Goal: Task Accomplishment & Management: Manage account settings

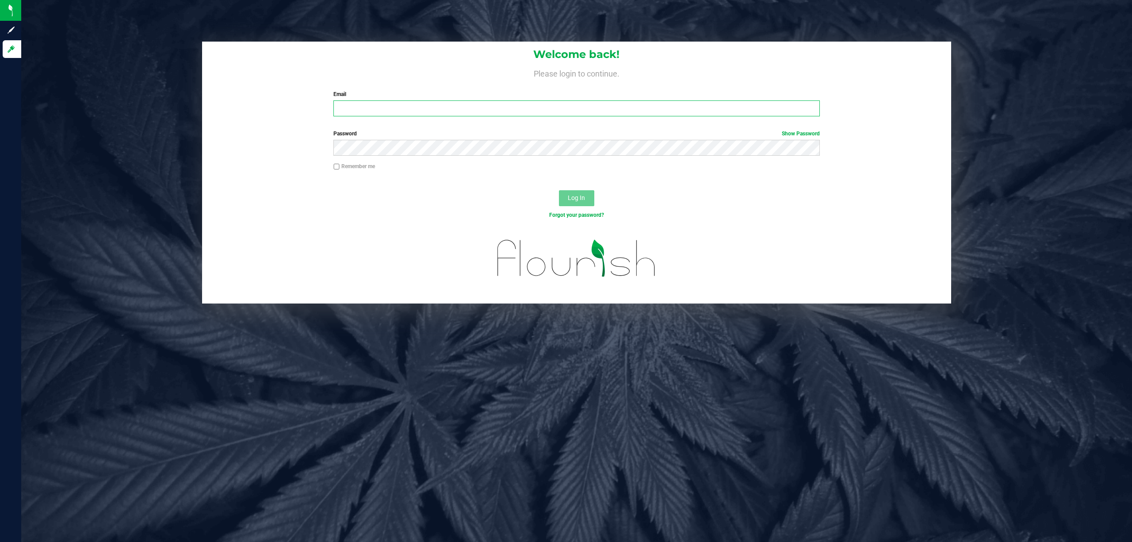
click at [416, 103] on input "Email" at bounding box center [576, 108] width 486 height 16
type input "[EMAIL_ADDRESS][DOMAIN_NAME]"
click at [559, 190] on button "Log In" at bounding box center [576, 198] width 35 height 16
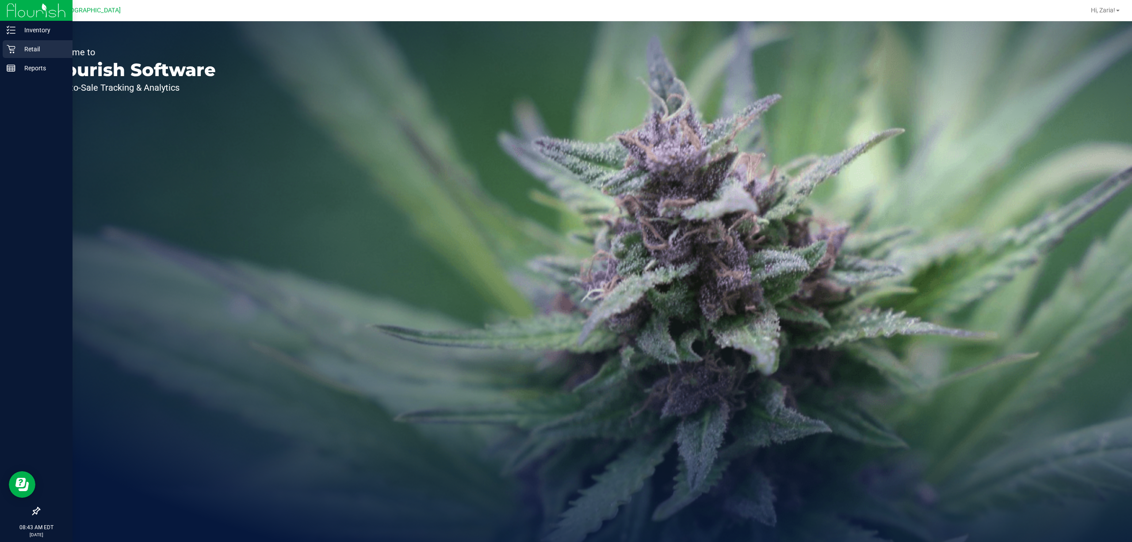
click at [50, 52] on p "Retail" at bounding box center [41, 49] width 53 height 11
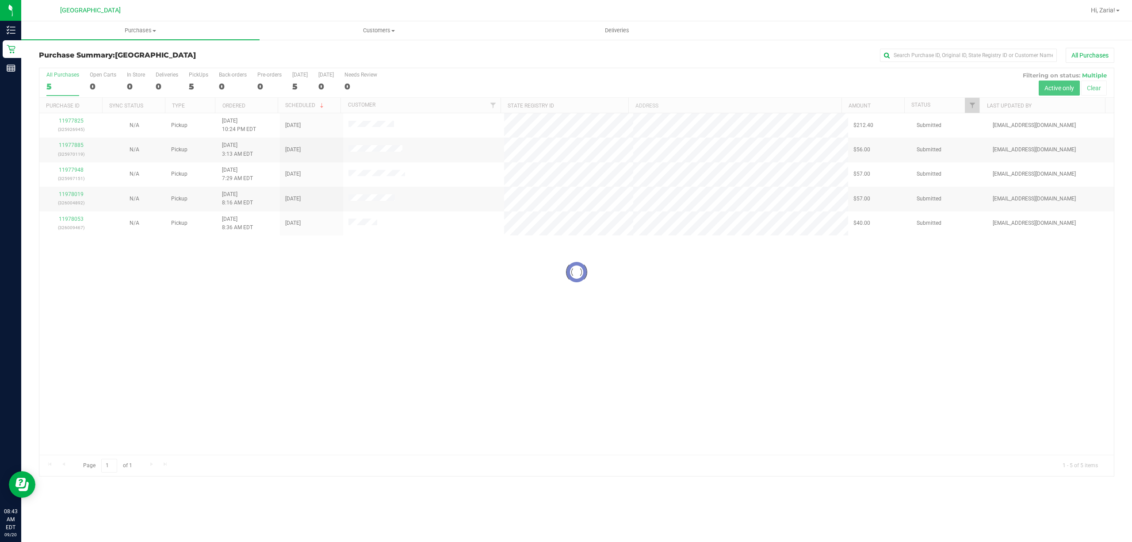
click at [138, 13] on div "[GEOGRAPHIC_DATA]" at bounding box center [90, 11] width 129 height 14
click at [155, 23] on uib-tab-heading "Purchases Summary of purchases Fulfillment All purchases" at bounding box center [140, 30] width 238 height 19
click at [150, 32] on span "Purchases" at bounding box center [140, 31] width 238 height 8
click at [149, 36] on uib-tab-heading "Purchases Summary of purchases Fulfillment All purchases" at bounding box center [140, 30] width 238 height 19
click at [69, 61] on span "Fulfillment" at bounding box center [48, 64] width 55 height 8
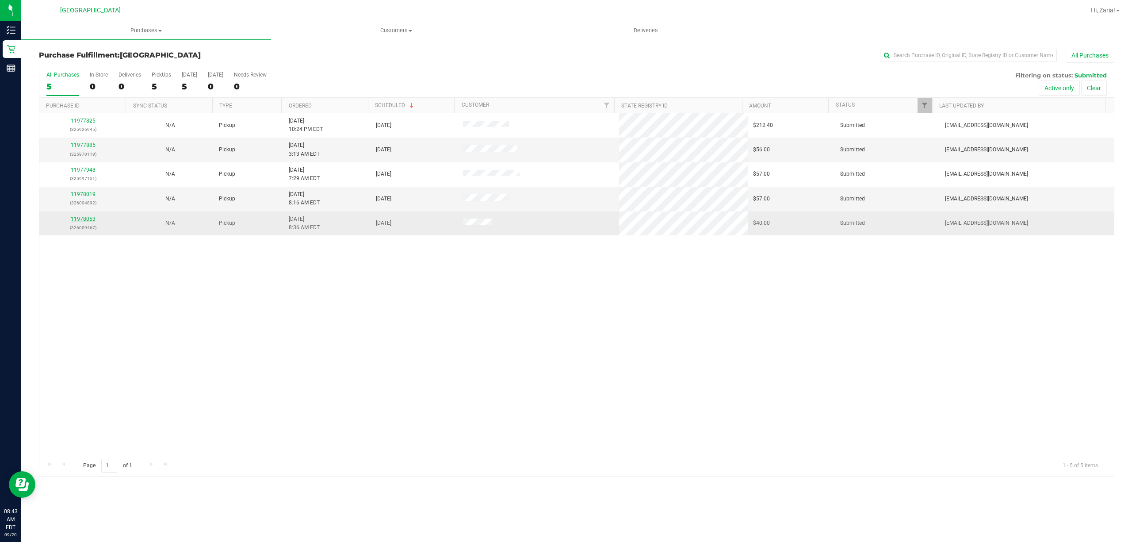
click at [88, 222] on link "11978053" at bounding box center [83, 219] width 25 height 6
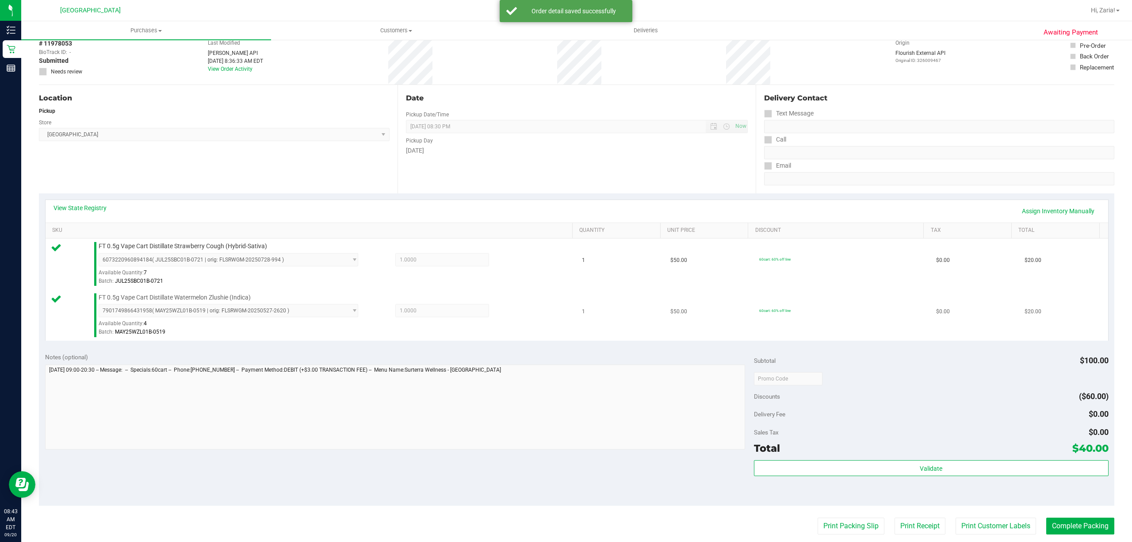
scroll to position [59, 0]
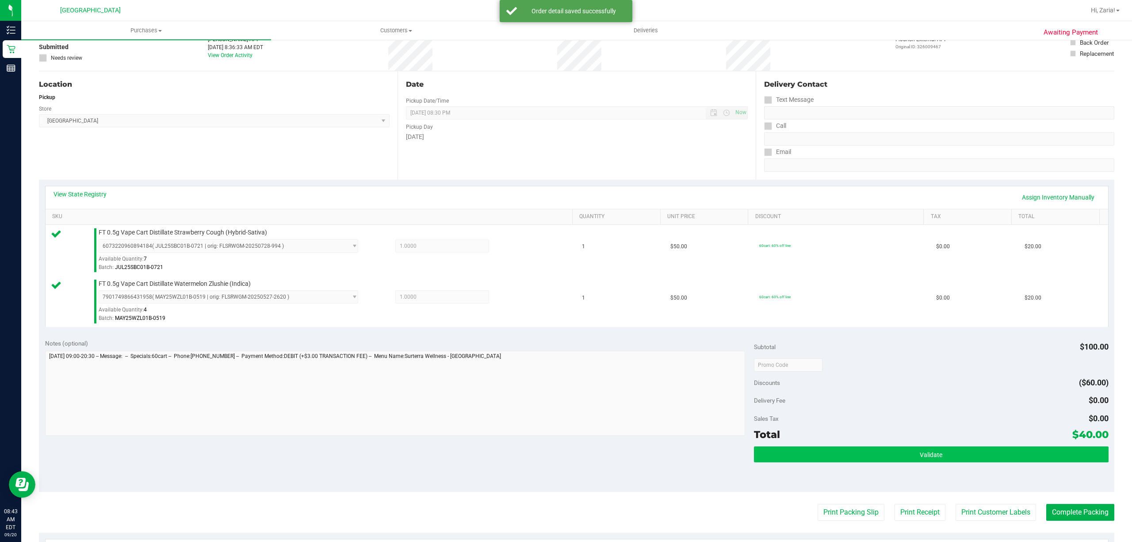
drag, startPoint x: 770, startPoint y: 441, endPoint x: 774, endPoint y: 450, distance: 9.5
click at [770, 455] on div "Subtotal $100.00 Discounts ($60.00) Delivery Fee $0.00 Sales Tax $0.00 Total $4…" at bounding box center [931, 412] width 355 height 147
click at [776, 448] on button "Validate" at bounding box center [931, 454] width 355 height 16
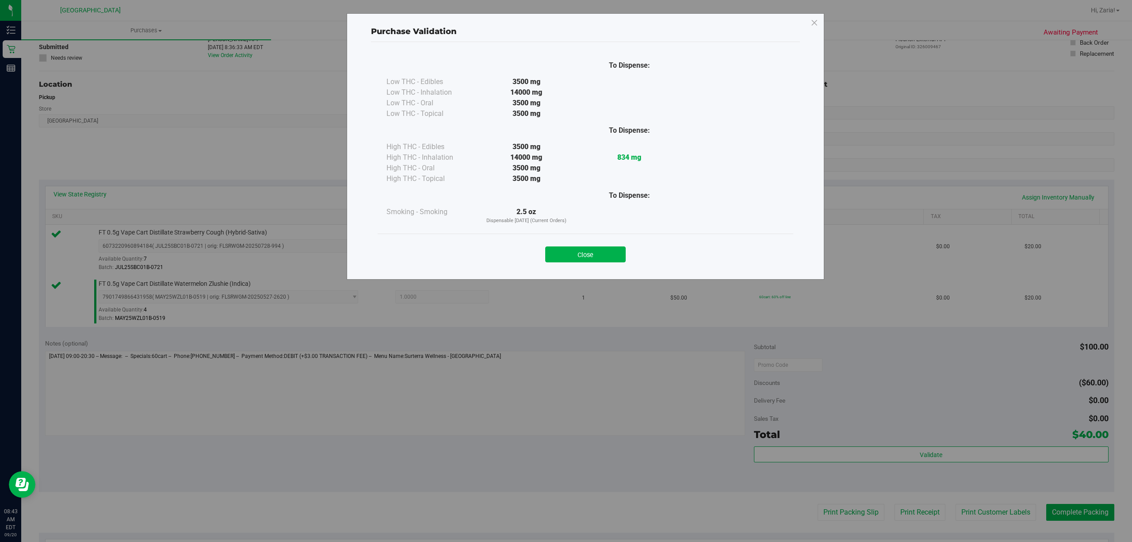
click at [604, 230] on div "To Dispense: Low THC - Edibles 3500 mg" at bounding box center [586, 144] width 416 height 180
click at [540, 297] on div "Purchase Validation To Dispense: Low THC - Edibles 3500 mg" at bounding box center [569, 271] width 1139 height 542
click at [540, 260] on div "Close" at bounding box center [585, 252] width 402 height 22
click at [556, 260] on button "Close" at bounding box center [585, 254] width 80 height 16
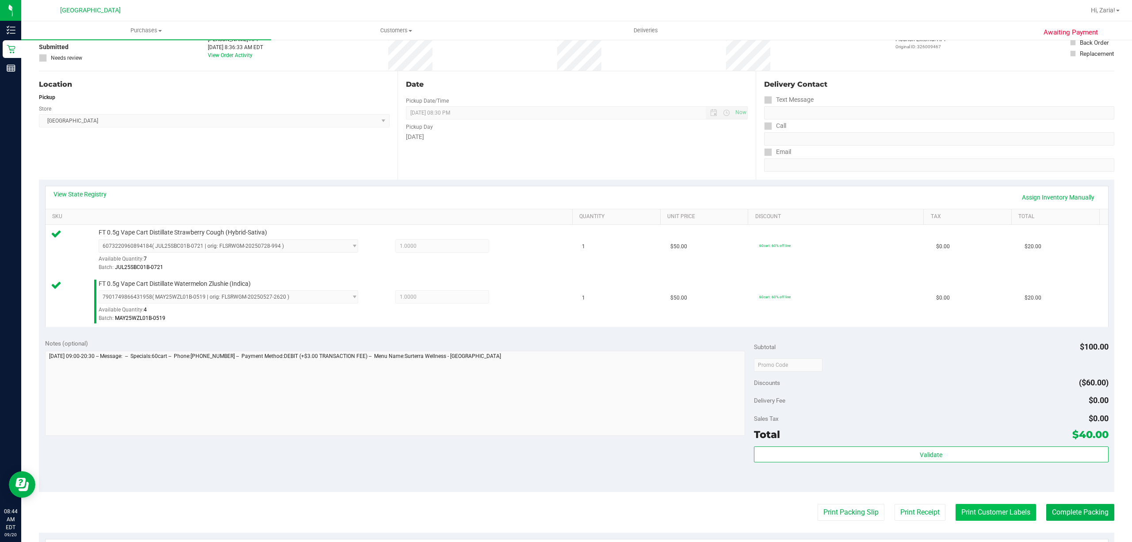
click at [1012, 508] on button "Print Customer Labels" at bounding box center [996, 512] width 80 height 17
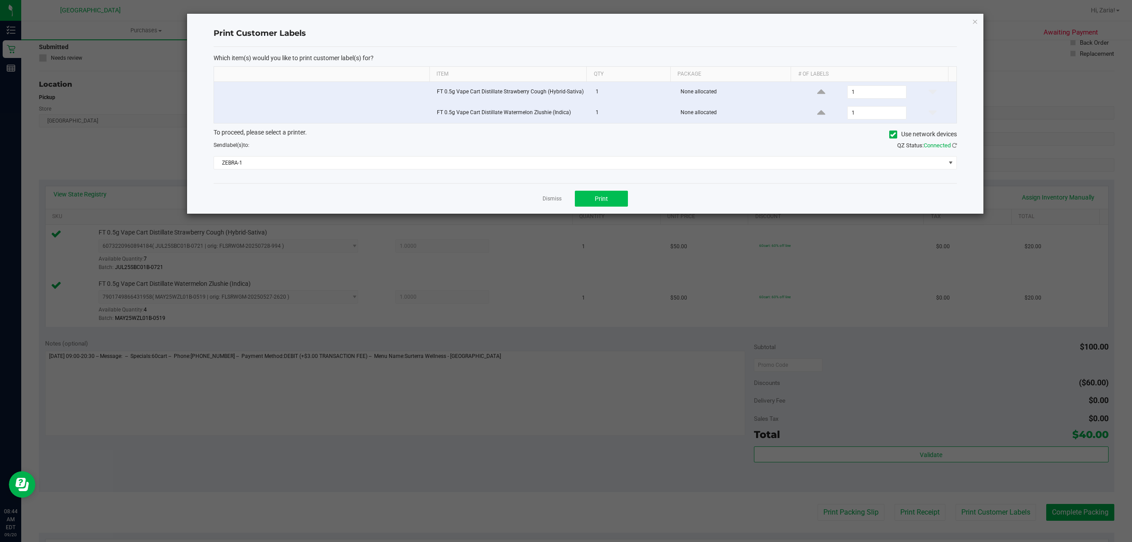
click at [581, 193] on div "Dismiss Print" at bounding box center [585, 198] width 743 height 31
click at [582, 195] on button "Print" at bounding box center [601, 199] width 53 height 16
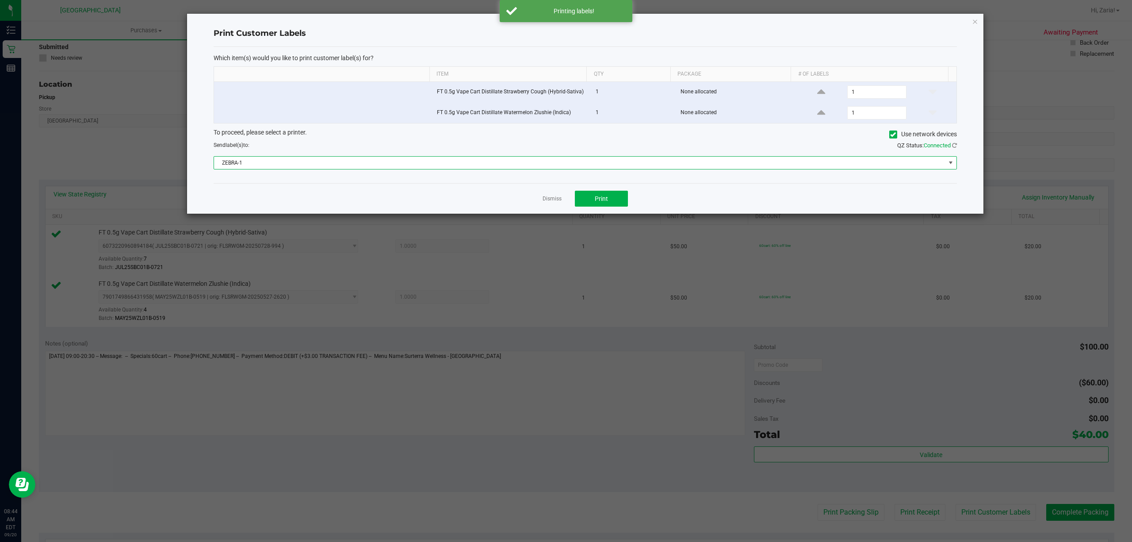
click at [308, 168] on span "ZEBRA-1" at bounding box center [579, 163] width 731 height 12
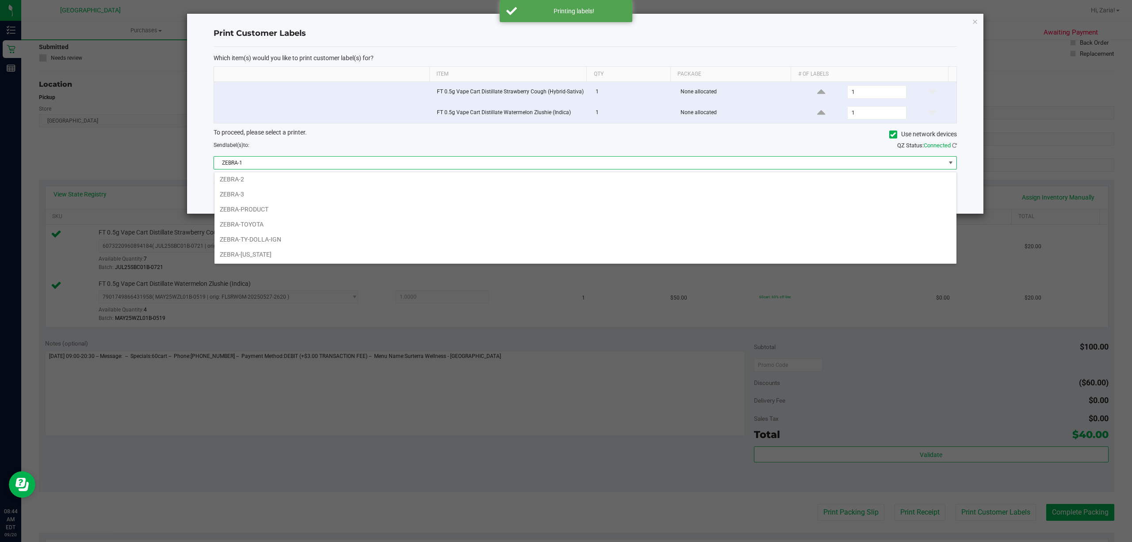
scroll to position [19, 0]
click at [252, 260] on li "ZEBRA-UTAH" at bounding box center [585, 254] width 742 height 15
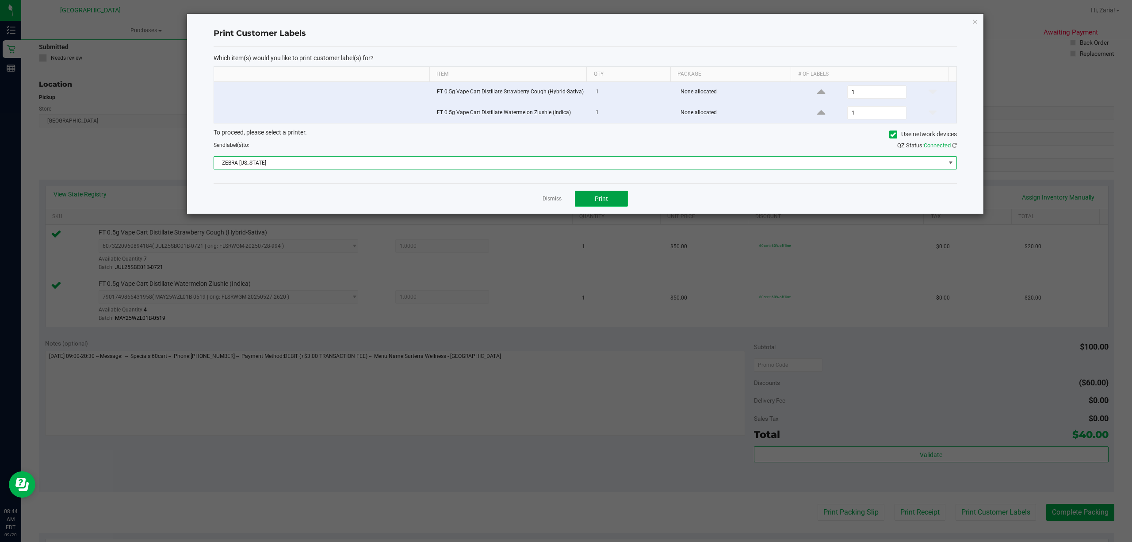
click at [578, 198] on button "Print" at bounding box center [601, 199] width 53 height 16
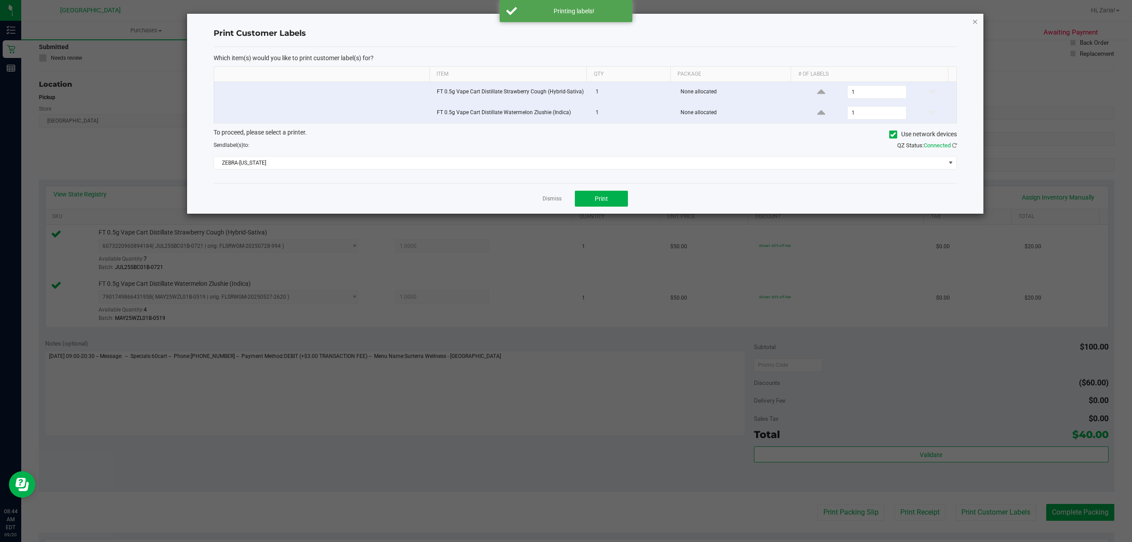
click at [975, 19] on icon "button" at bounding box center [975, 21] width 6 height 11
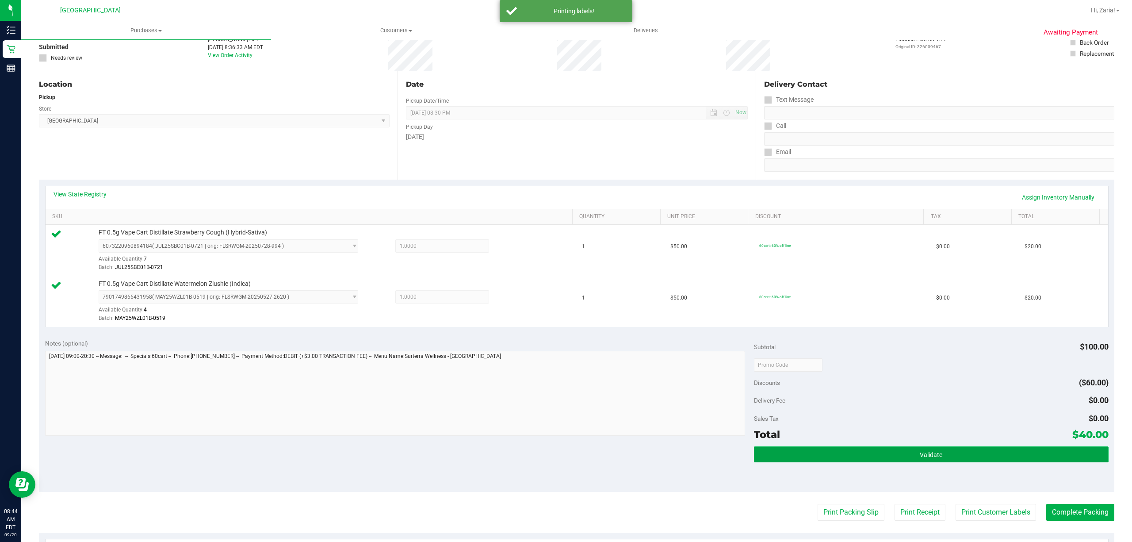
click at [962, 450] on button "Validate" at bounding box center [931, 454] width 355 height 16
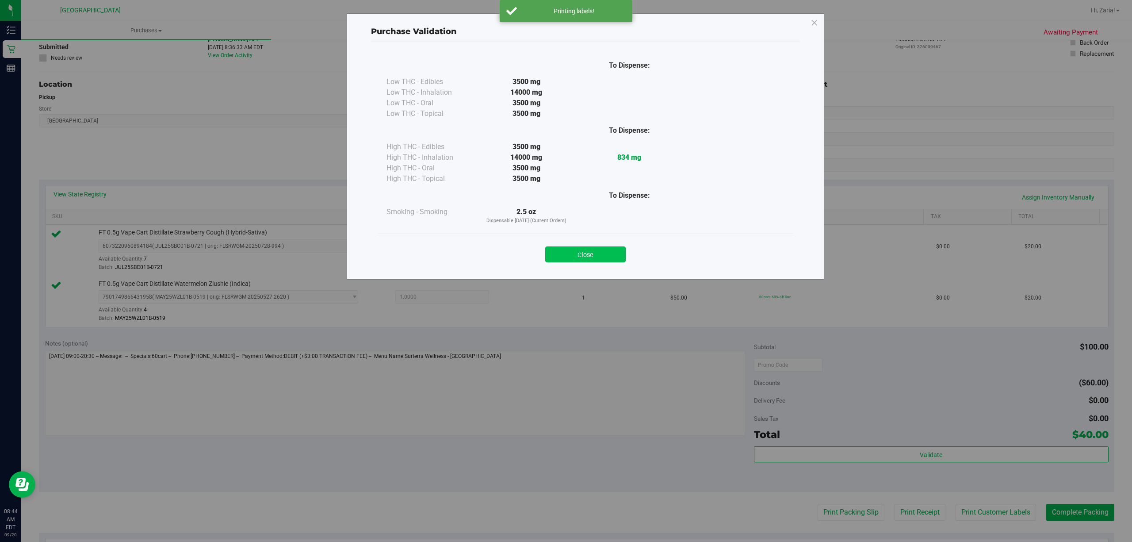
click at [572, 251] on button "Close" at bounding box center [585, 254] width 80 height 16
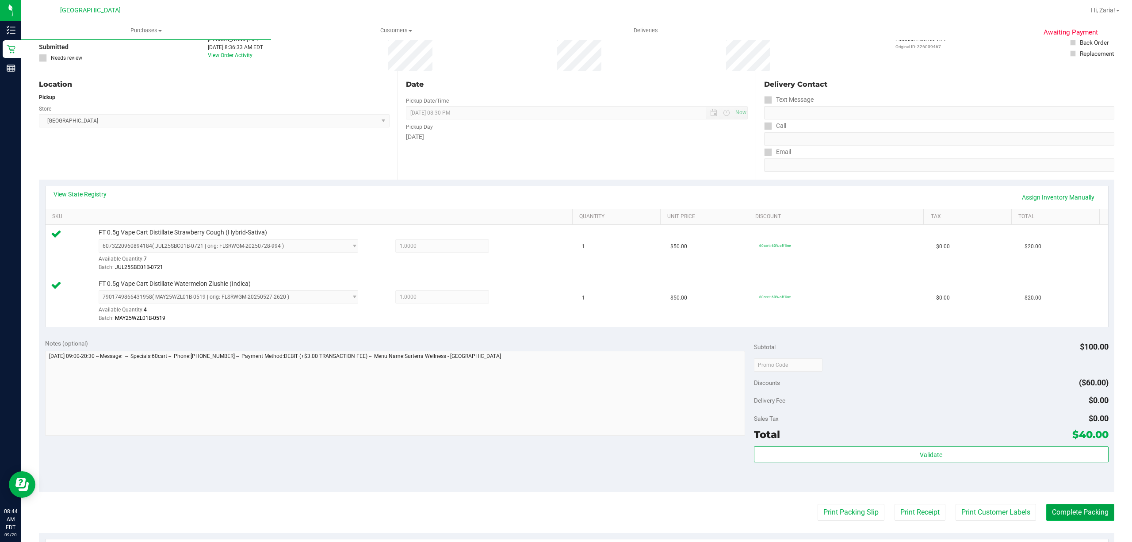
click at [1086, 512] on button "Complete Packing" at bounding box center [1080, 512] width 68 height 17
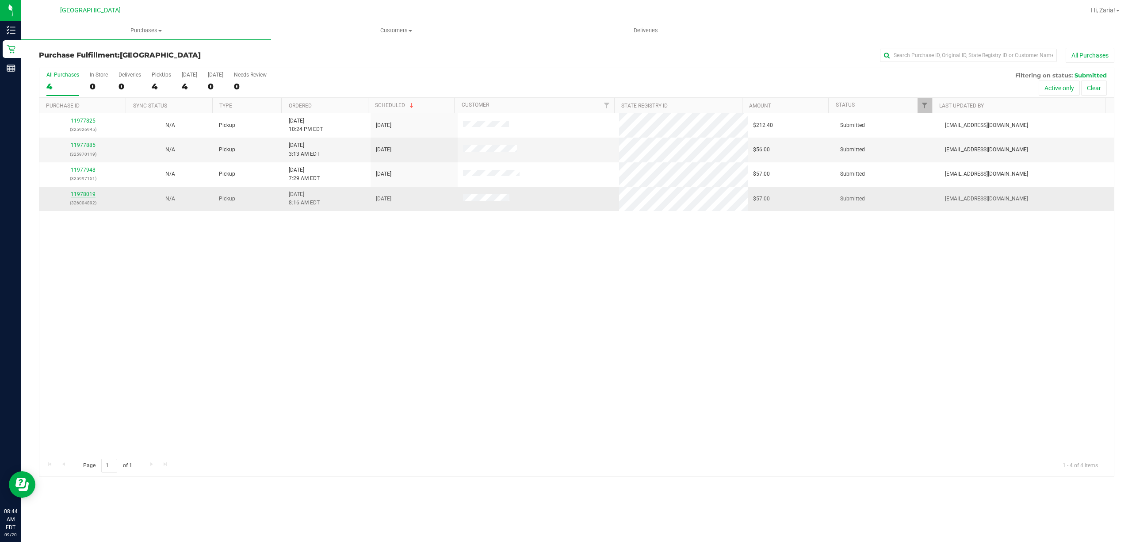
click at [91, 191] on link "11978019" at bounding box center [83, 194] width 25 height 6
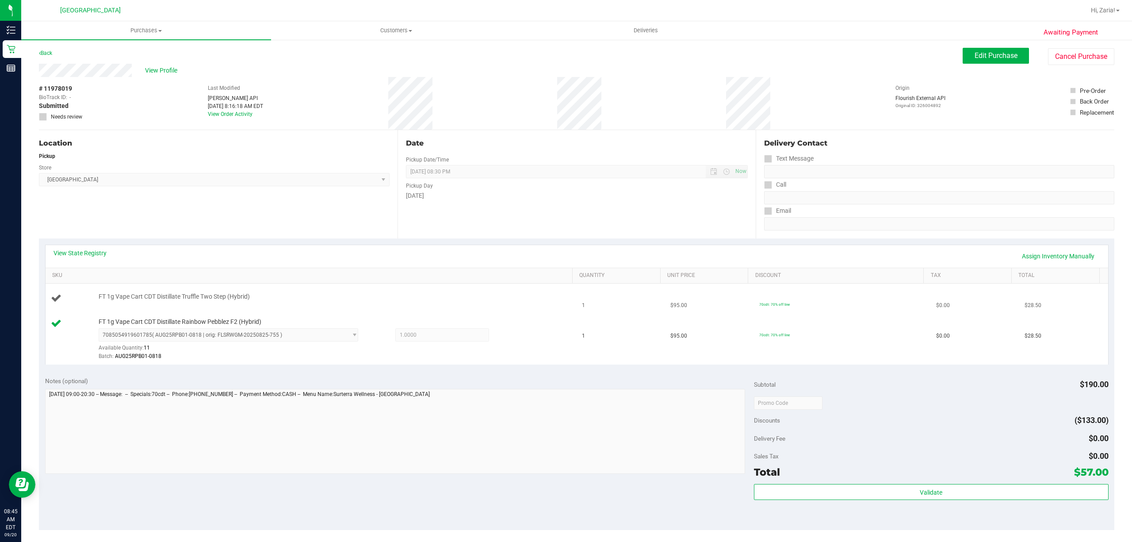
click at [230, 299] on span "FT 1g Vape Cart CDT Distillate Truffle Two Step (Hybrid)" at bounding box center [174, 296] width 151 height 8
copy div "FT 1g Vape Cart CDT Distillate Truffle Two Step (Hybrid)"
click at [45, 50] on link "Back" at bounding box center [45, 53] width 13 height 6
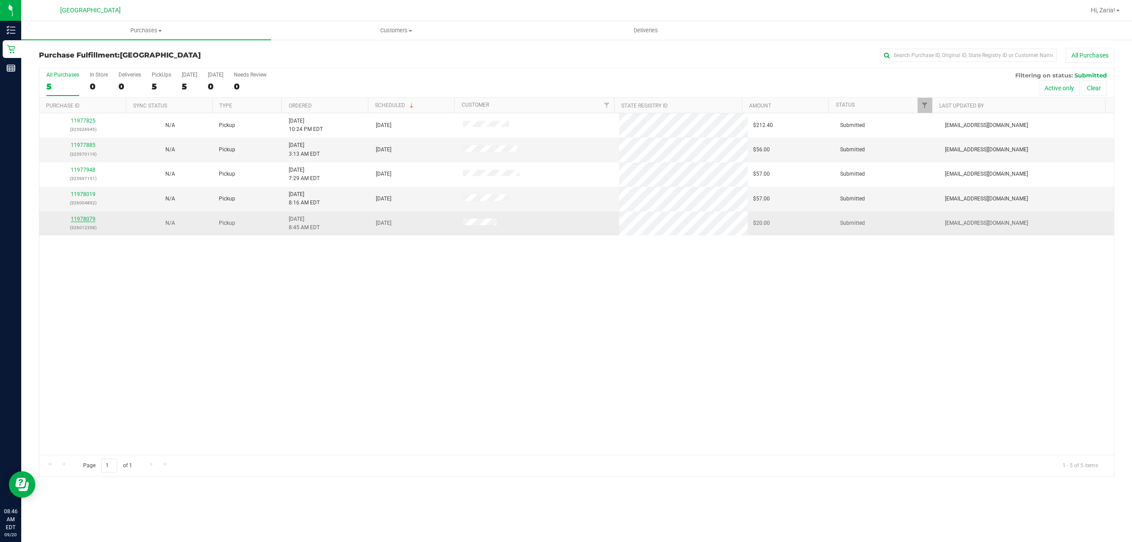
click at [77, 221] on link "11978079" at bounding box center [83, 219] width 25 height 6
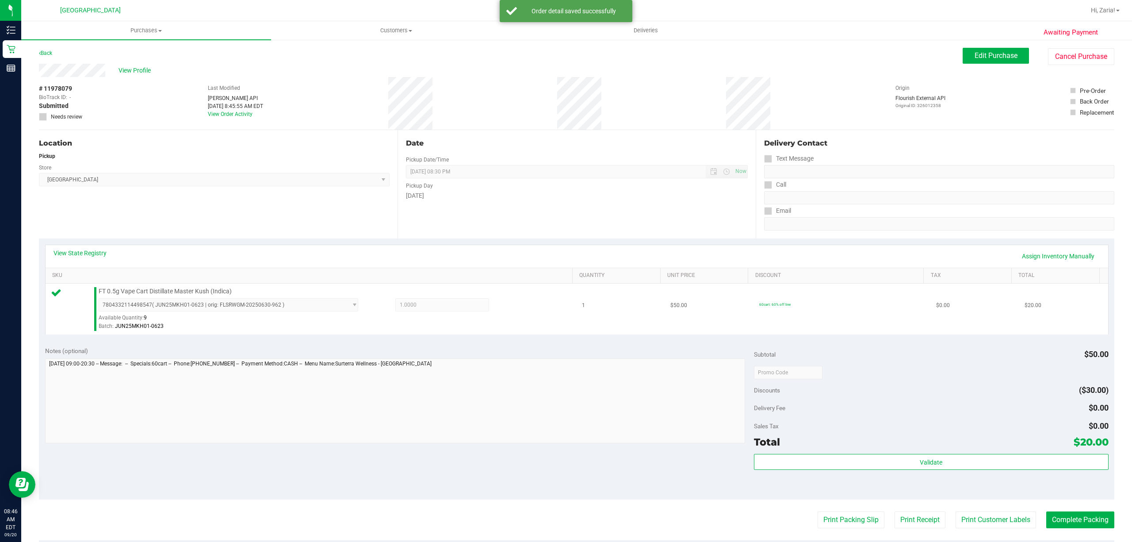
scroll to position [183, 0]
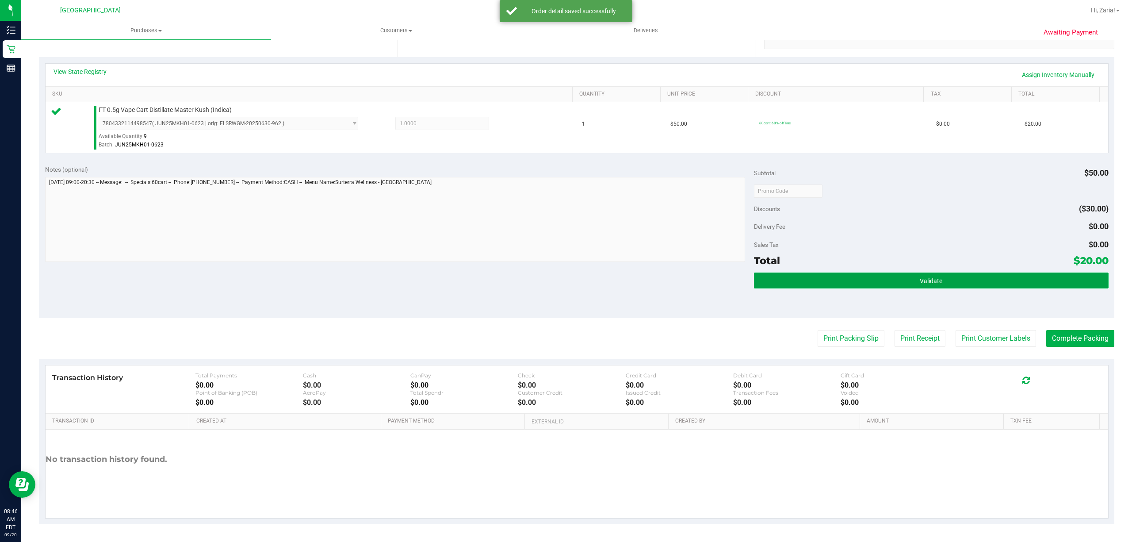
click at [940, 275] on button "Validate" at bounding box center [931, 280] width 355 height 16
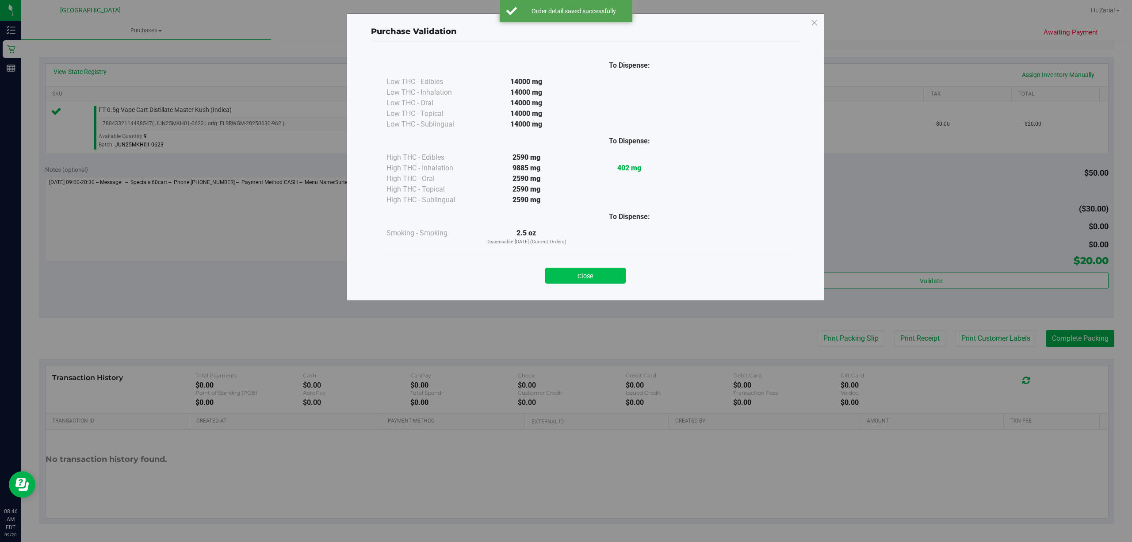
click at [561, 271] on button "Close" at bounding box center [585, 276] width 80 height 16
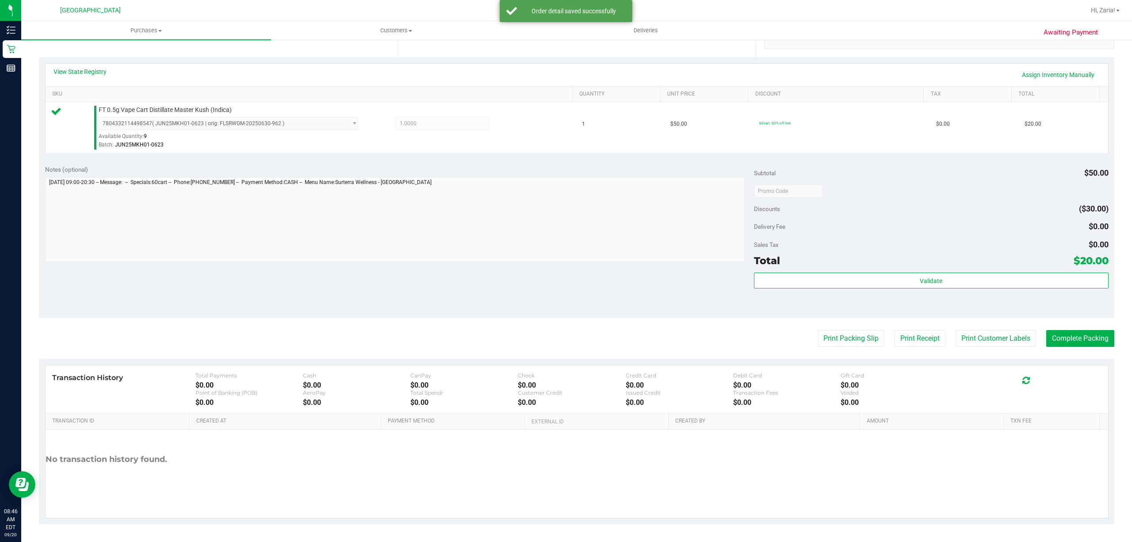
click at [958, 352] on purchase-details "Back Edit Purchase Cancel Purchase View Profile # 11978079 BioTrack ID: - Submi…" at bounding box center [576, 195] width 1075 height 658
click at [963, 336] on button "Print Customer Labels" at bounding box center [996, 338] width 80 height 17
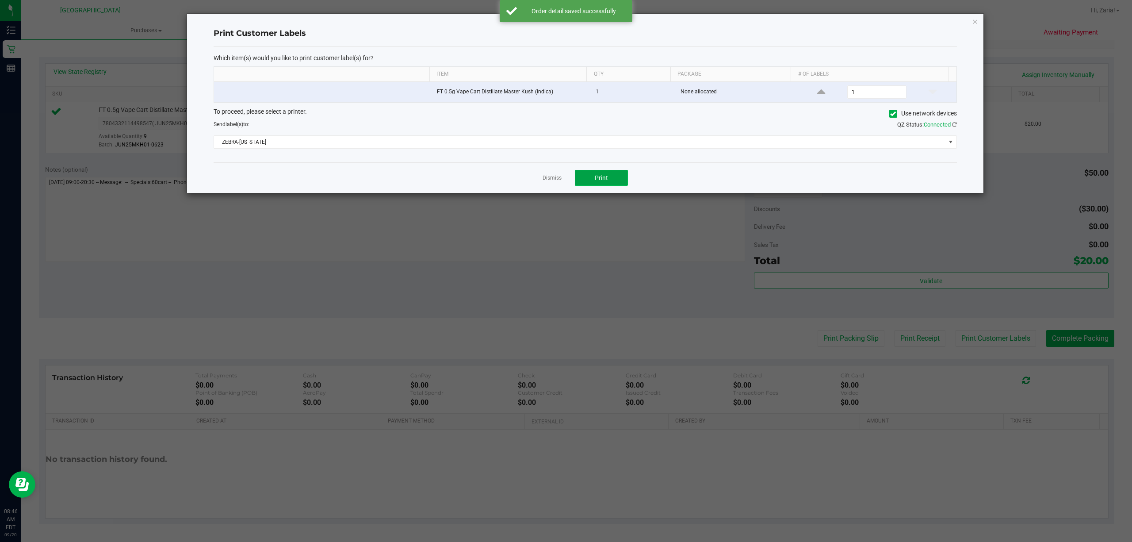
click at [607, 174] on button "Print" at bounding box center [601, 178] width 53 height 16
click at [979, 25] on div "Print Customer Labels Which item(s) would you like to print customer label(s) f…" at bounding box center [585, 103] width 796 height 179
click at [976, 19] on icon "button" at bounding box center [975, 21] width 6 height 11
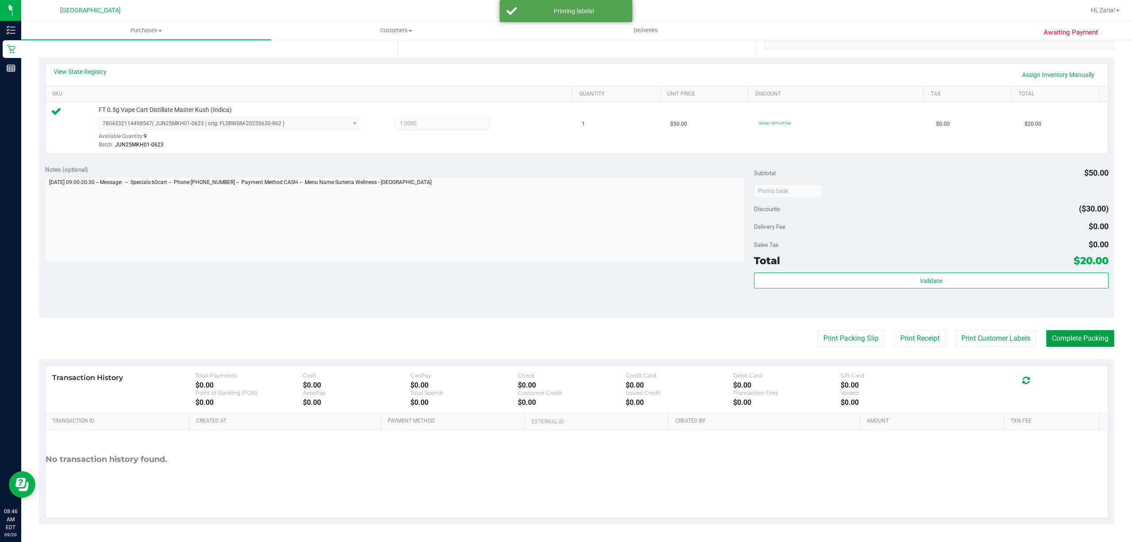
click at [1050, 333] on button "Complete Packing" at bounding box center [1080, 338] width 68 height 17
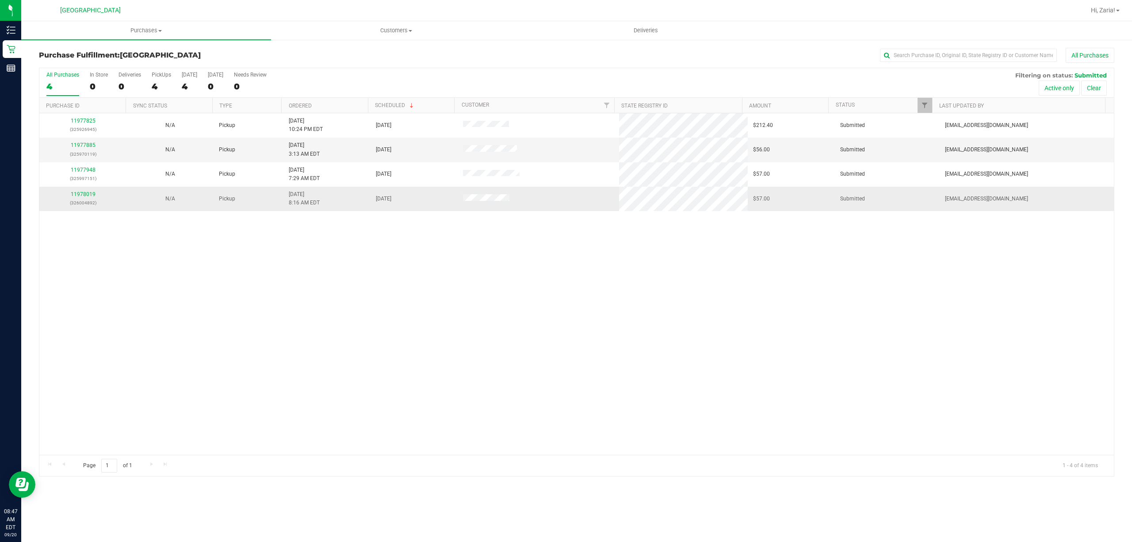
click at [87, 199] on div "11978019 (326004892)" at bounding box center [83, 198] width 77 height 17
click at [87, 198] on div "11978019 (326004892)" at bounding box center [83, 198] width 77 height 17
click at [1000, 418] on div "11977825 (325926945) N/A Pickup 9/19/2025 10:24 PM EDT 9/20/2025 $212.40 Submit…" at bounding box center [576, 283] width 1075 height 341
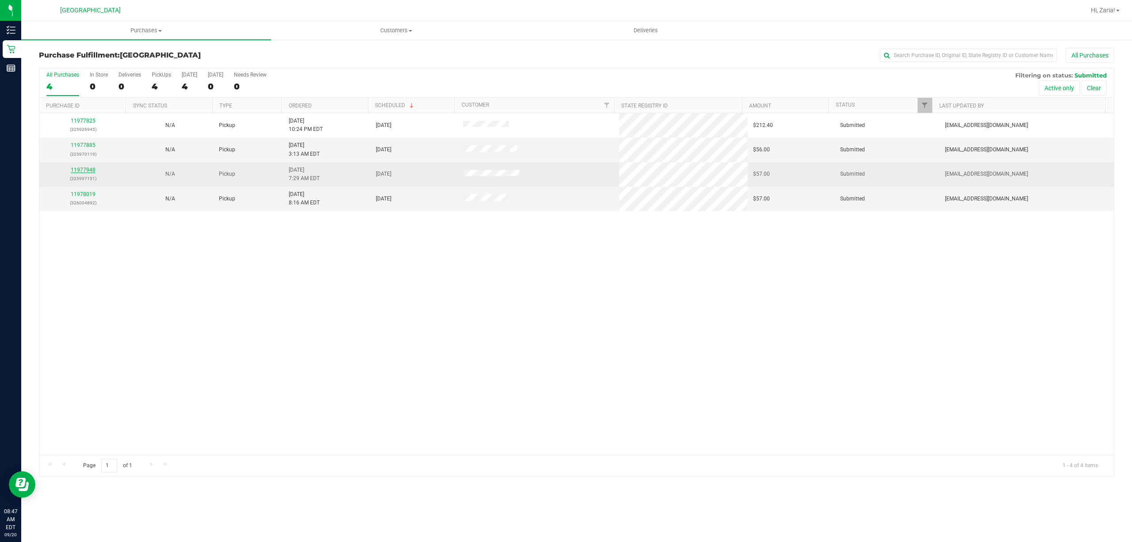
click at [72, 173] on link "11977948" at bounding box center [83, 170] width 25 height 6
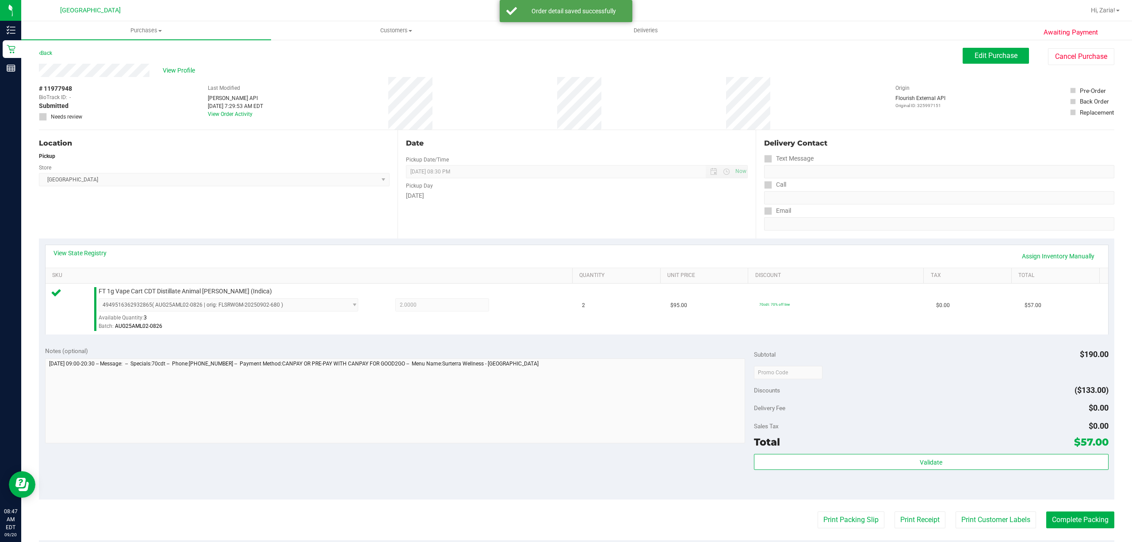
scroll to position [183, 0]
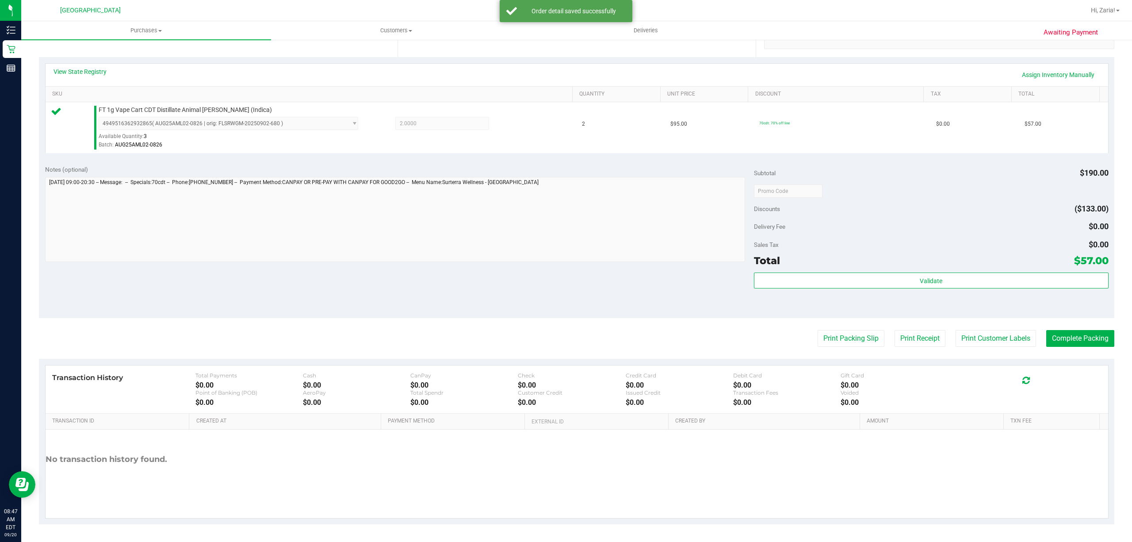
click at [954, 256] on div "Total $57.00" at bounding box center [931, 261] width 355 height 16
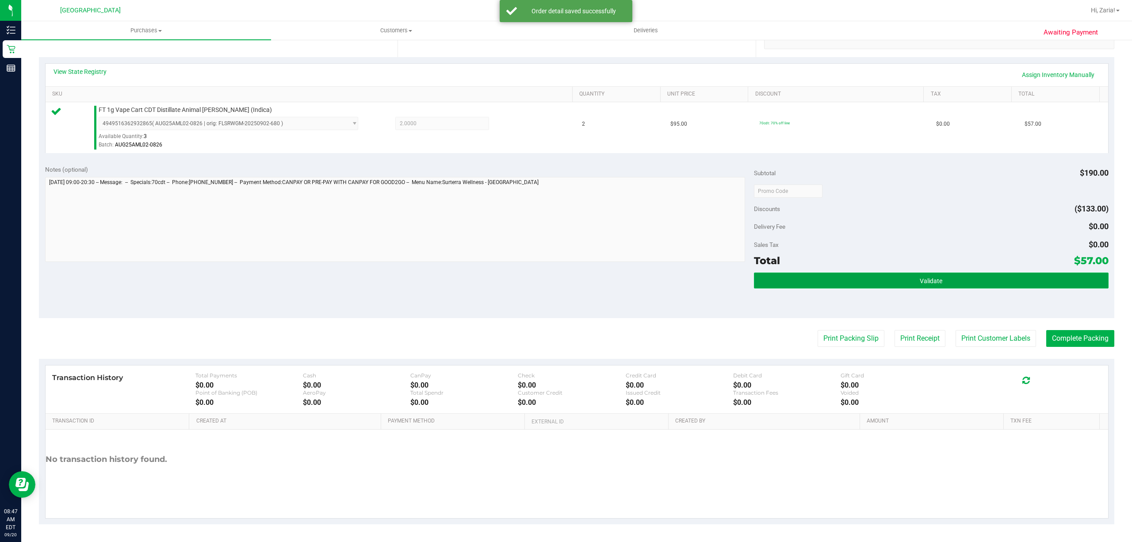
click at [952, 276] on button "Validate" at bounding box center [931, 280] width 355 height 16
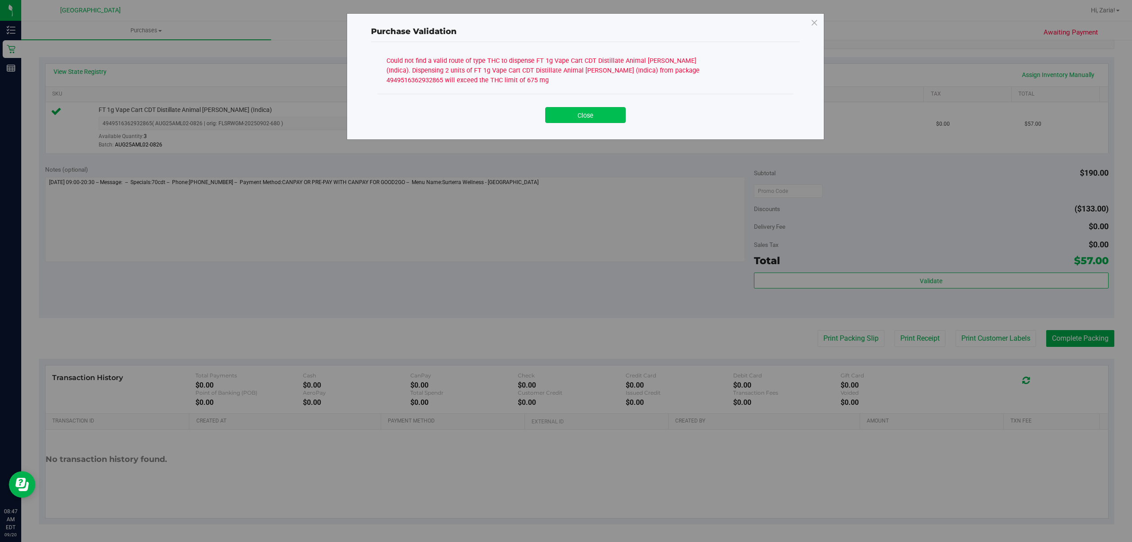
click at [564, 115] on button "Close" at bounding box center [585, 115] width 80 height 16
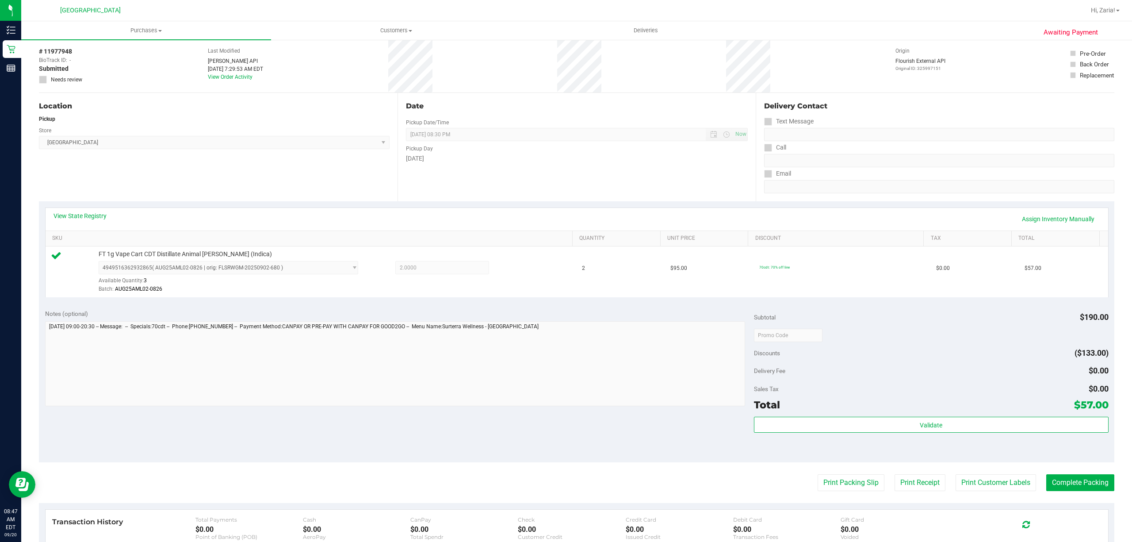
scroll to position [6, 0]
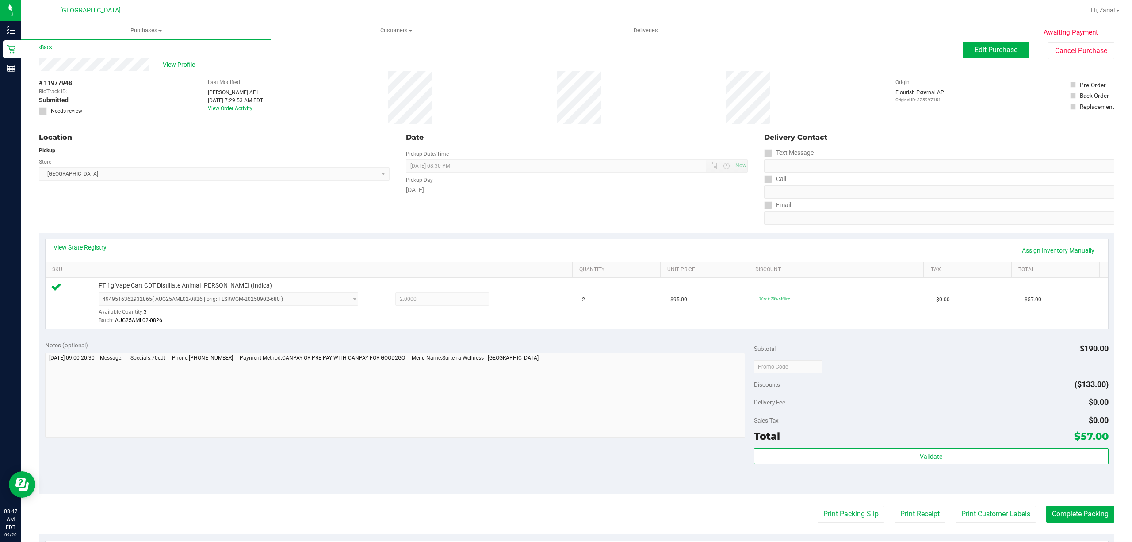
click at [92, 237] on div "View State Registry Assign Inventory Manually SKU Quantity Unit Price Discount …" at bounding box center [576, 284] width 1075 height 102
click at [92, 249] on link "View State Registry" at bounding box center [80, 247] width 53 height 9
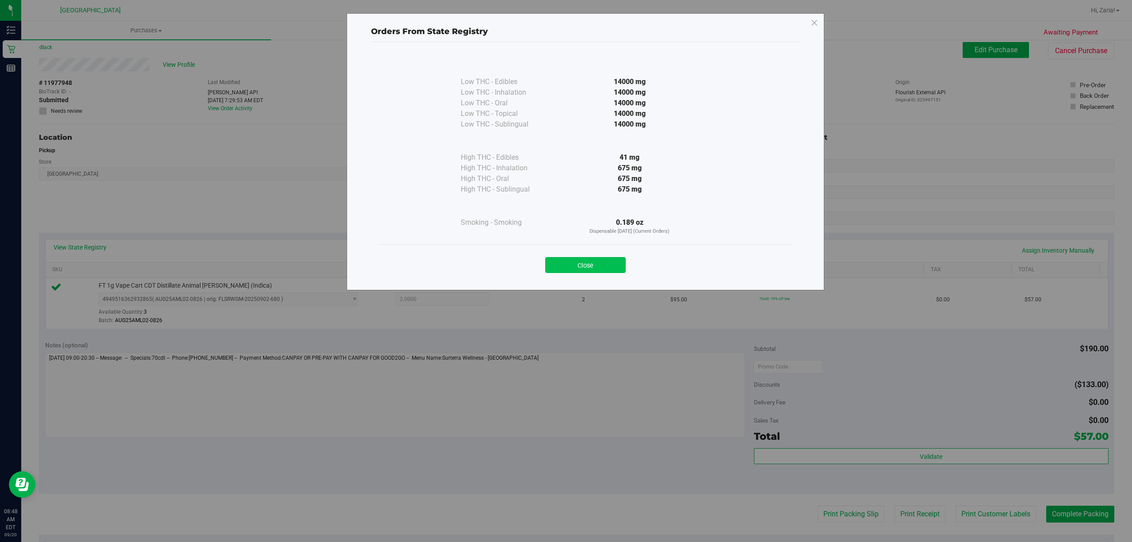
click at [581, 269] on button "Close" at bounding box center [585, 265] width 80 height 16
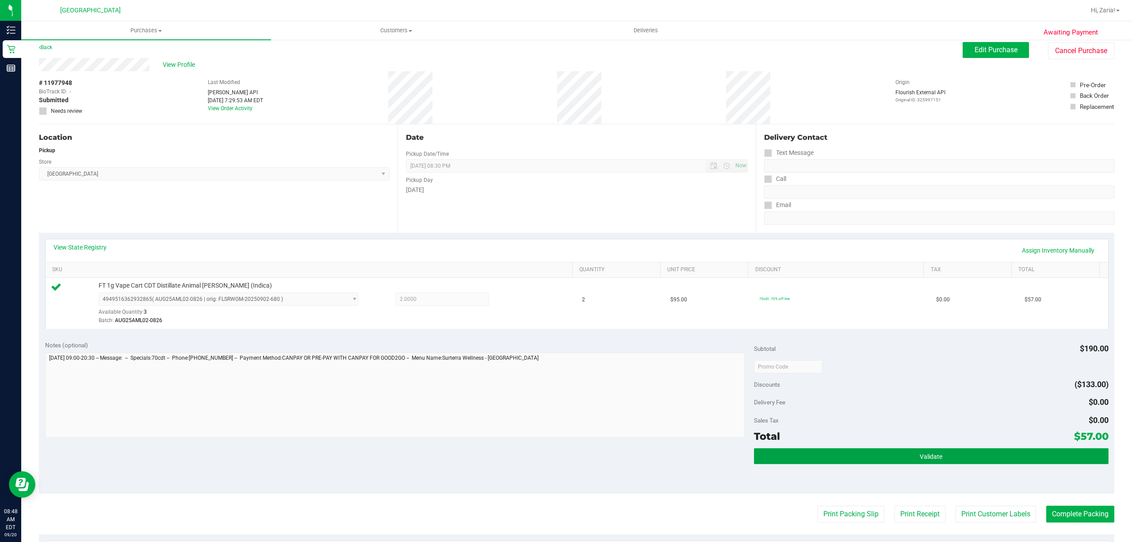
click at [896, 463] on button "Validate" at bounding box center [931, 456] width 355 height 16
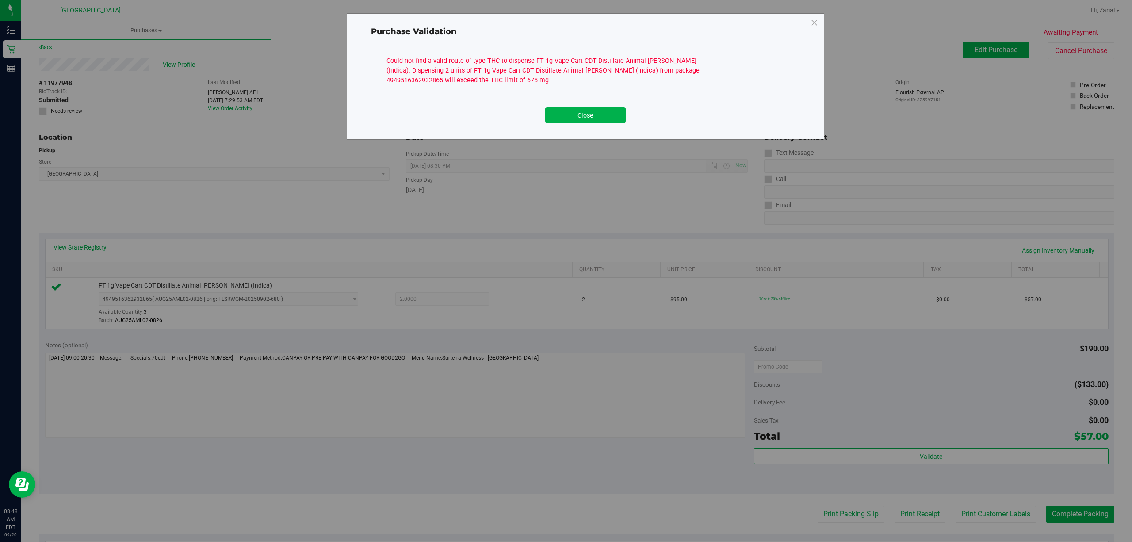
click at [586, 129] on div "Close" at bounding box center [586, 112] width 416 height 36
click at [586, 124] on div "Close" at bounding box center [586, 112] width 416 height 36
click at [605, 111] on button "Close" at bounding box center [585, 115] width 80 height 16
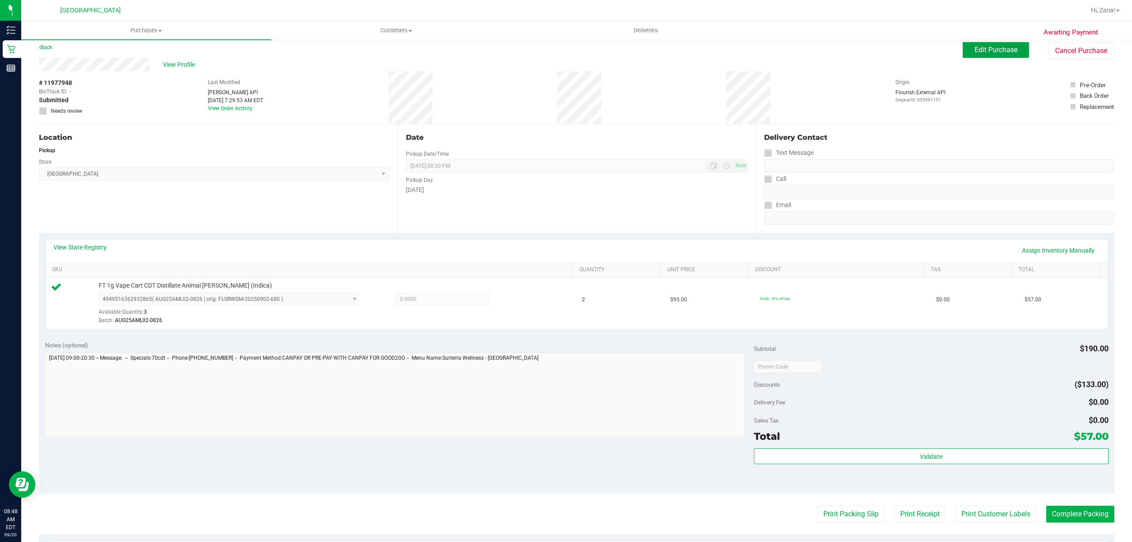
click at [1000, 50] on span "Edit Purchase" at bounding box center [996, 50] width 43 height 8
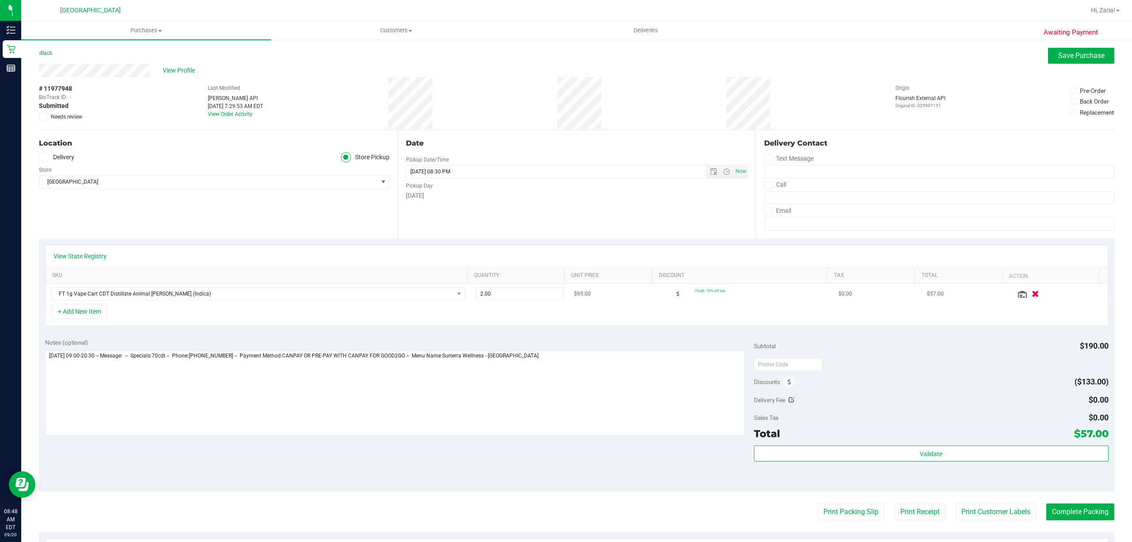
click at [1032, 294] on icon "button" at bounding box center [1036, 294] width 8 height 7
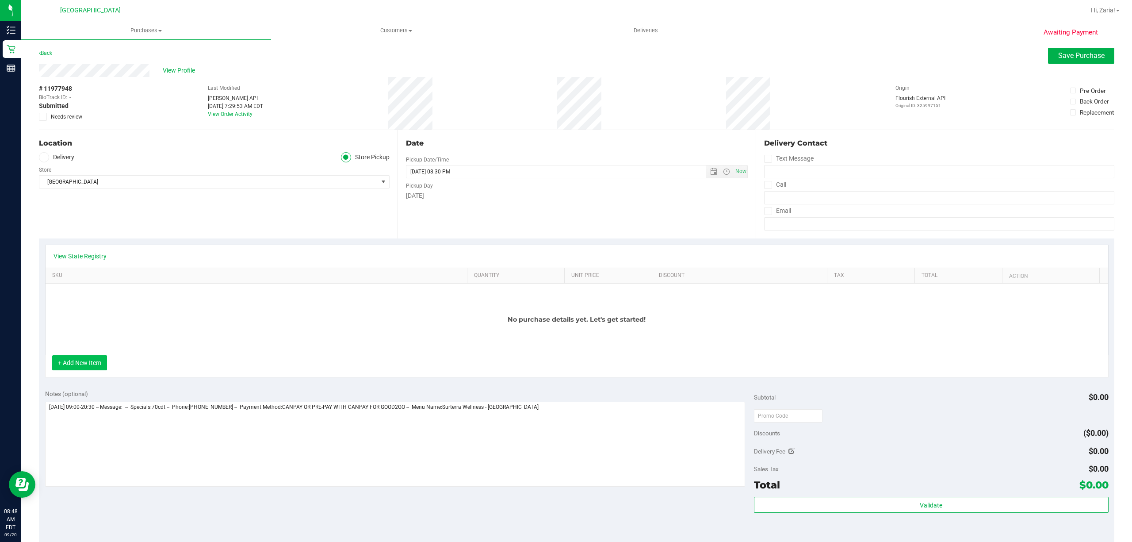
click at [80, 367] on button "+ Add New Item" at bounding box center [79, 362] width 55 height 15
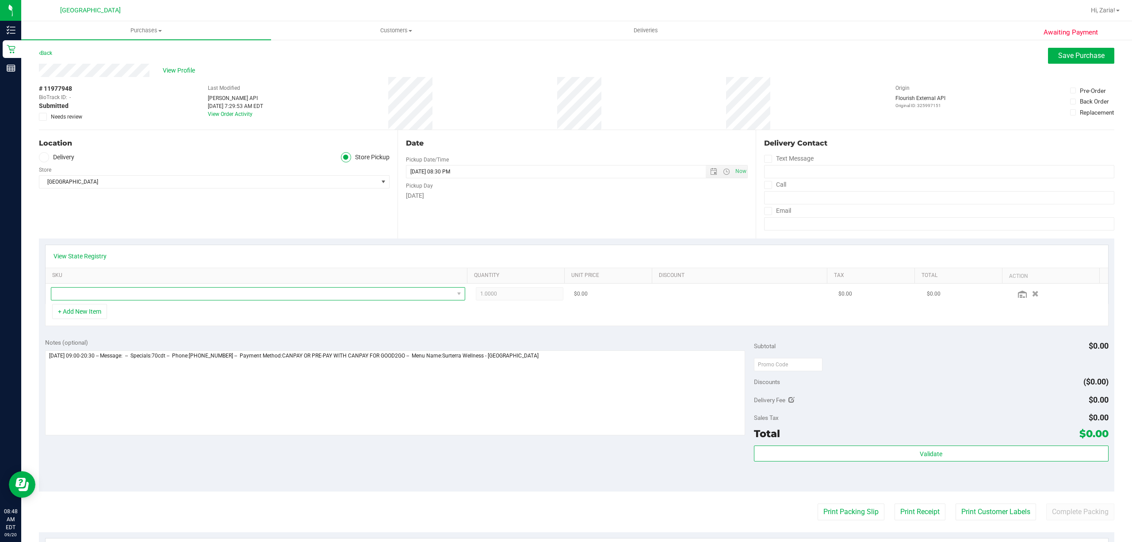
click at [125, 299] on span "NO DATA FOUND" at bounding box center [252, 293] width 402 height 12
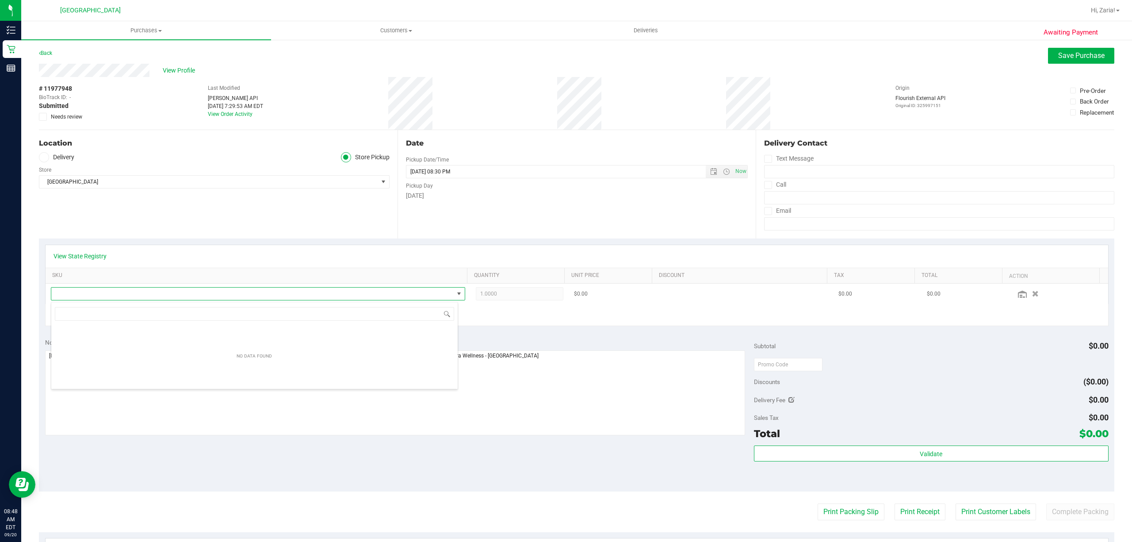
scroll to position [13, 407]
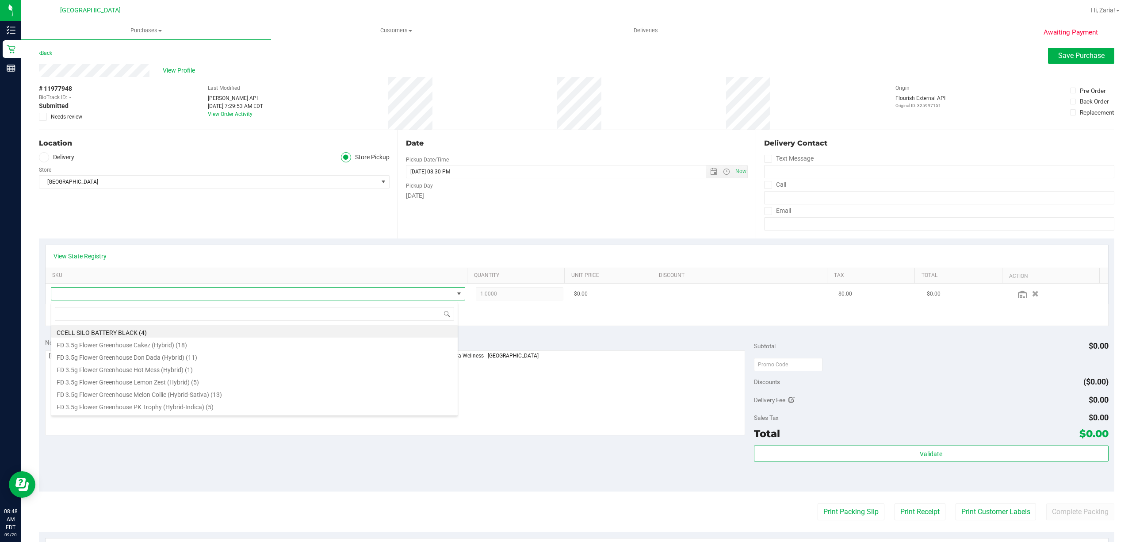
click at [126, 287] on span at bounding box center [258, 293] width 414 height 13
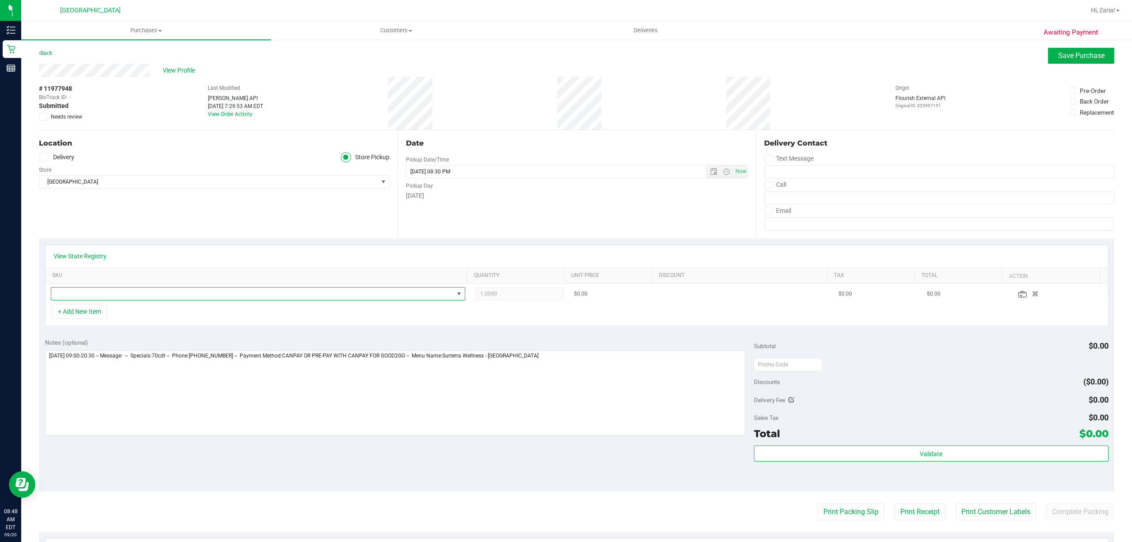
click at [126, 302] on td at bounding box center [258, 293] width 425 height 20
click at [126, 295] on span "NO DATA FOUND" at bounding box center [252, 293] width 402 height 12
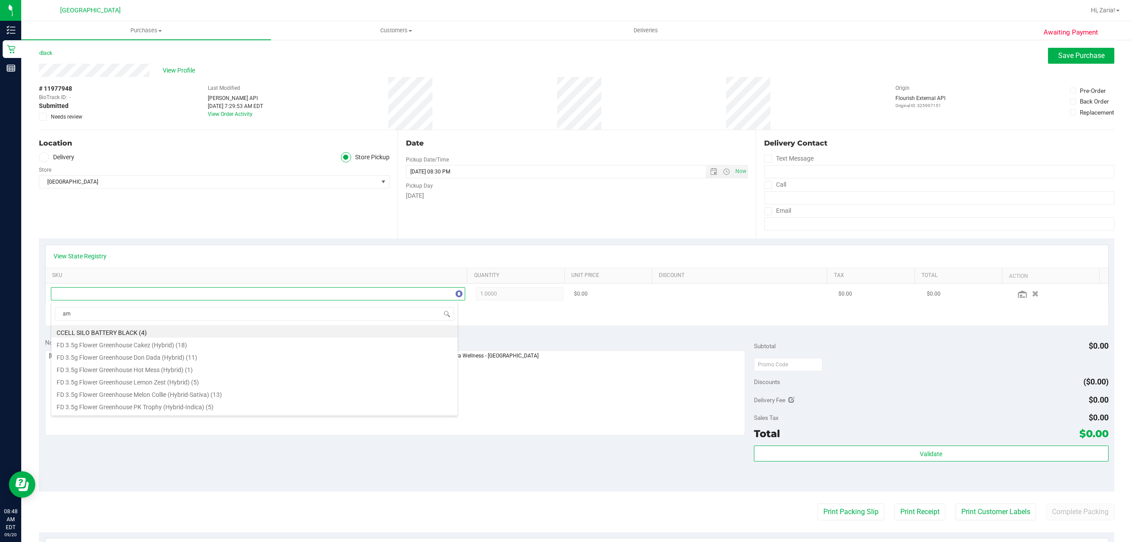
type input "aml"
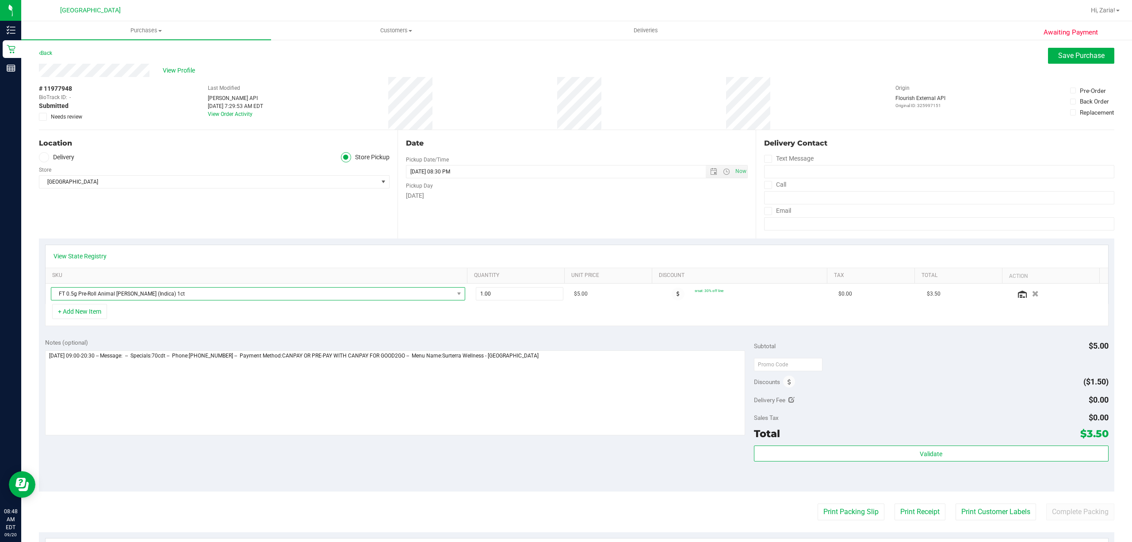
click at [134, 295] on span "FT 0.5g Pre-Roll Animal Larry (Indica) 1ct" at bounding box center [252, 293] width 402 height 12
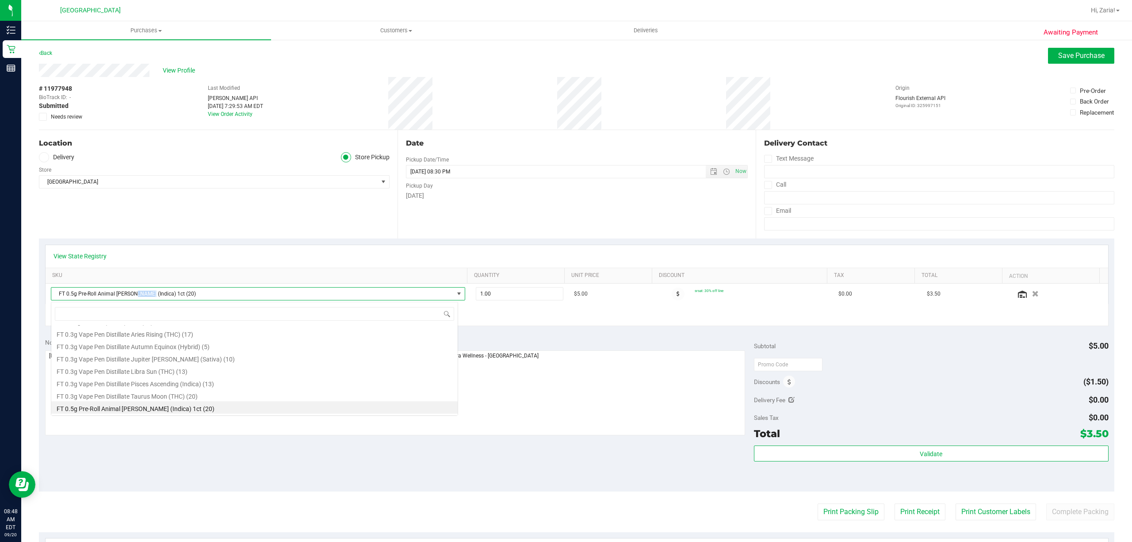
click at [134, 295] on span "FT 0.5g Pre-Roll Animal Larry (Indica) 1ct (20)" at bounding box center [252, 293] width 402 height 12
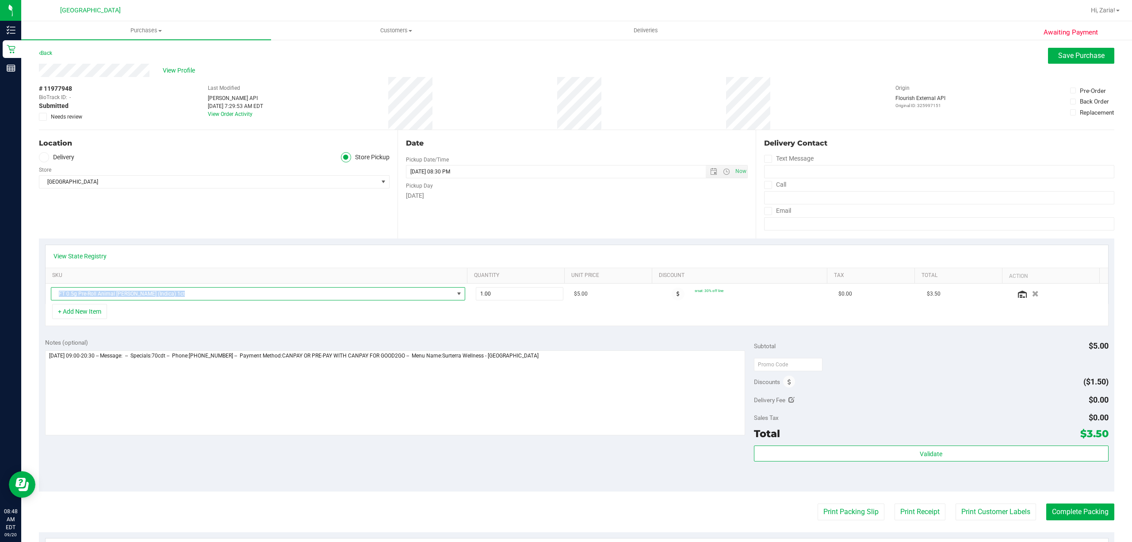
click at [134, 295] on span "FT 0.5g Pre-Roll Animal Larry (Indica) 1ct" at bounding box center [252, 293] width 402 height 12
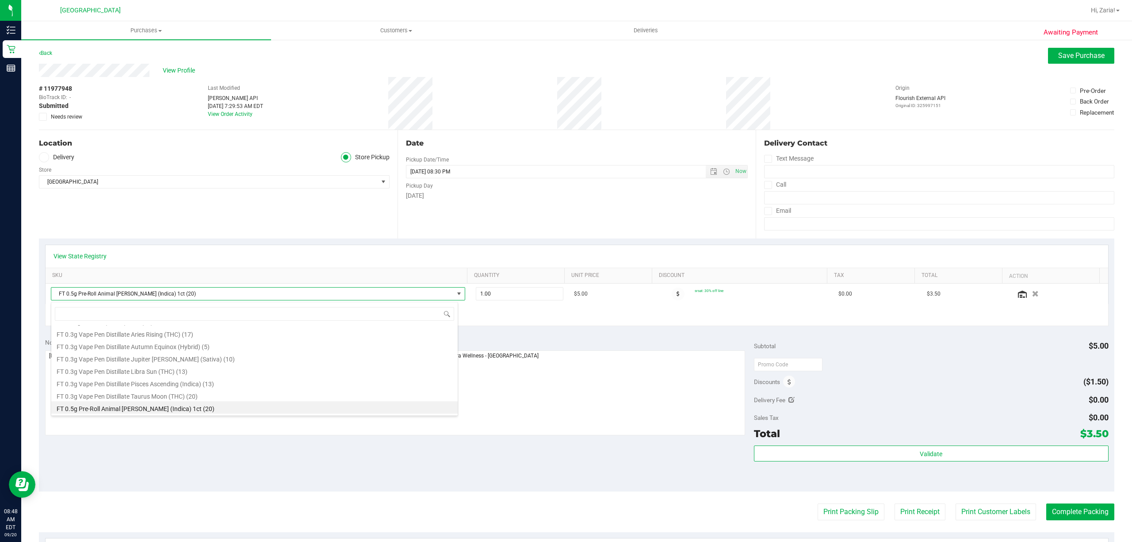
click at [134, 295] on span "FT 0.5g Pre-Roll Animal Larry (Indica) 1ct (20)" at bounding box center [252, 293] width 402 height 12
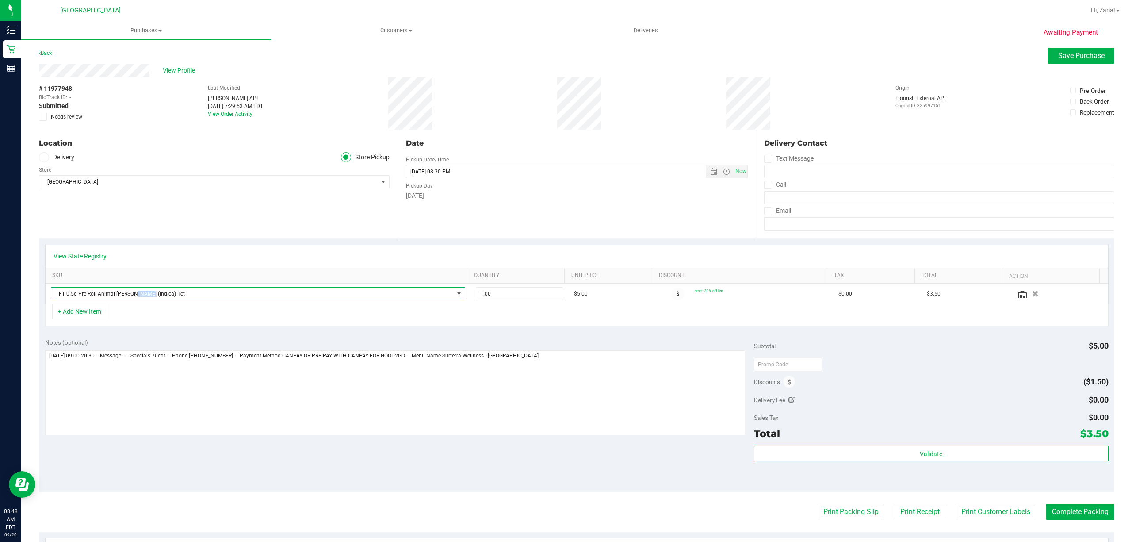
click at [134, 295] on span "FT 0.5g Pre-Roll Animal Larry (Indica) 1ct" at bounding box center [252, 293] width 402 height 12
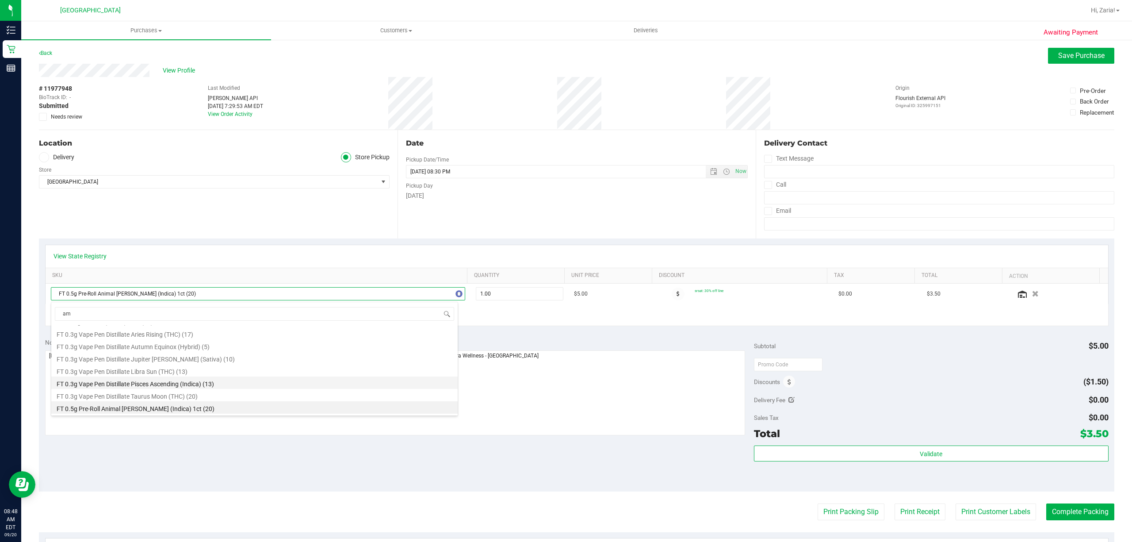
type input "aml"
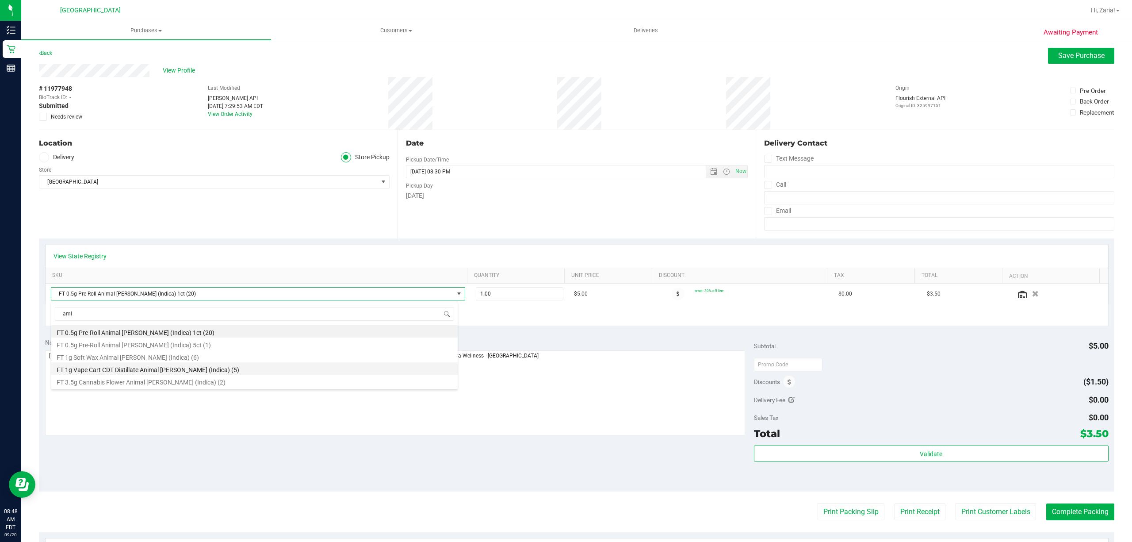
click at [145, 367] on li "FT 1g Vape Cart CDT Distillate Animal Larry (Indica) (5)" at bounding box center [254, 368] width 406 height 12
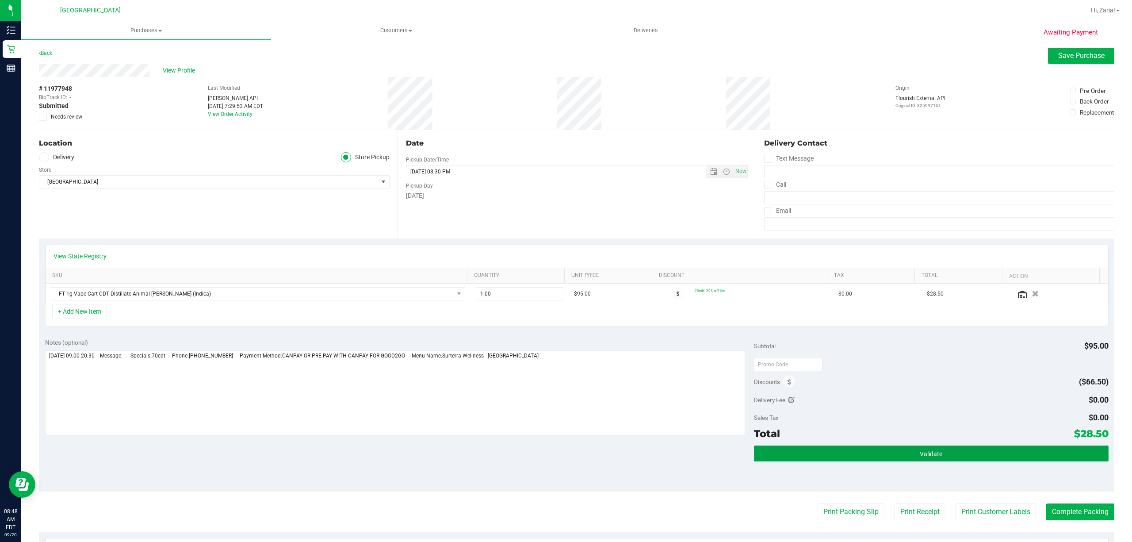
click at [870, 459] on button "Validate" at bounding box center [931, 453] width 355 height 16
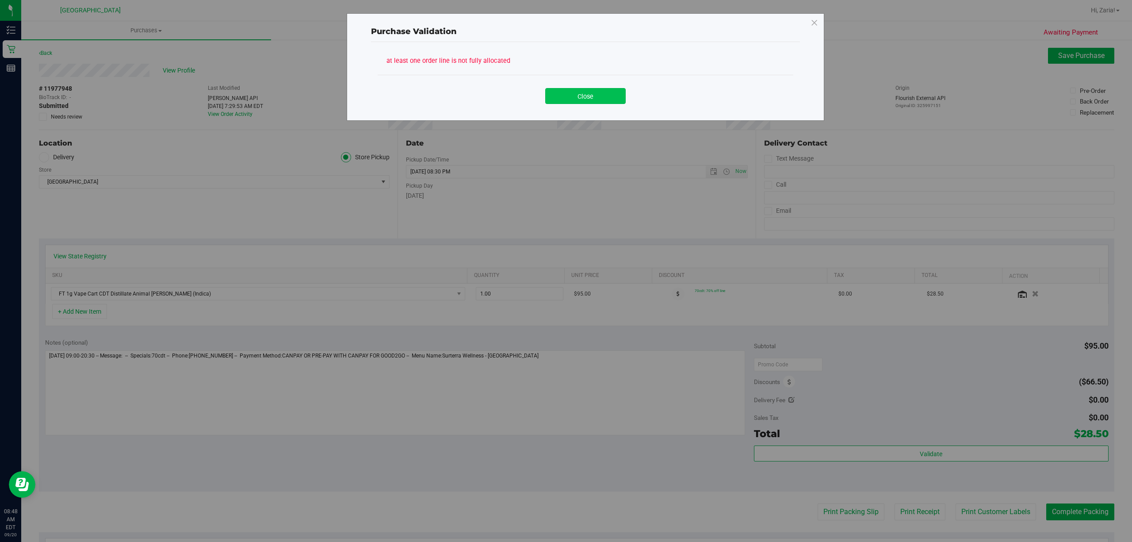
click at [558, 89] on button "Close" at bounding box center [585, 96] width 80 height 16
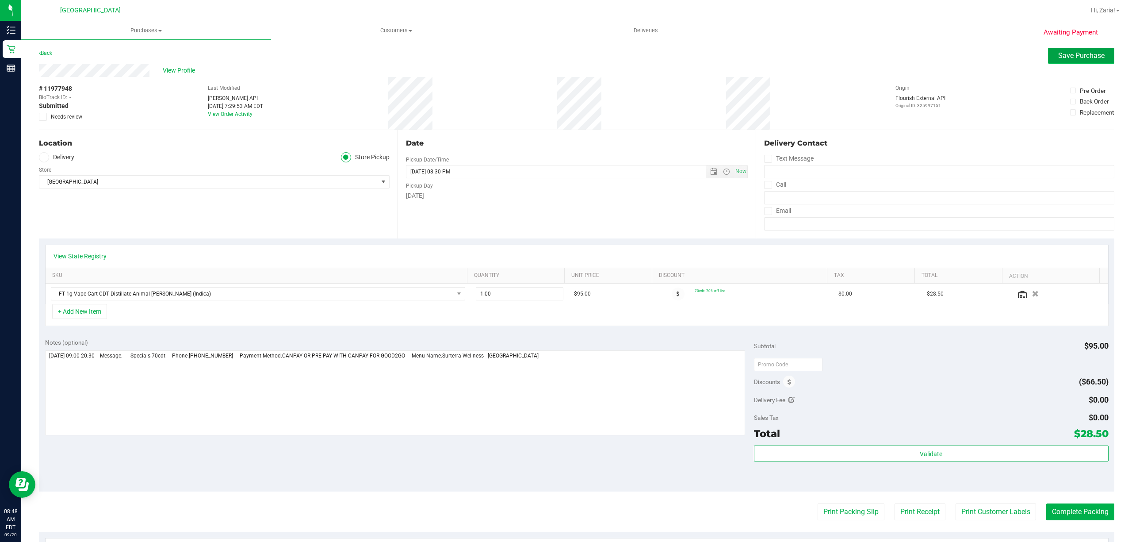
click at [1066, 53] on span "Save Purchase" at bounding box center [1081, 55] width 46 height 8
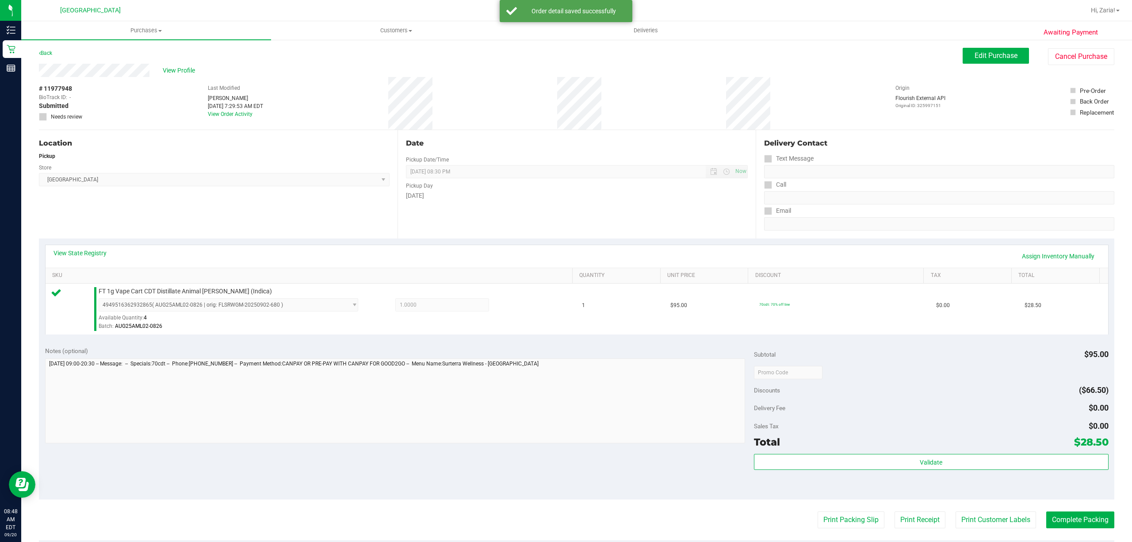
click at [836, 453] on div "Subtotal $95.00 Discounts ($66.50) Delivery Fee $0.00 Sales Tax $0.00 Total $28…" at bounding box center [931, 419] width 355 height 147
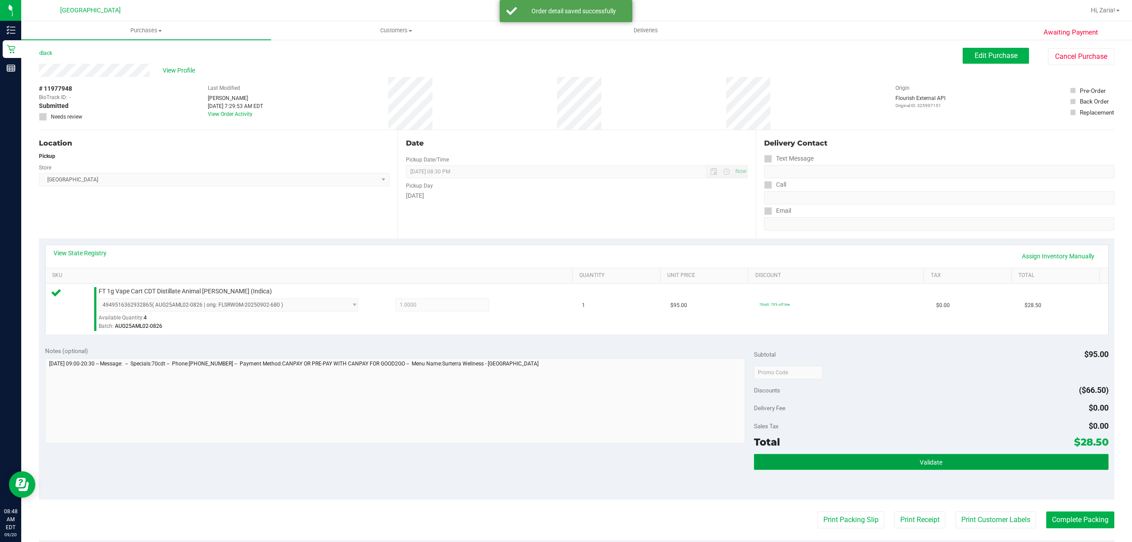
click at [842, 467] on button "Validate" at bounding box center [931, 462] width 355 height 16
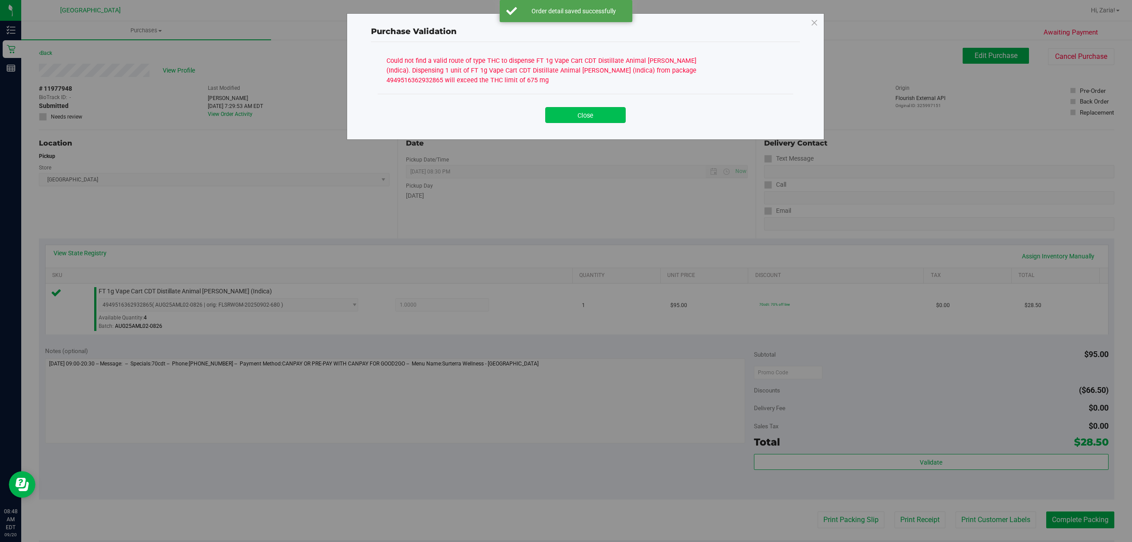
click at [598, 119] on button "Close" at bounding box center [585, 115] width 80 height 16
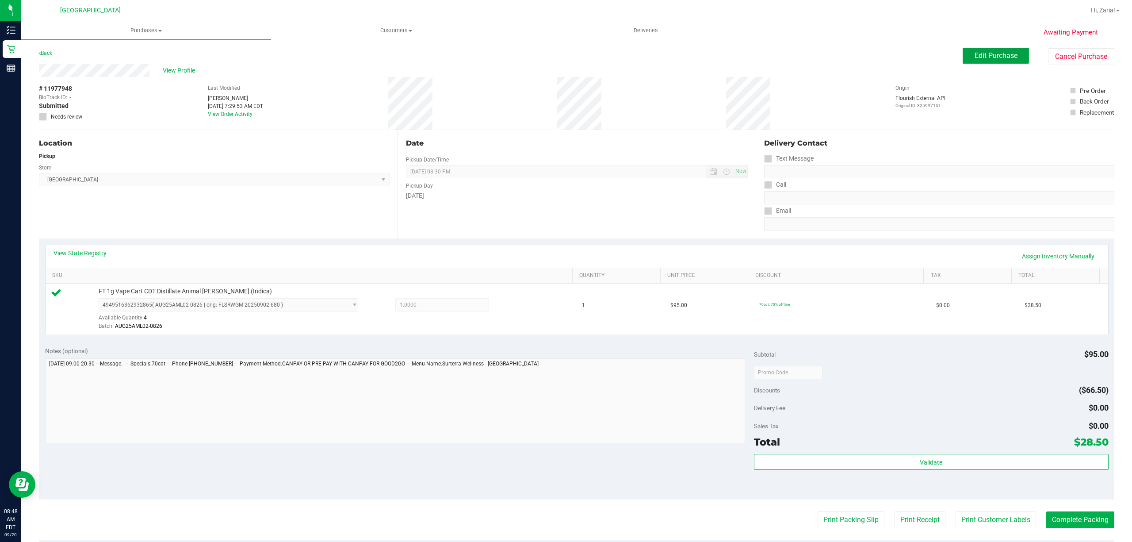
click at [963, 57] on button "Edit Purchase" at bounding box center [996, 56] width 66 height 16
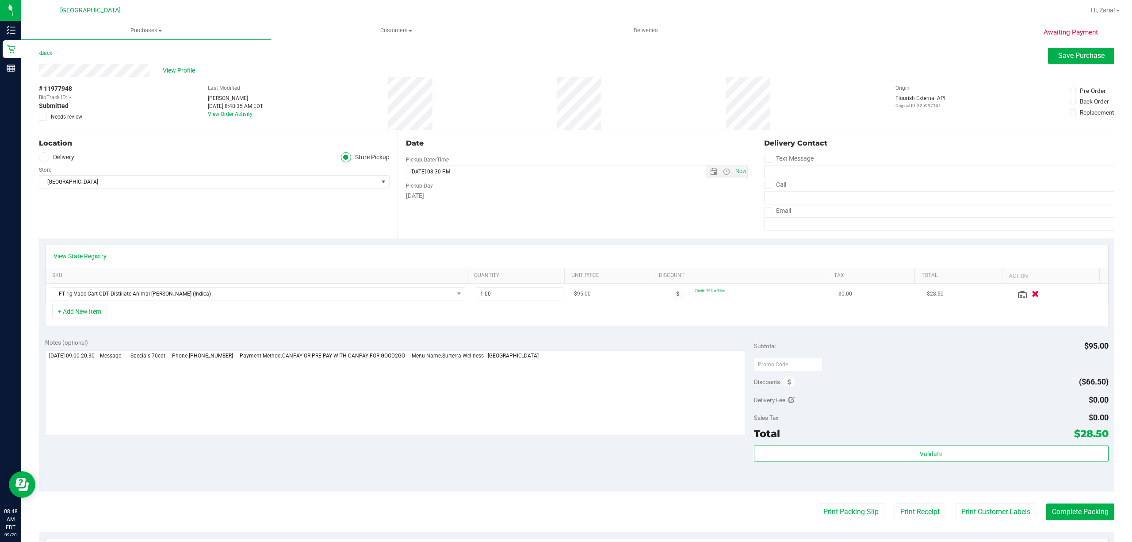
click at [1028, 294] on button "button" at bounding box center [1035, 293] width 15 height 9
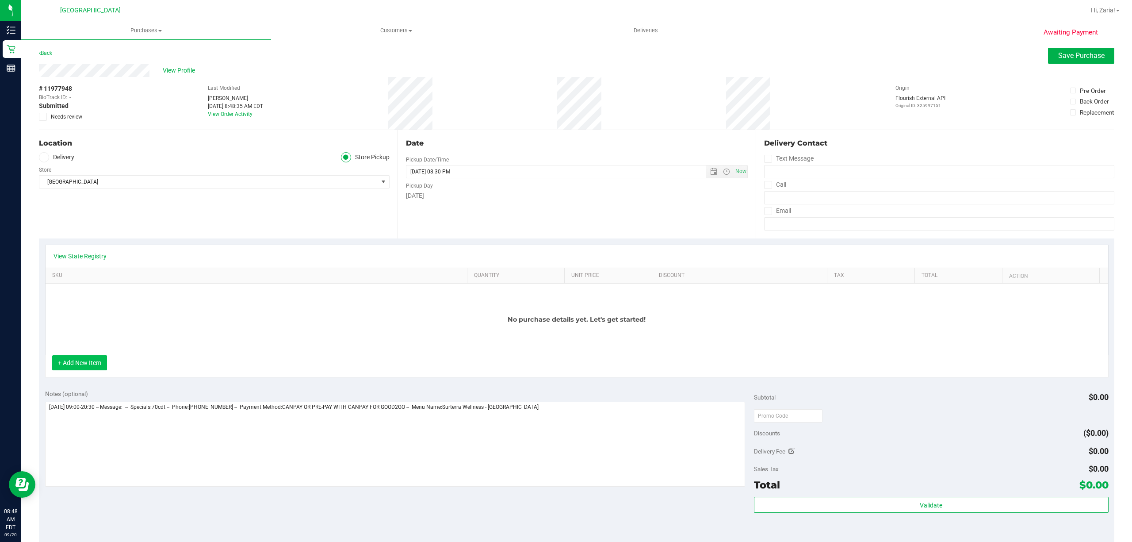
click at [75, 359] on button "+ Add New Item" at bounding box center [79, 362] width 55 height 15
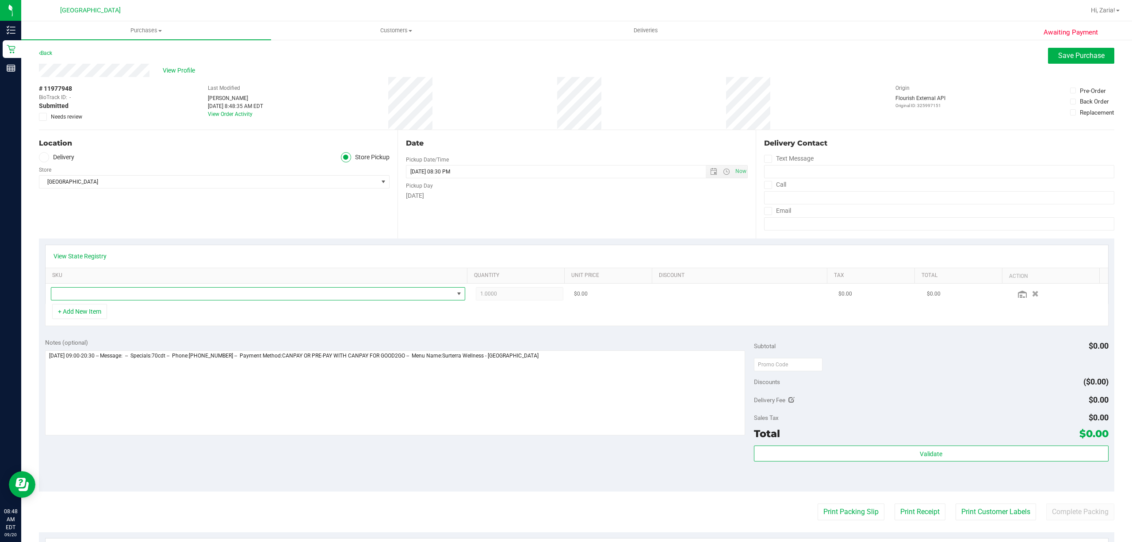
click at [128, 296] on span "NO DATA FOUND" at bounding box center [252, 293] width 402 height 12
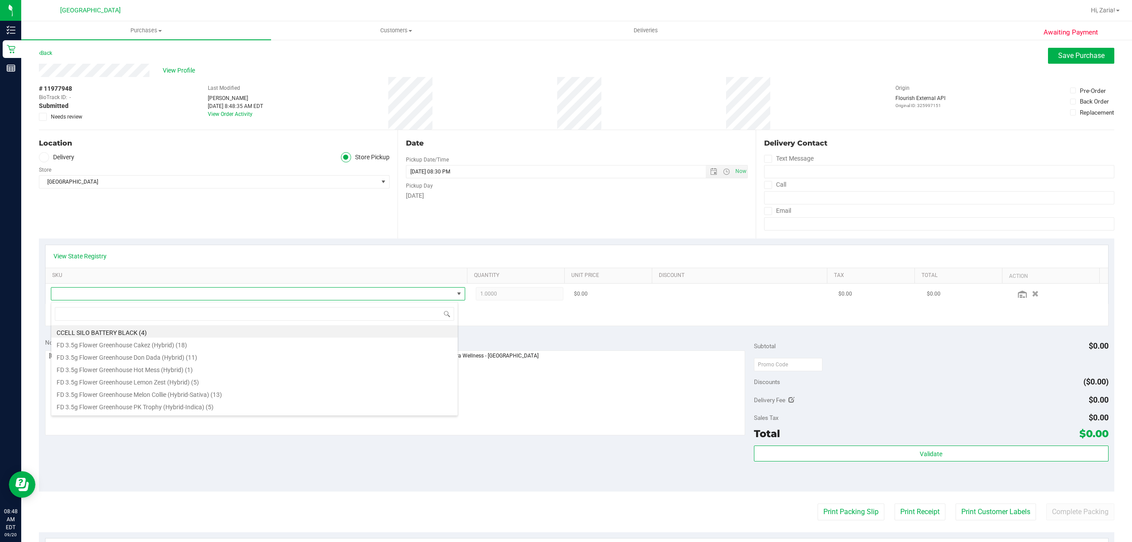
scroll to position [13, 407]
type input "aml"
click at [142, 373] on li "FT 1g Vape Cart CDT Distillate Animal Larry (Indica) (5)" at bounding box center [254, 368] width 406 height 12
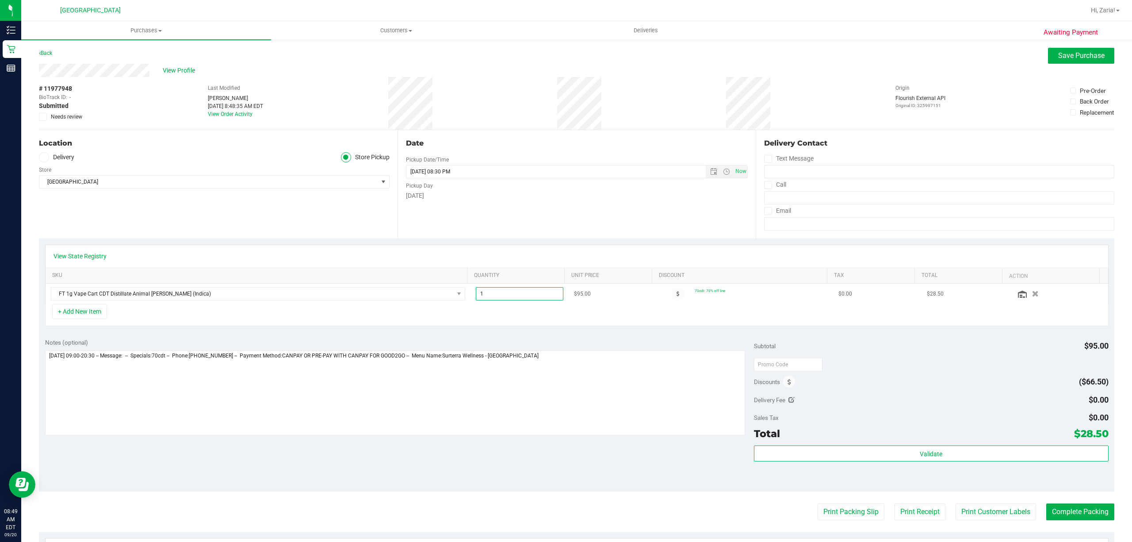
click at [502, 297] on span "1.00 1" at bounding box center [520, 293] width 88 height 13
click at [502, 297] on input "1" at bounding box center [519, 293] width 87 height 12
type input "2"
click at [1084, 57] on span "Save Purchase" at bounding box center [1081, 55] width 46 height 8
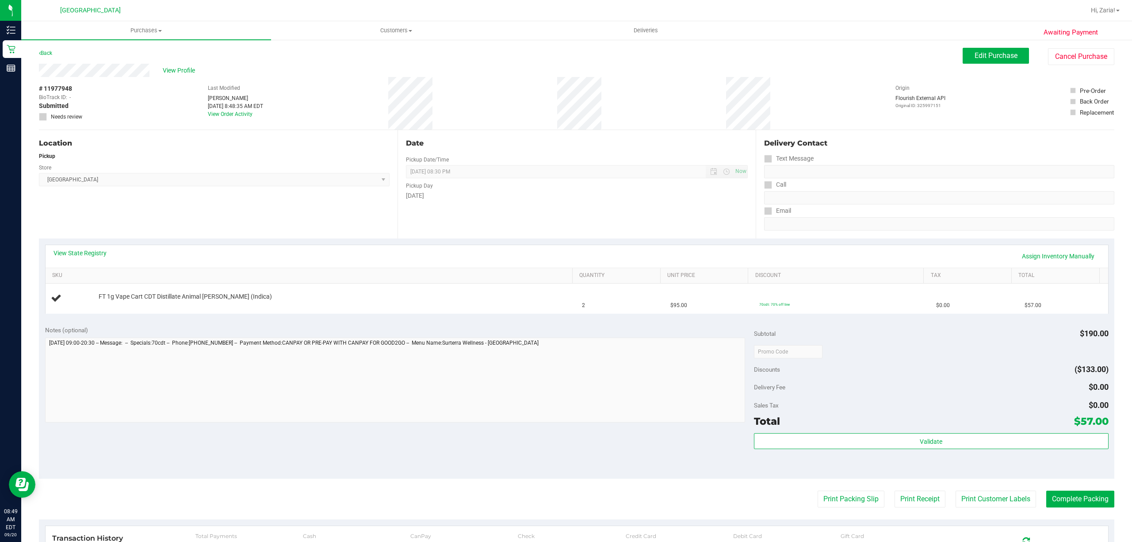
click at [30, 118] on div "Awaiting Payment Back Edit Purchase Cancel Purchase View Profile # 11977948 Bio…" at bounding box center [576, 370] width 1111 height 663
click at [47, 113] on label "Needs review" at bounding box center [61, 117] width 44 height 8
click at [989, 48] on button "Edit Purchase" at bounding box center [996, 56] width 66 height 16
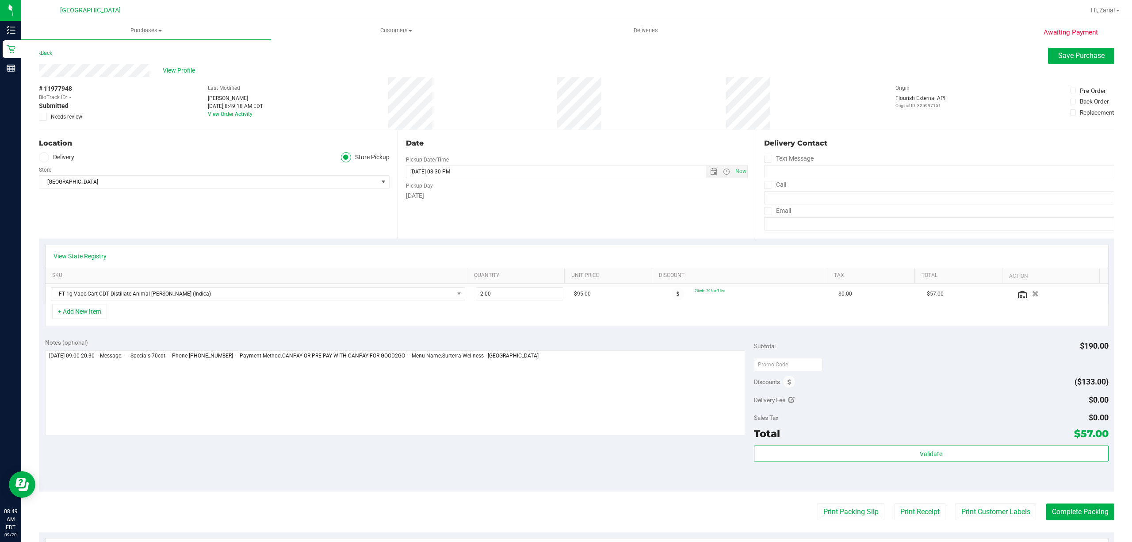
click at [45, 113] on span at bounding box center [43, 117] width 8 height 8
click at [0, 0] on input "Needs review" at bounding box center [0, 0] width 0 height 0
click at [1072, 54] on span "Save Purchase" at bounding box center [1081, 55] width 46 height 8
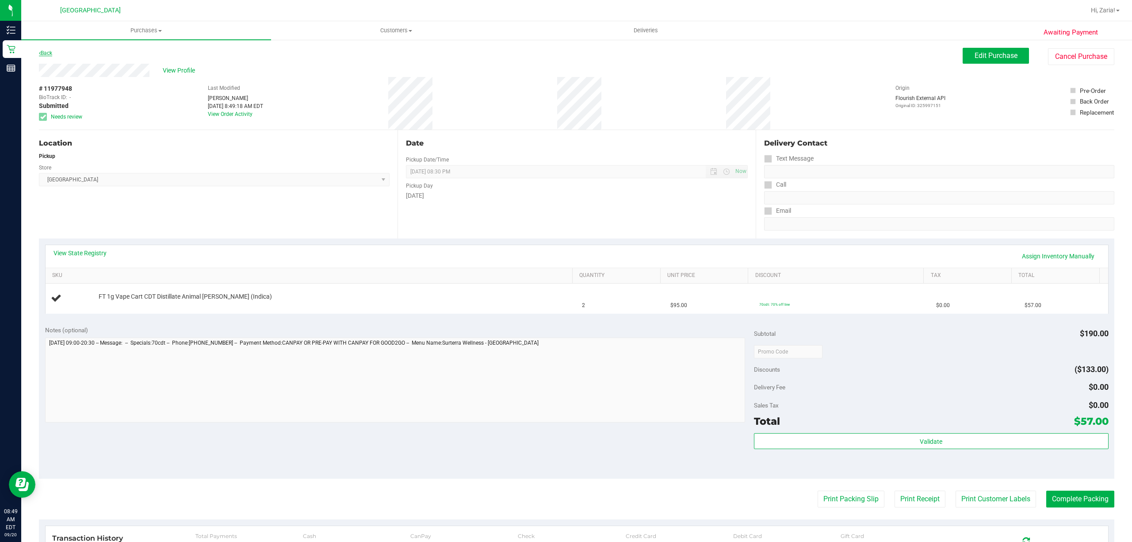
click at [42, 55] on link "Back" at bounding box center [45, 53] width 13 height 6
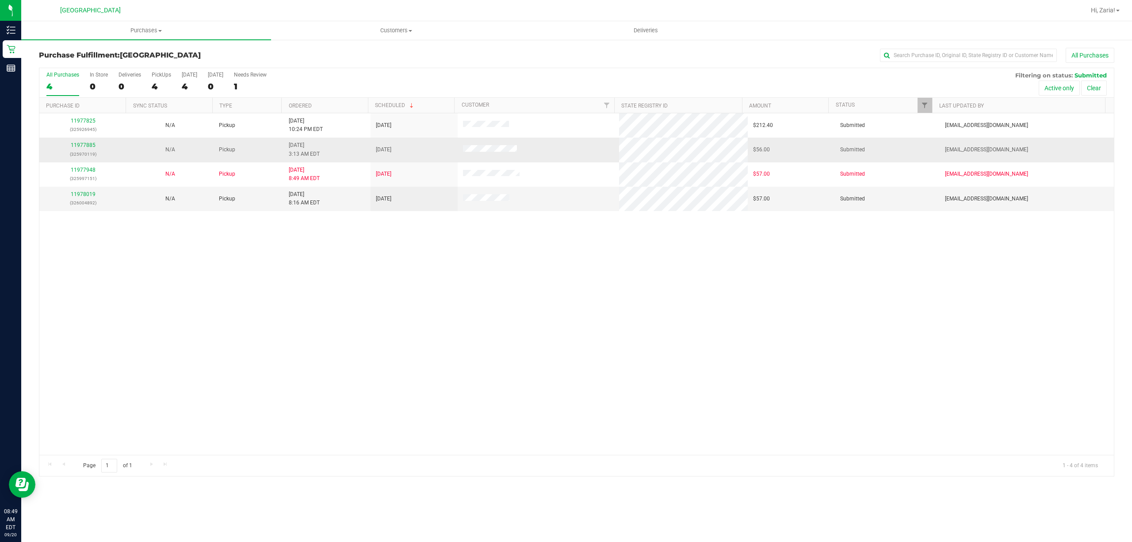
click at [80, 140] on td "11977885 (325970119)" at bounding box center [82, 150] width 87 height 24
click at [77, 142] on div "11977885 (325970119)" at bounding box center [83, 149] width 77 height 17
click at [82, 153] on p "(325970119)" at bounding box center [83, 154] width 77 height 8
click at [82, 148] on link "11977885" at bounding box center [83, 145] width 25 height 6
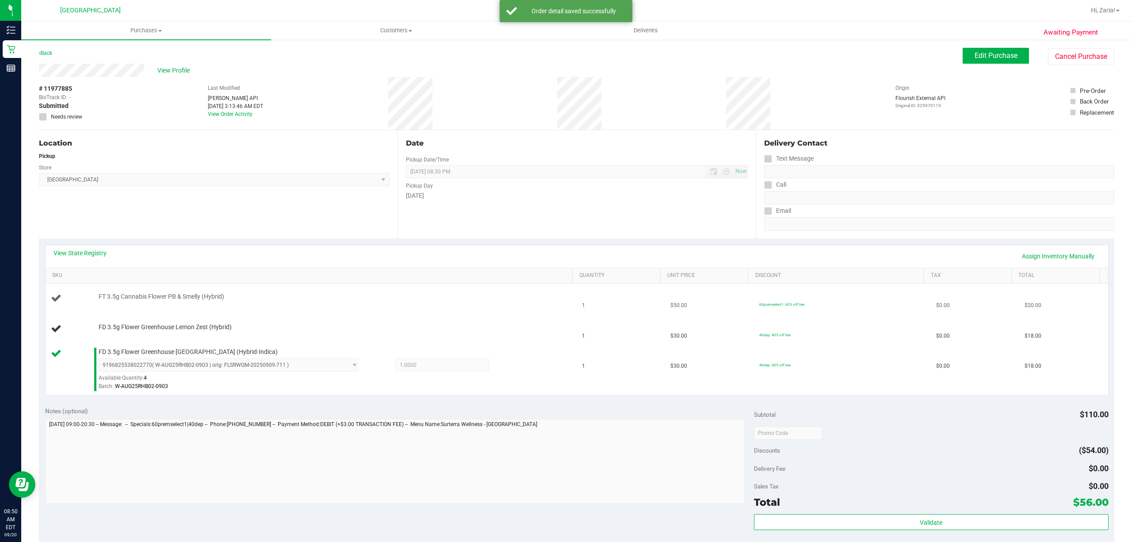
click at [121, 306] on td "FT 3.5g Cannabis Flower PB & Smelly (Hybrid)" at bounding box center [312, 298] width 532 height 30
click at [125, 299] on span "FT 3.5g Cannabis Flower PB & Smelly (Hybrid)" at bounding box center [162, 296] width 126 height 8
copy div "FT 3.5g Cannabis Flower PB & Smelly (Hybrid)"
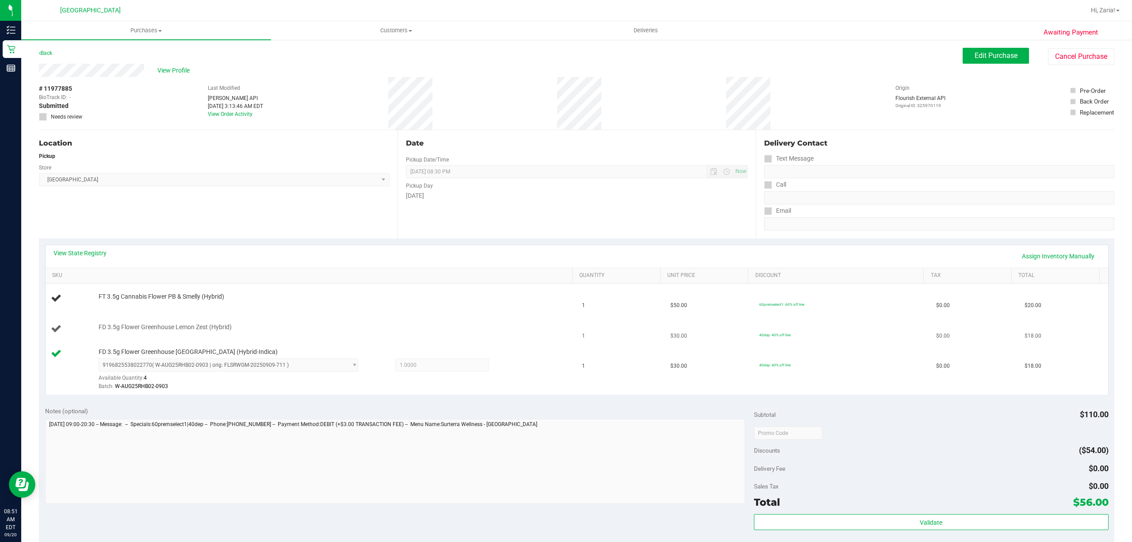
click at [194, 325] on span "FD 3.5g Flower Greenhouse Lemon Zest (Hybrid)" at bounding box center [165, 327] width 133 height 8
copy div "FD 3.5g Flower Greenhouse Lemon Zest (Hybrid)"
click at [43, 50] on link "Back" at bounding box center [45, 53] width 13 height 6
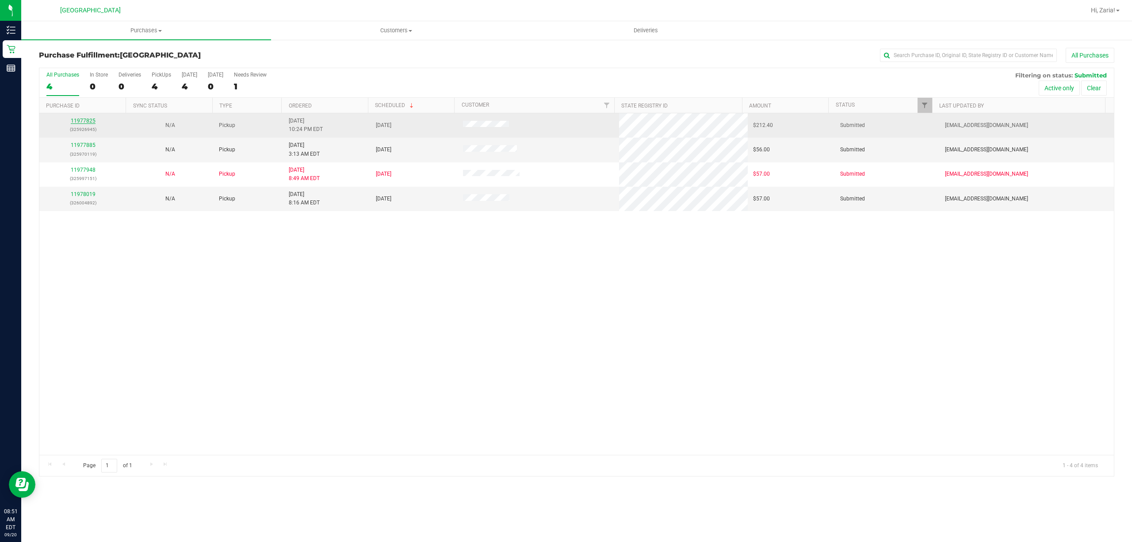
click at [82, 122] on link "11977825" at bounding box center [83, 121] width 25 height 6
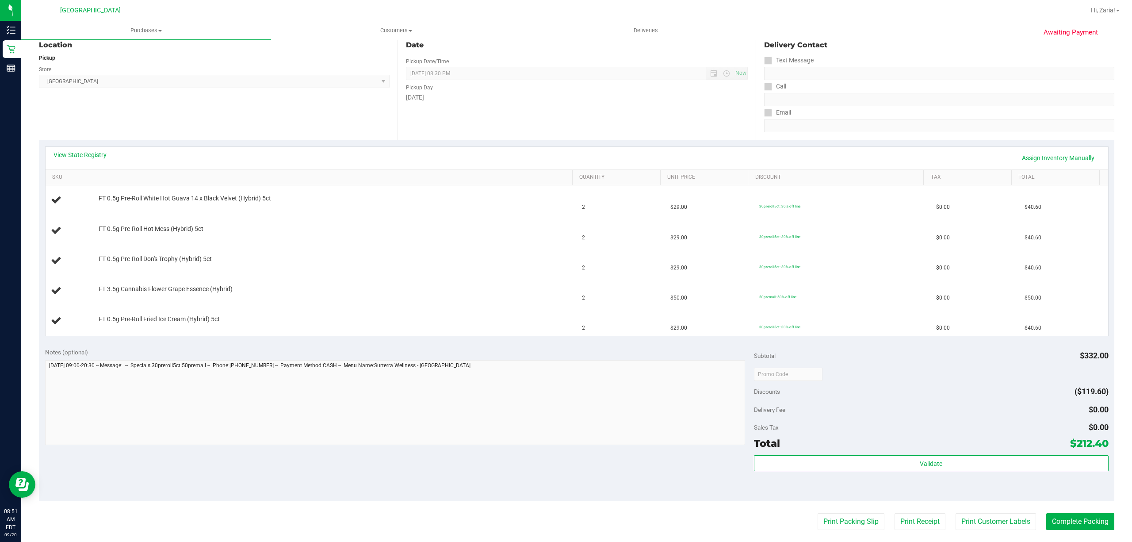
scroll to position [118, 0]
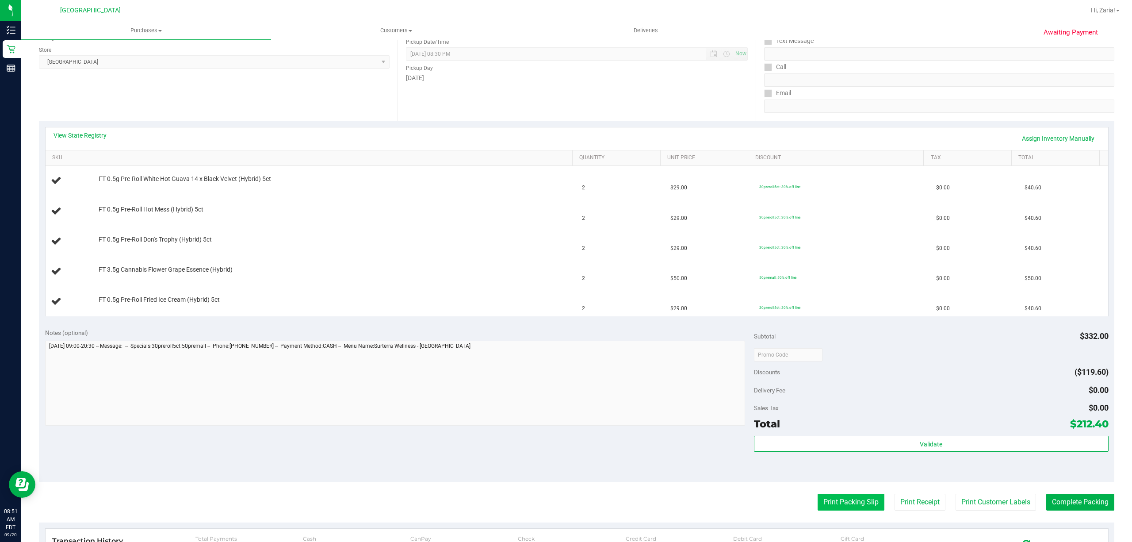
click at [832, 509] on button "Print Packing Slip" at bounding box center [851, 502] width 67 height 17
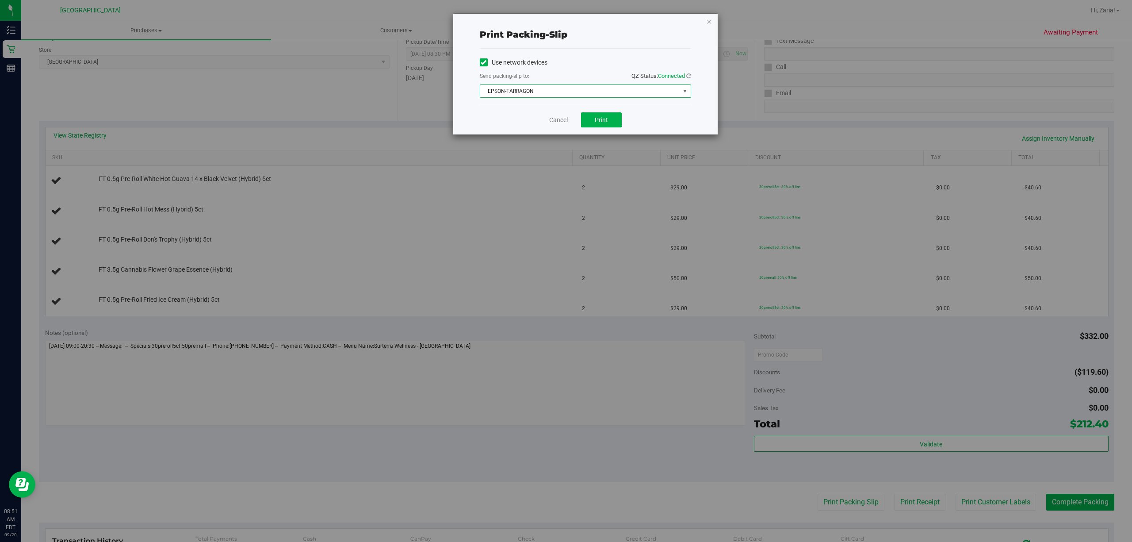
click at [583, 96] on span "EPSON-TARRAGON" at bounding box center [579, 91] width 199 height 12
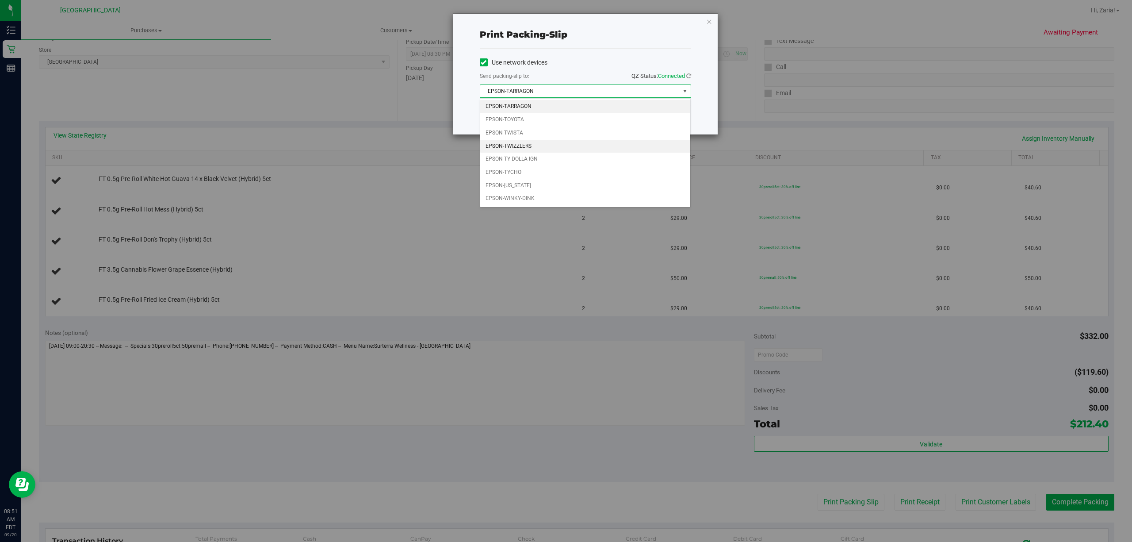
click at [552, 147] on li "EPSON-TWIZZLERS" at bounding box center [585, 146] width 210 height 13
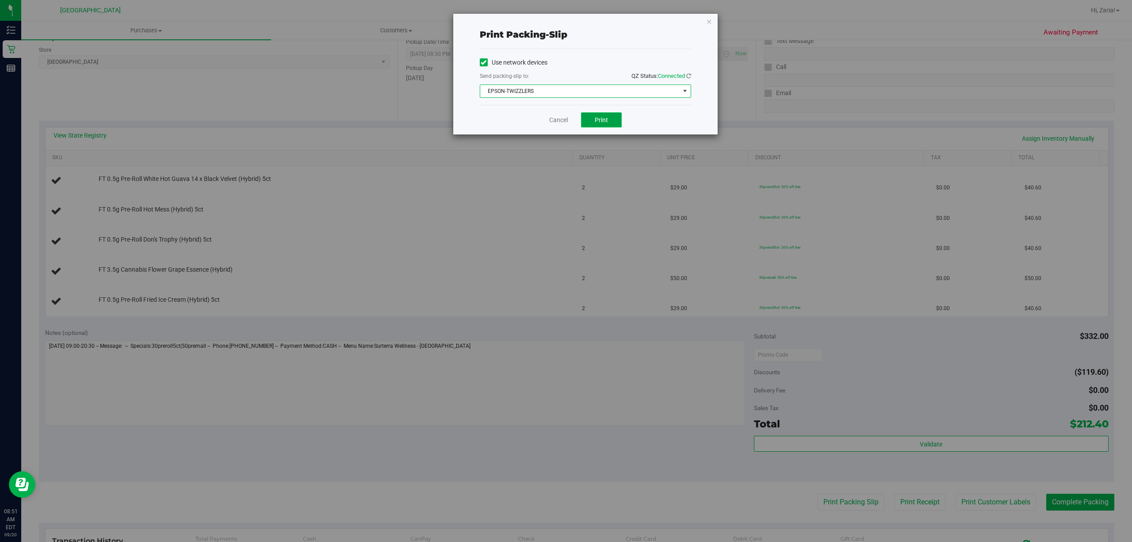
click at [615, 114] on button "Print" at bounding box center [601, 119] width 41 height 15
click at [551, 119] on link "Cancel" at bounding box center [558, 119] width 19 height 9
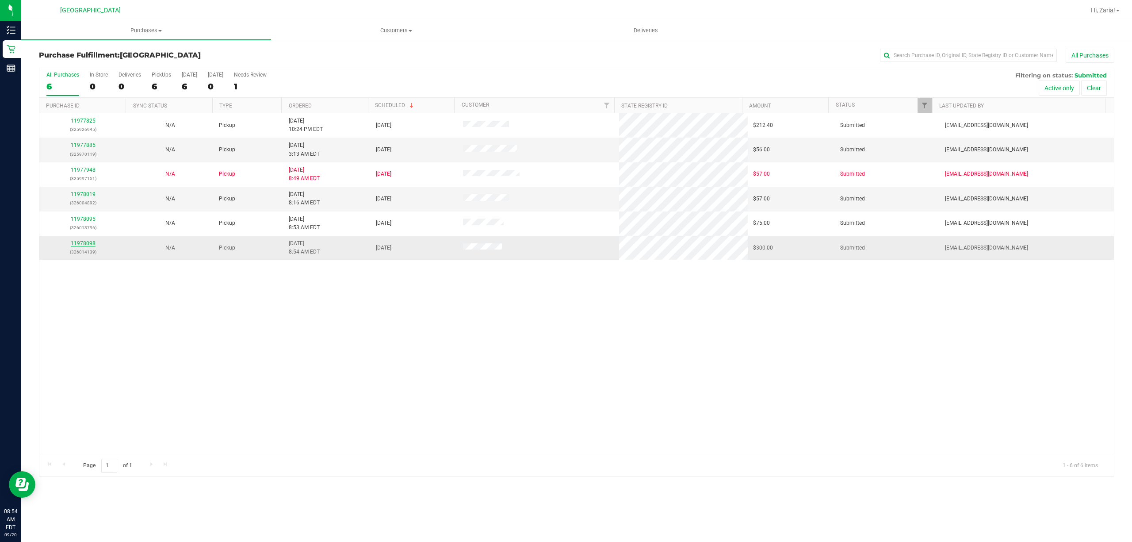
click at [72, 245] on link "11978098" at bounding box center [83, 243] width 25 height 6
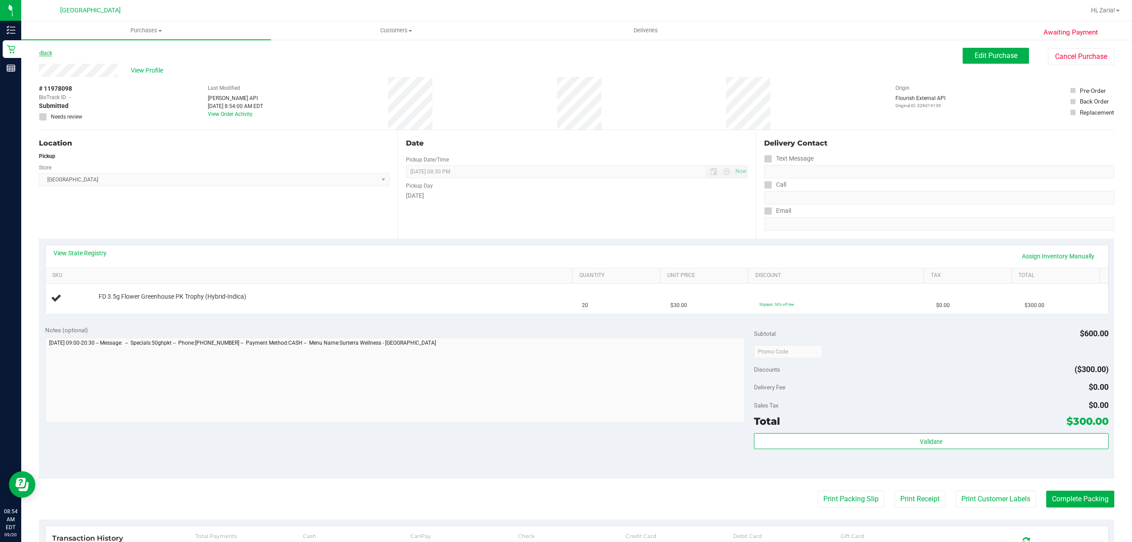
click at [43, 52] on link "Back" at bounding box center [45, 53] width 13 height 6
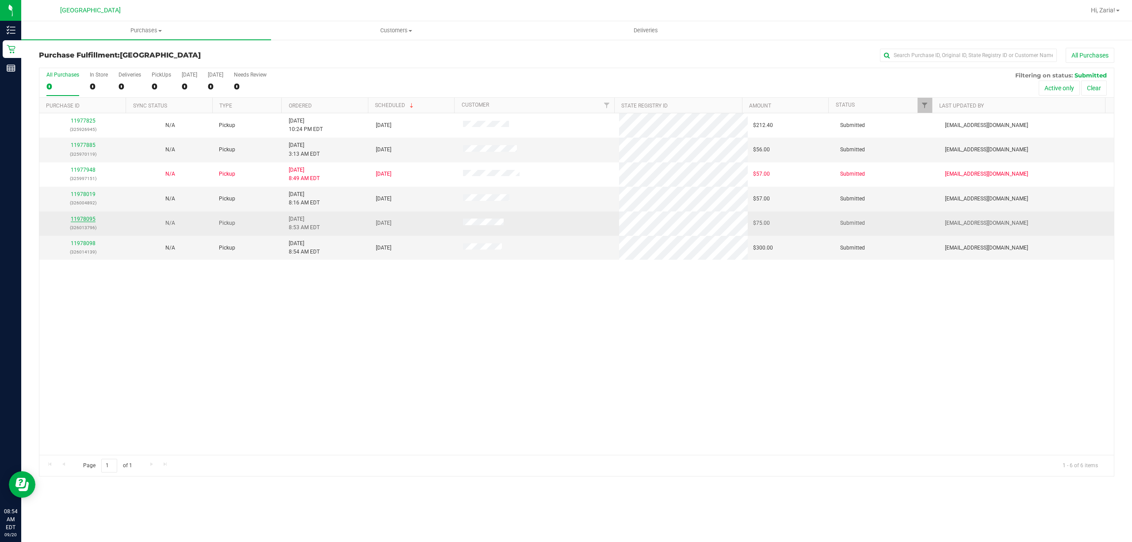
click at [92, 220] on link "11978095" at bounding box center [83, 219] width 25 height 6
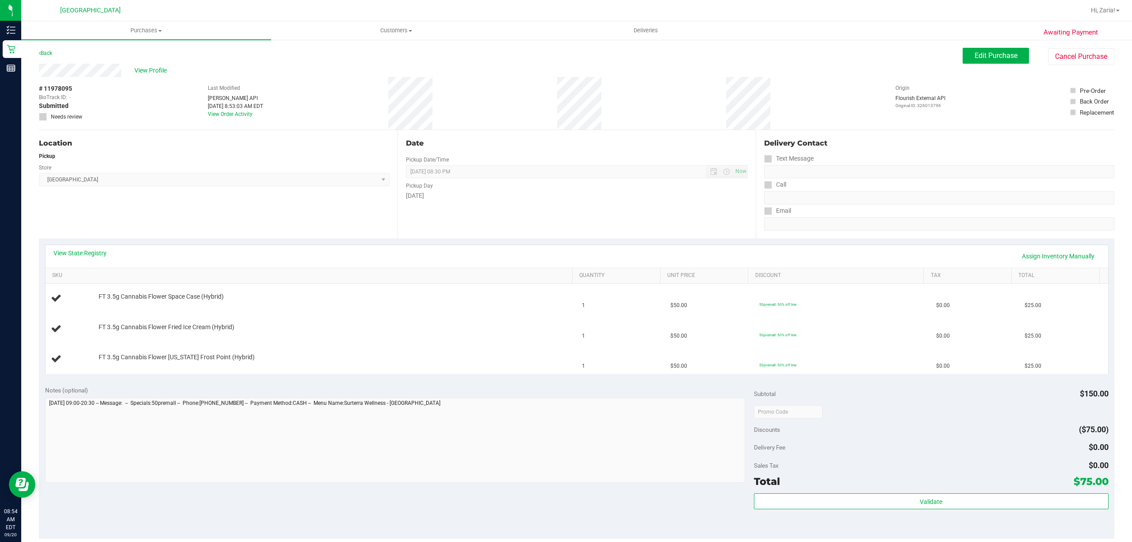
click at [53, 59] on div "Back Edit Purchase Cancel Purchase" at bounding box center [576, 56] width 1075 height 16
click at [49, 49] on div "Back" at bounding box center [45, 53] width 13 height 11
click at [49, 55] on link "Back" at bounding box center [45, 53] width 13 height 6
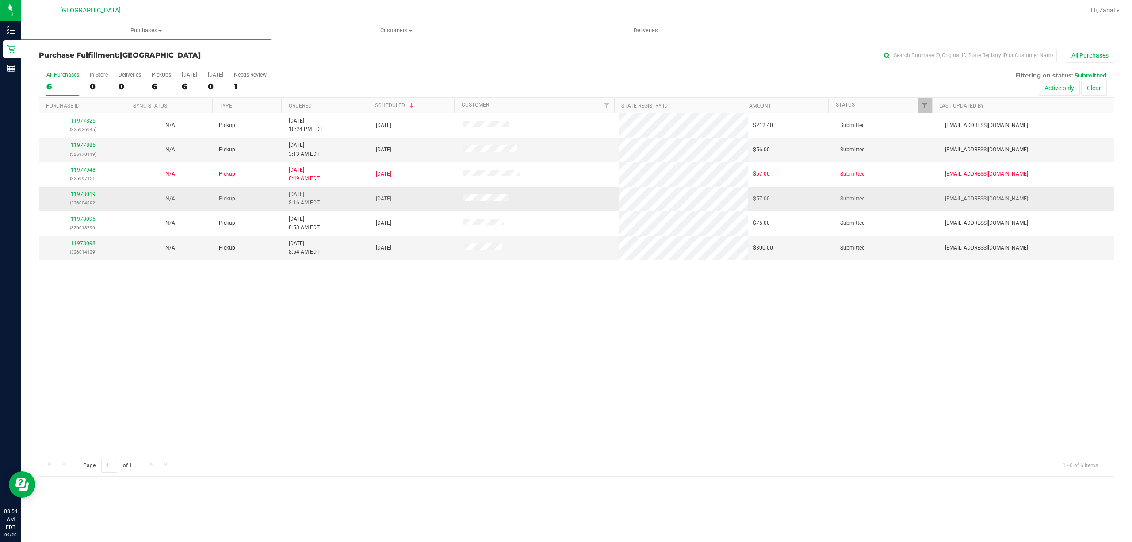
click at [85, 198] on div "11978019 (326004892)" at bounding box center [83, 198] width 77 height 17
click at [86, 196] on link "11978019" at bounding box center [83, 194] width 25 height 6
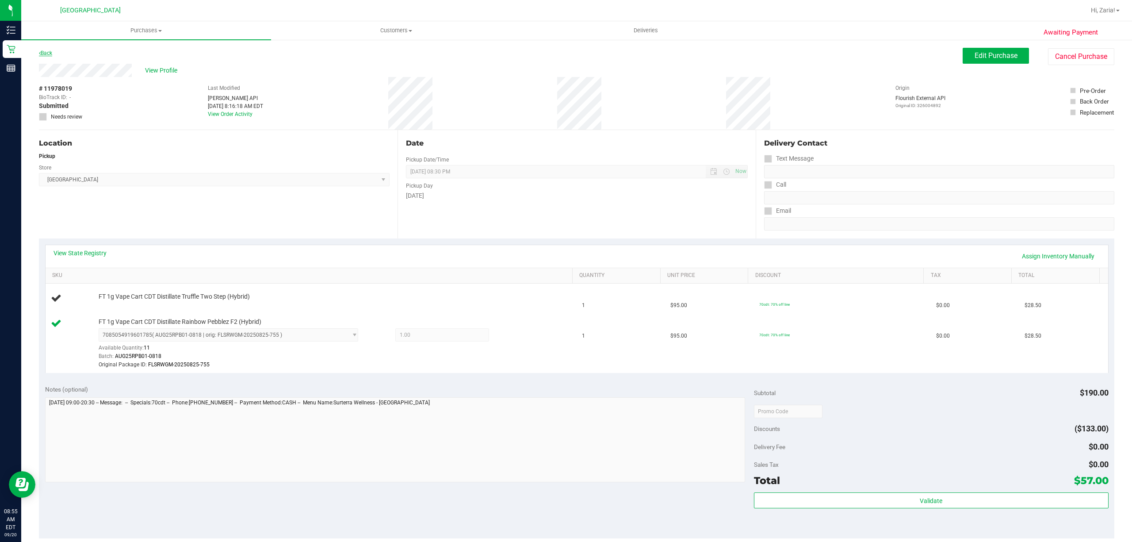
click at [49, 52] on link "Back" at bounding box center [45, 53] width 13 height 6
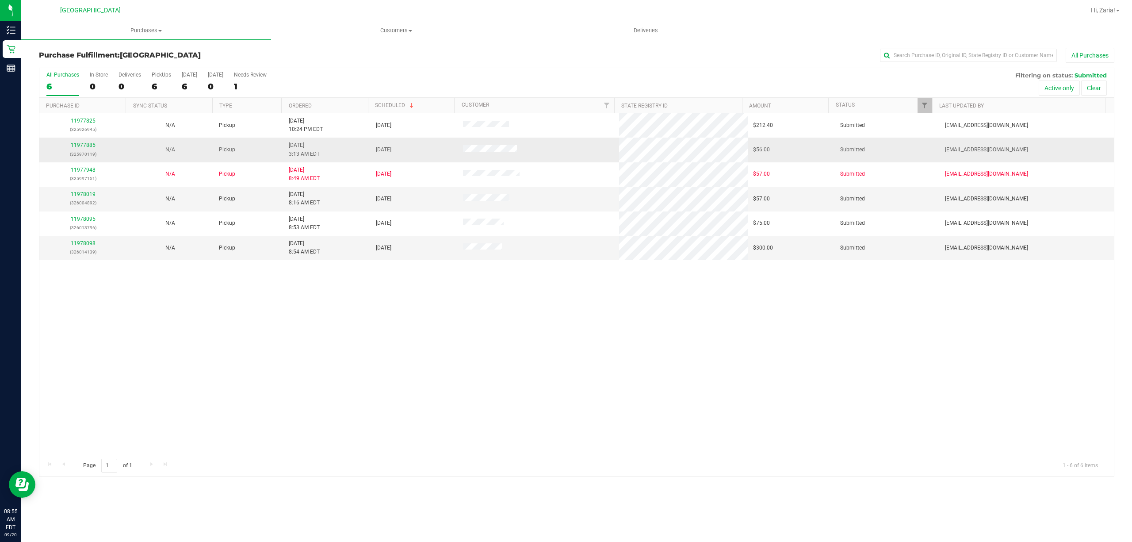
click at [91, 147] on link "11977885" at bounding box center [83, 145] width 25 height 6
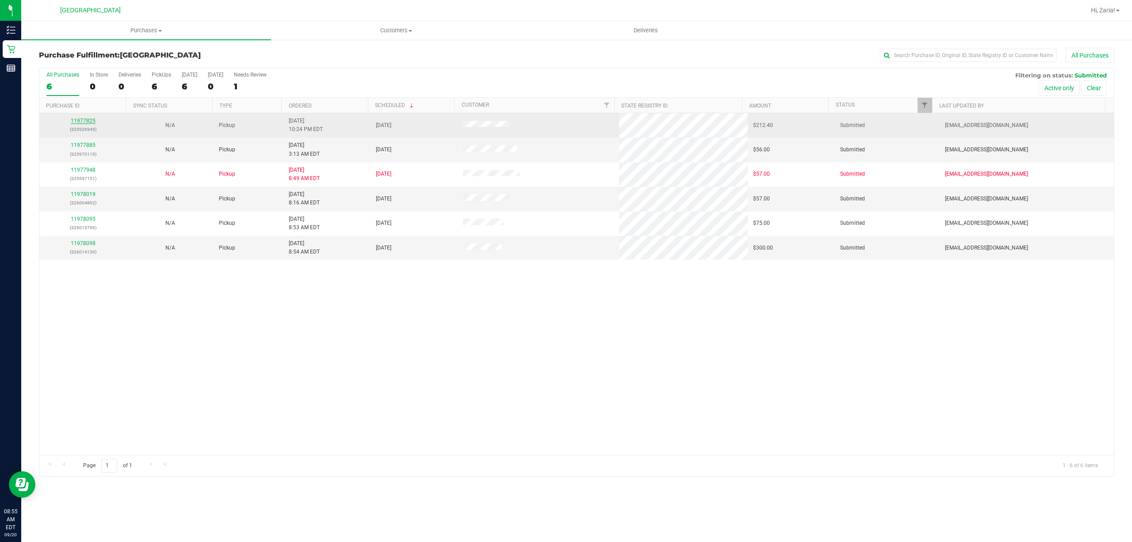
click at [84, 120] on link "11977825" at bounding box center [83, 121] width 25 height 6
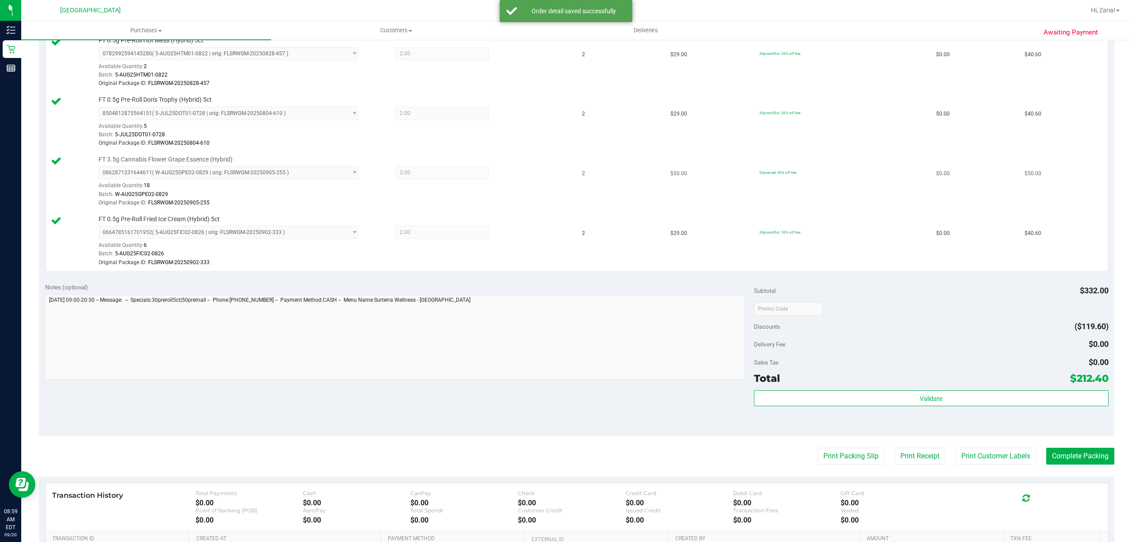
scroll to position [466, 0]
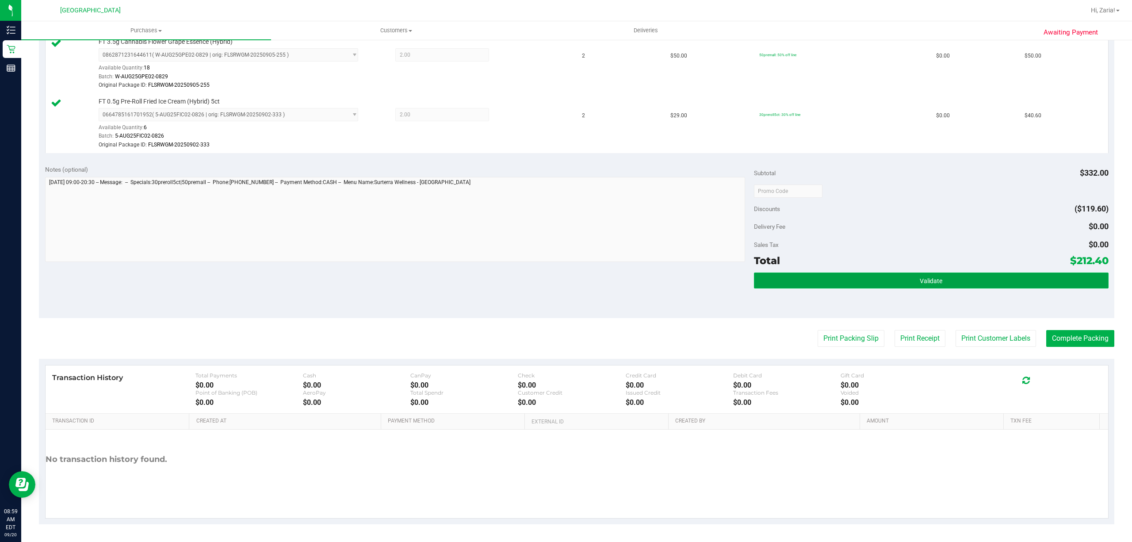
click at [894, 283] on button "Validate" at bounding box center [931, 280] width 355 height 16
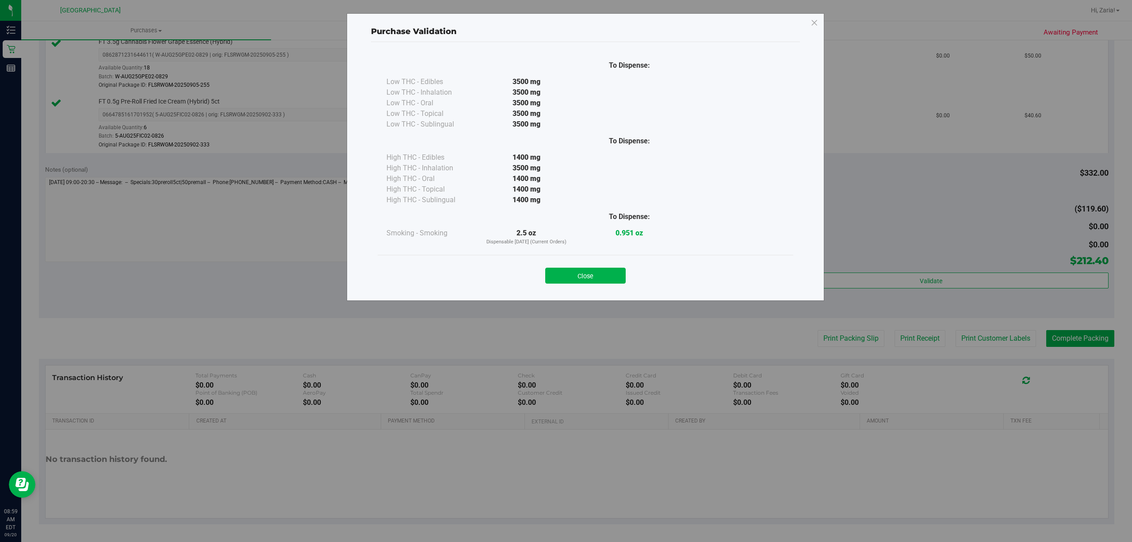
click at [592, 285] on div "Close" at bounding box center [586, 273] width 416 height 36
click at [595, 275] on button "Close" at bounding box center [585, 276] width 80 height 16
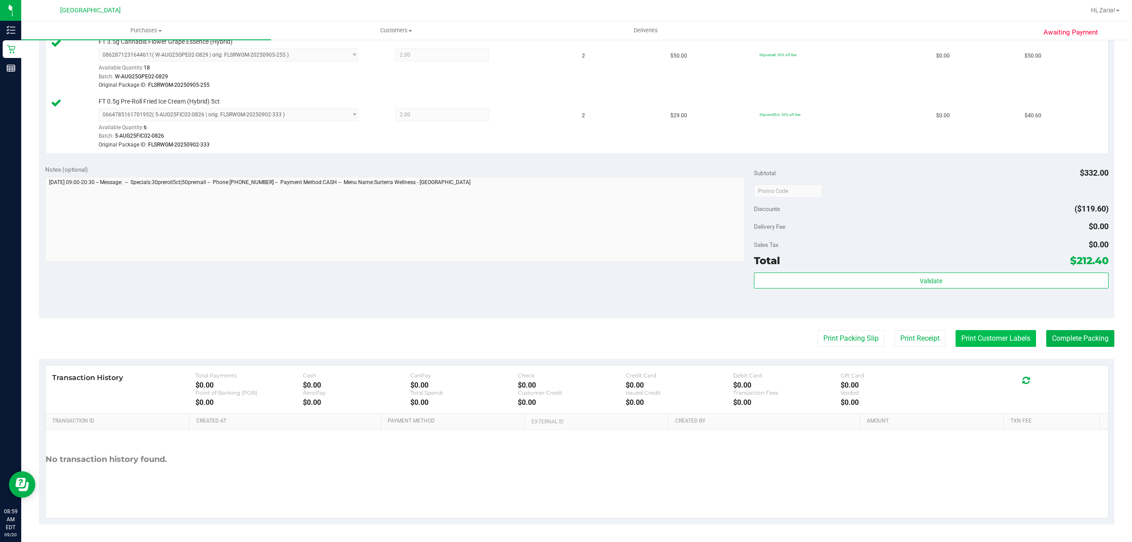
click at [1015, 339] on button "Print Customer Labels" at bounding box center [996, 338] width 80 height 17
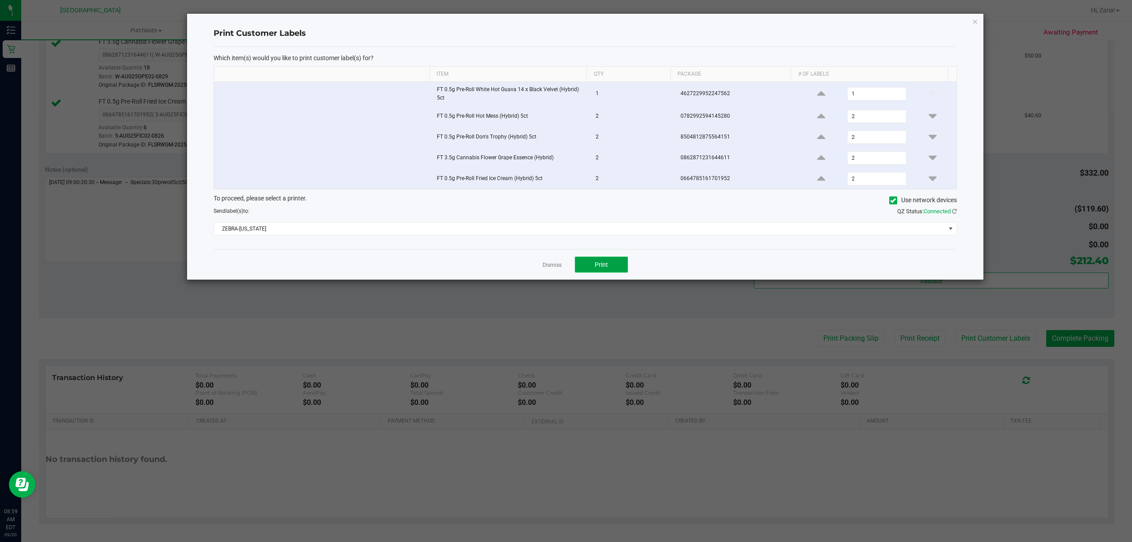
click at [584, 268] on button "Print" at bounding box center [601, 264] width 53 height 16
click at [976, 22] on icon "button" at bounding box center [975, 21] width 6 height 11
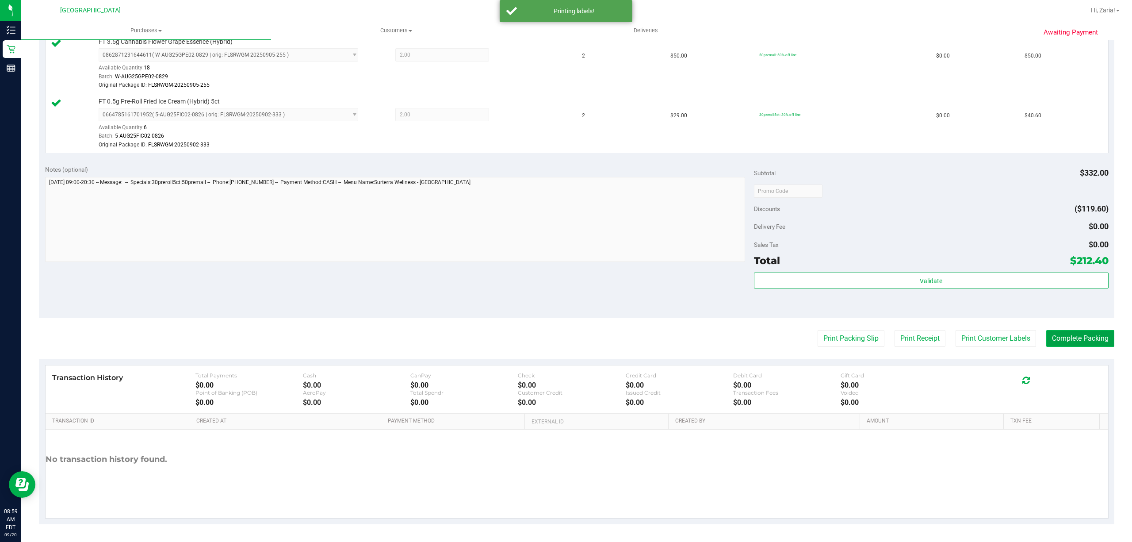
click at [1064, 342] on button "Complete Packing" at bounding box center [1080, 338] width 68 height 17
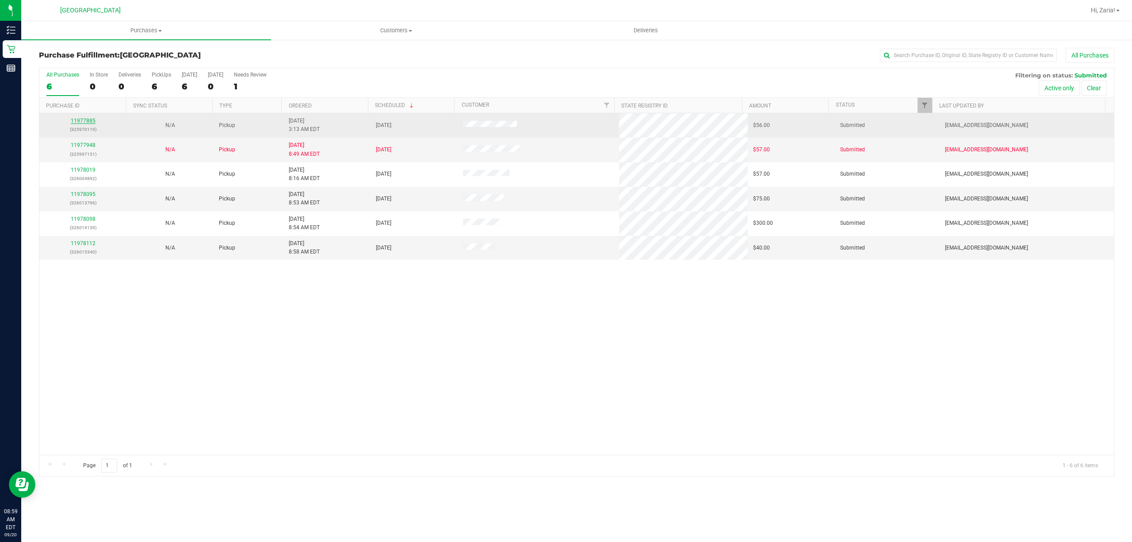
click at [82, 120] on link "11977885" at bounding box center [83, 121] width 25 height 6
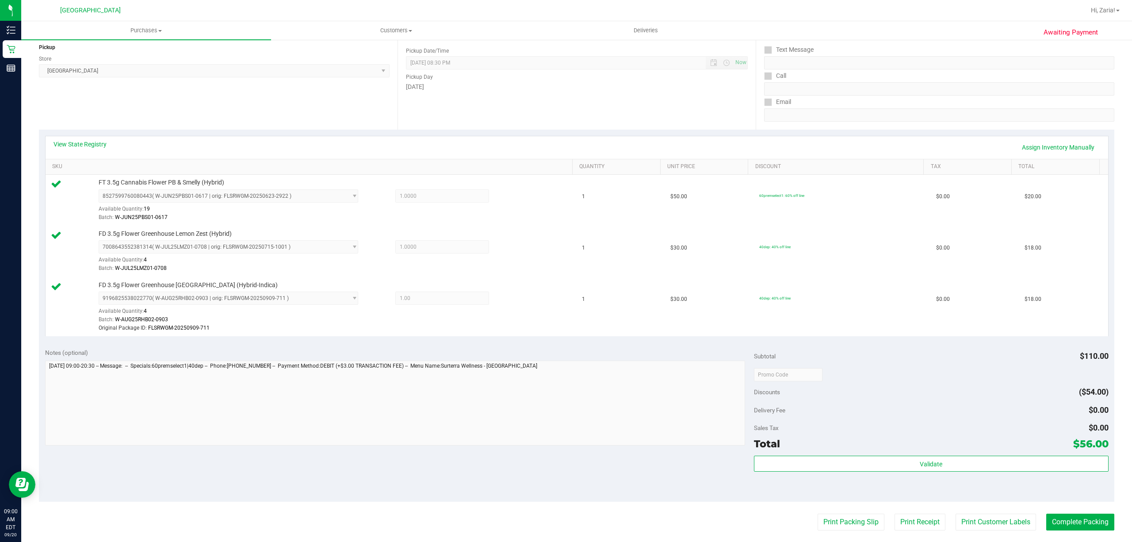
scroll to position [236, 0]
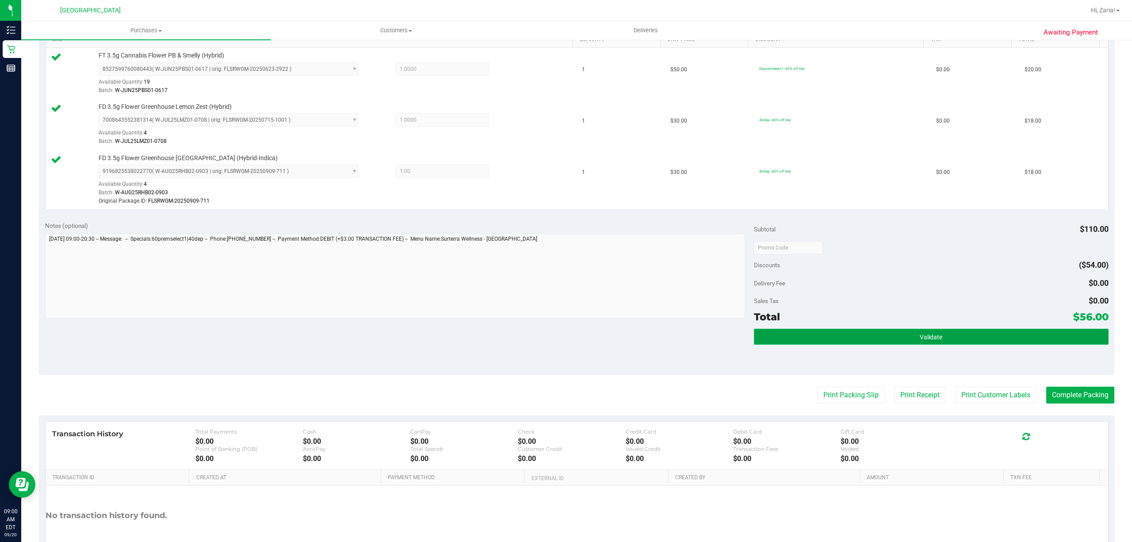
click at [883, 336] on button "Validate" at bounding box center [931, 337] width 355 height 16
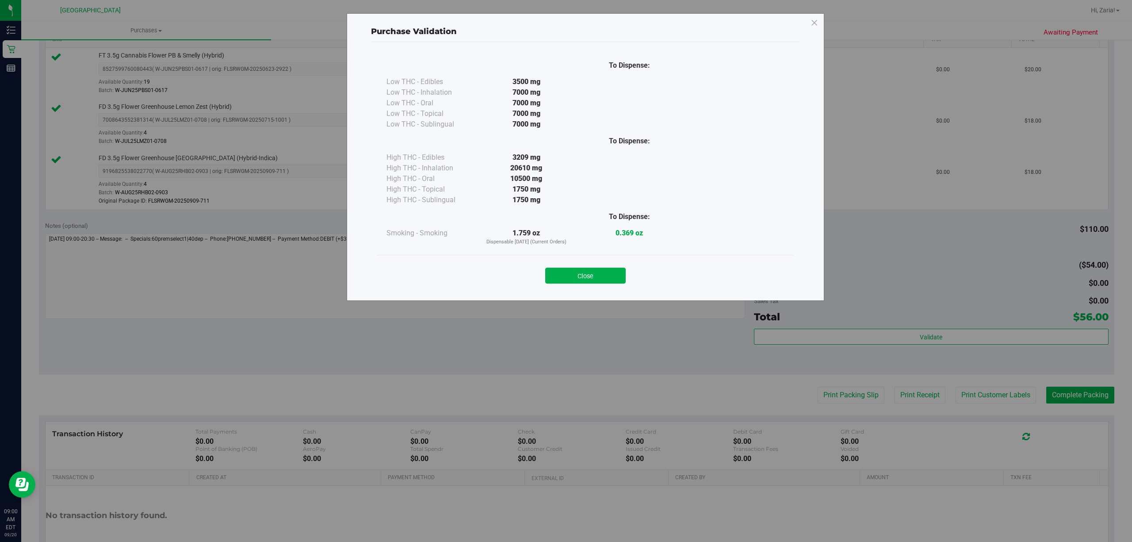
click at [618, 280] on button "Close" at bounding box center [585, 276] width 80 height 16
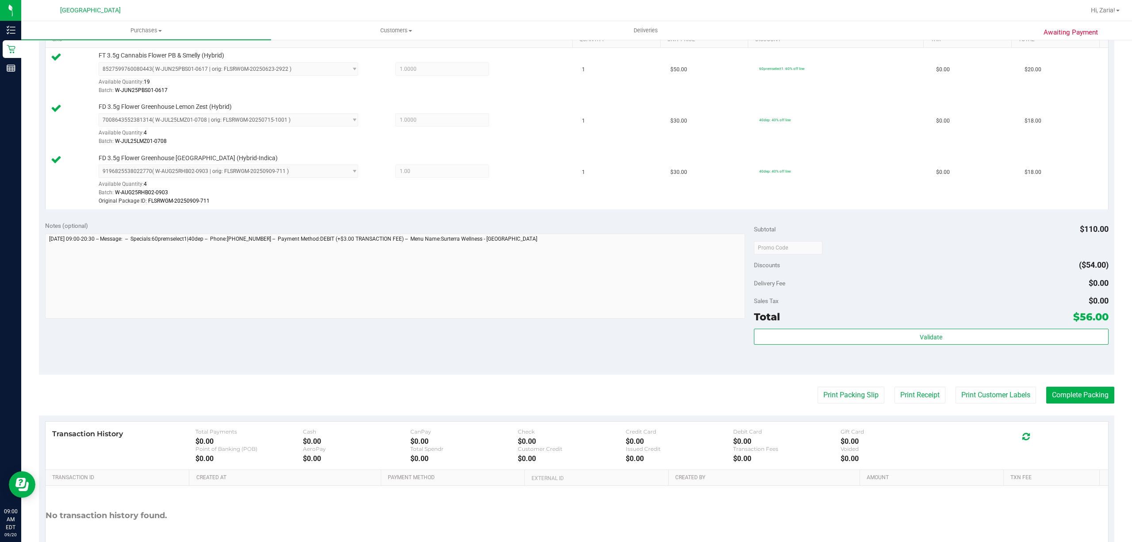
click at [947, 380] on purchase-details "Back Edit Purchase Cancel Purchase View Profile # 11977885 BioTrack ID: - Submi…" at bounding box center [576, 196] width 1075 height 769
click at [958, 394] on button "Print Customer Labels" at bounding box center [996, 394] width 80 height 17
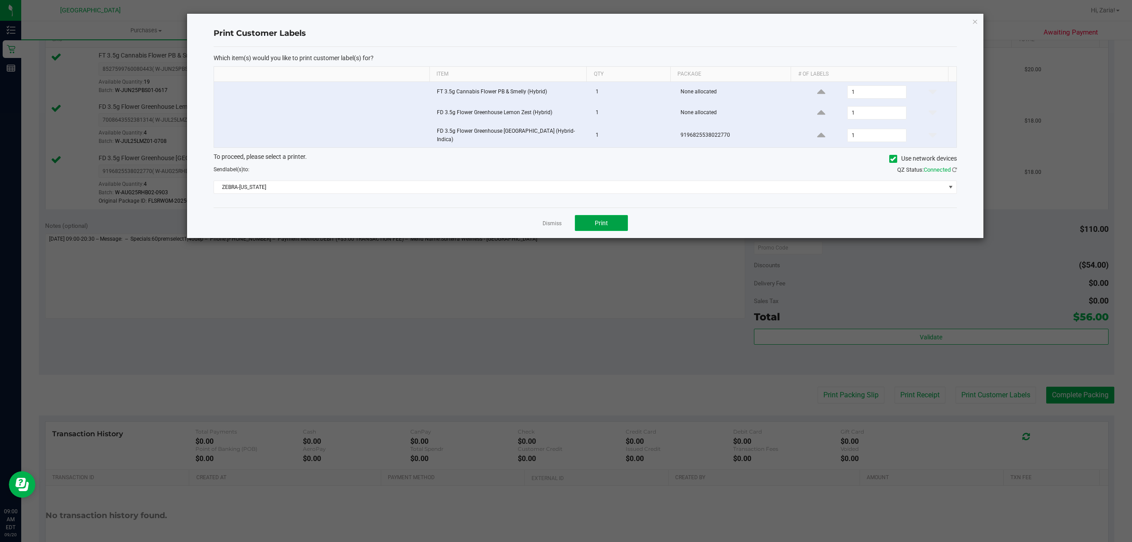
click at [587, 220] on button "Print" at bounding box center [601, 223] width 53 height 16
click at [975, 23] on icon "button" at bounding box center [975, 21] width 6 height 11
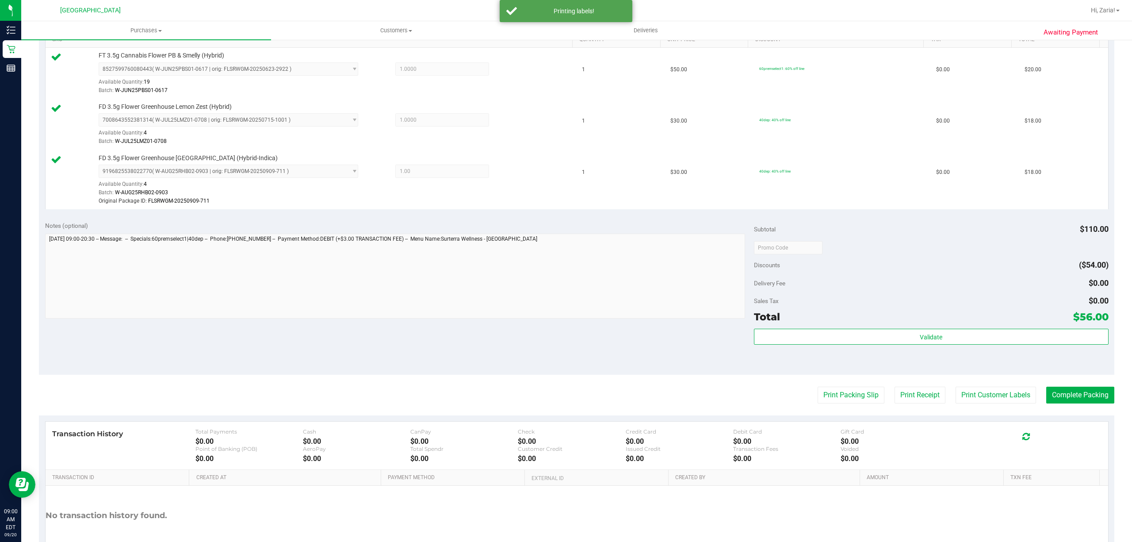
click at [1053, 386] on purchase-details "Back Edit Purchase Cancel Purchase View Profile # 11977885 BioTrack ID: - Submi…" at bounding box center [576, 196] width 1075 height 769
click at [1056, 388] on button "Complete Packing" at bounding box center [1080, 394] width 68 height 17
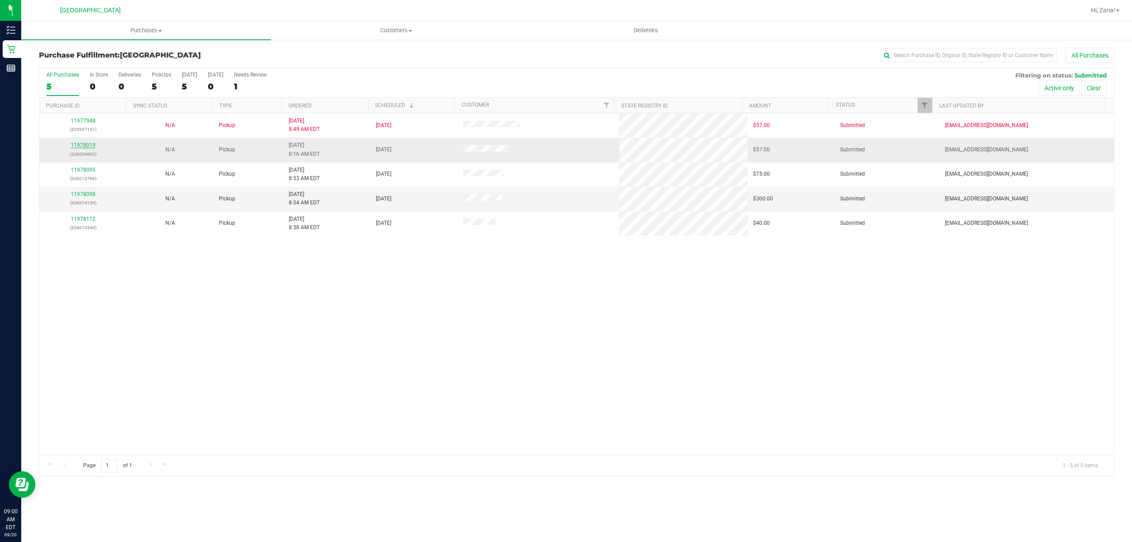
click at [92, 144] on link "11978019" at bounding box center [83, 145] width 25 height 6
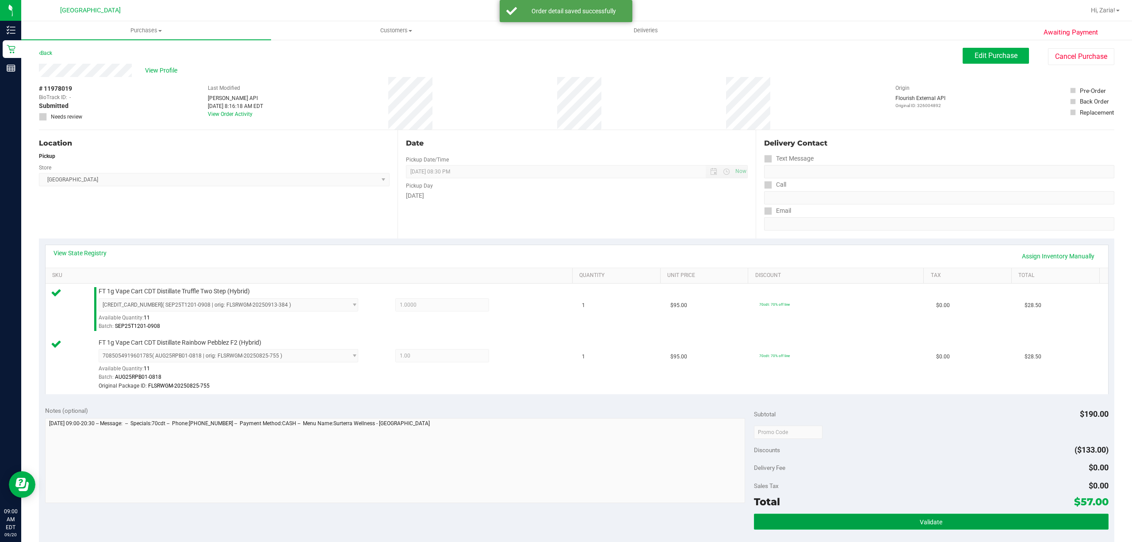
click at [798, 526] on button "Validate" at bounding box center [931, 521] width 355 height 16
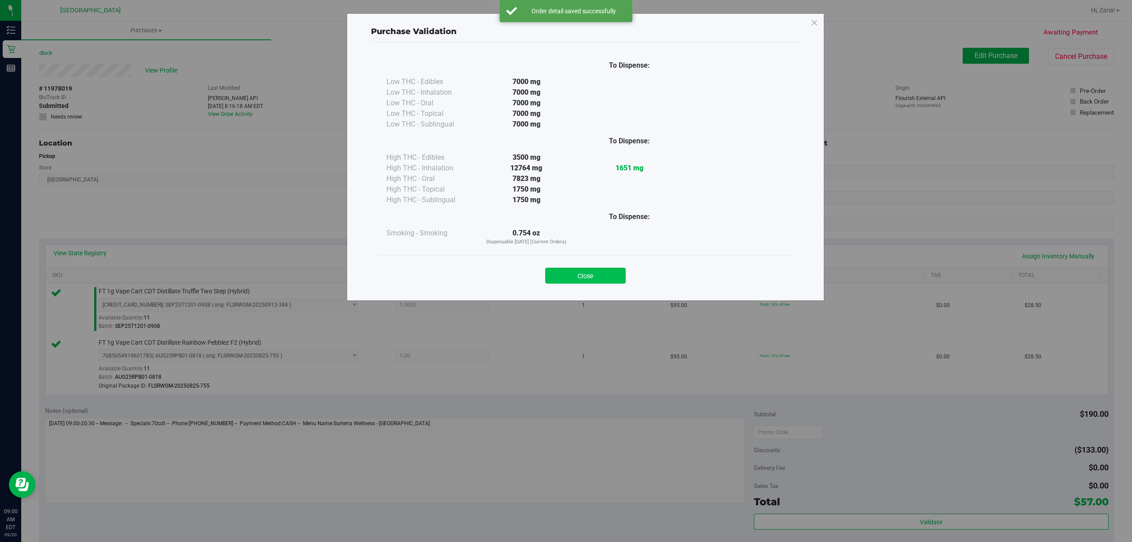
drag, startPoint x: 572, startPoint y: 264, endPoint x: 574, endPoint y: 269, distance: 6.0
click at [572, 264] on div "Close" at bounding box center [585, 273] width 402 height 22
click at [574, 269] on button "Close" at bounding box center [585, 276] width 80 height 16
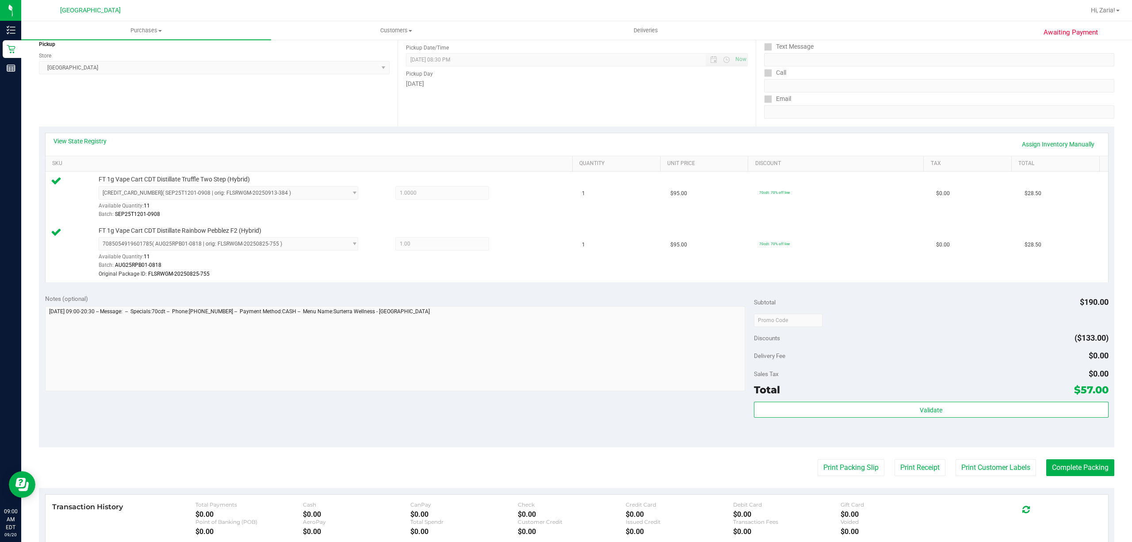
scroll to position [177, 0]
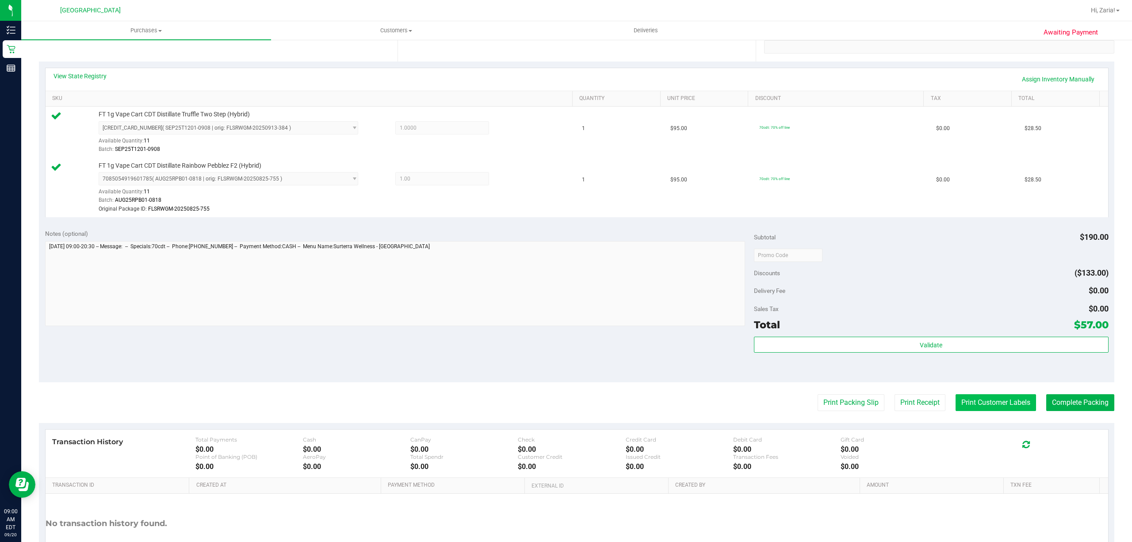
click at [1003, 402] on button "Print Customer Labels" at bounding box center [996, 402] width 80 height 17
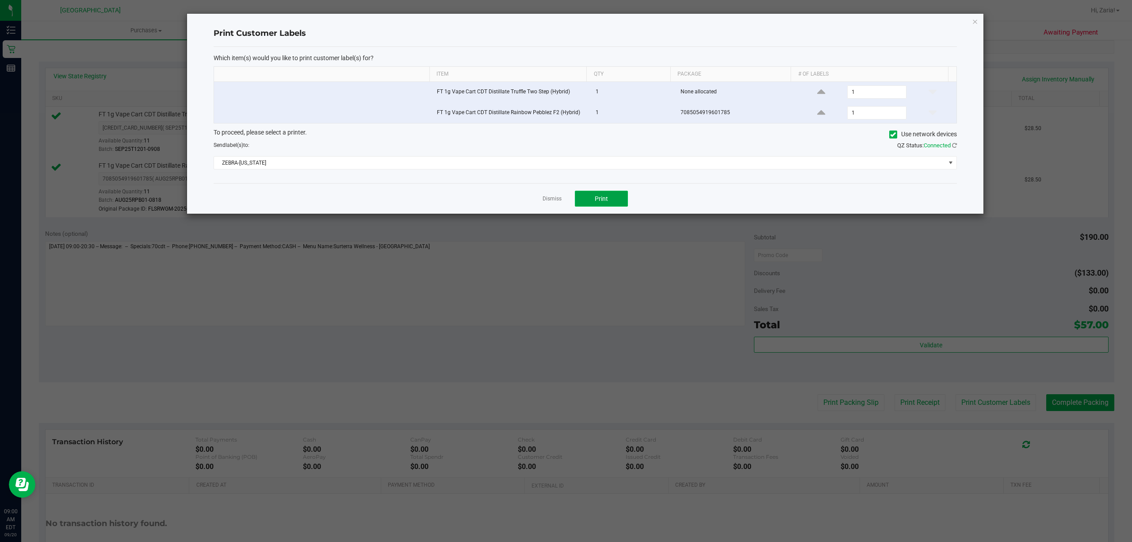
click at [600, 207] on button "Print" at bounding box center [601, 199] width 53 height 16
click at [977, 19] on icon "button" at bounding box center [975, 21] width 6 height 11
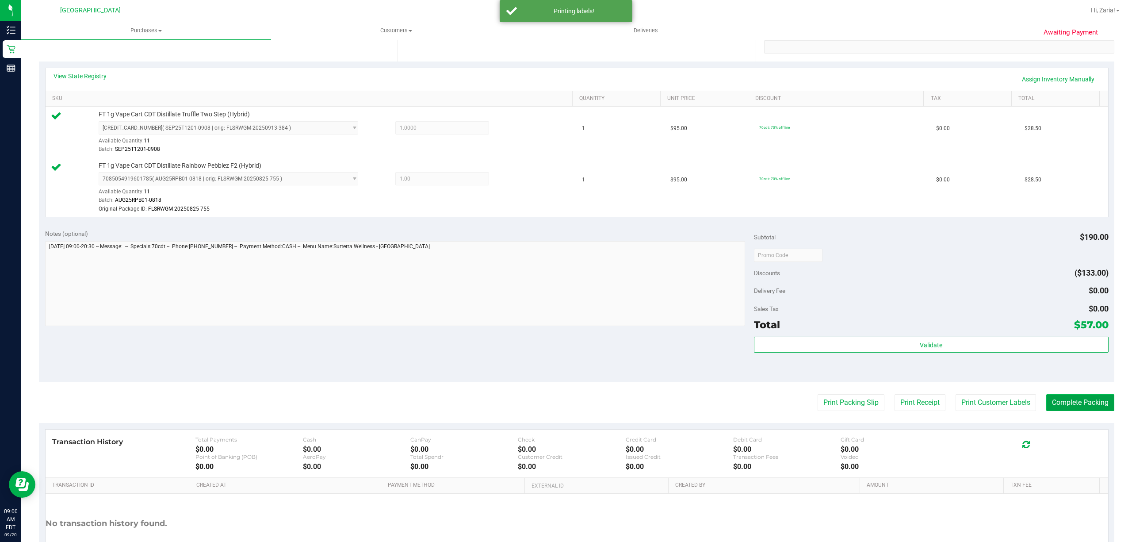
click at [1046, 405] on button "Complete Packing" at bounding box center [1080, 402] width 68 height 17
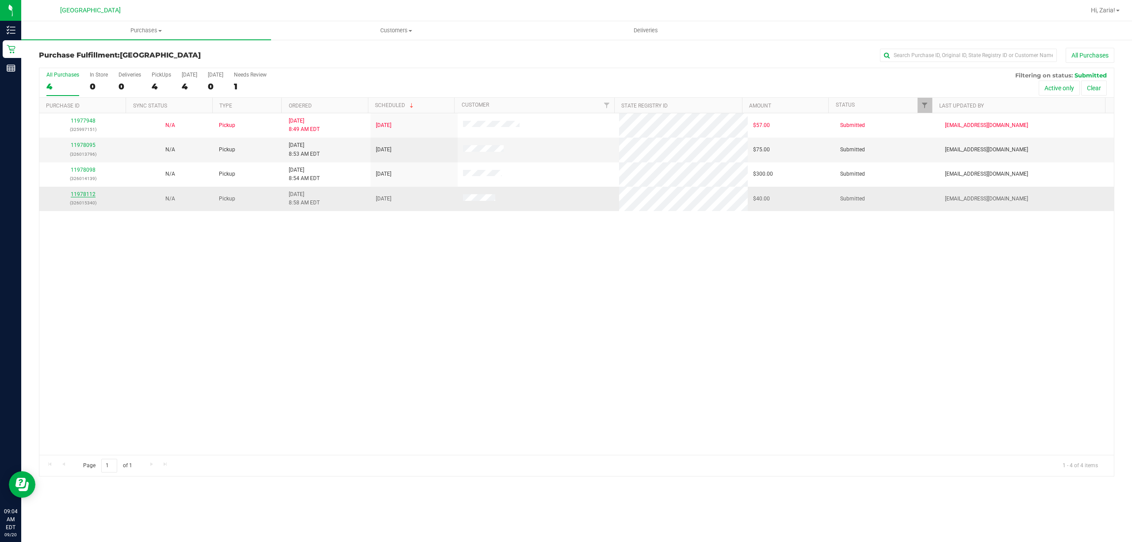
click at [79, 194] on link "11978112" at bounding box center [83, 194] width 25 height 6
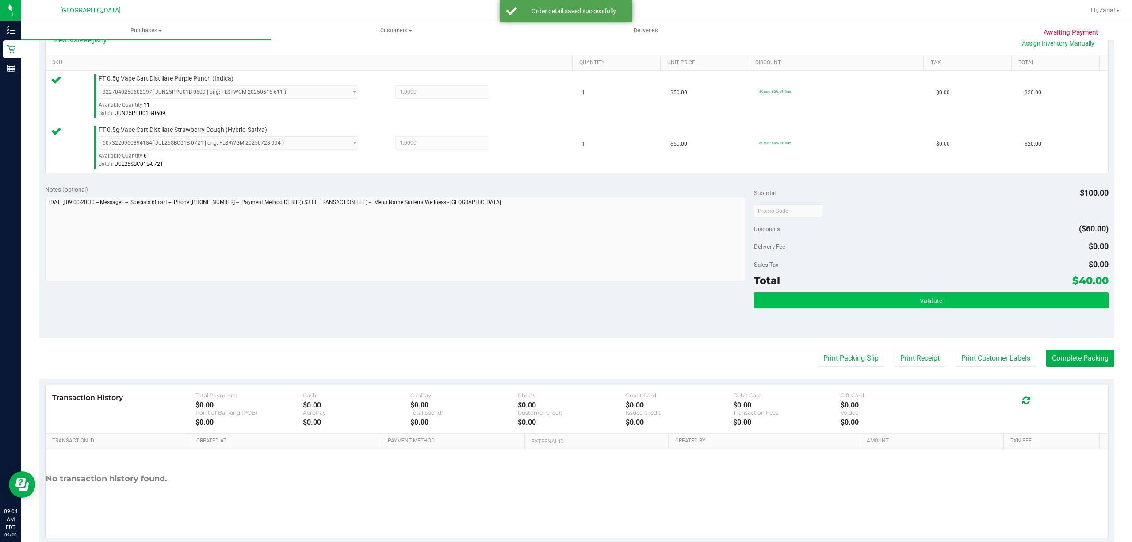
scroll to position [234, 0]
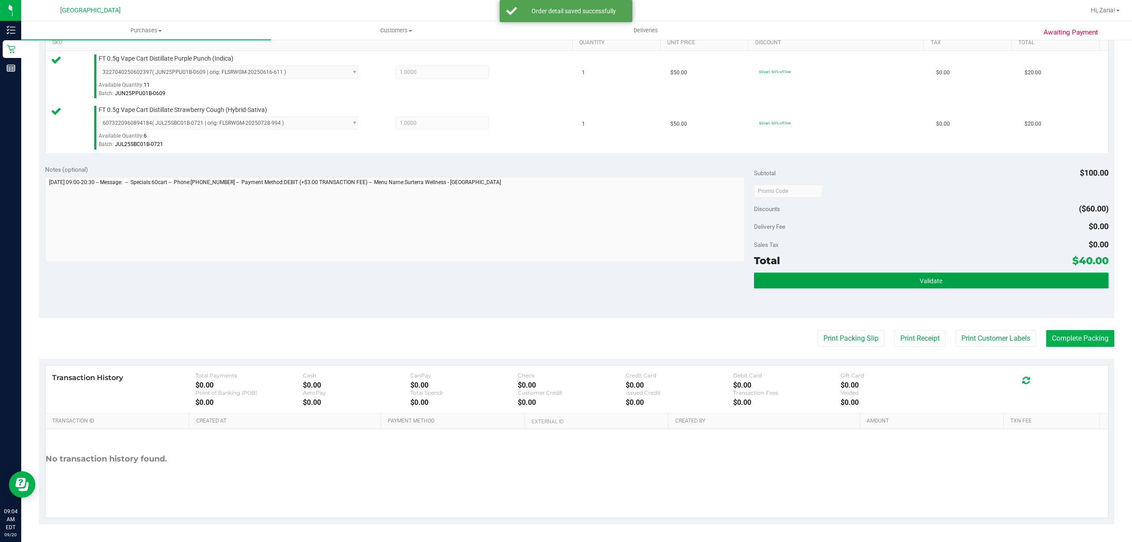
click at [937, 275] on button "Validate" at bounding box center [931, 280] width 355 height 16
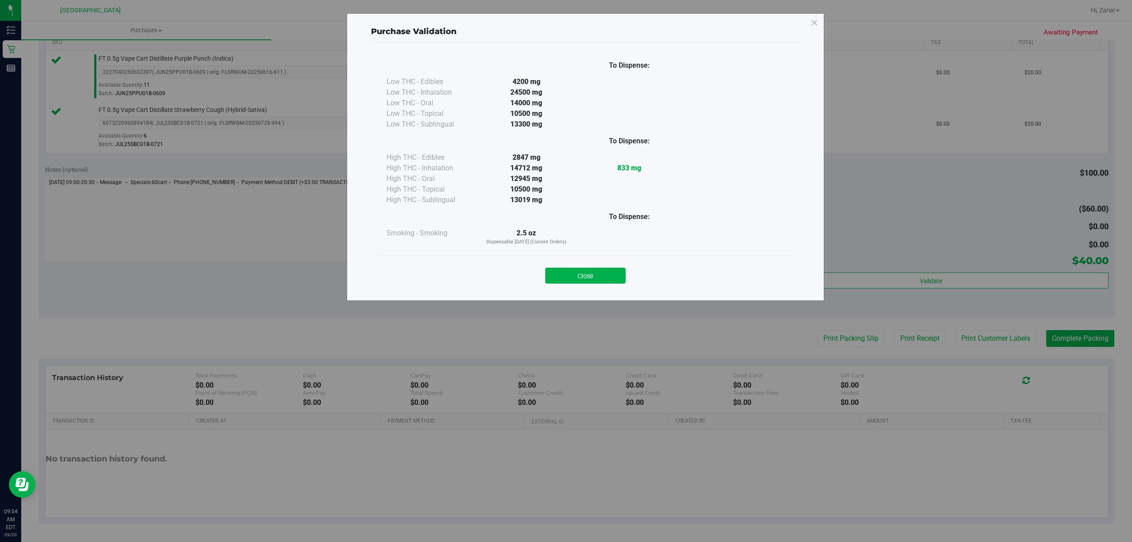
drag, startPoint x: 579, startPoint y: 270, endPoint x: 588, endPoint y: 269, distance: 8.9
click at [579, 270] on button "Close" at bounding box center [585, 276] width 80 height 16
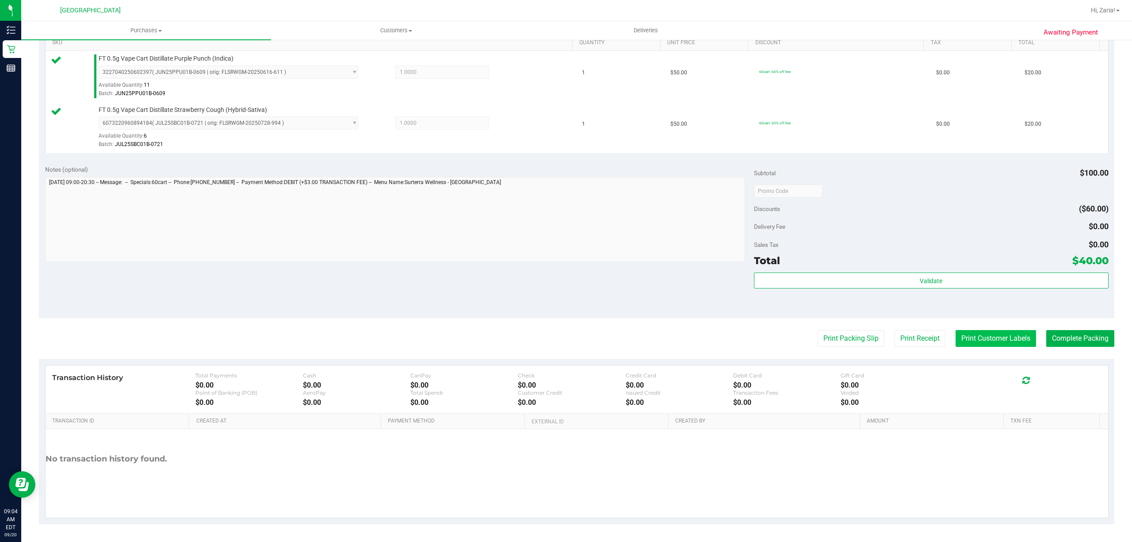
click at [977, 333] on button "Print Customer Labels" at bounding box center [996, 338] width 80 height 17
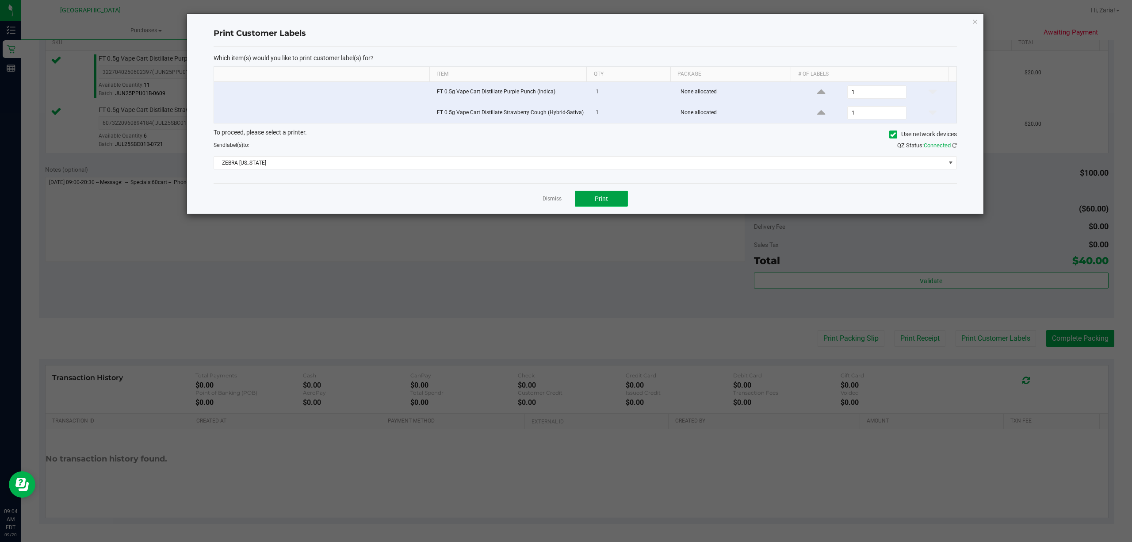
click at [600, 196] on button "Print" at bounding box center [601, 199] width 53 height 16
click at [978, 25] on div "Print Customer Labels Which item(s) would you like to print customer label(s) f…" at bounding box center [585, 114] width 796 height 200
drag, startPoint x: 976, startPoint y: 23, endPoint x: 987, endPoint y: 37, distance: 18.2
click at [975, 23] on icon "button" at bounding box center [975, 21] width 6 height 11
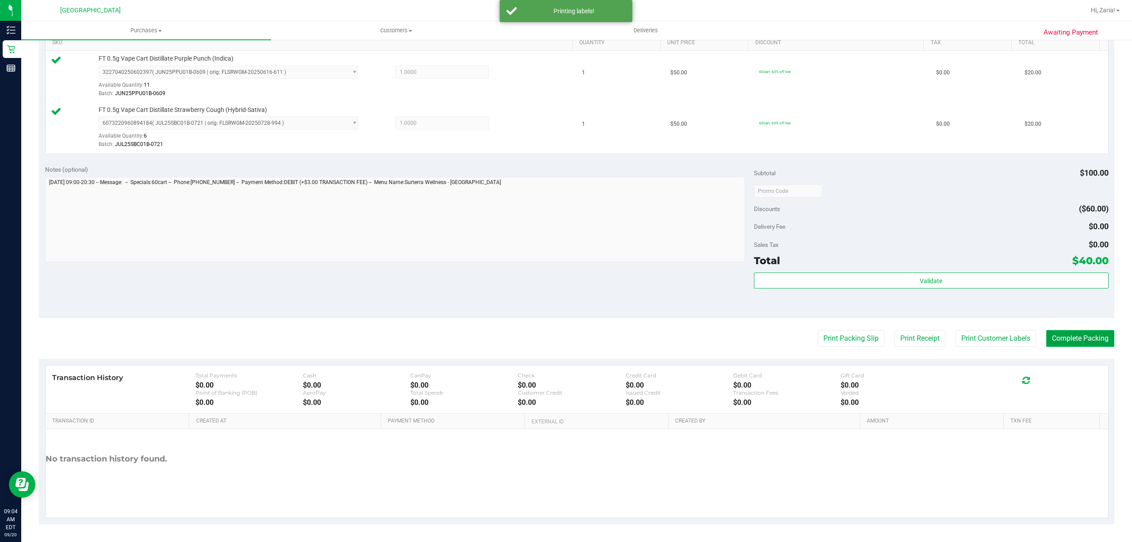
click at [1071, 347] on button "Complete Packing" at bounding box center [1080, 338] width 68 height 17
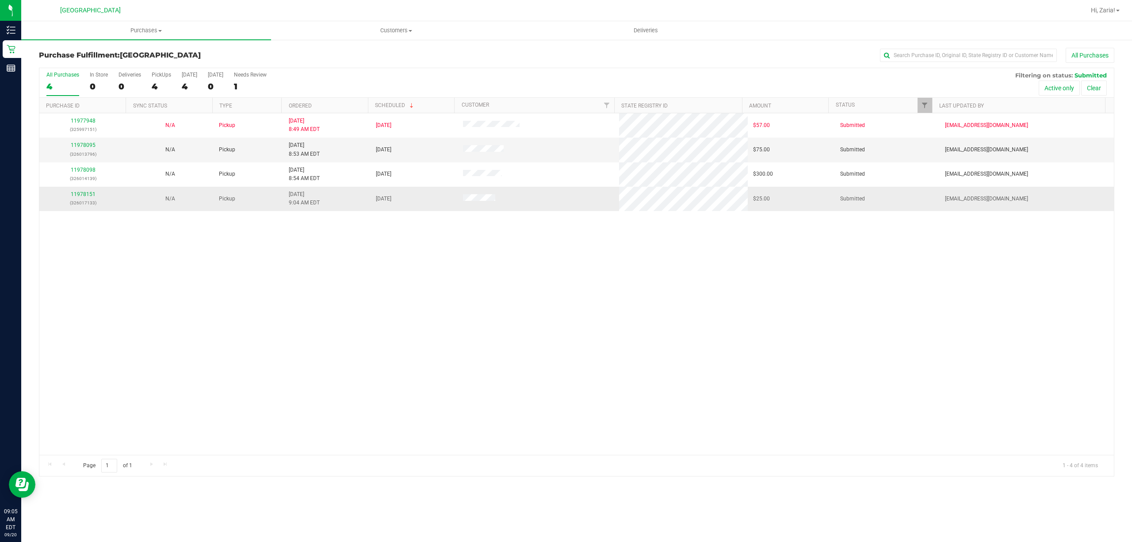
click at [92, 199] on div "11978151 (326017133)" at bounding box center [83, 198] width 77 height 17
click at [95, 191] on div "11978151 (326017133)" at bounding box center [83, 198] width 77 height 17
click at [86, 195] on link "11978151" at bounding box center [83, 194] width 25 height 6
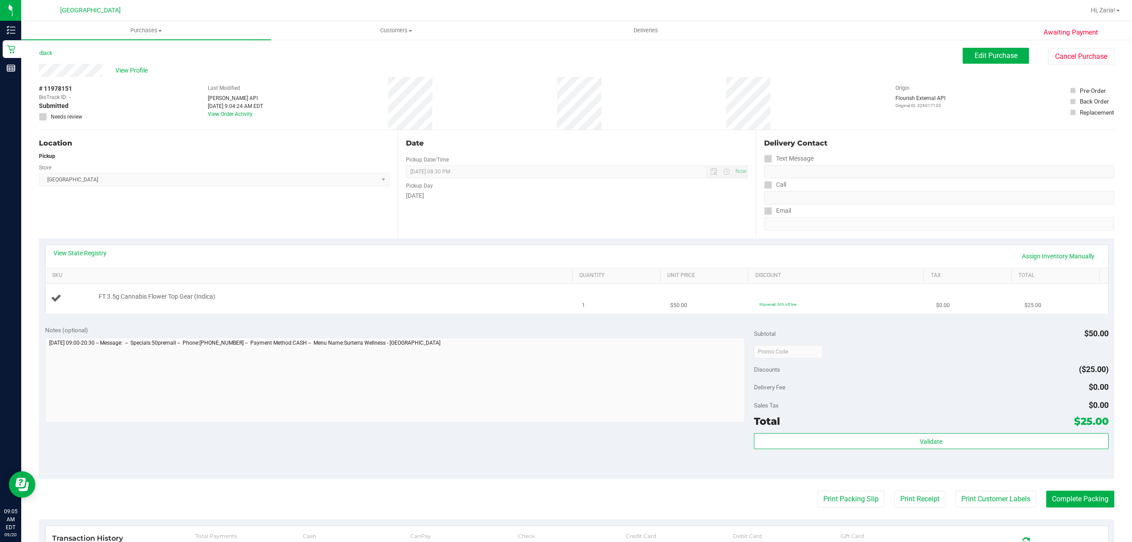
click at [135, 295] on span "FT 3.5g Cannabis Flower Top Gear (Indica)" at bounding box center [157, 296] width 117 height 8
drag, startPoint x: 135, startPoint y: 295, endPoint x: 135, endPoint y: 289, distance: 5.7
click at [135, 291] on td "FT 3.5g Cannabis Flower Top Gear (Indica)" at bounding box center [312, 298] width 532 height 30
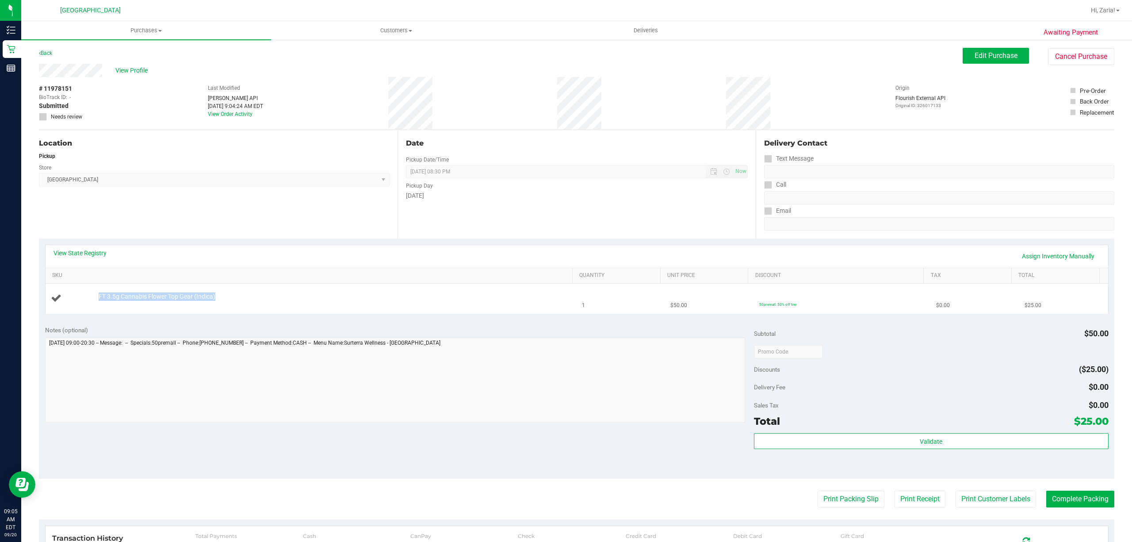
click at [135, 291] on td "FT 3.5g Cannabis Flower Top Gear (Indica)" at bounding box center [312, 298] width 532 height 30
copy div "FT 3.5g Cannabis Flower Top Gear (Indica)"
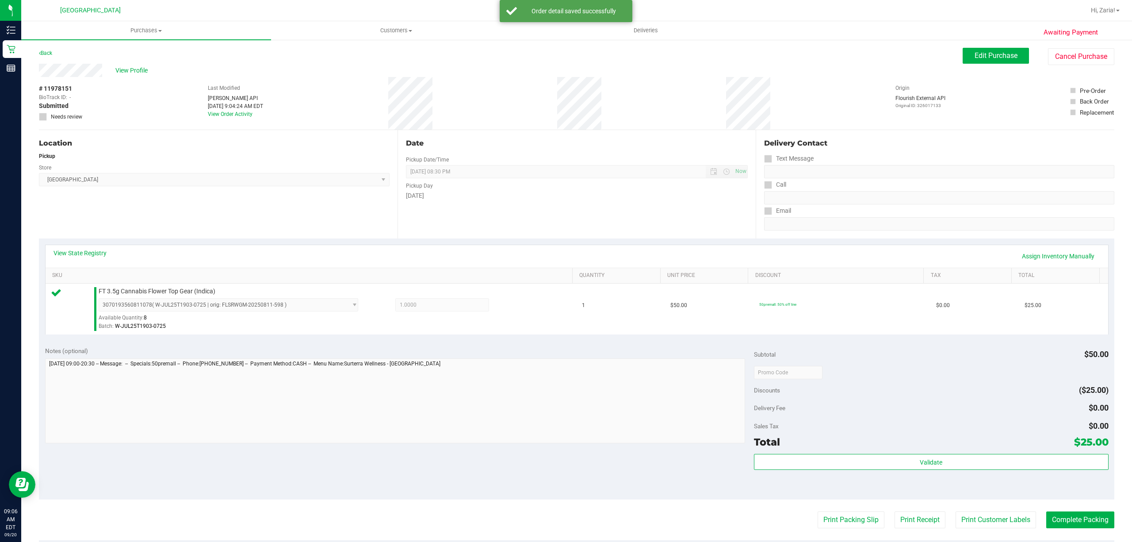
click at [835, 476] on div "Validate" at bounding box center [931, 474] width 355 height 40
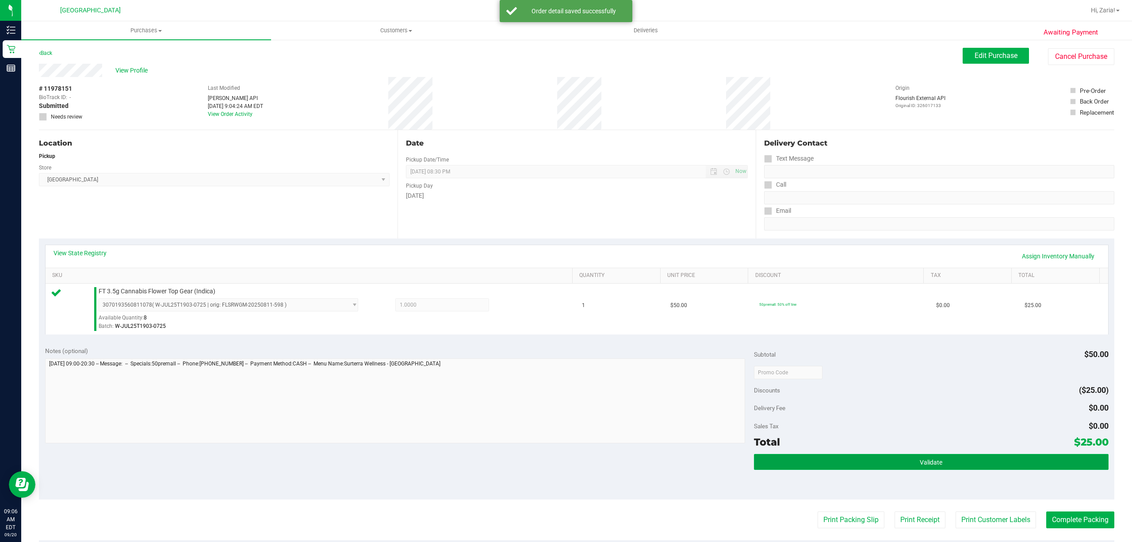
click at [836, 467] on button "Validate" at bounding box center [931, 462] width 355 height 16
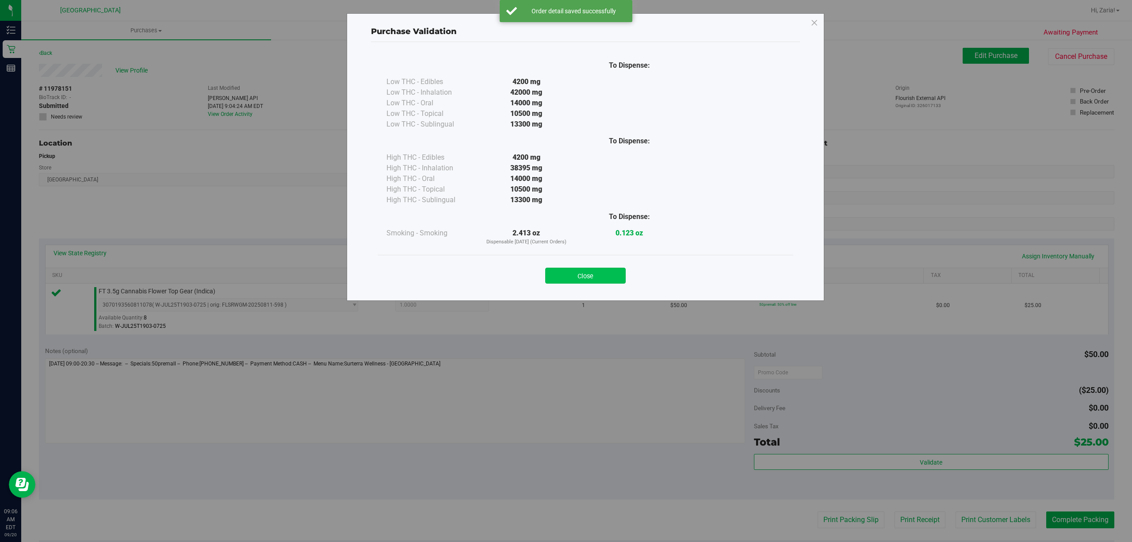
click at [591, 280] on button "Close" at bounding box center [585, 276] width 80 height 16
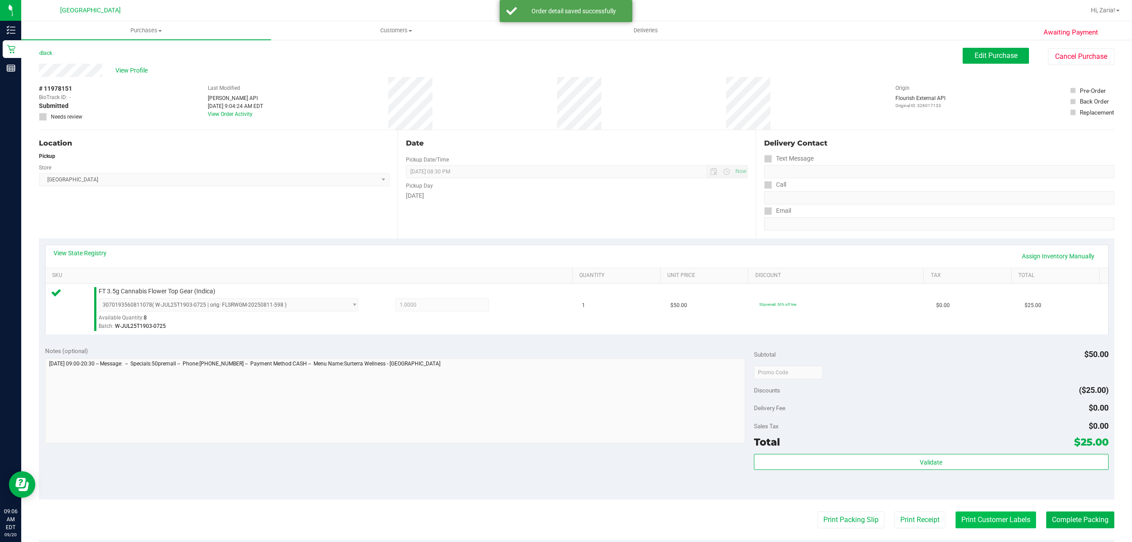
click at [1002, 521] on button "Print Customer Labels" at bounding box center [996, 519] width 80 height 17
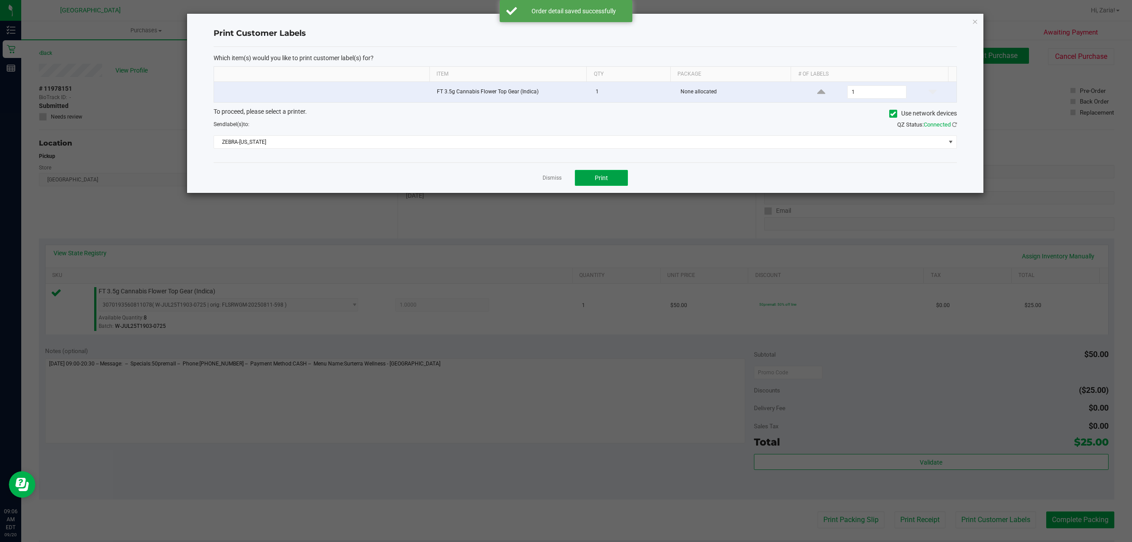
click at [602, 181] on span "Print" at bounding box center [601, 177] width 13 height 7
click at [556, 184] on div "Dismiss Print" at bounding box center [585, 177] width 743 height 31
click at [556, 181] on link "Dismiss" at bounding box center [552, 178] width 19 height 8
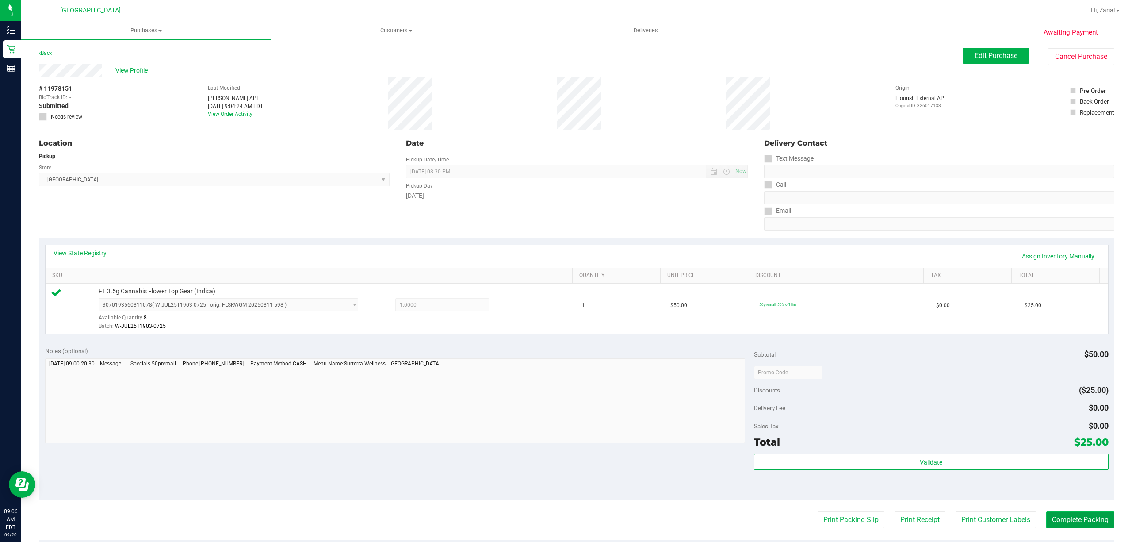
click at [1088, 515] on button "Complete Packing" at bounding box center [1080, 519] width 68 height 17
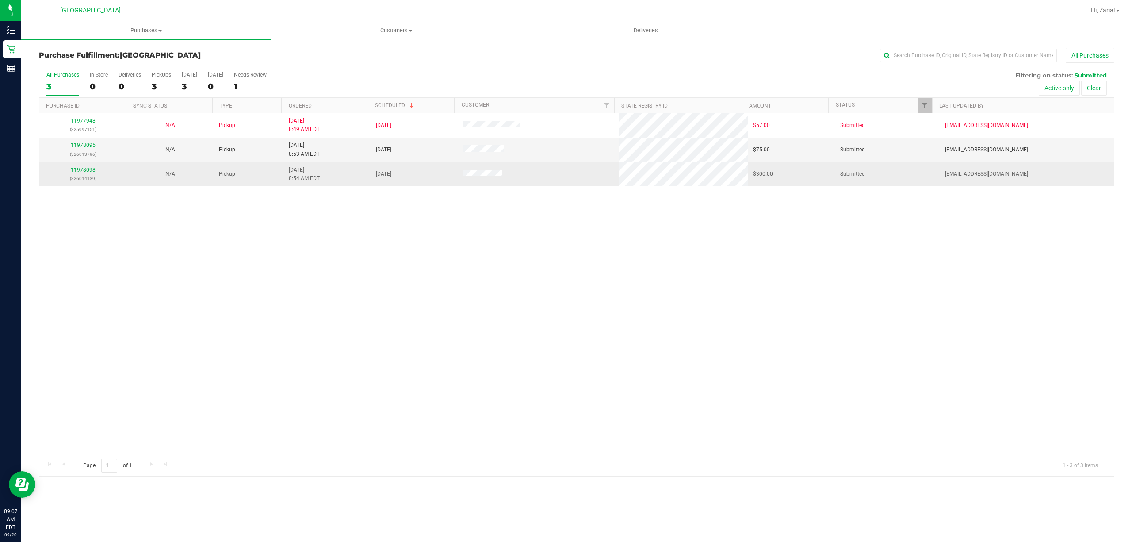
click at [89, 172] on link "11978098" at bounding box center [83, 170] width 25 height 6
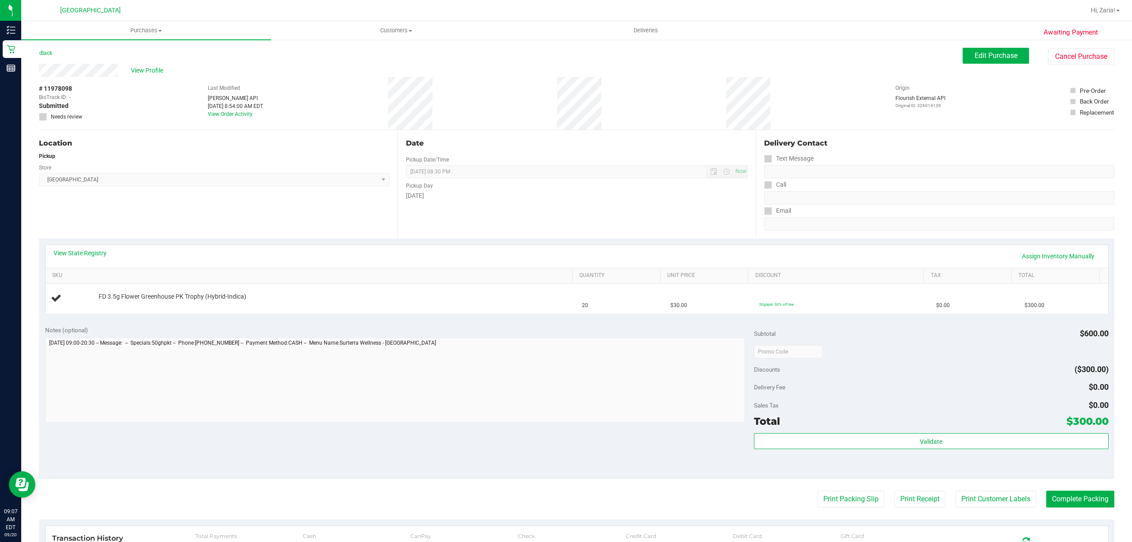
click at [159, 180] on span "Boynton Beach WC Select Store Bonita Springs WC Boynton Beach WC Bradenton WC B…" at bounding box center [214, 179] width 351 height 13
click at [42, 56] on div "Back" at bounding box center [45, 53] width 13 height 11
click at [46, 54] on link "Back" at bounding box center [45, 53] width 13 height 6
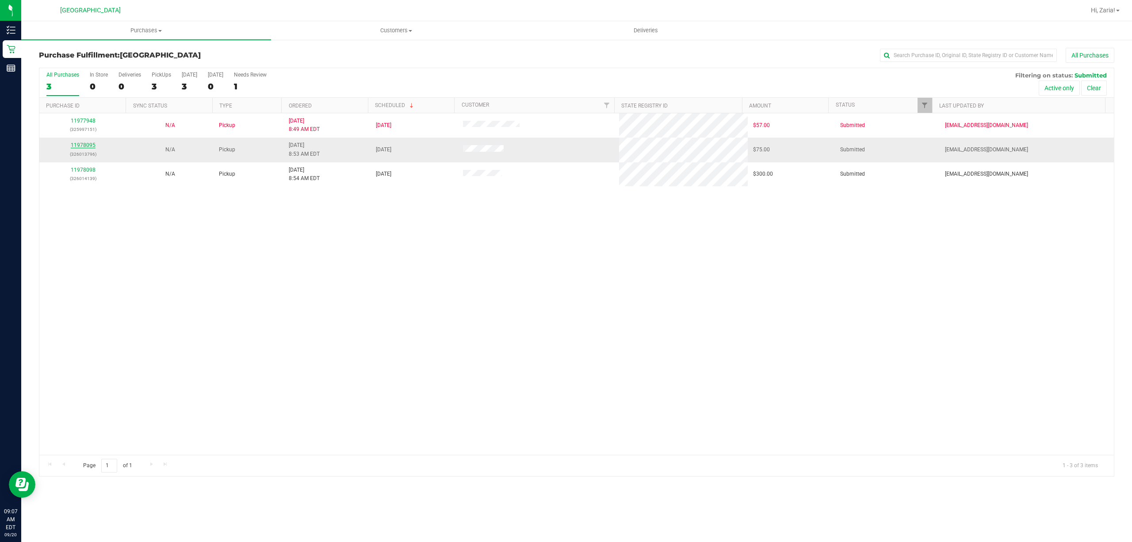
click at [91, 143] on link "11978095" at bounding box center [83, 145] width 25 height 6
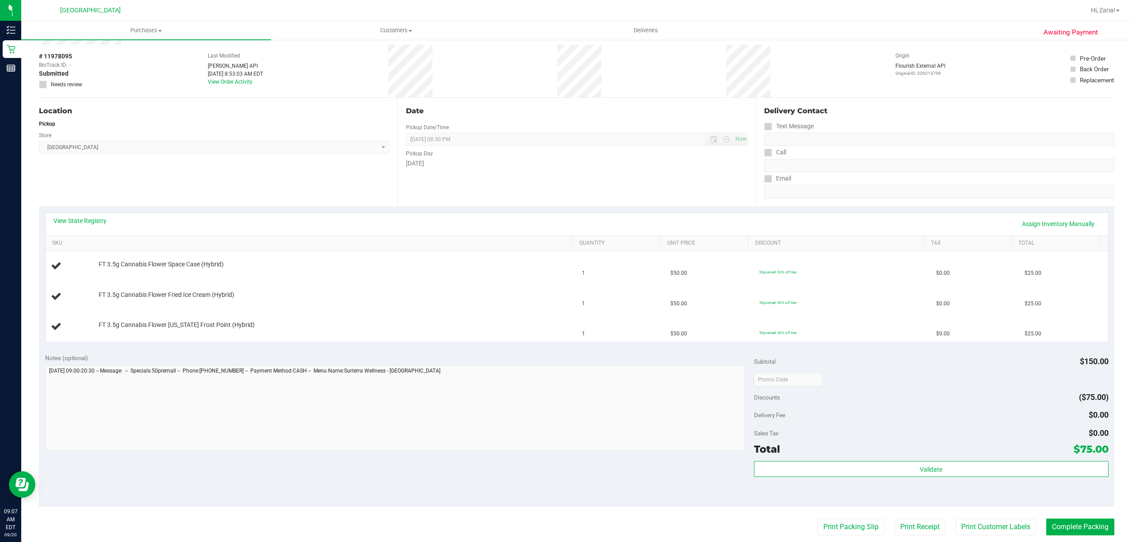
scroll to position [59, 0]
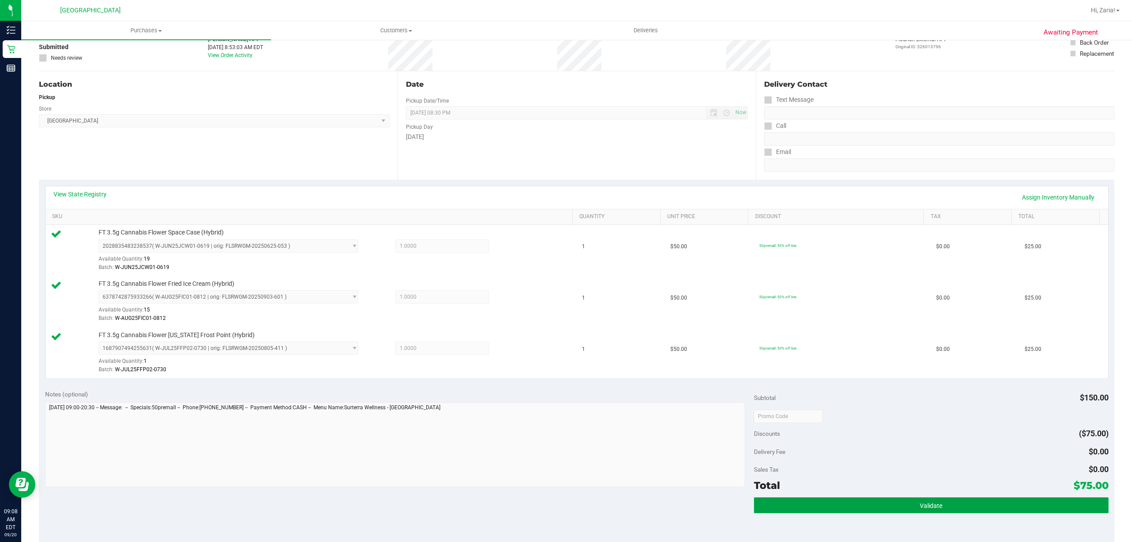
click at [949, 508] on button "Validate" at bounding box center [931, 505] width 355 height 16
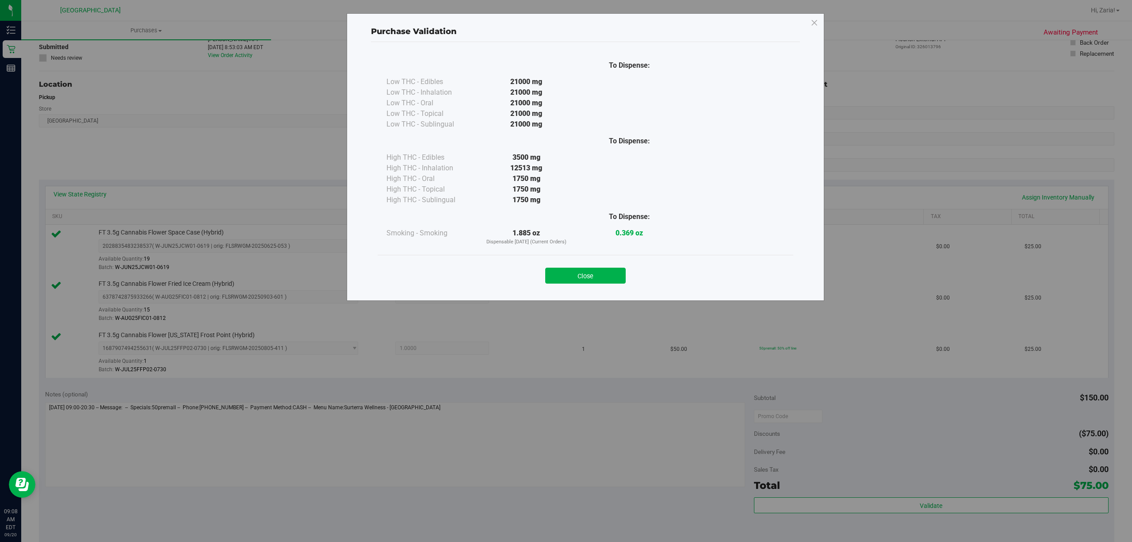
click at [540, 276] on div "Close" at bounding box center [585, 273] width 402 height 22
click at [565, 273] on button "Close" at bounding box center [585, 276] width 80 height 16
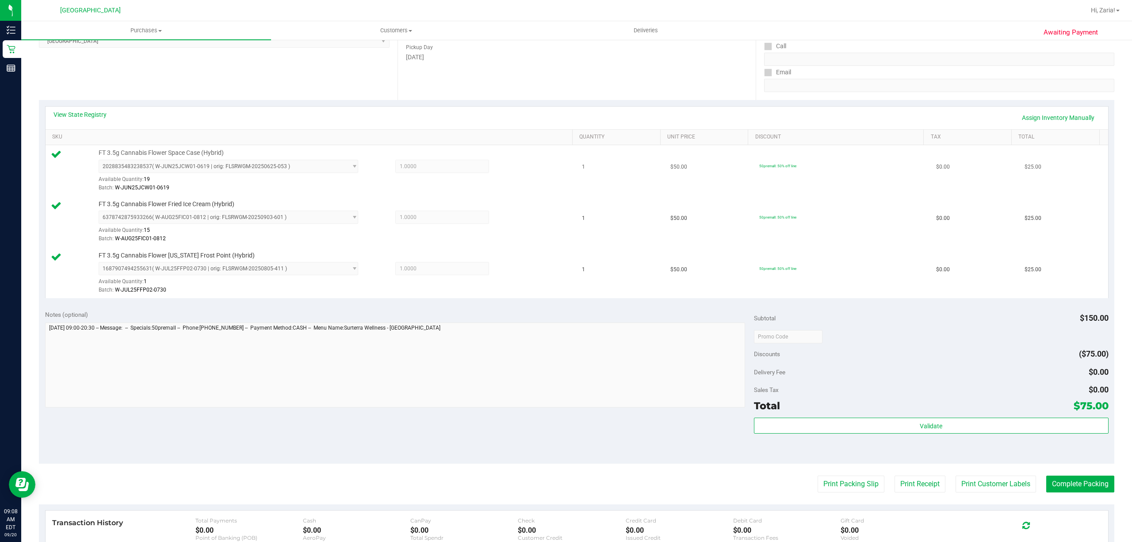
click at [570, 276] on tbody "FT 3.5g Cannabis Flower Space Case (Hybrid) 2028835483238537 ( W-JUN25JCW01-061…" at bounding box center [577, 221] width 1063 height 153
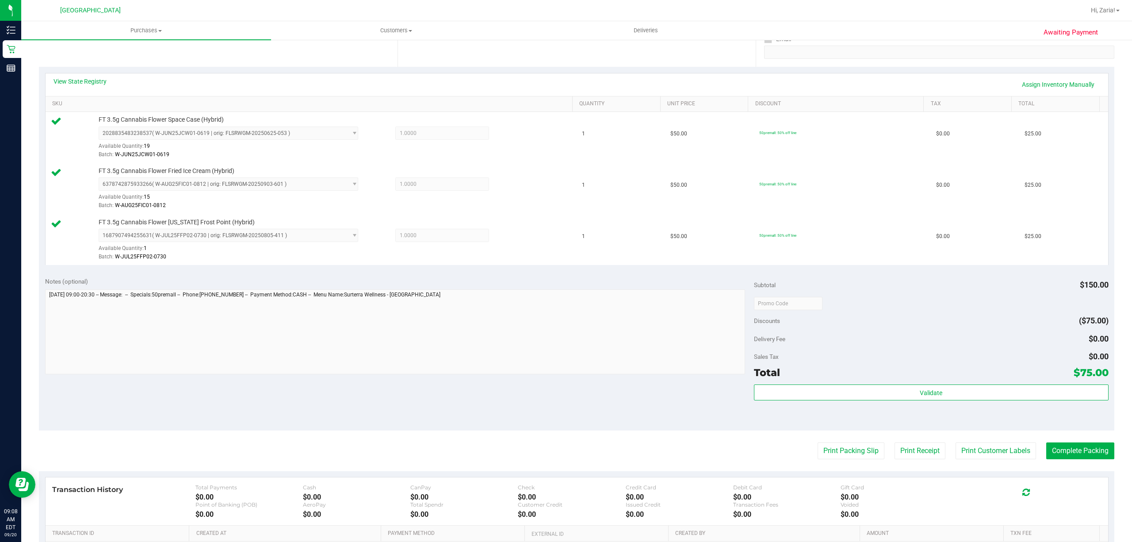
scroll to position [177, 0]
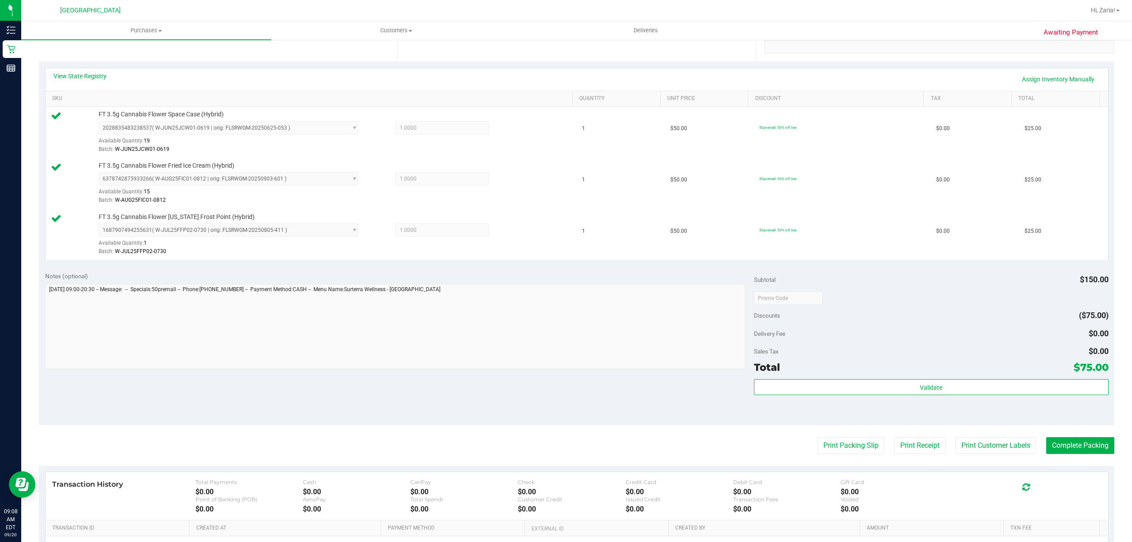
drag, startPoint x: 1037, startPoint y: 459, endPoint x: 1029, endPoint y: 460, distance: 8.9
click at [1037, 460] on purchase-details "Back Edit Purchase Cancel Purchase View Profile # 11978095 BioTrack ID: - Submi…" at bounding box center [576, 251] width 1075 height 760
click at [1018, 454] on button "Print Customer Labels" at bounding box center [996, 445] width 80 height 17
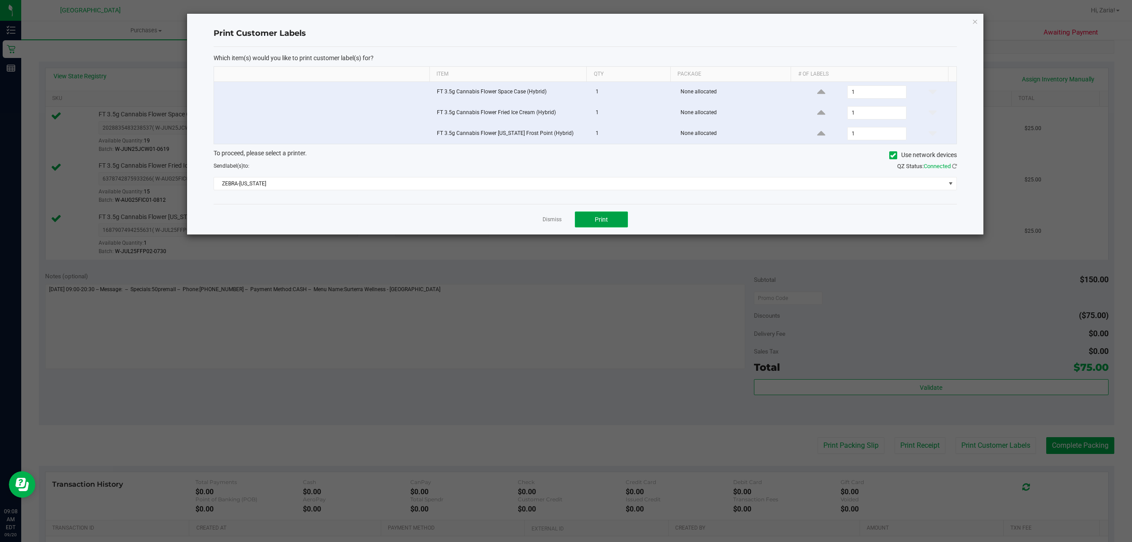
click at [585, 218] on button "Print" at bounding box center [601, 219] width 53 height 16
click at [975, 23] on icon "button" at bounding box center [975, 21] width 6 height 11
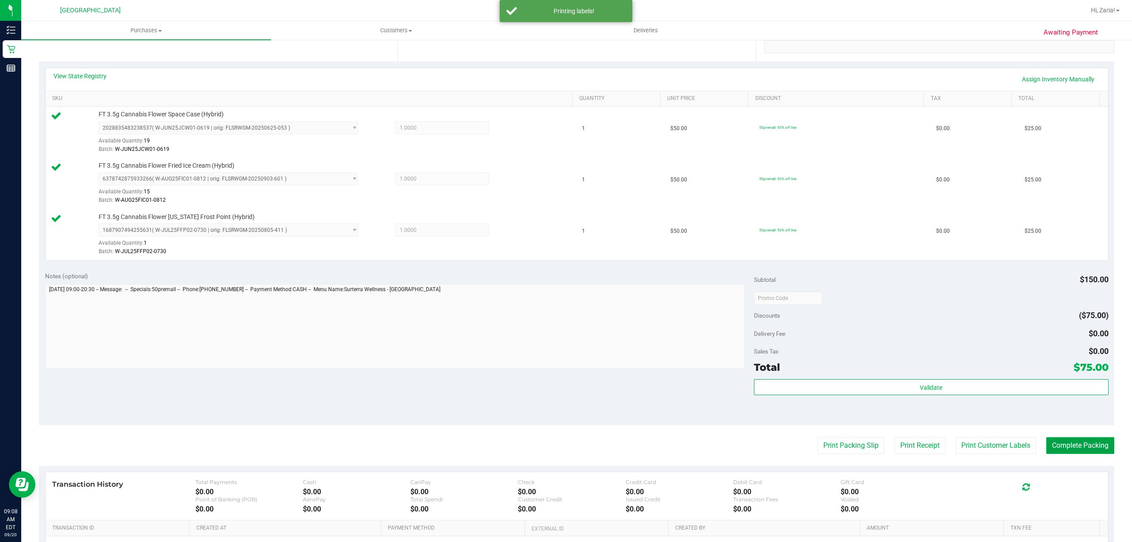
click at [1064, 453] on button "Complete Packing" at bounding box center [1080, 445] width 68 height 17
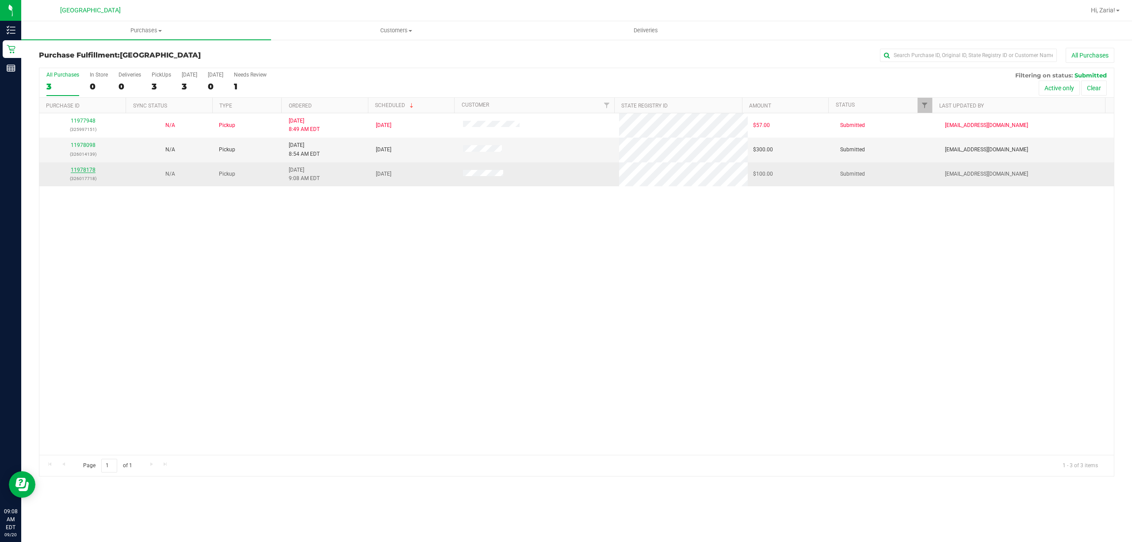
click at [80, 170] on link "11978178" at bounding box center [83, 170] width 25 height 6
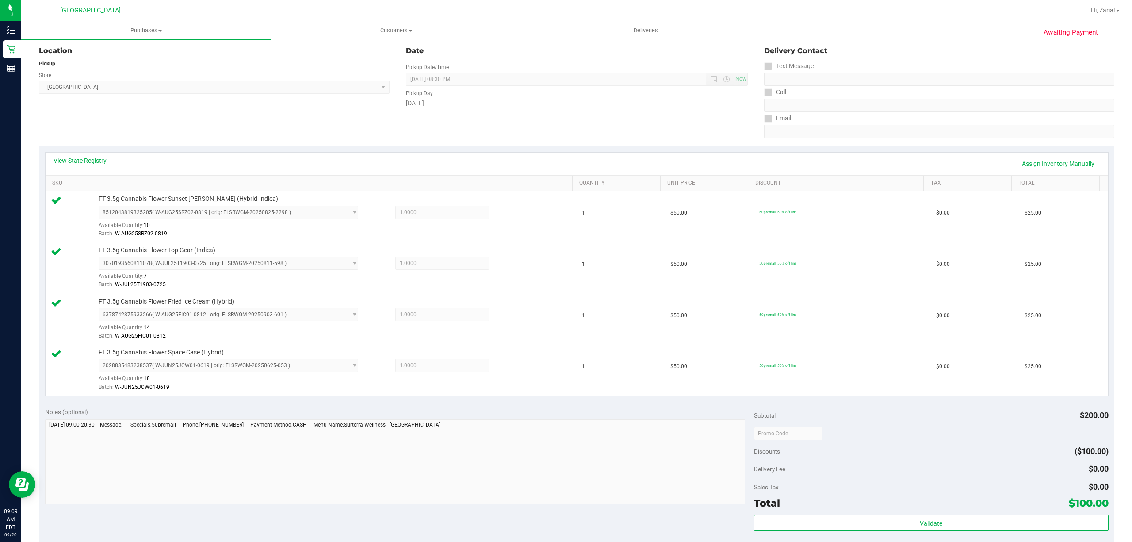
scroll to position [236, 0]
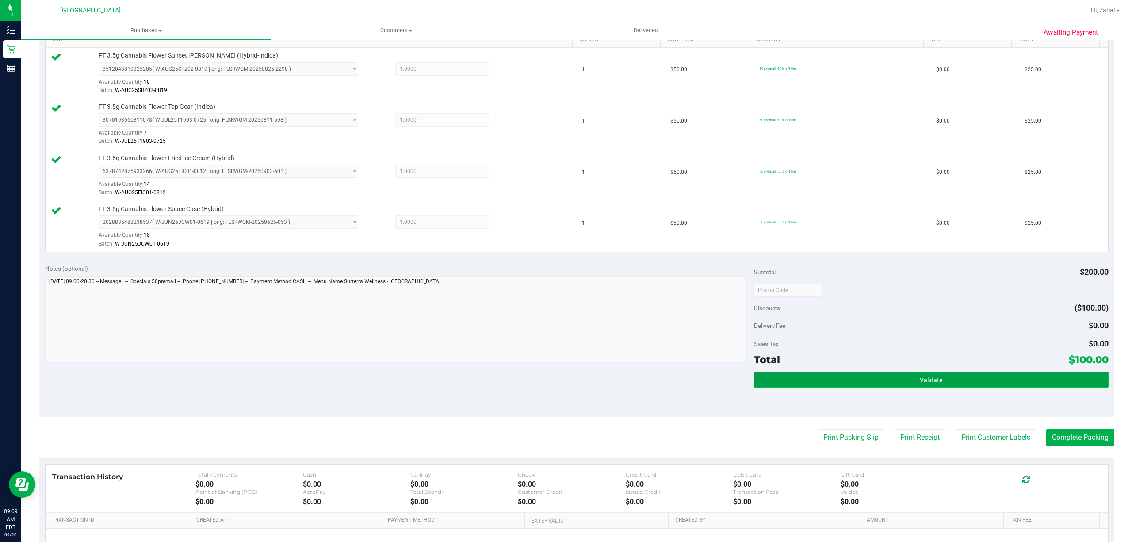
click at [1023, 387] on button "Validate" at bounding box center [931, 379] width 355 height 16
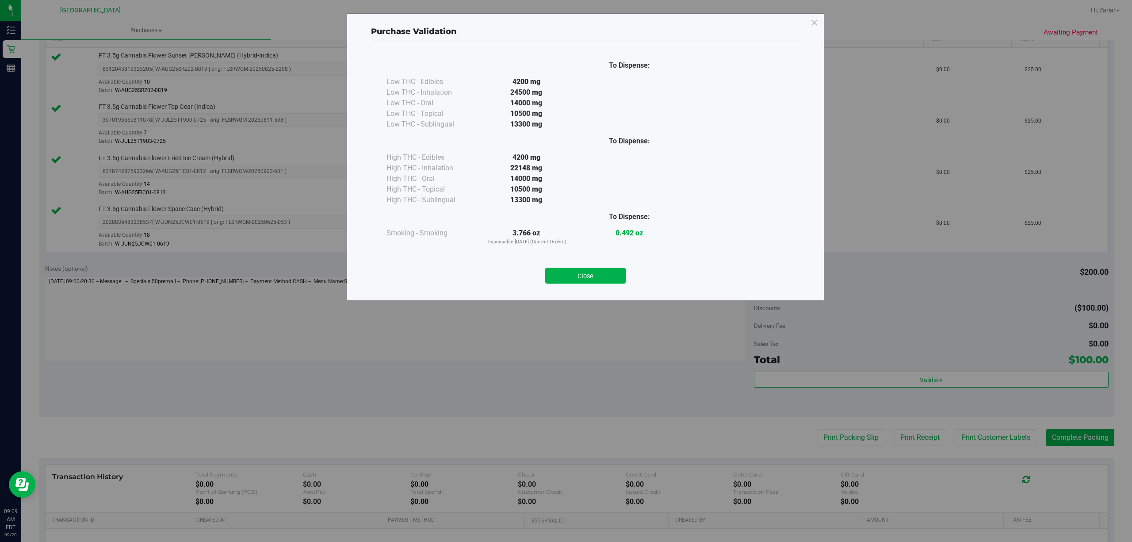
click at [556, 275] on button "Close" at bounding box center [585, 276] width 80 height 16
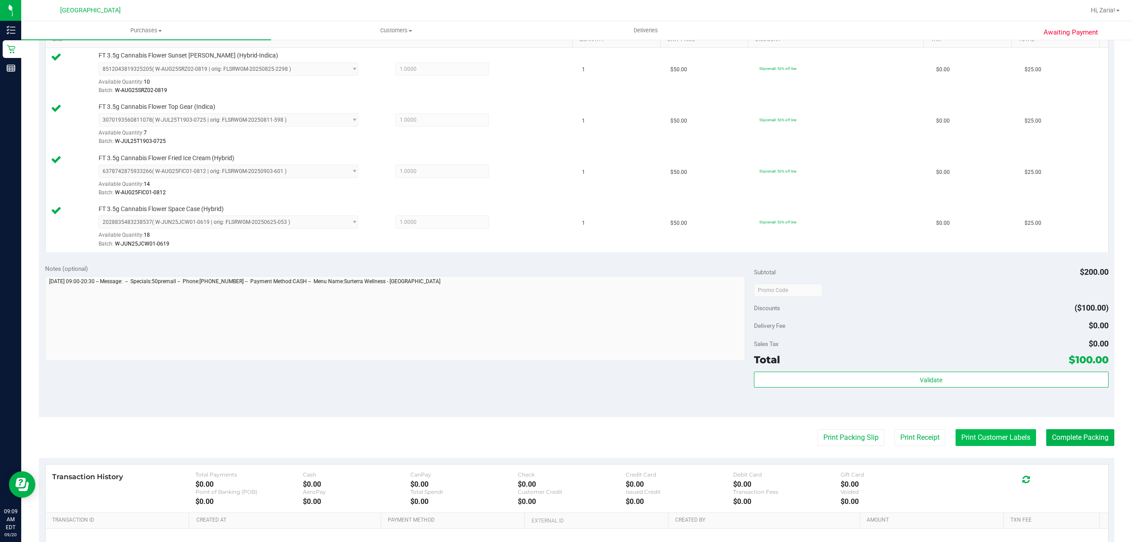
click at [961, 439] on button "Print Customer Labels" at bounding box center [996, 437] width 80 height 17
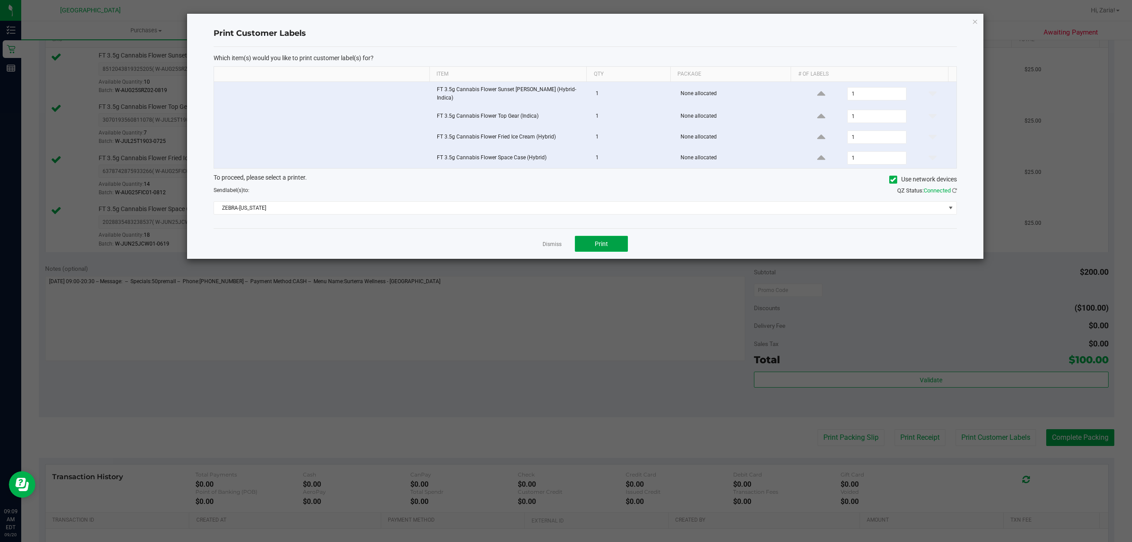
click at [604, 244] on span "Print" at bounding box center [601, 243] width 13 height 7
click at [975, 20] on icon "button" at bounding box center [975, 21] width 6 height 11
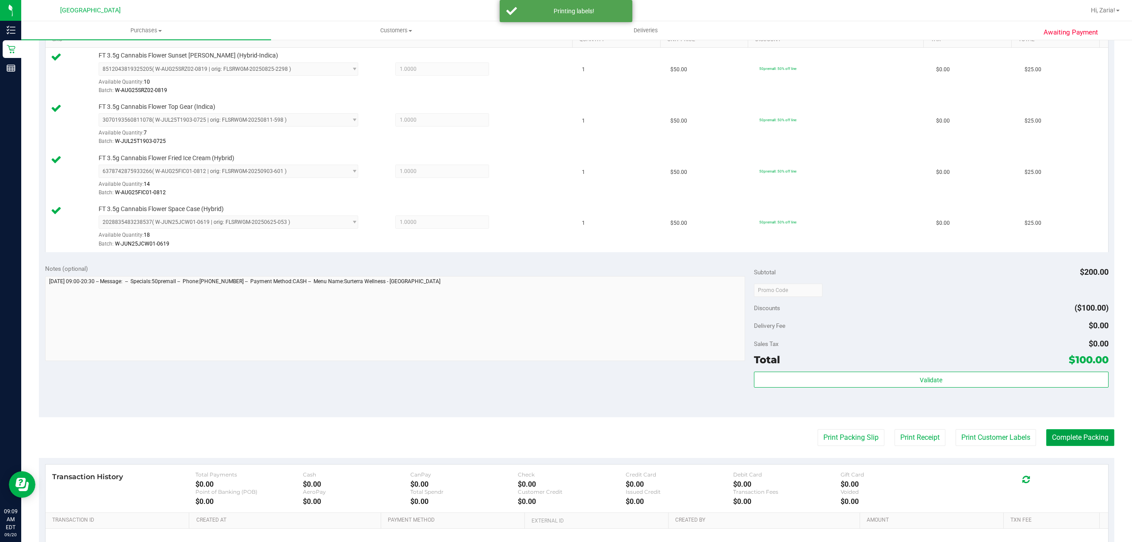
click at [1067, 440] on button "Complete Packing" at bounding box center [1080, 437] width 68 height 17
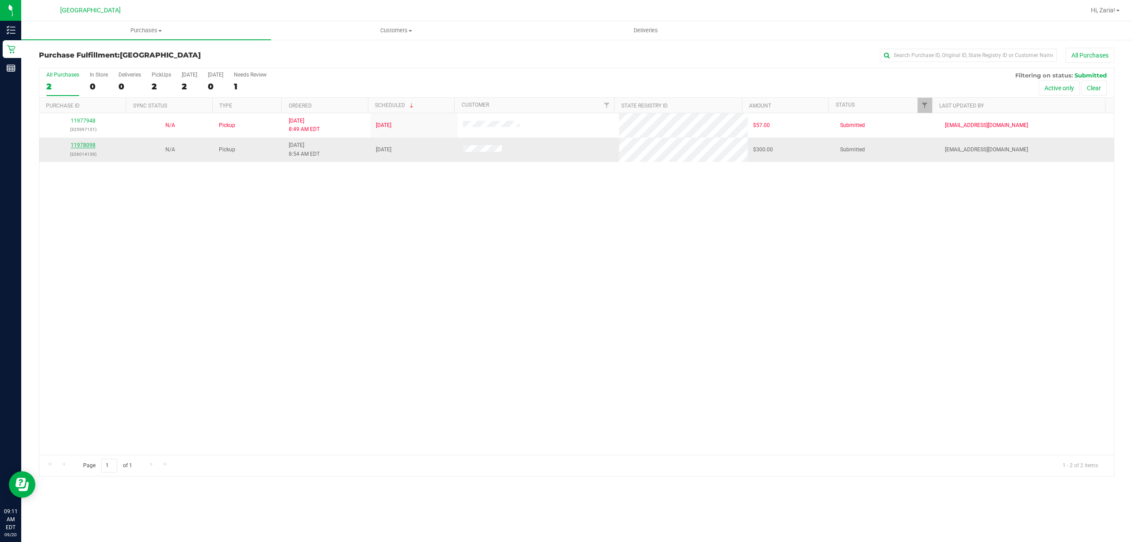
click at [84, 144] on link "11978098" at bounding box center [83, 145] width 25 height 6
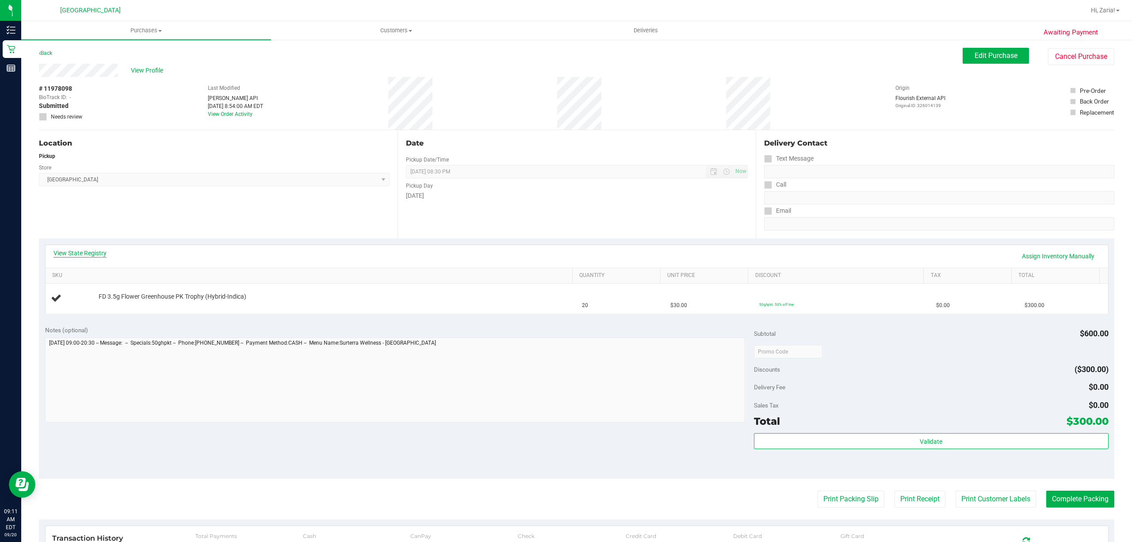
click at [94, 252] on link "View State Registry" at bounding box center [80, 253] width 53 height 9
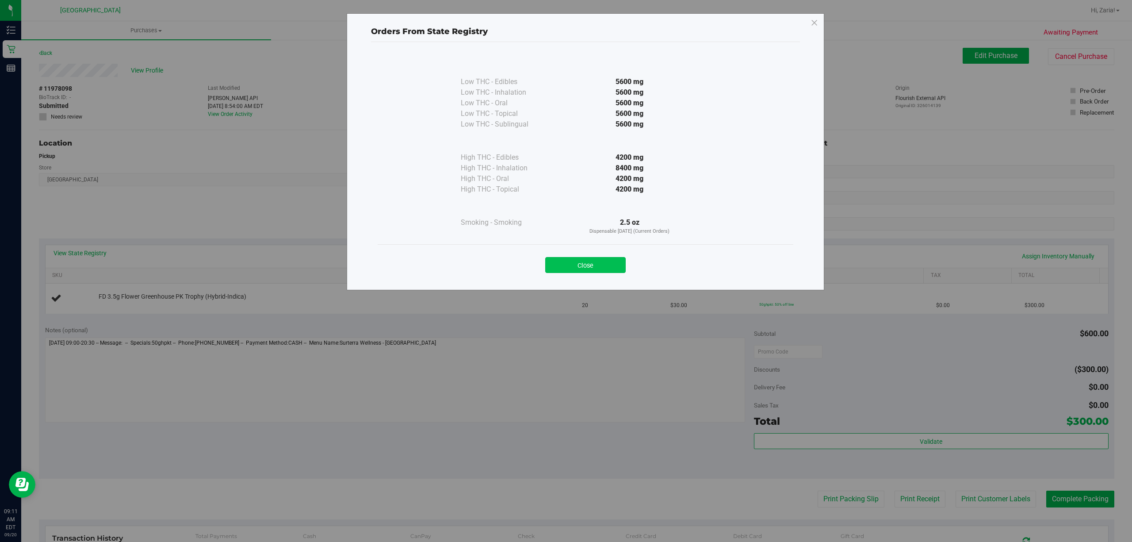
click at [611, 264] on button "Close" at bounding box center [585, 265] width 80 height 16
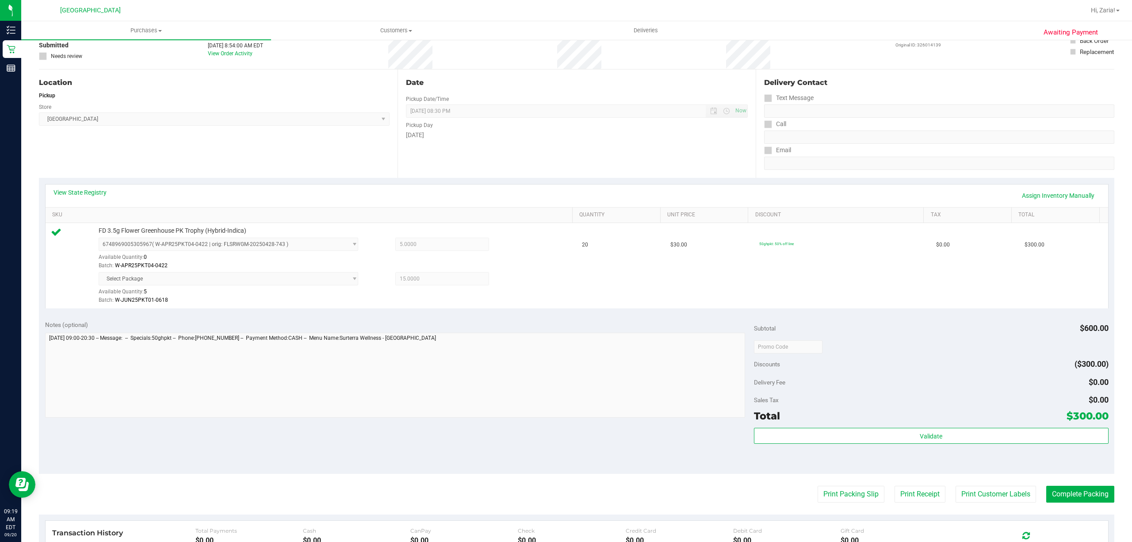
scroll to position [118, 0]
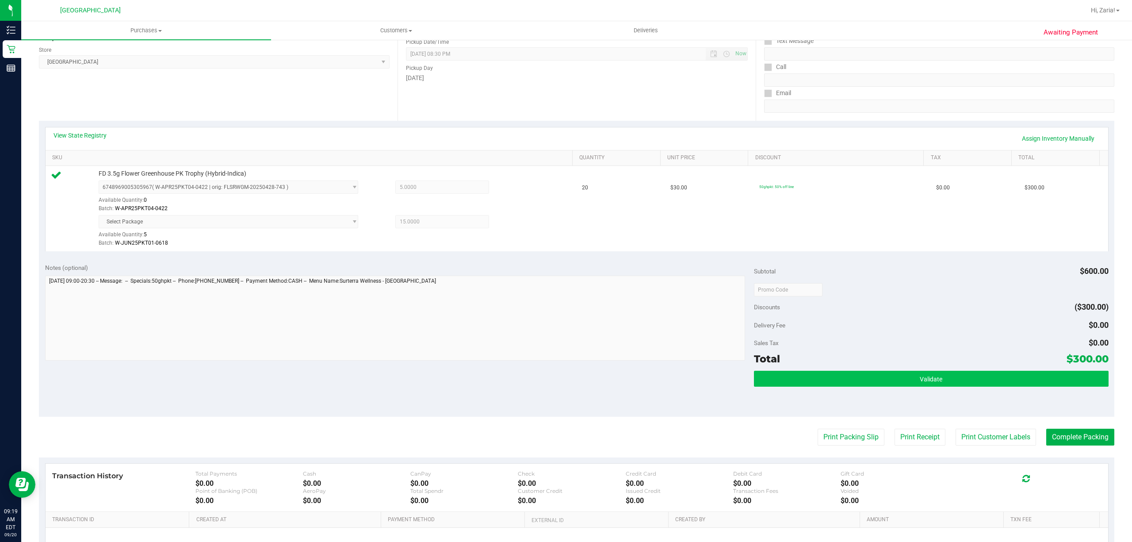
drag, startPoint x: 861, startPoint y: 402, endPoint x: 862, endPoint y: 386, distance: 15.6
click at [861, 397] on div "Validate" at bounding box center [931, 391] width 355 height 40
click at [862, 386] on button "Validate" at bounding box center [931, 379] width 355 height 16
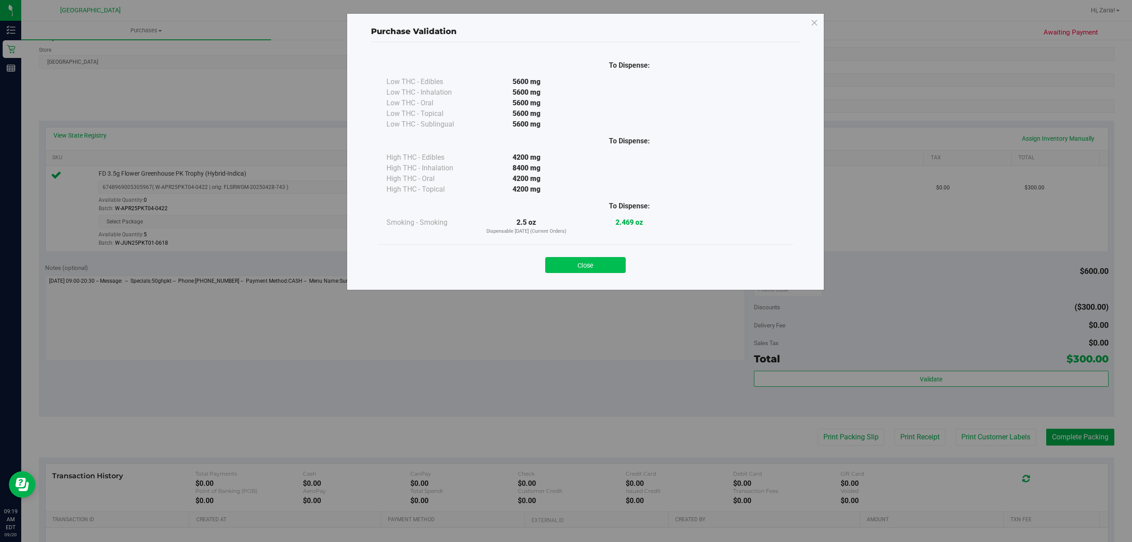
click at [593, 267] on button "Close" at bounding box center [585, 265] width 80 height 16
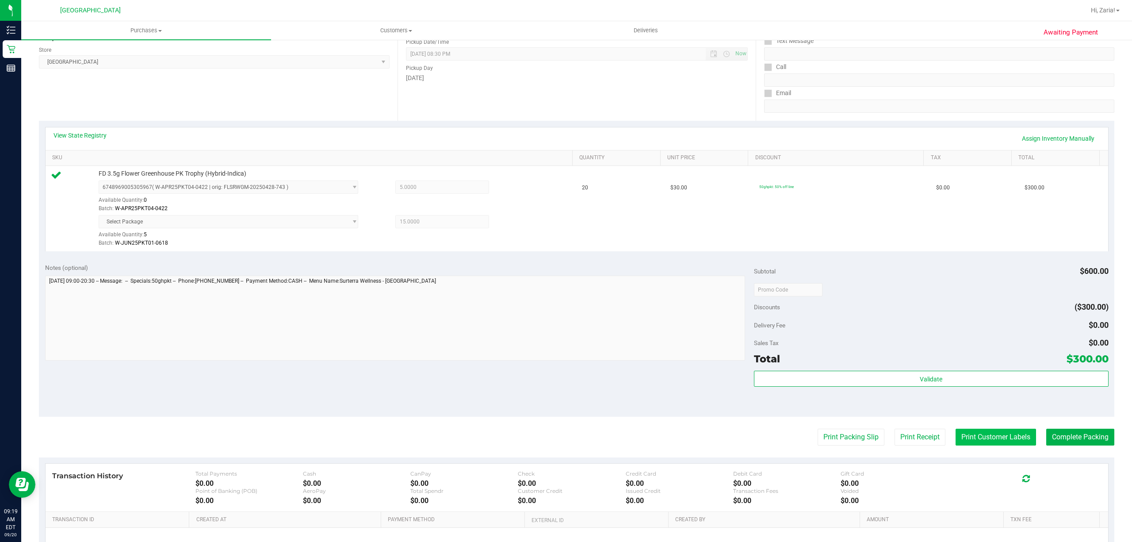
click at [1002, 432] on button "Print Customer Labels" at bounding box center [996, 437] width 80 height 17
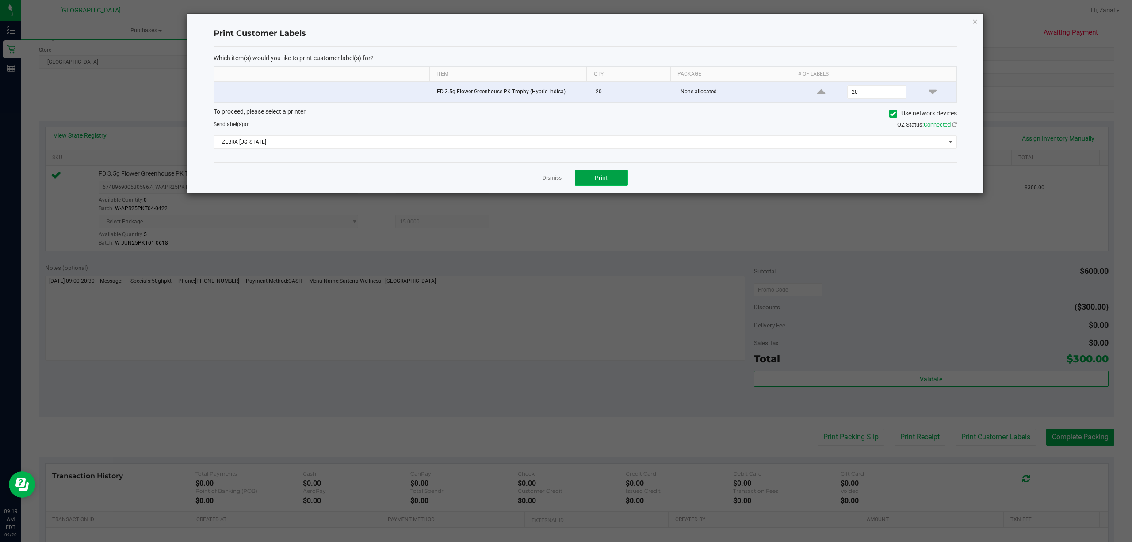
click at [624, 180] on button "Print" at bounding box center [601, 178] width 53 height 16
click at [973, 15] on div "Print Customer Labels Which item(s) would you like to print customer label(s) f…" at bounding box center [585, 103] width 796 height 179
click at [973, 18] on icon "button" at bounding box center [975, 21] width 6 height 11
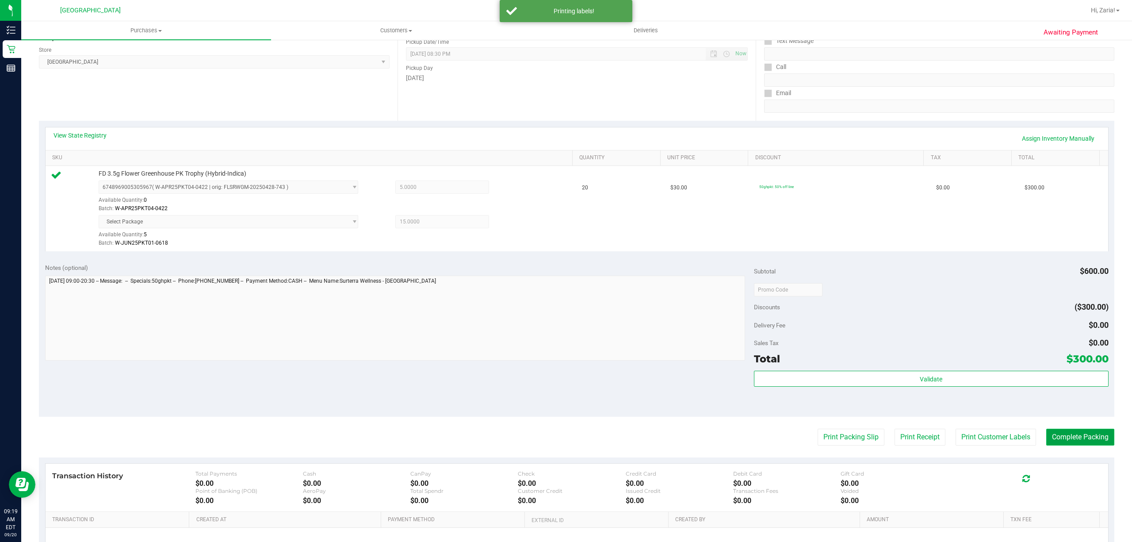
click at [1062, 444] on button "Complete Packing" at bounding box center [1080, 437] width 68 height 17
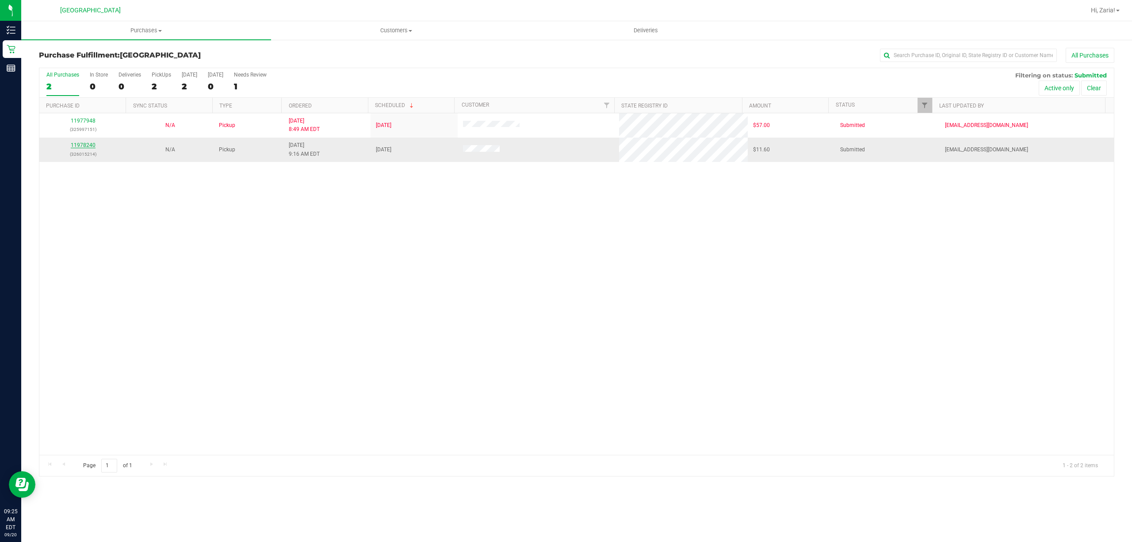
click at [87, 146] on link "11978240" at bounding box center [83, 145] width 25 height 6
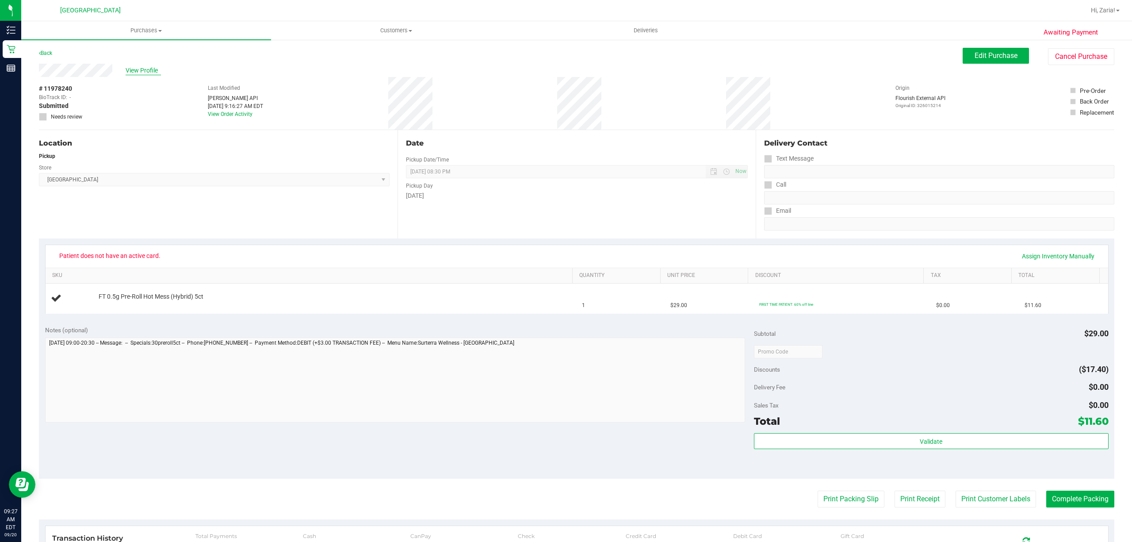
click at [137, 71] on span "View Profile" at bounding box center [143, 70] width 35 height 9
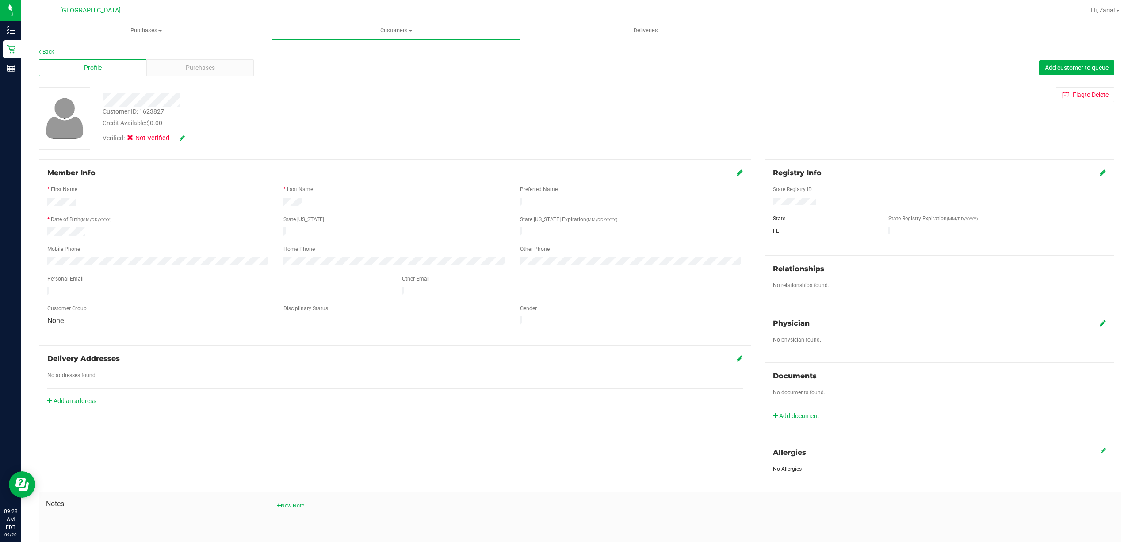
click at [180, 140] on icon at bounding box center [182, 138] width 5 height 6
click at [277, 142] on div "Verified: Medical" at bounding box center [368, 139] width 544 height 22
click at [1100, 175] on icon at bounding box center [1103, 172] width 6 height 7
click at [865, 144] on div "Customer ID: 1623827 Credit Available: $0.00 Verified: Medical" at bounding box center [576, 118] width 1089 height 62
click at [268, 143] on div "Verified: Medical" at bounding box center [186, 139] width 181 height 11
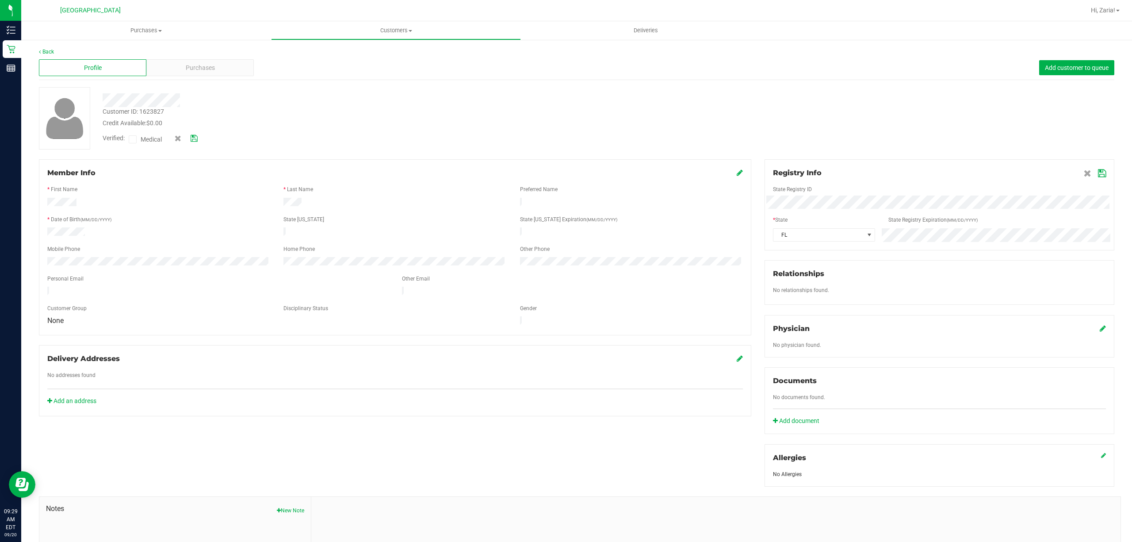
click at [268, 143] on div "Verified: Medical" at bounding box center [186, 139] width 181 height 11
click at [130, 139] on span at bounding box center [133, 139] width 8 height 8
click at [0, 0] on input "Medical" at bounding box center [0, 0] width 0 height 0
click at [232, 130] on div "Verified: Medical" at bounding box center [368, 139] width 544 height 22
click at [1098, 172] on icon at bounding box center [1102, 173] width 8 height 7
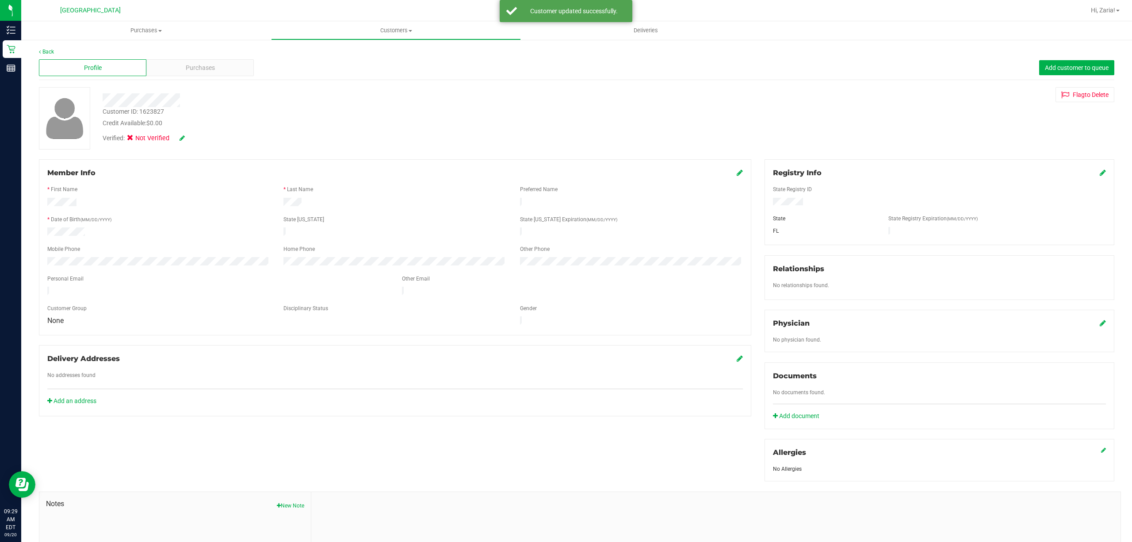
click at [130, 134] on icon at bounding box center [130, 139] width 6 height 10
drag, startPoint x: 177, startPoint y: 134, endPoint x: 184, endPoint y: 134, distance: 7.1
click at [178, 134] on div "Verified: Not Verified" at bounding box center [144, 139] width 82 height 10
click at [184, 134] on link at bounding box center [182, 137] width 5 height 7
click at [195, 139] on icon at bounding box center [194, 138] width 7 height 6
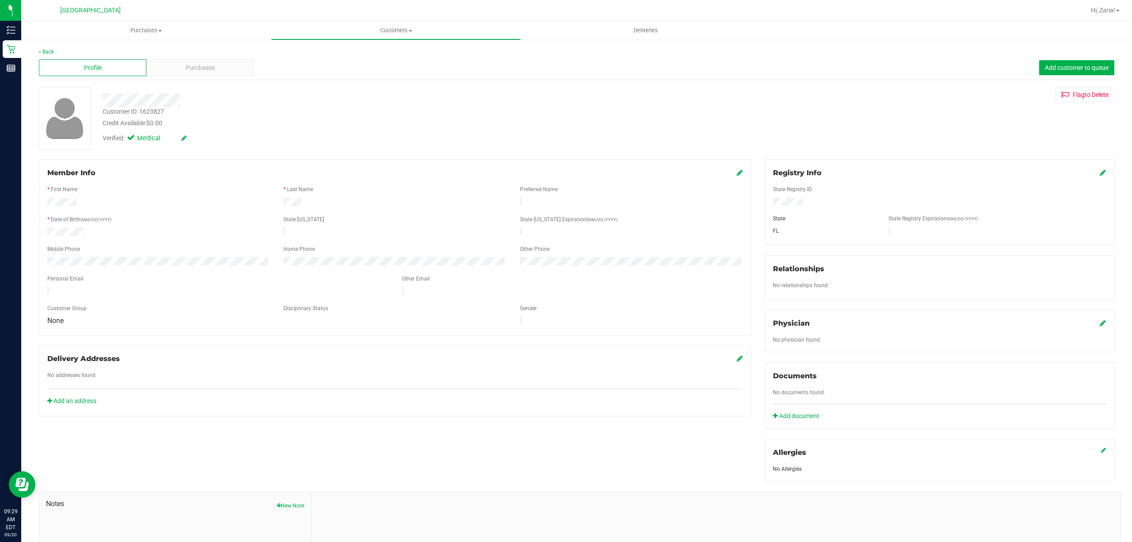
click at [211, 122] on div "Credit Available: $0.00" at bounding box center [368, 123] width 531 height 9
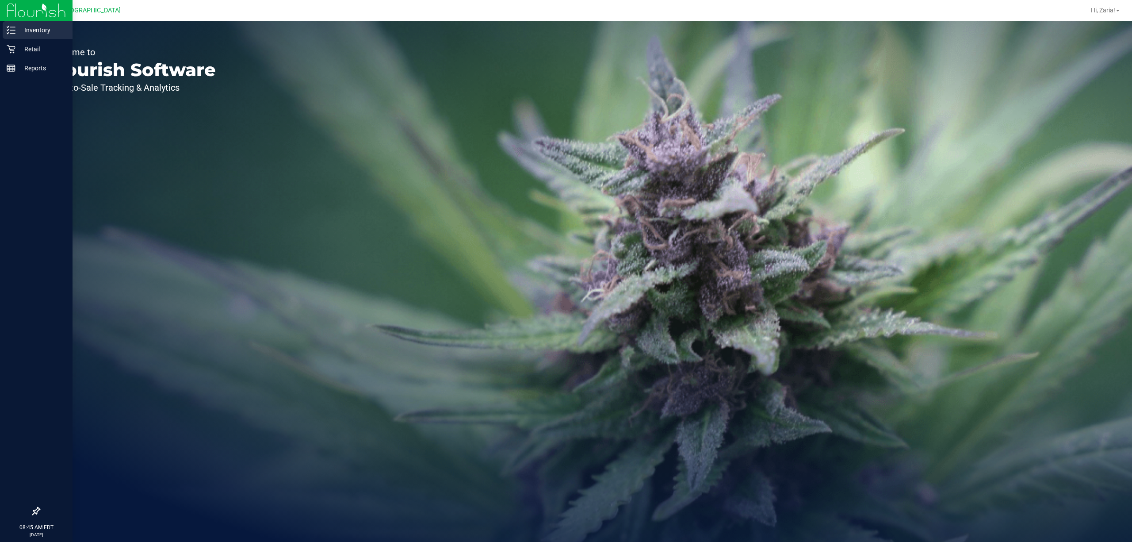
click at [11, 36] on div "Inventory" at bounding box center [38, 30] width 70 height 18
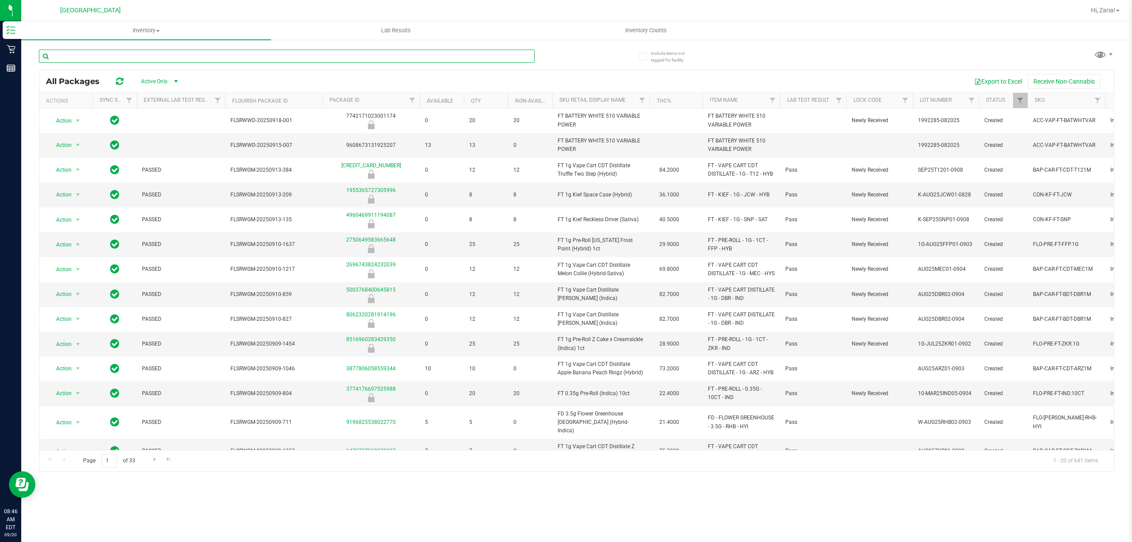
click at [218, 55] on input "text" at bounding box center [287, 56] width 496 height 13
paste input "FT 1g Vape Cart CDT Distillate Truffle Two Step (Hybrid)"
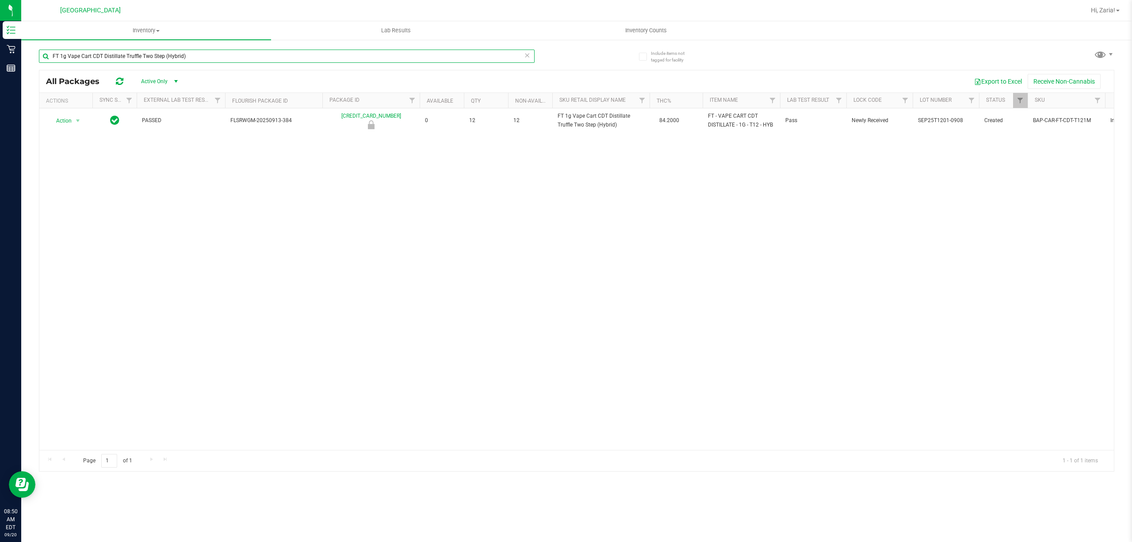
click at [183, 59] on input "FT 1g Vape Cart CDT Distillate Truffle Two Step (Hybrid)" at bounding box center [287, 56] width 496 height 13
paste input "3.5g Cannabis Flower PB & Smelly"
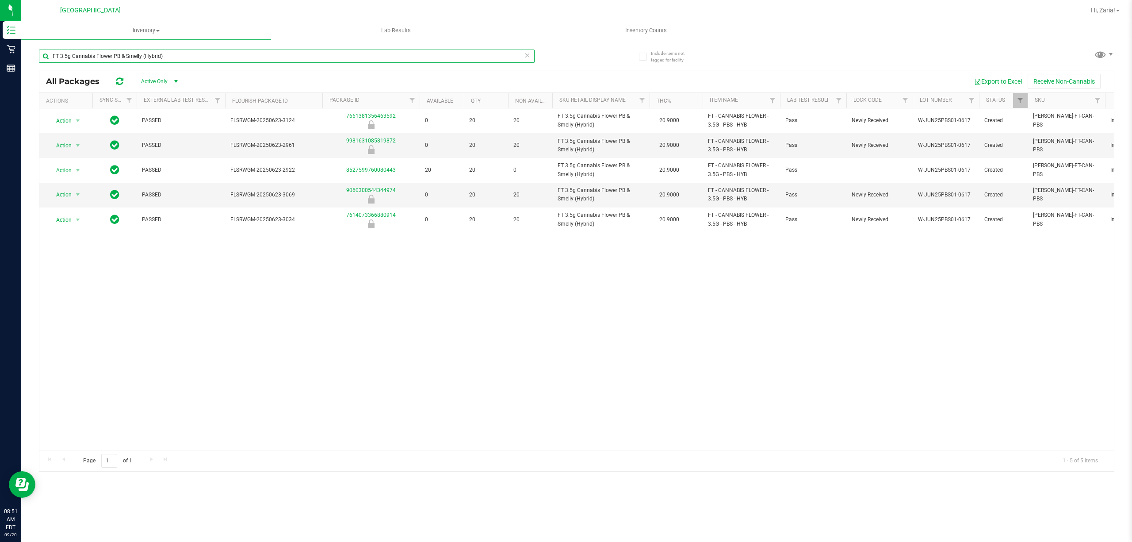
click at [200, 57] on input "FT 3.5g Cannabis Flower PB & Smelly (Hybrid)" at bounding box center [287, 56] width 496 height 13
paste input "D 3.5g Flower Greenhouse Lemon Zest"
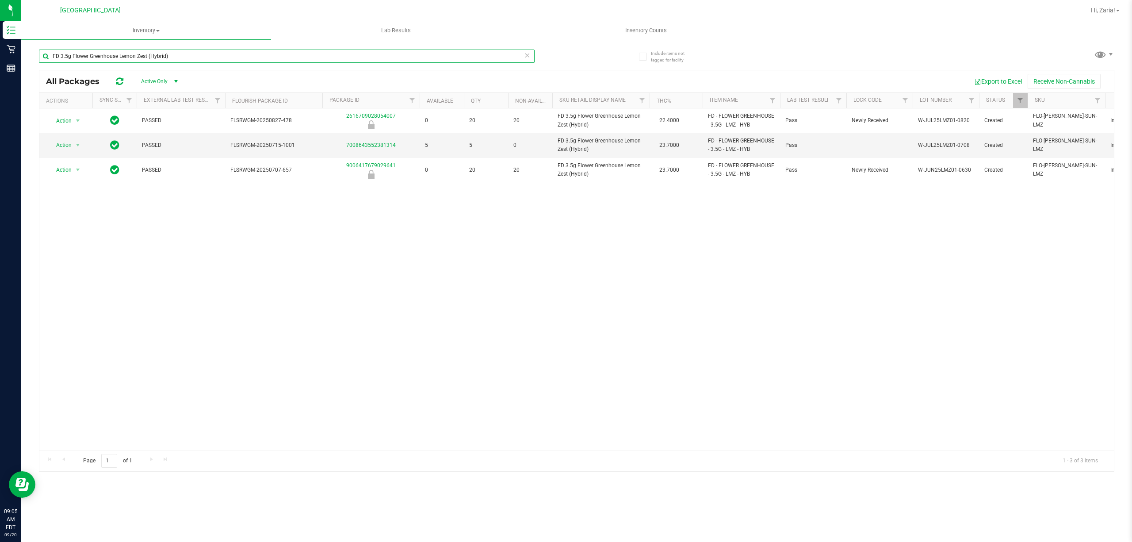
click at [115, 57] on input "FD 3.5g Flower Greenhouse Lemon Zest (Hybrid)" at bounding box center [287, 56] width 496 height 13
paste input "T 3.5g Cannabis Flower Top Gear (Indica"
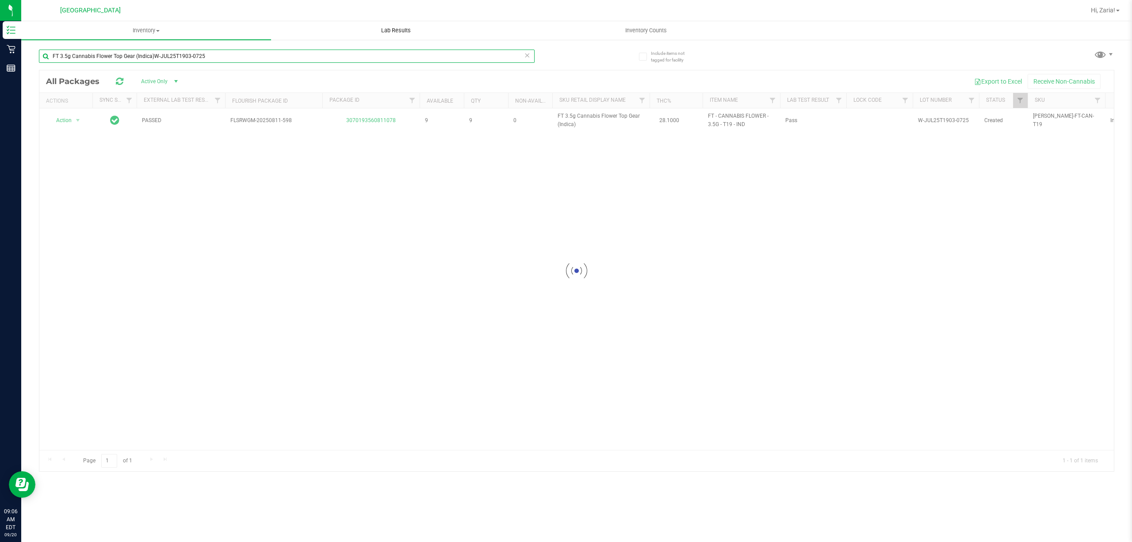
type input "FT 3.5g Cannabis Flower Top Gear (Indica)W-JUL25T1903-0725"
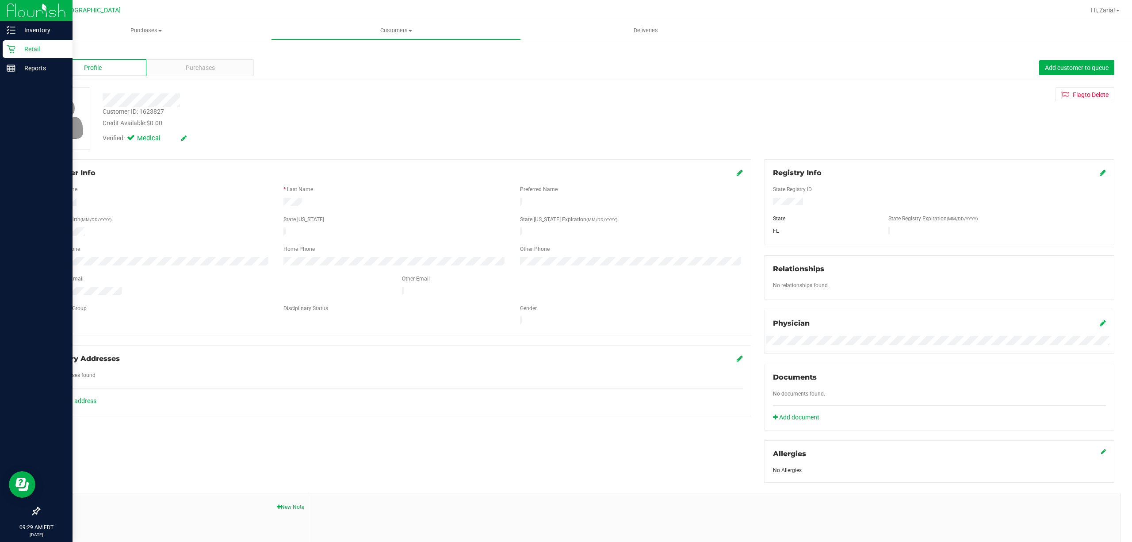
click at [0, 44] on link "Retail" at bounding box center [36, 49] width 73 height 19
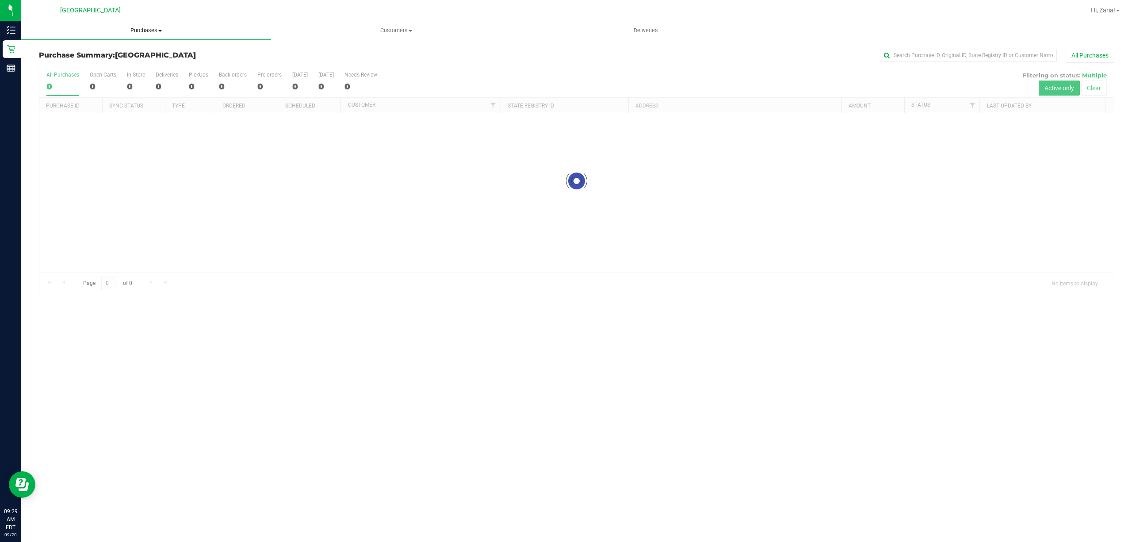
click at [139, 28] on span "Purchases" at bounding box center [146, 31] width 250 height 8
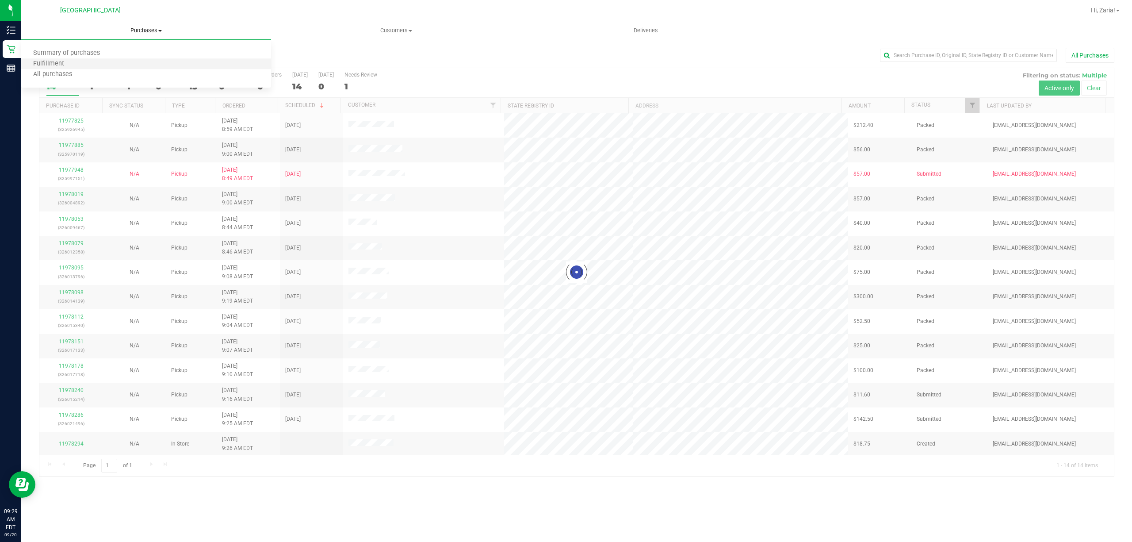
click at [132, 67] on li "Fulfillment" at bounding box center [146, 64] width 250 height 11
click at [132, 66] on li "Fulfillment" at bounding box center [146, 64] width 250 height 11
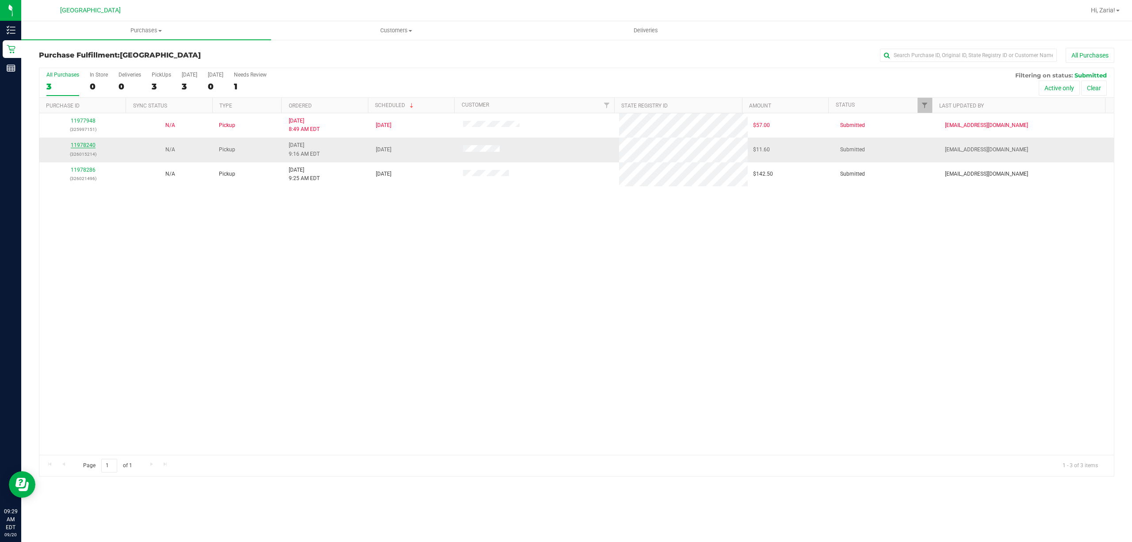
click at [85, 145] on link "11978240" at bounding box center [83, 145] width 25 height 6
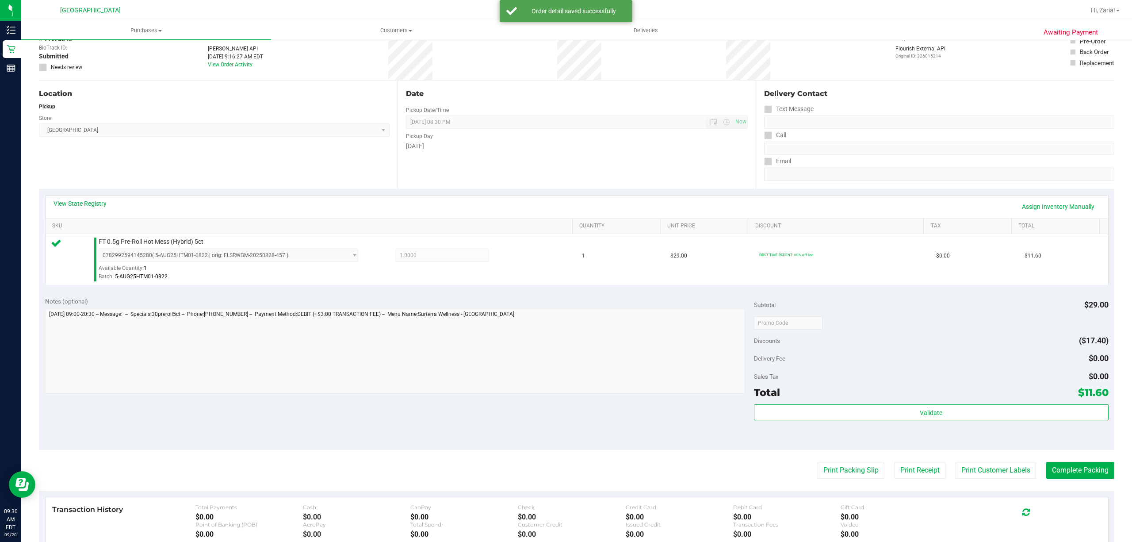
scroll to position [118, 0]
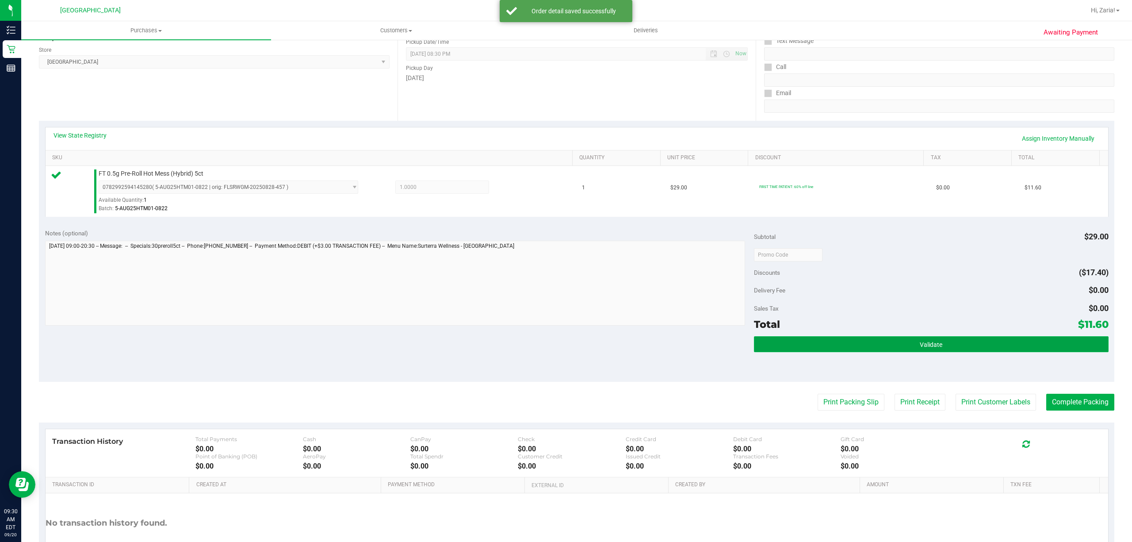
click at [862, 339] on button "Validate" at bounding box center [931, 344] width 355 height 16
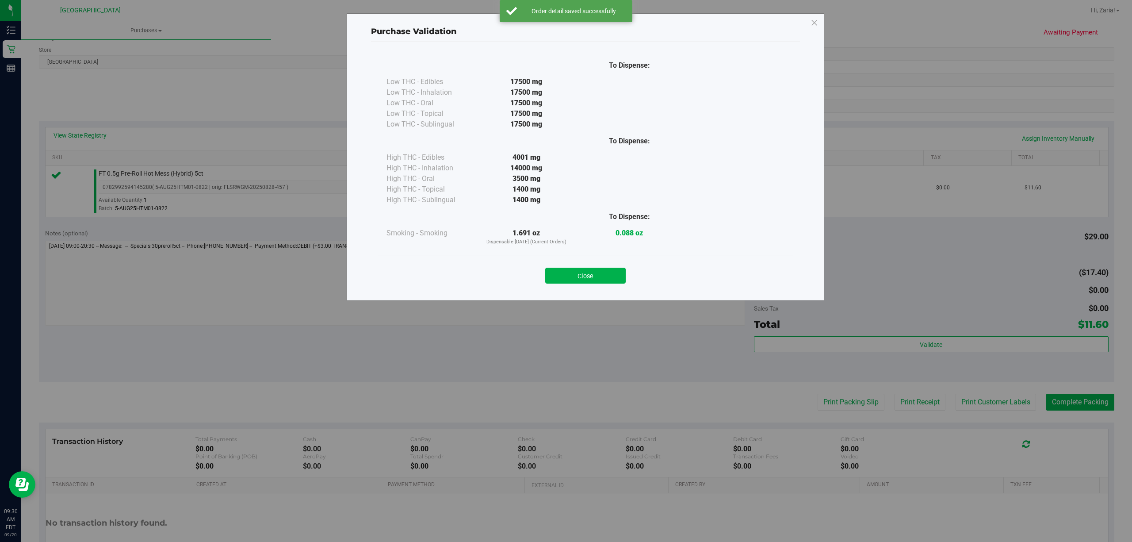
click at [573, 273] on button "Close" at bounding box center [585, 276] width 80 height 16
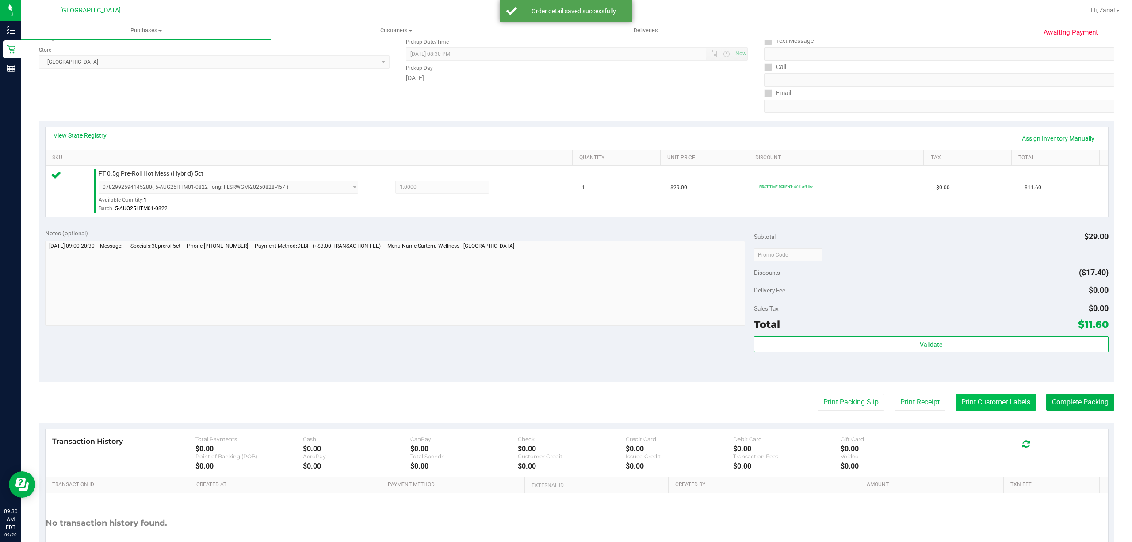
click at [985, 409] on button "Print Customer Labels" at bounding box center [996, 402] width 80 height 17
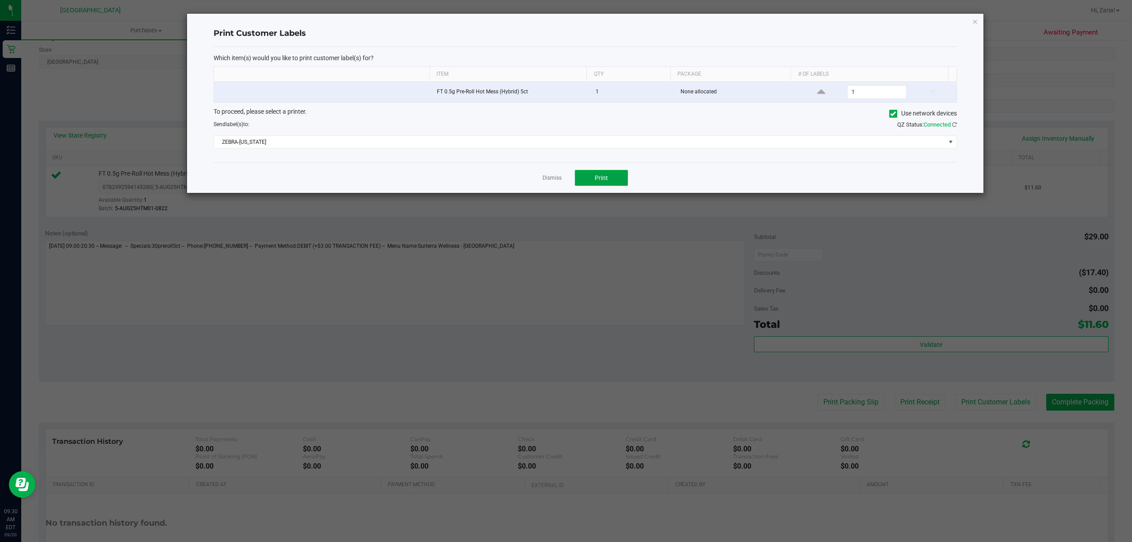
click at [605, 184] on button "Print" at bounding box center [601, 178] width 53 height 16
click at [973, 18] on icon "button" at bounding box center [975, 21] width 6 height 11
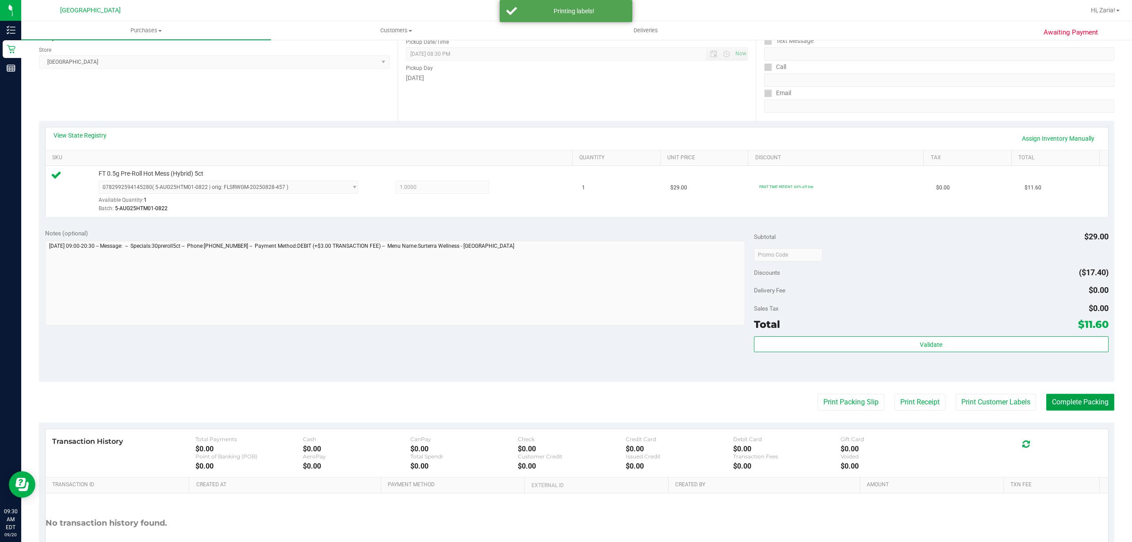
click at [1085, 407] on button "Complete Packing" at bounding box center [1080, 402] width 68 height 17
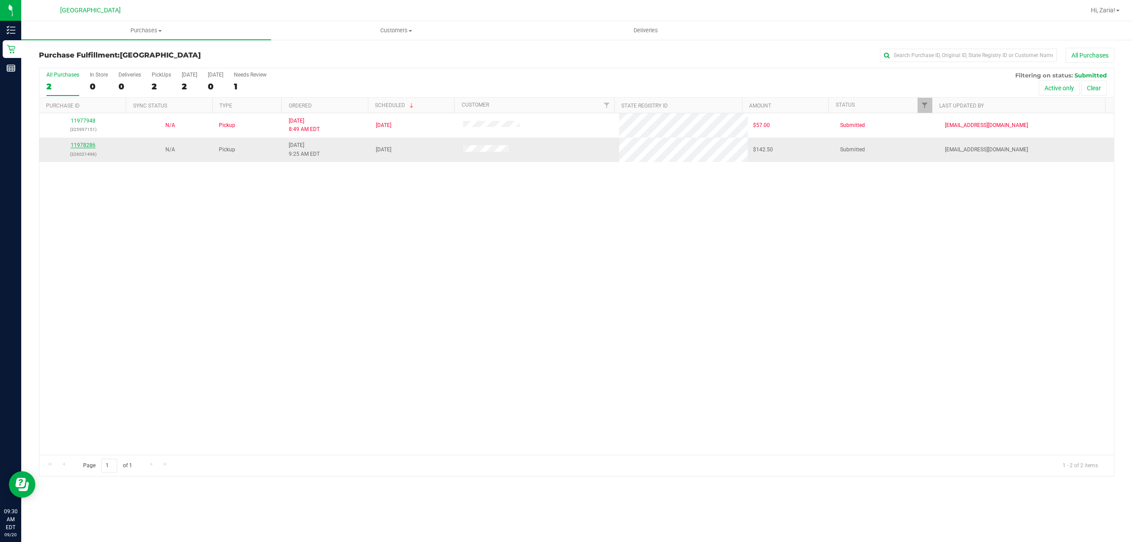
click at [86, 147] on link "11978286" at bounding box center [83, 145] width 25 height 6
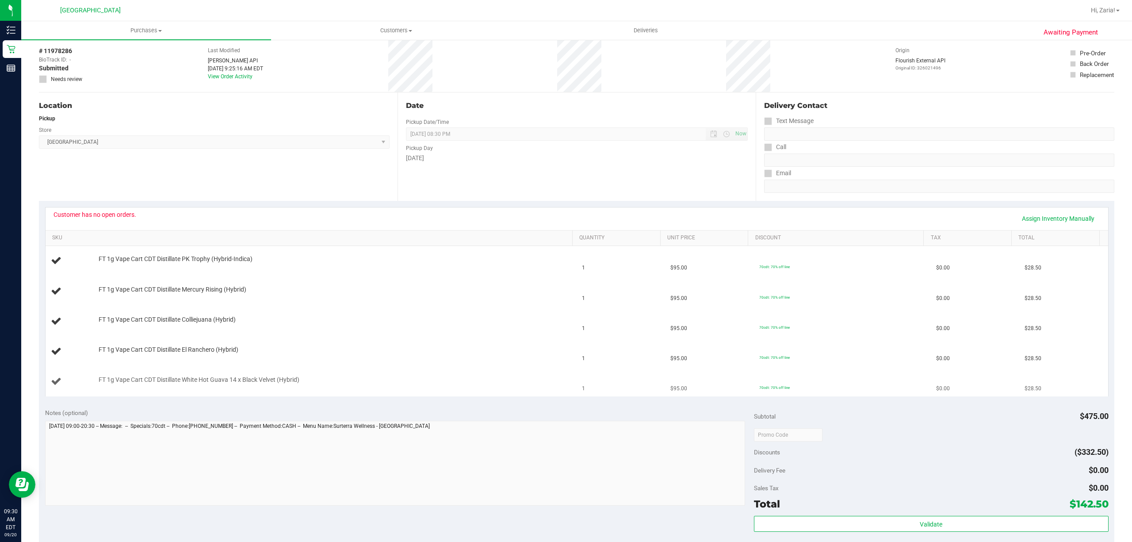
scroll to position [59, 0]
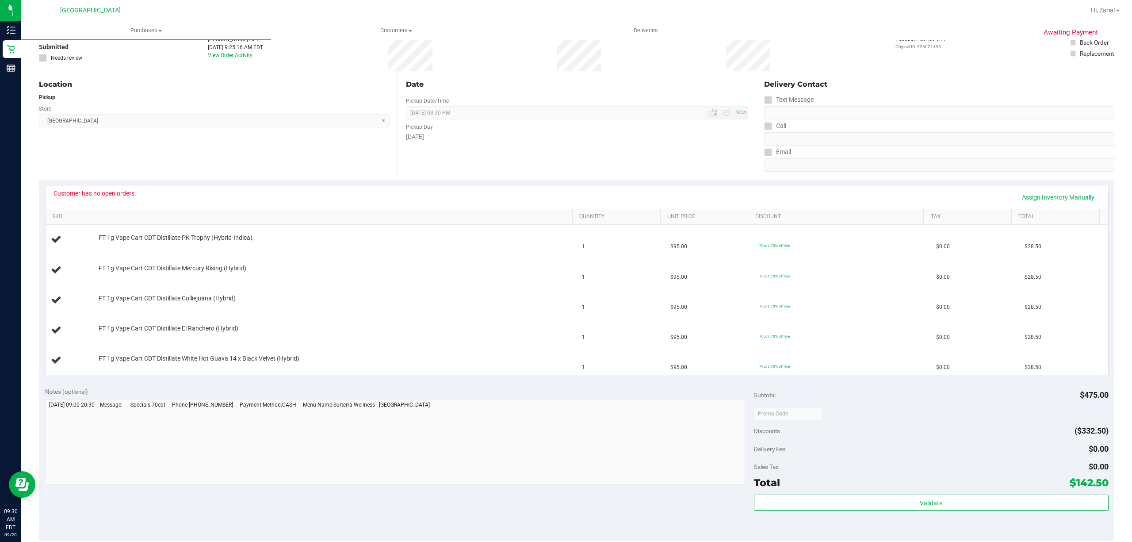
click at [88, 188] on div "Customer has no open orders. Assign Inventory Manually" at bounding box center [577, 197] width 1063 height 23
click at [94, 198] on div "Customer has no open orders. Assign Inventory Manually" at bounding box center [577, 197] width 1047 height 15
click at [96, 198] on div "Customer has no open orders. Assign Inventory Manually" at bounding box center [577, 197] width 1047 height 15
click at [97, 198] on div "Customer has no open orders. Assign Inventory Manually" at bounding box center [577, 197] width 1047 height 15
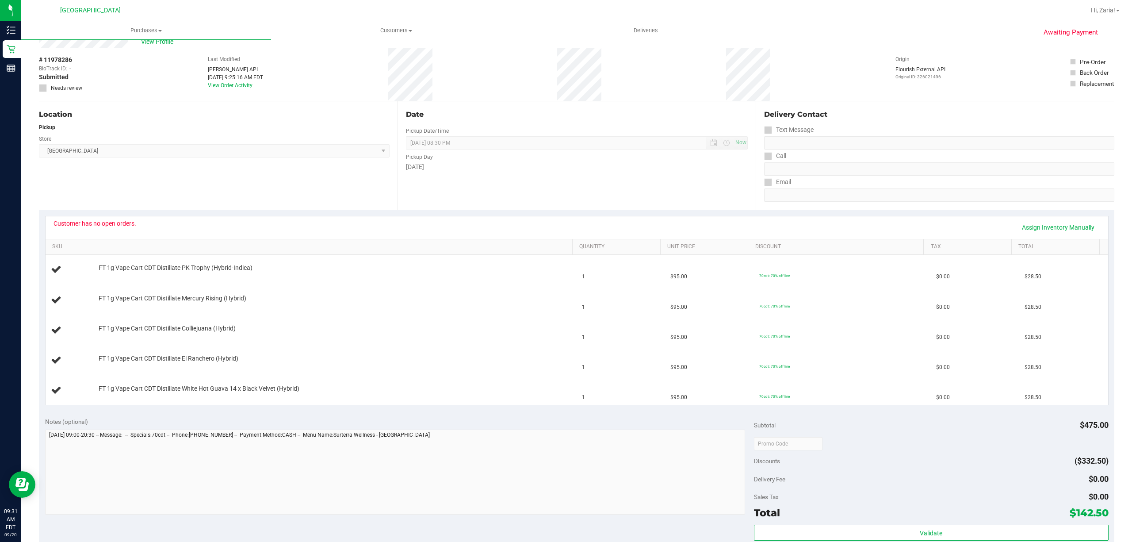
scroll to position [0, 0]
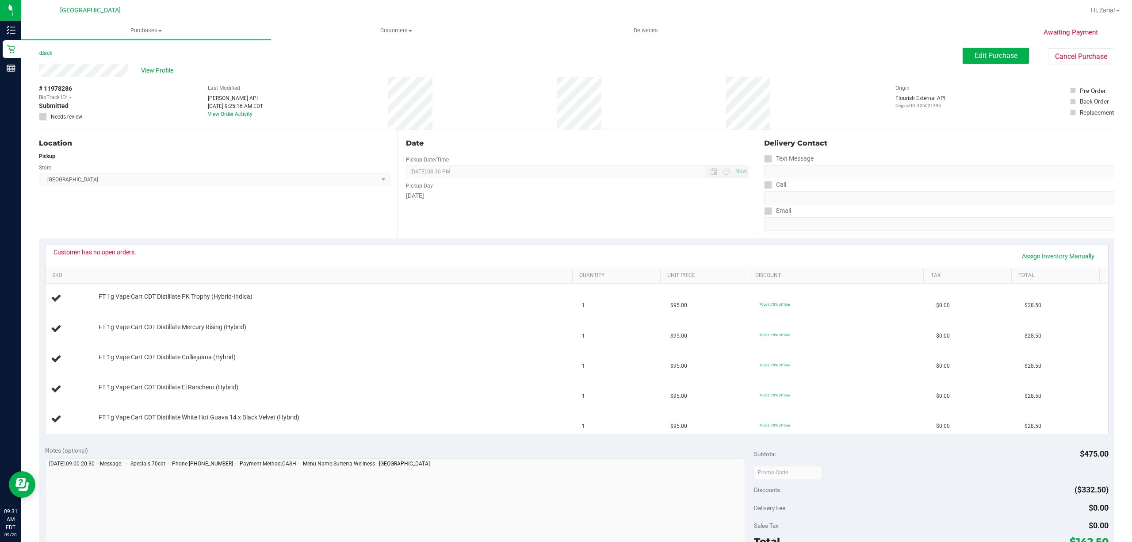
click at [177, 68] on div "View Profile" at bounding box center [501, 70] width 924 height 13
click at [153, 69] on span "View Profile" at bounding box center [158, 70] width 35 height 9
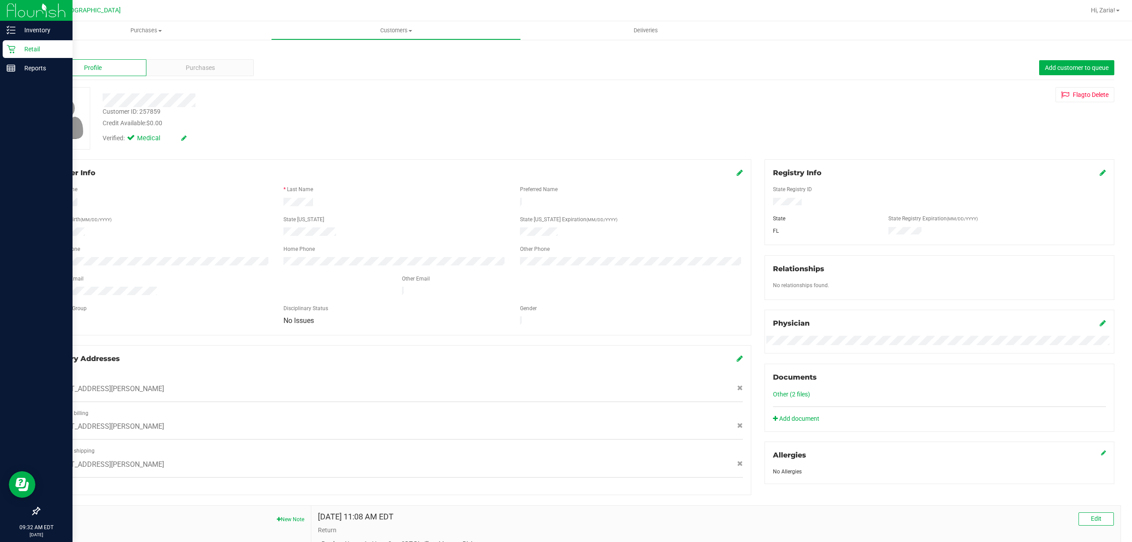
click at [57, 50] on p "Retail" at bounding box center [41, 49] width 53 height 11
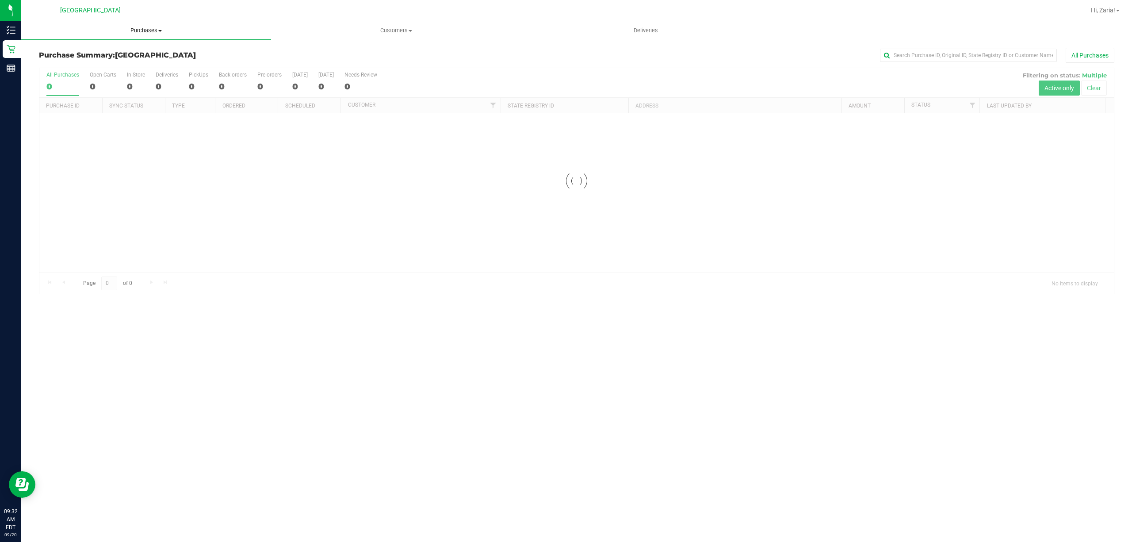
click at [105, 32] on span "Purchases" at bounding box center [146, 31] width 250 height 8
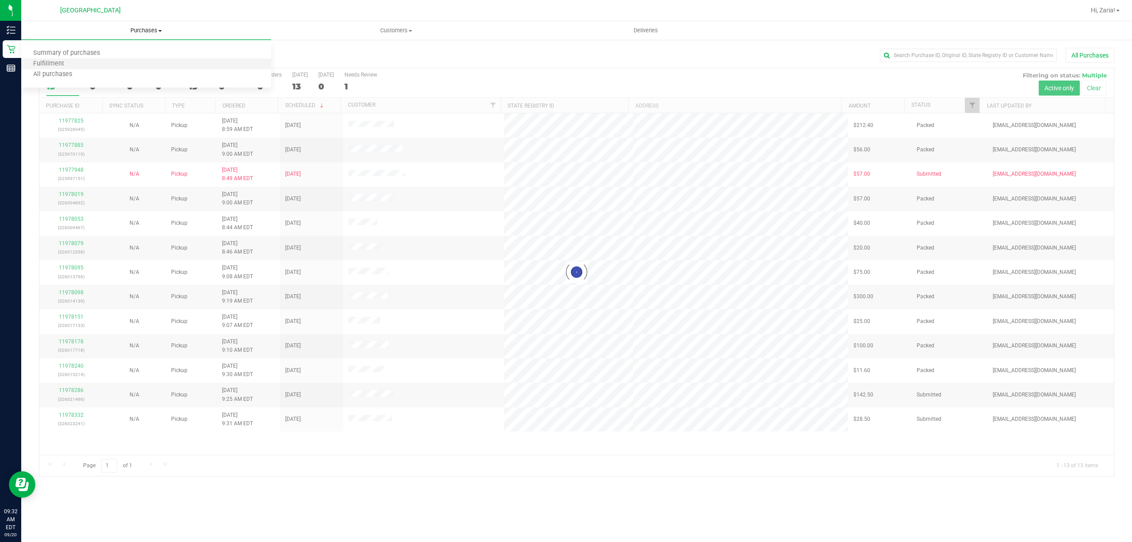
click at [98, 65] on li "Fulfillment" at bounding box center [146, 64] width 250 height 11
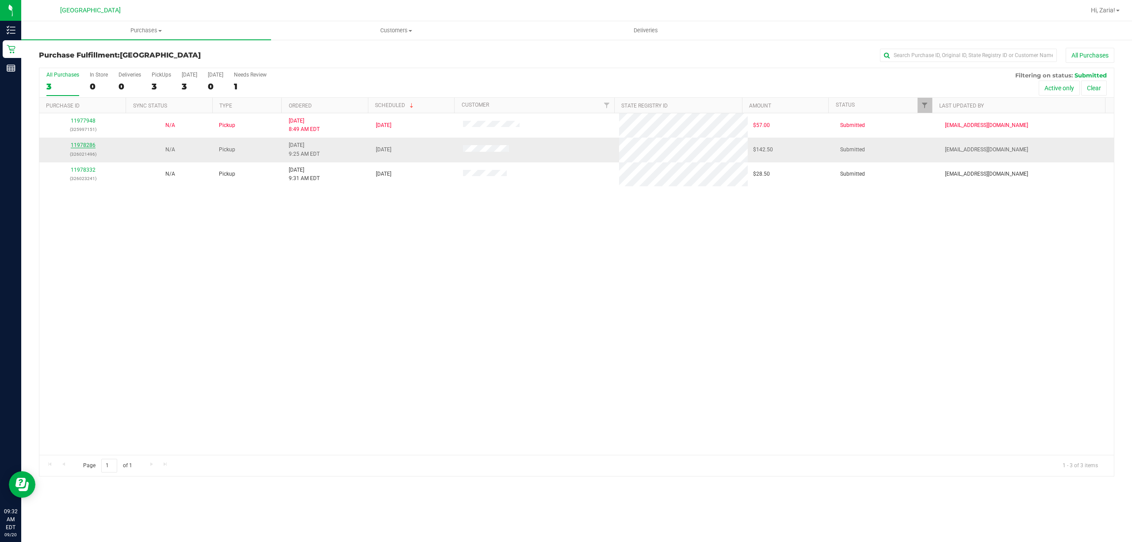
click at [80, 145] on link "11978286" at bounding box center [83, 145] width 25 height 6
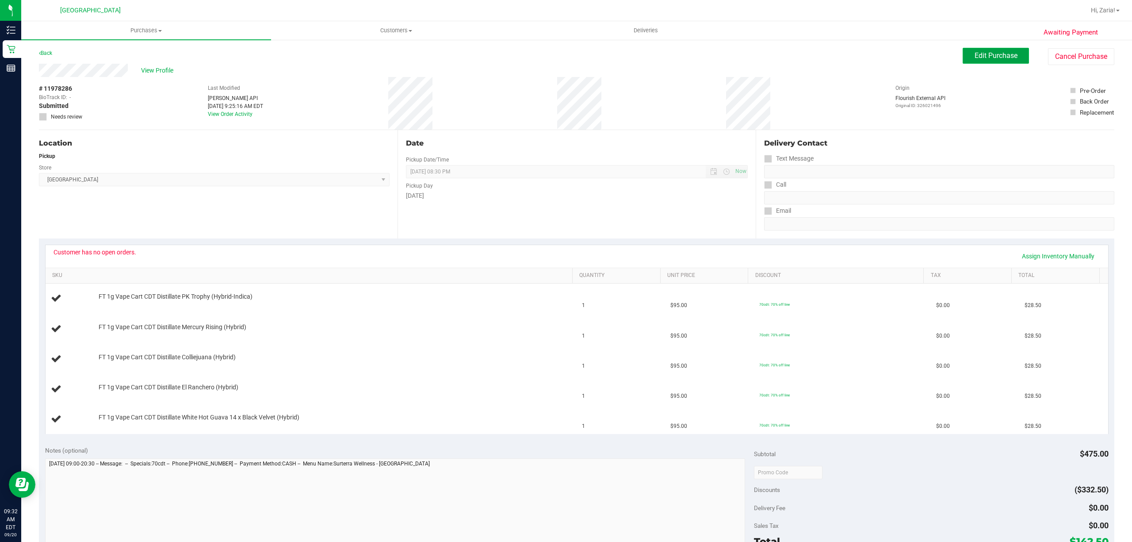
click at [1000, 48] on button "Edit Purchase" at bounding box center [996, 56] width 66 height 16
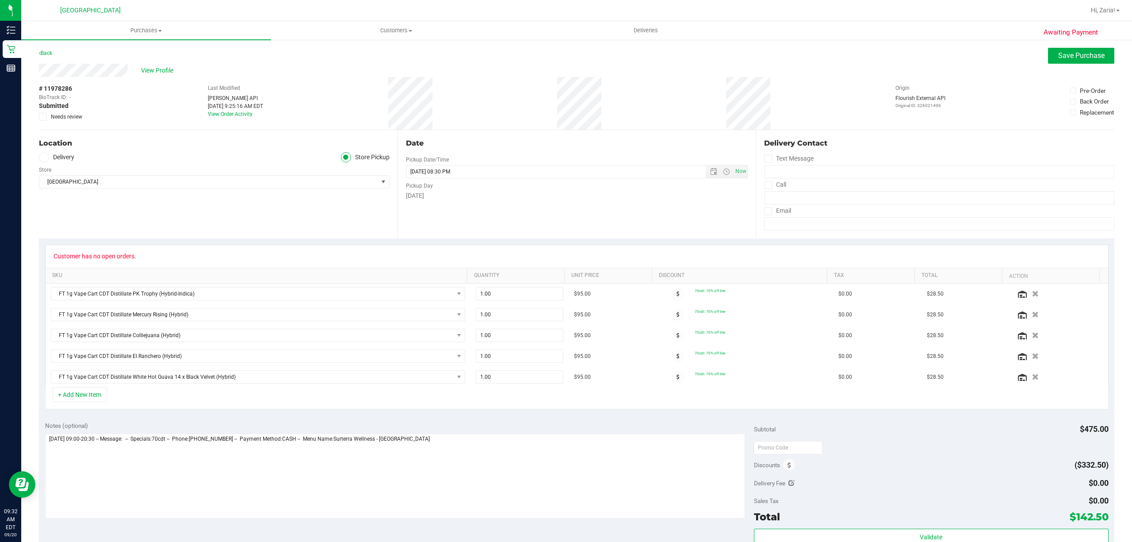
click at [43, 117] on icon at bounding box center [43, 117] width 6 height 0
click at [0, 0] on input "Needs review" at bounding box center [0, 0] width 0 height 0
click at [1095, 57] on span "Save Purchase" at bounding box center [1081, 55] width 46 height 8
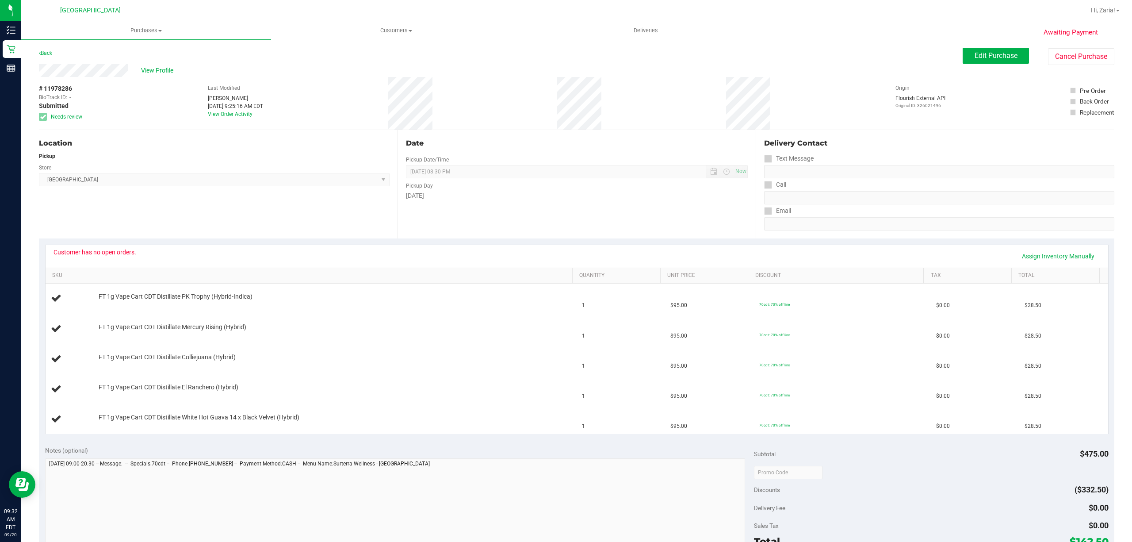
click at [47, 56] on div "Back" at bounding box center [45, 53] width 13 height 11
click at [47, 55] on link "Back" at bounding box center [45, 53] width 13 height 6
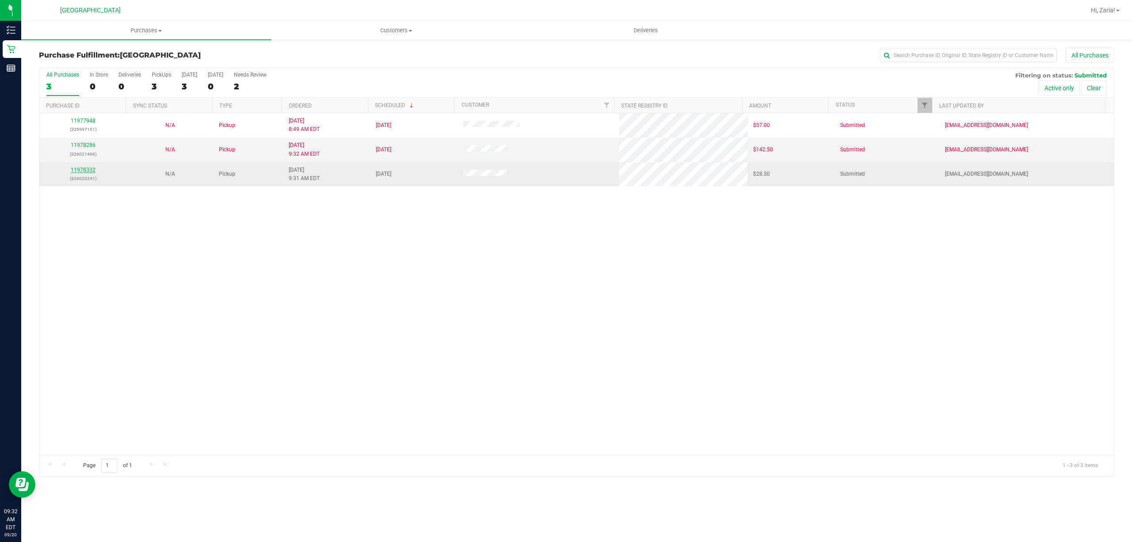
click at [84, 167] on link "11978332" at bounding box center [83, 170] width 25 height 6
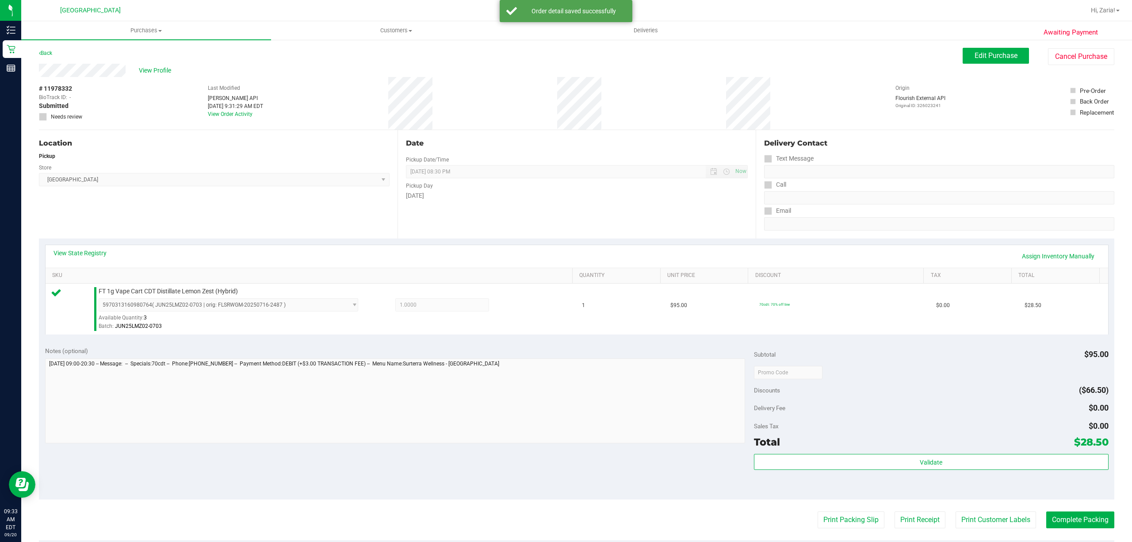
click at [998, 473] on div "Validate" at bounding box center [931, 474] width 355 height 40
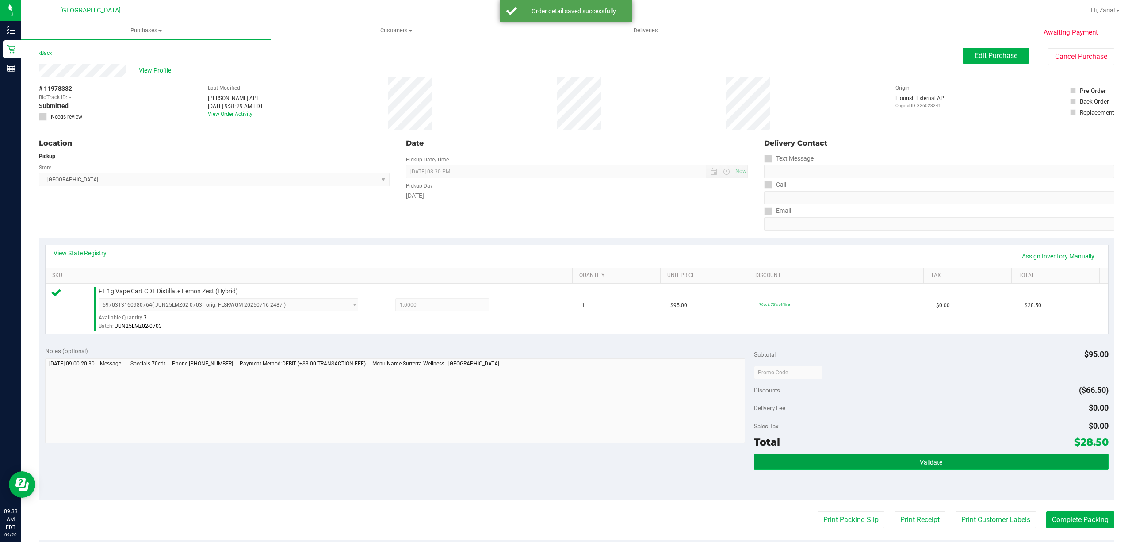
click at [993, 467] on button "Validate" at bounding box center [931, 462] width 355 height 16
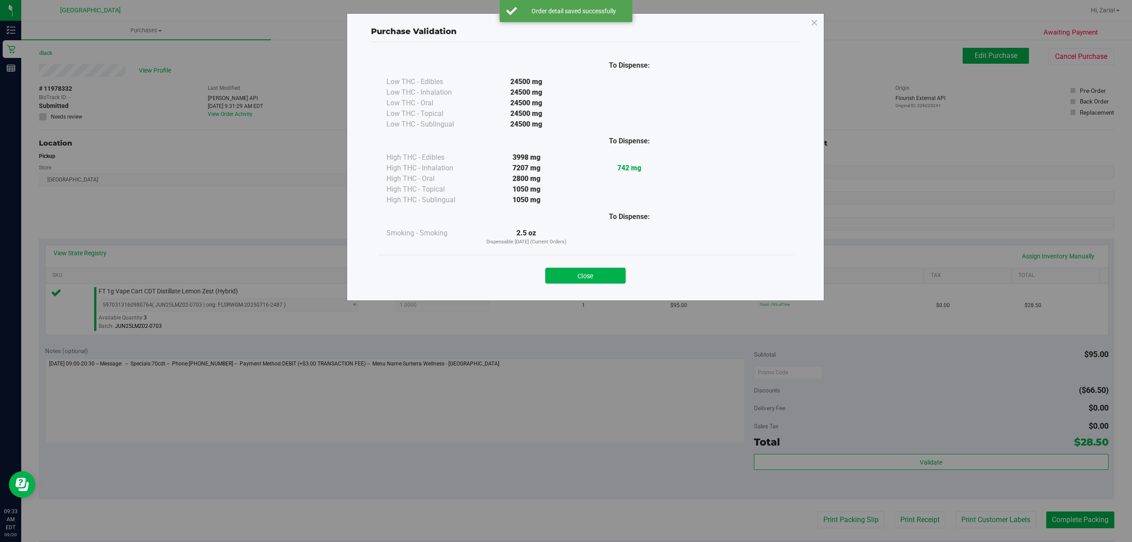
click at [604, 257] on div "Close" at bounding box center [586, 273] width 416 height 36
click at [606, 275] on button "Close" at bounding box center [585, 276] width 80 height 16
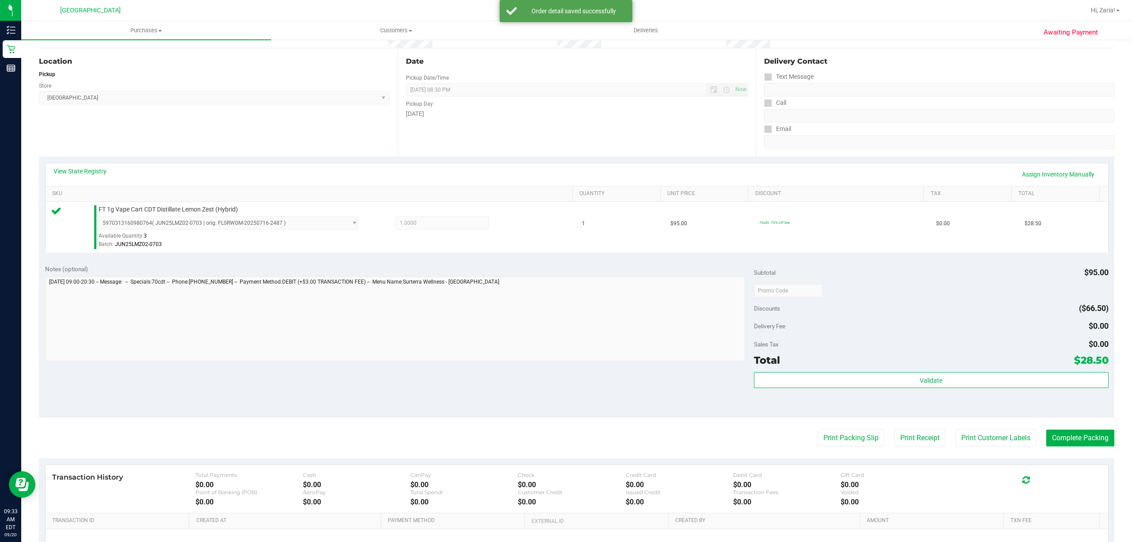
scroll to position [183, 0]
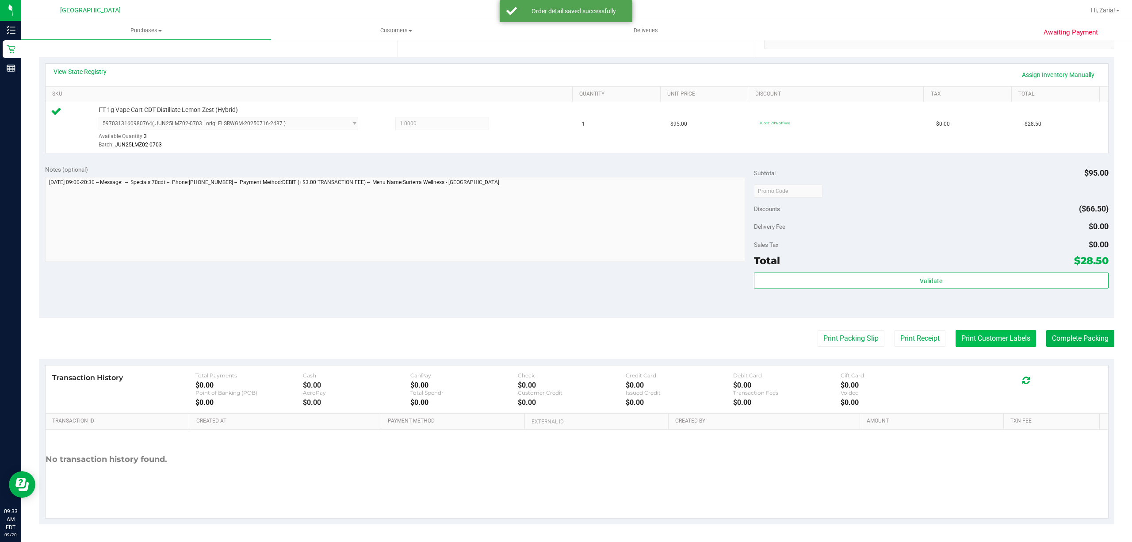
click at [1000, 338] on button "Print Customer Labels" at bounding box center [996, 338] width 80 height 17
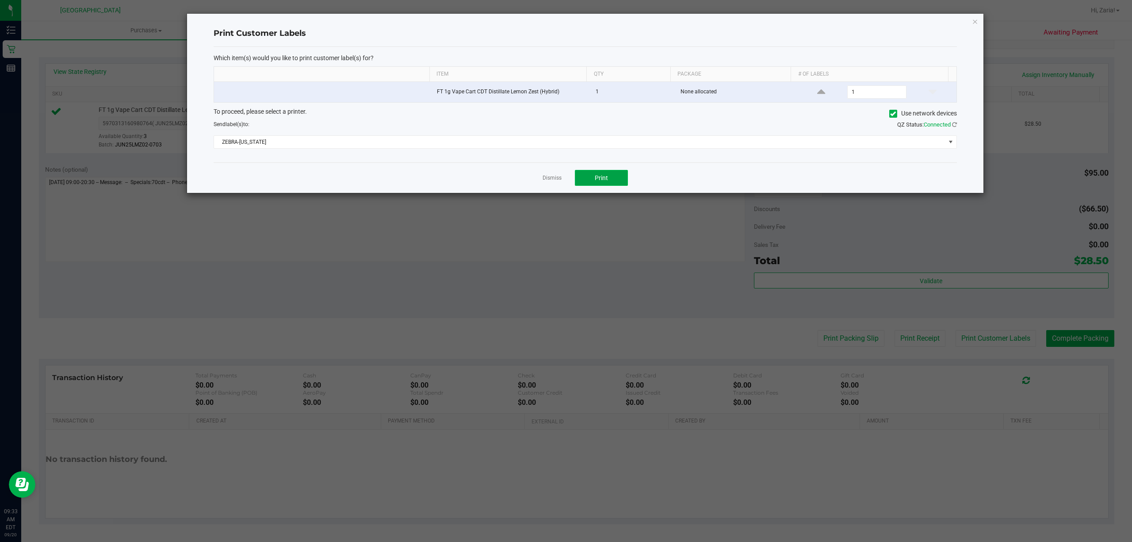
click at [616, 181] on button "Print" at bounding box center [601, 178] width 53 height 16
click at [975, 20] on icon "button" at bounding box center [975, 21] width 6 height 11
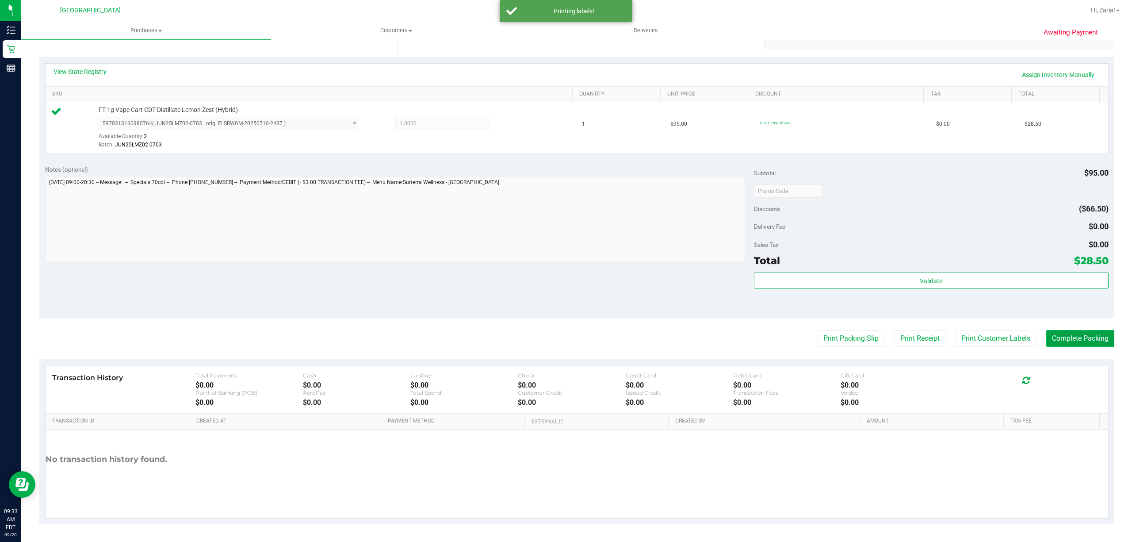
click at [1079, 337] on button "Complete Packing" at bounding box center [1080, 338] width 68 height 17
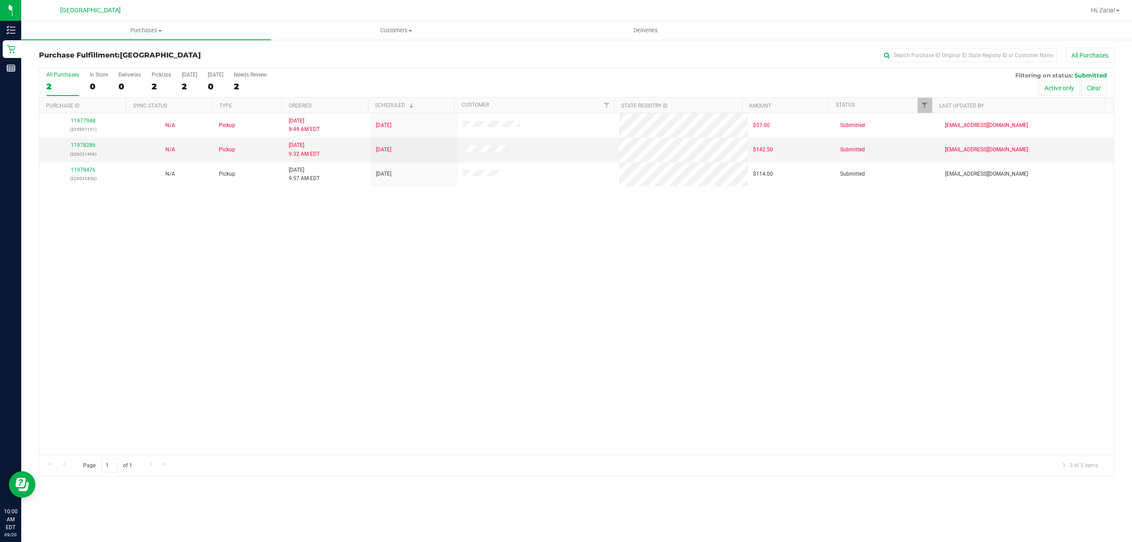
click at [101, 257] on div "11977948 (325997151) N/A Pickup 9/20/2025 8:49 AM EDT 9/20/2025 $57.00 Submitte…" at bounding box center [576, 283] width 1075 height 341
click at [135, 269] on div "11977948 (325997151) N/A Pickup 9/20/2025 8:49 AM EDT 9/20/2025 $57.00 Submitte…" at bounding box center [576, 283] width 1075 height 341
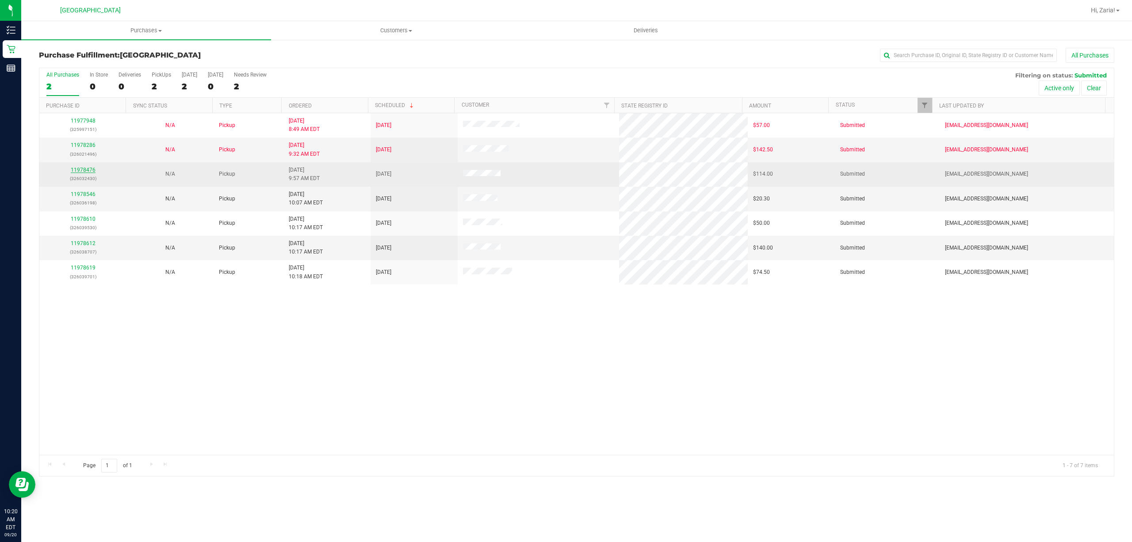
click at [79, 172] on link "11978476" at bounding box center [83, 170] width 25 height 6
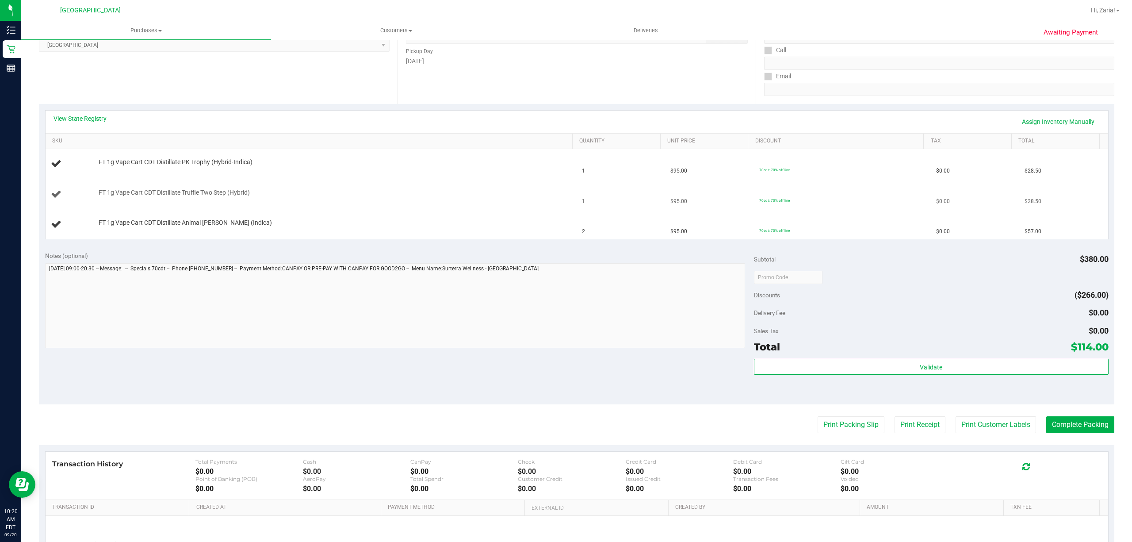
scroll to position [222, 0]
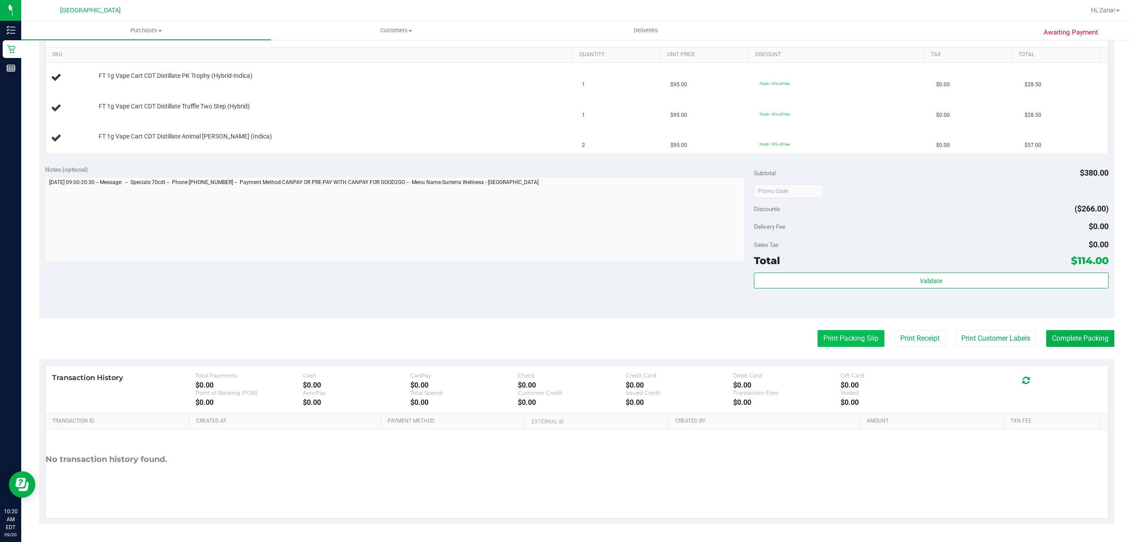
click at [844, 345] on button "Print Packing Slip" at bounding box center [851, 338] width 67 height 17
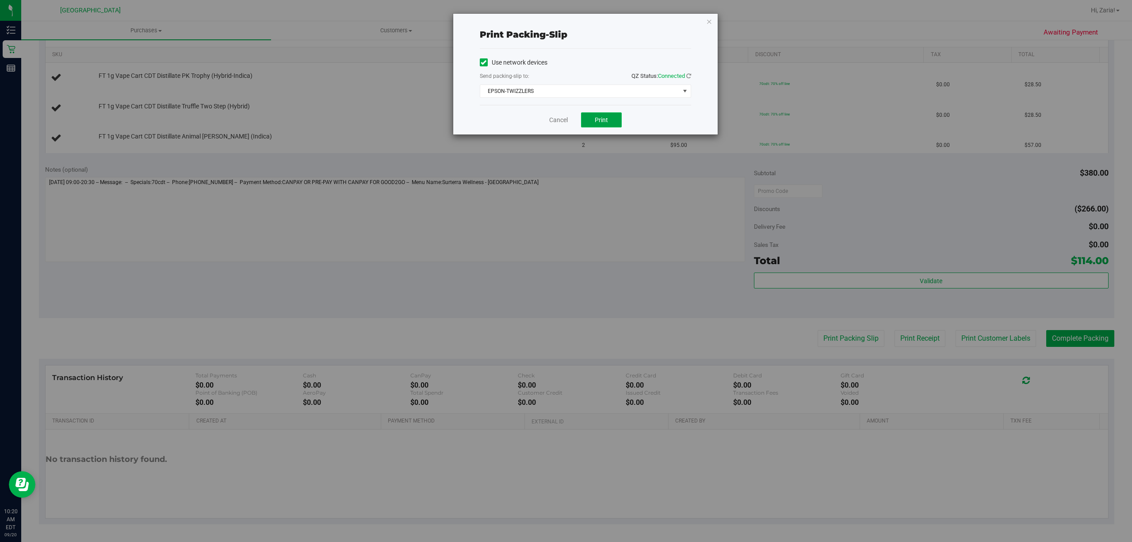
click at [615, 122] on button "Print" at bounding box center [601, 119] width 41 height 15
click at [558, 121] on link "Cancel" at bounding box center [558, 119] width 19 height 9
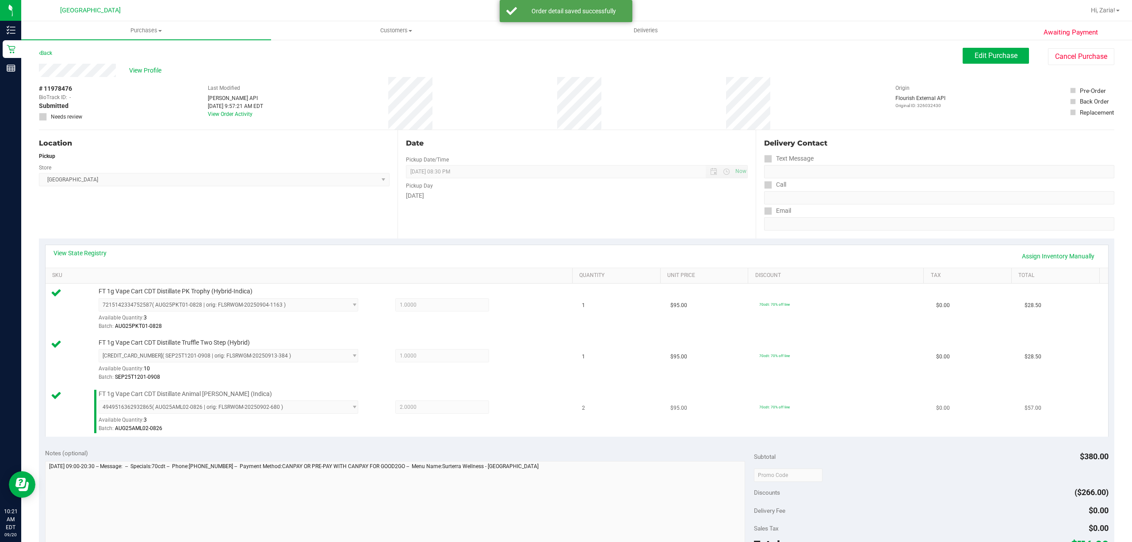
scroll to position [236, 0]
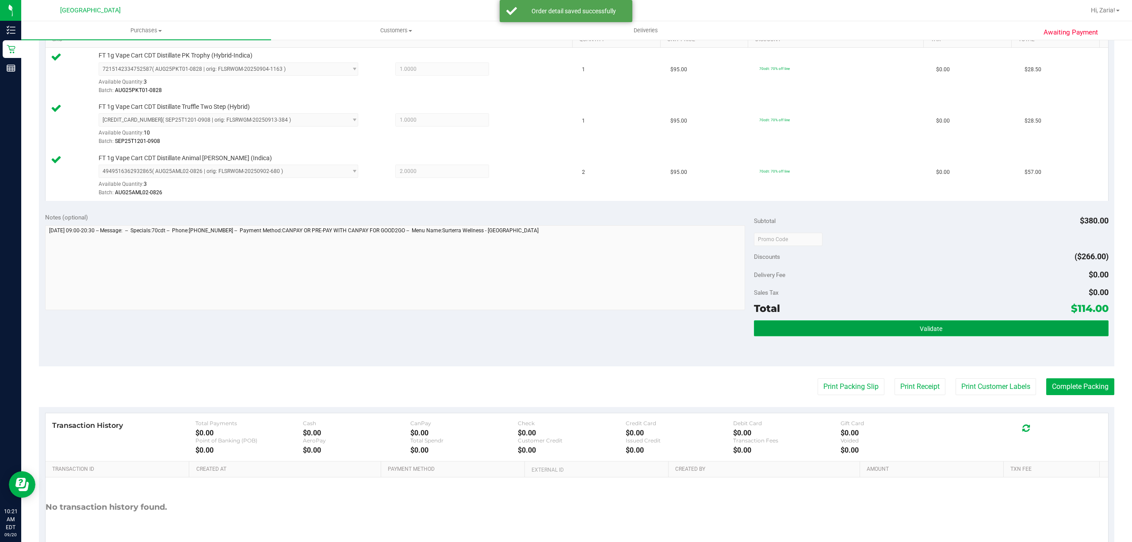
click at [826, 329] on button "Validate" at bounding box center [931, 328] width 355 height 16
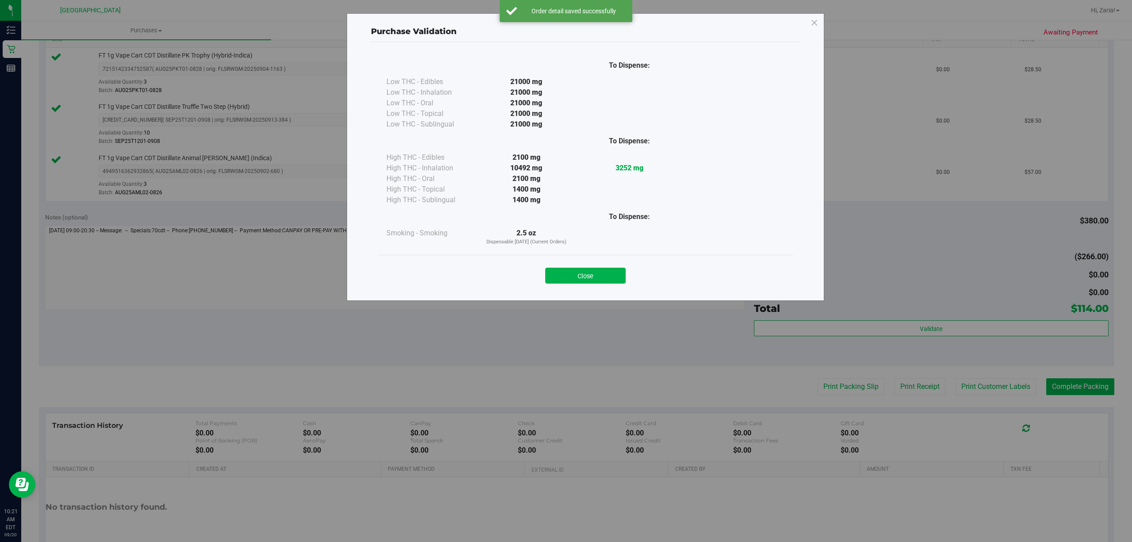
click at [548, 271] on button "Close" at bounding box center [585, 276] width 80 height 16
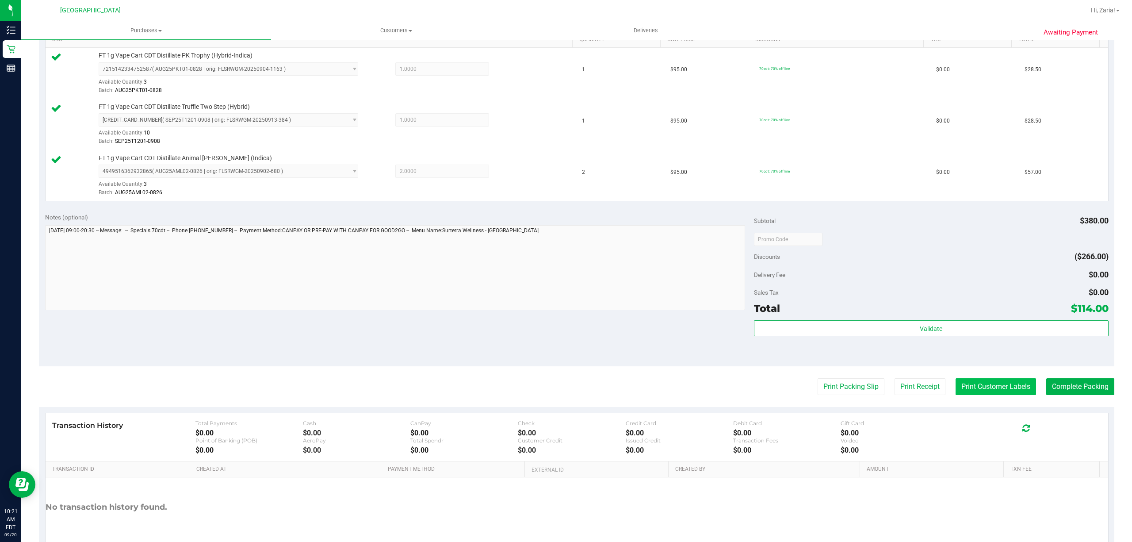
click at [1009, 384] on button "Print Customer Labels" at bounding box center [996, 386] width 80 height 17
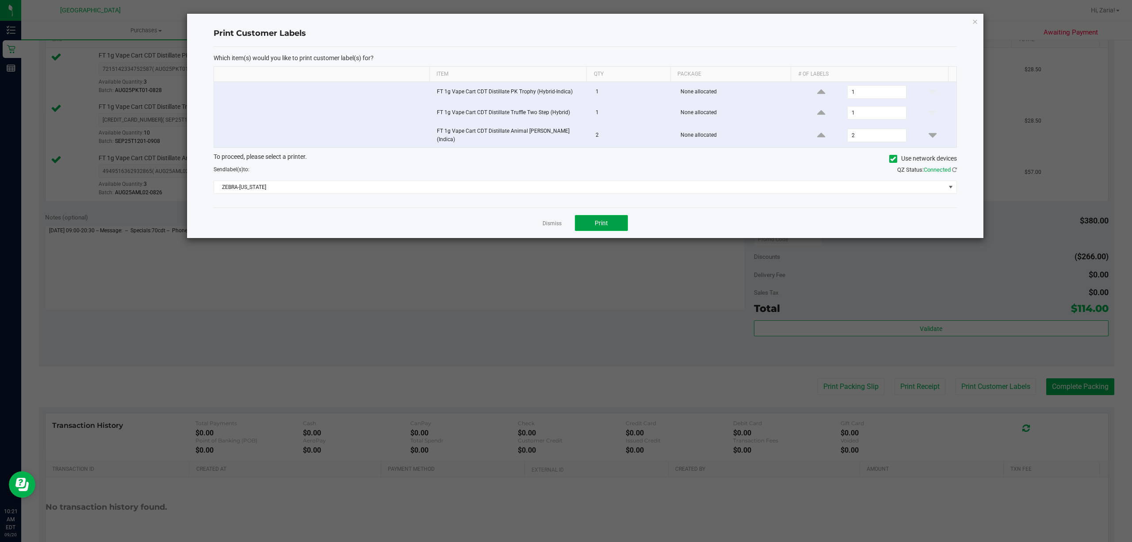
click at [605, 223] on span "Print" at bounding box center [601, 222] width 13 height 7
click at [561, 221] on link "Dismiss" at bounding box center [552, 224] width 19 height 8
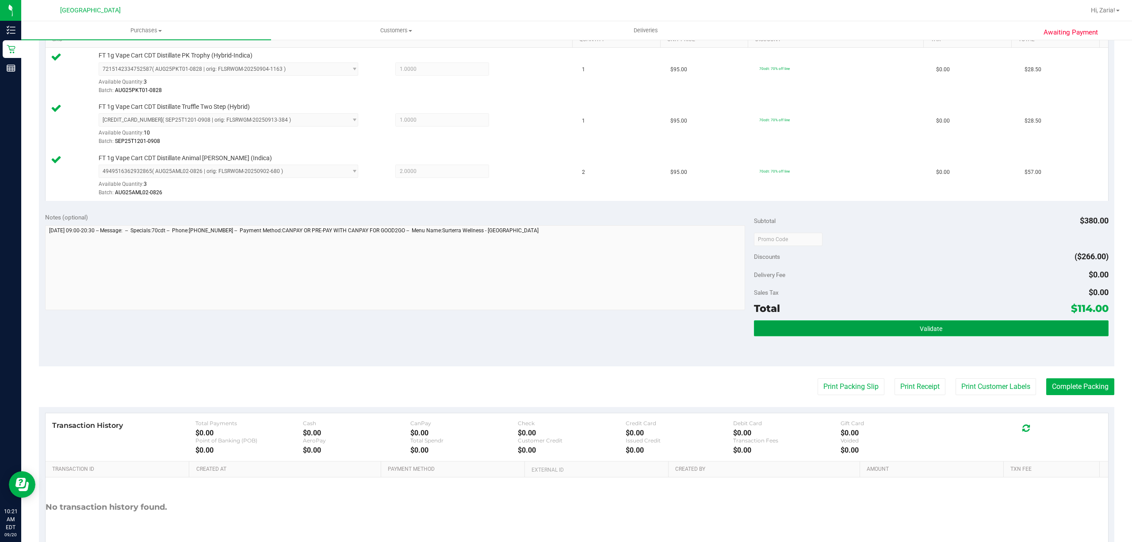
click at [812, 327] on button "Validate" at bounding box center [931, 328] width 355 height 16
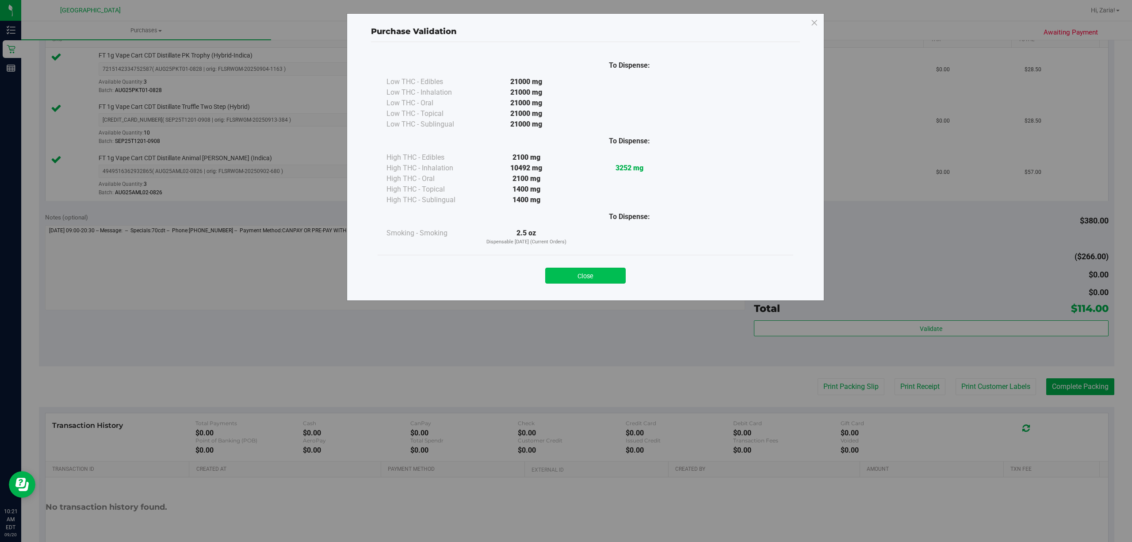
click at [597, 270] on button "Close" at bounding box center [585, 276] width 80 height 16
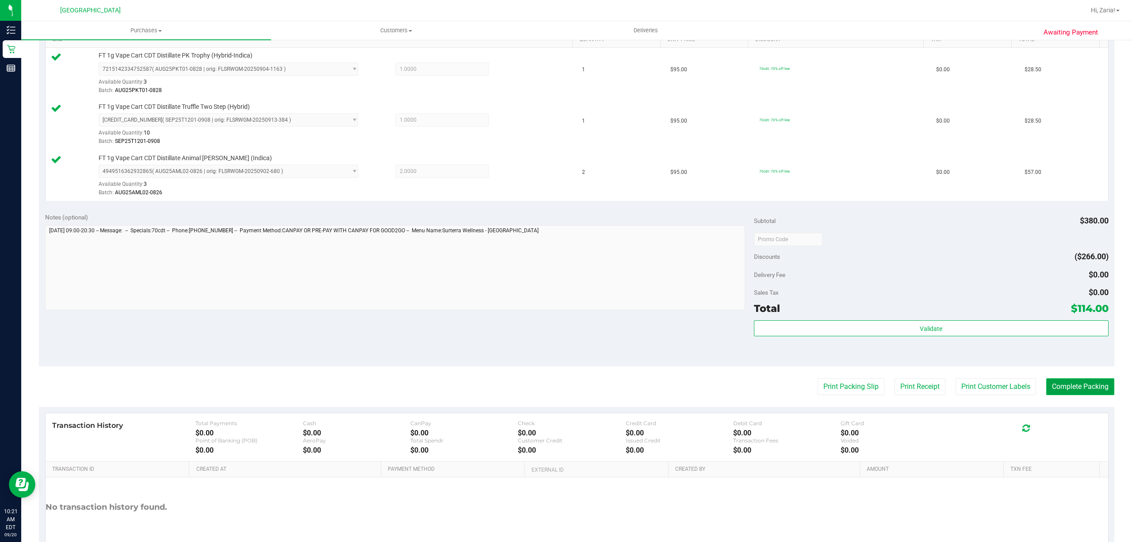
click at [1066, 386] on button "Complete Packing" at bounding box center [1080, 386] width 68 height 17
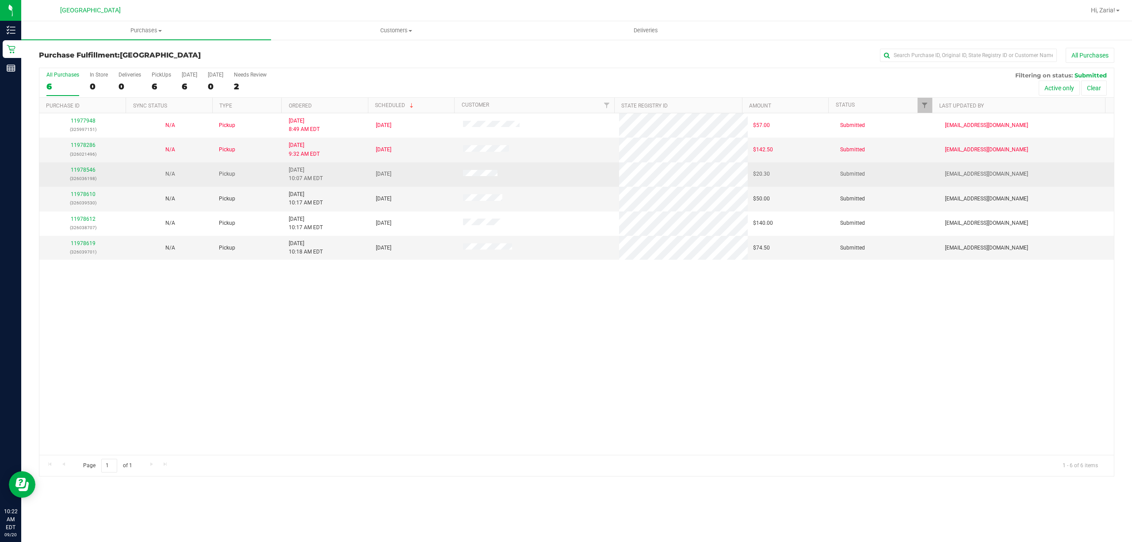
click at [89, 166] on div "11978546 (326036198)" at bounding box center [83, 174] width 77 height 17
click at [89, 168] on link "11978546" at bounding box center [83, 170] width 25 height 6
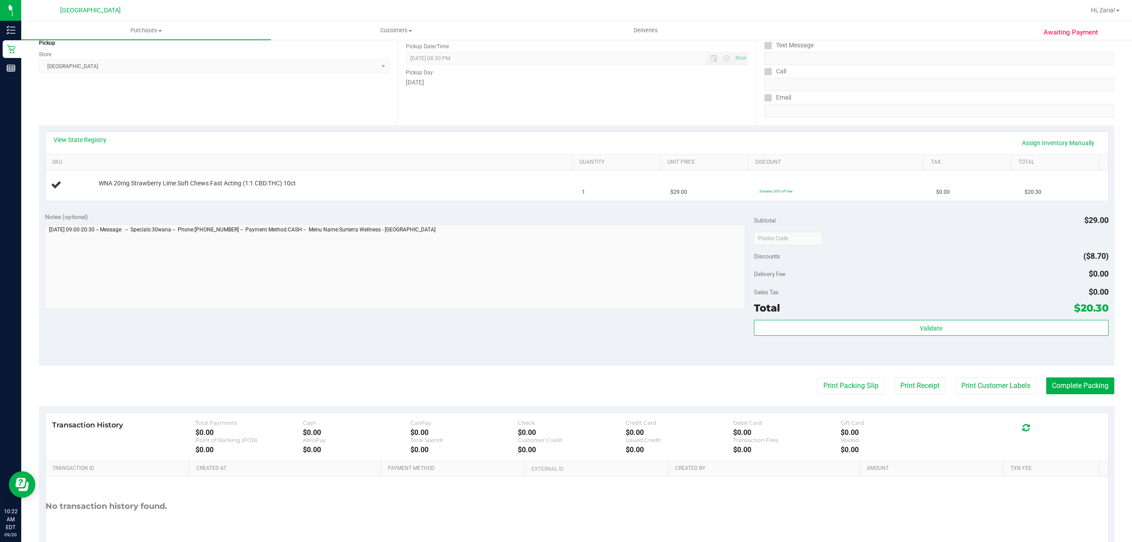
scroll to position [118, 0]
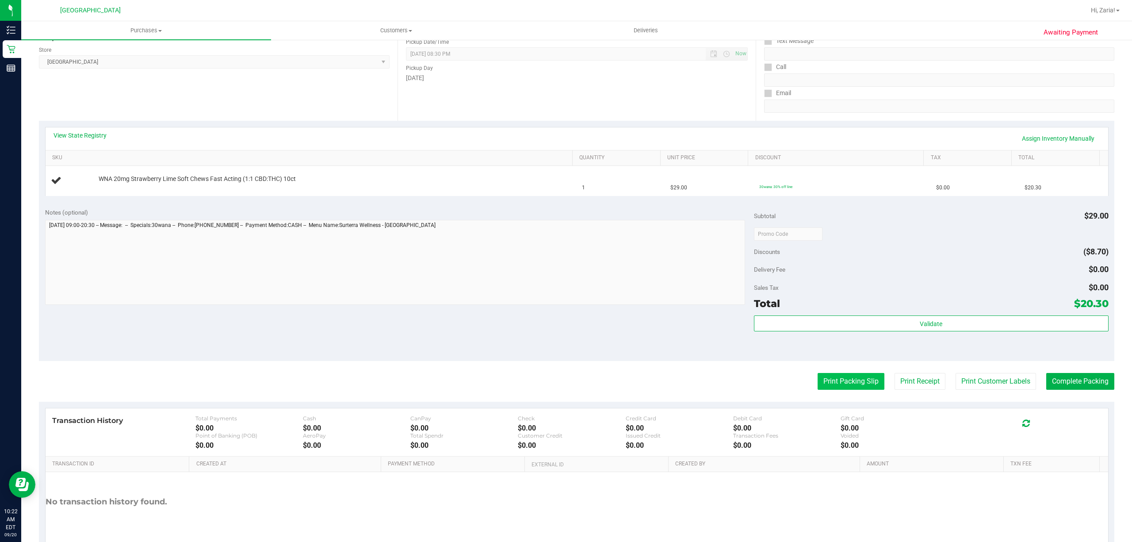
click at [862, 386] on button "Print Packing Slip" at bounding box center [851, 381] width 67 height 17
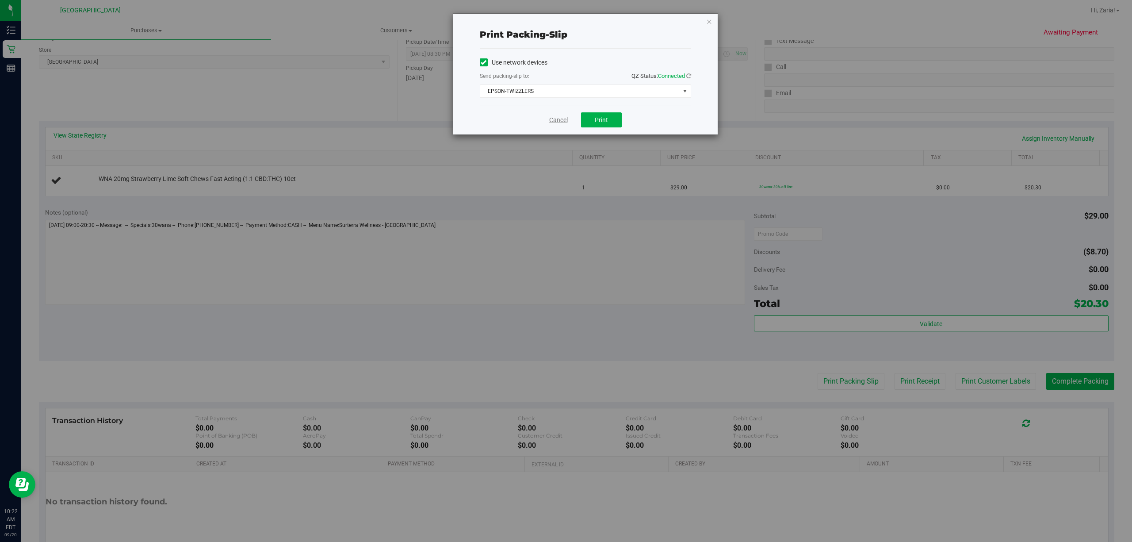
click at [552, 118] on link "Cancel" at bounding box center [558, 119] width 19 height 9
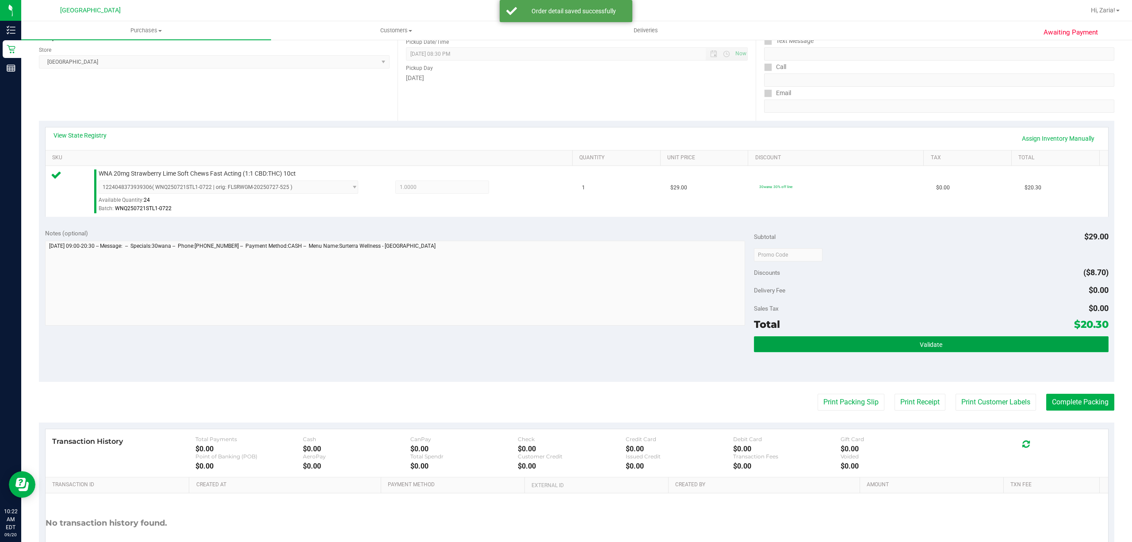
click at [881, 342] on button "Validate" at bounding box center [931, 344] width 355 height 16
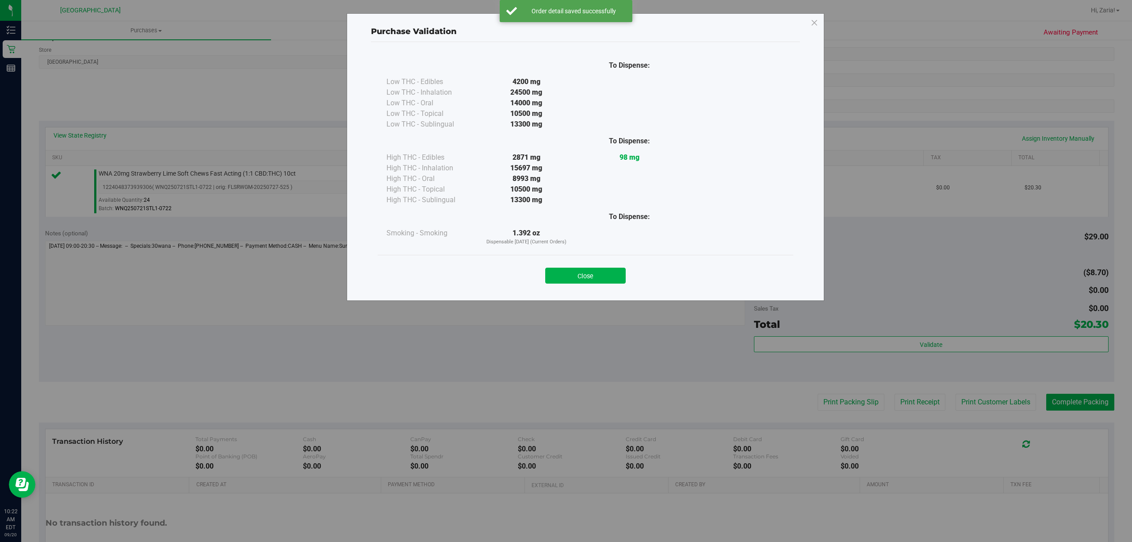
click at [622, 278] on button "Close" at bounding box center [585, 276] width 80 height 16
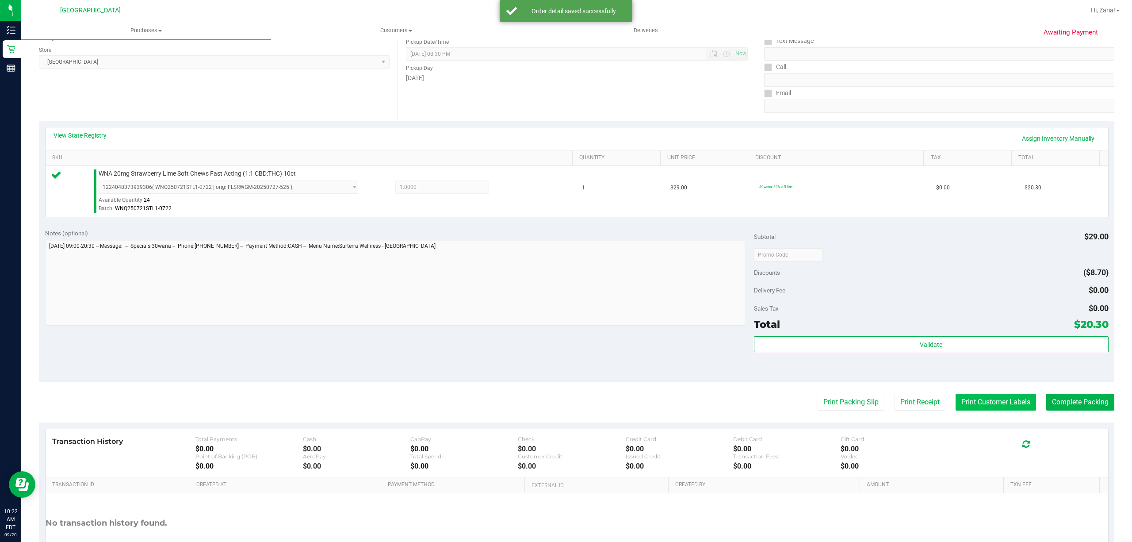
click at [998, 398] on button "Print Customer Labels" at bounding box center [996, 402] width 80 height 17
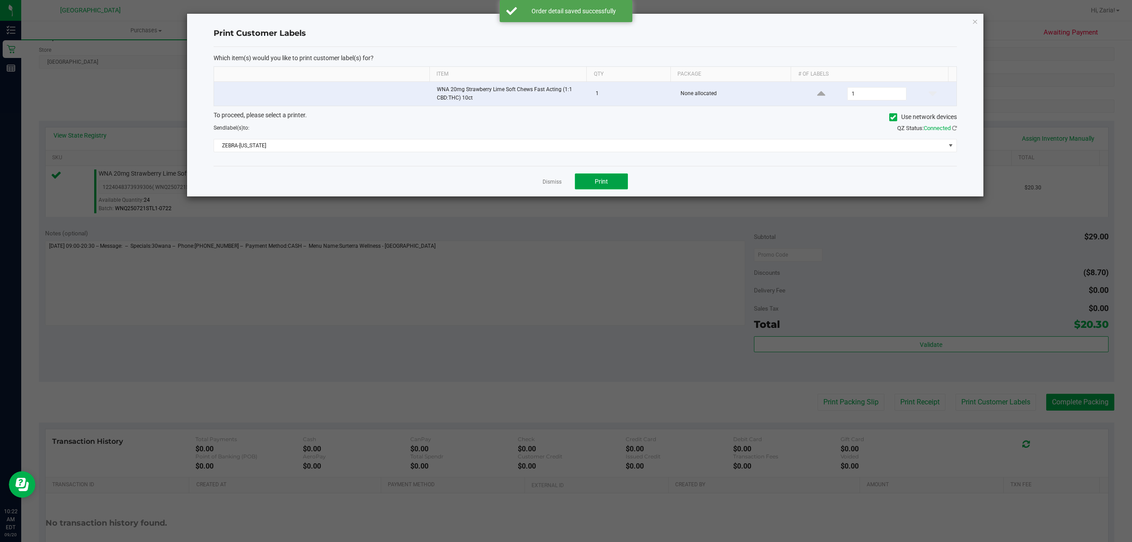
click at [617, 184] on button "Print" at bounding box center [601, 181] width 53 height 16
click at [555, 184] on link "Dismiss" at bounding box center [552, 182] width 19 height 8
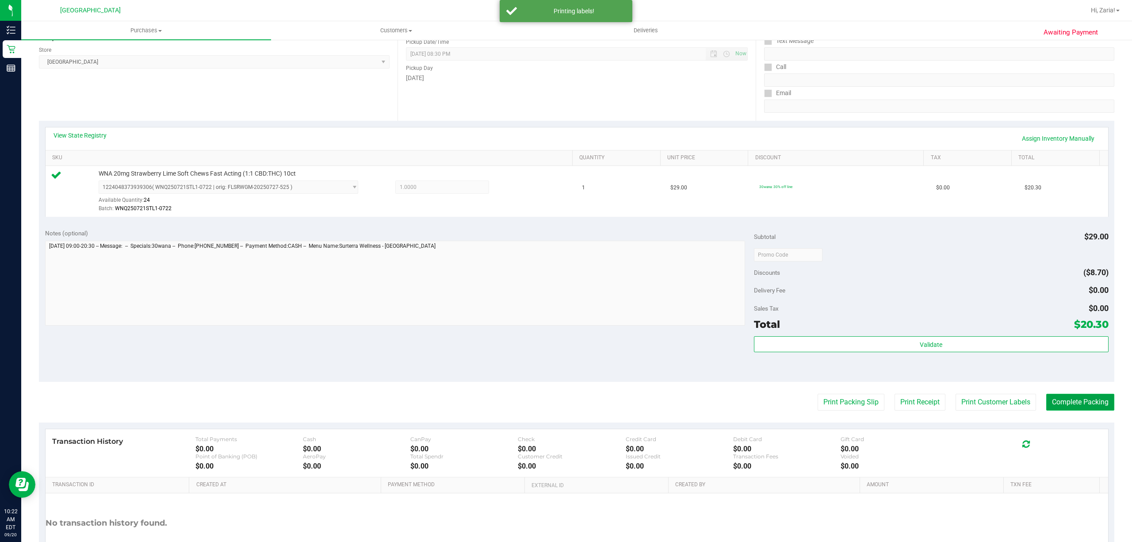
click at [1077, 400] on button "Complete Packing" at bounding box center [1080, 402] width 68 height 17
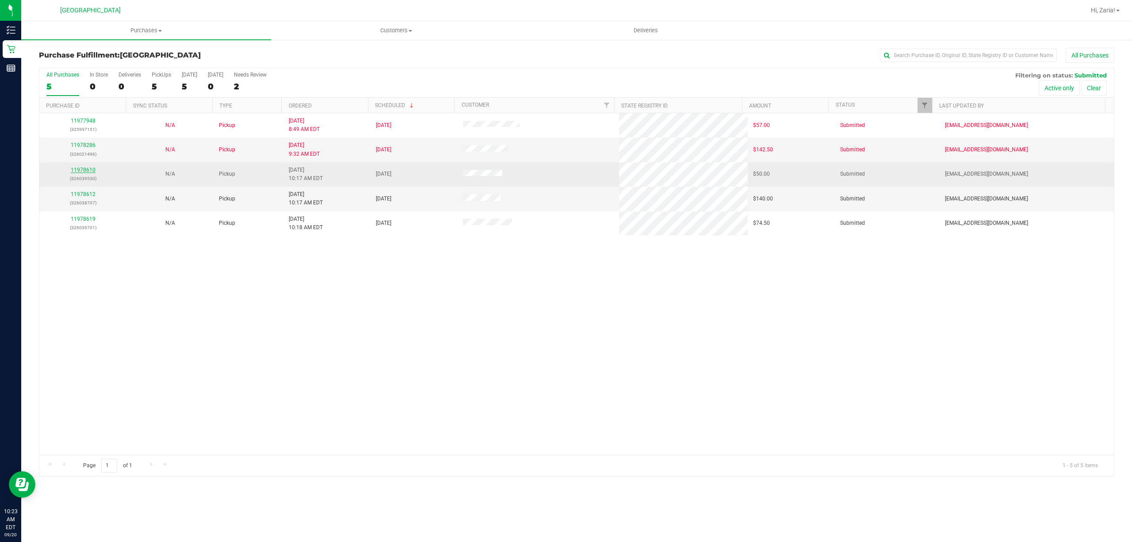
click at [80, 172] on link "11978610" at bounding box center [83, 170] width 25 height 6
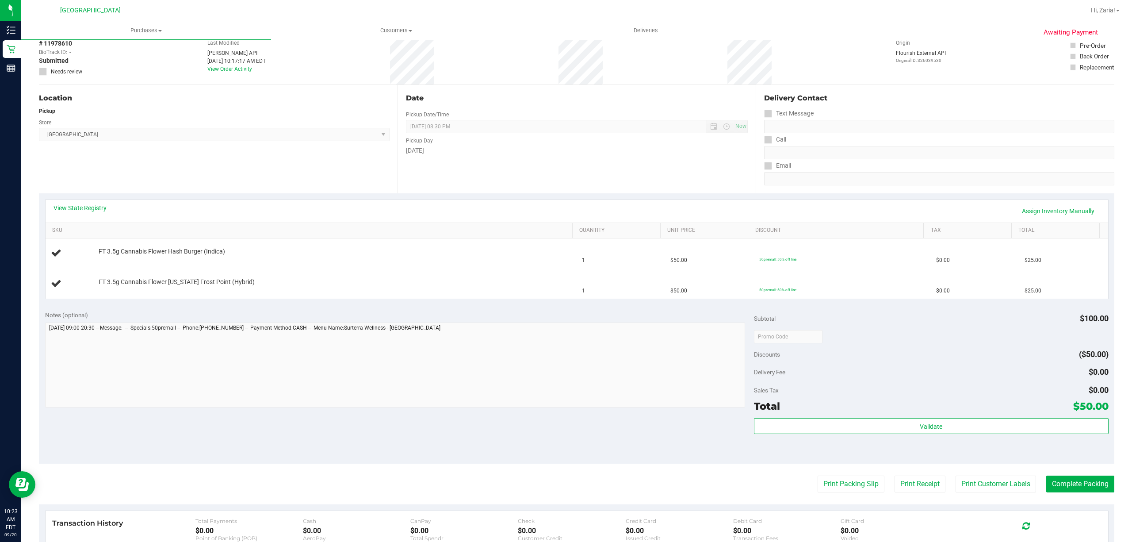
scroll to position [118, 0]
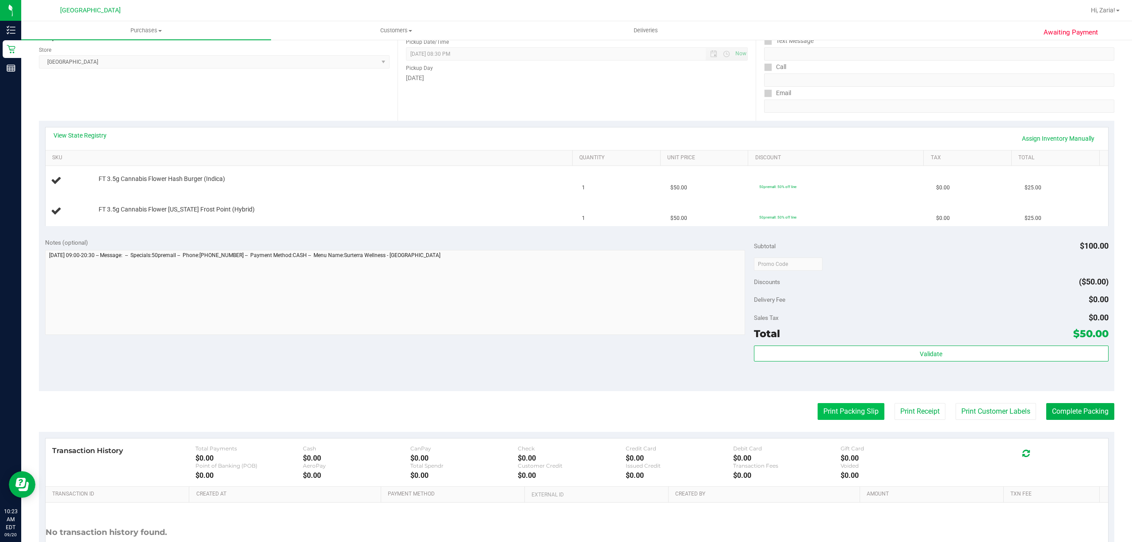
click at [849, 417] on button "Print Packing Slip" at bounding box center [851, 411] width 67 height 17
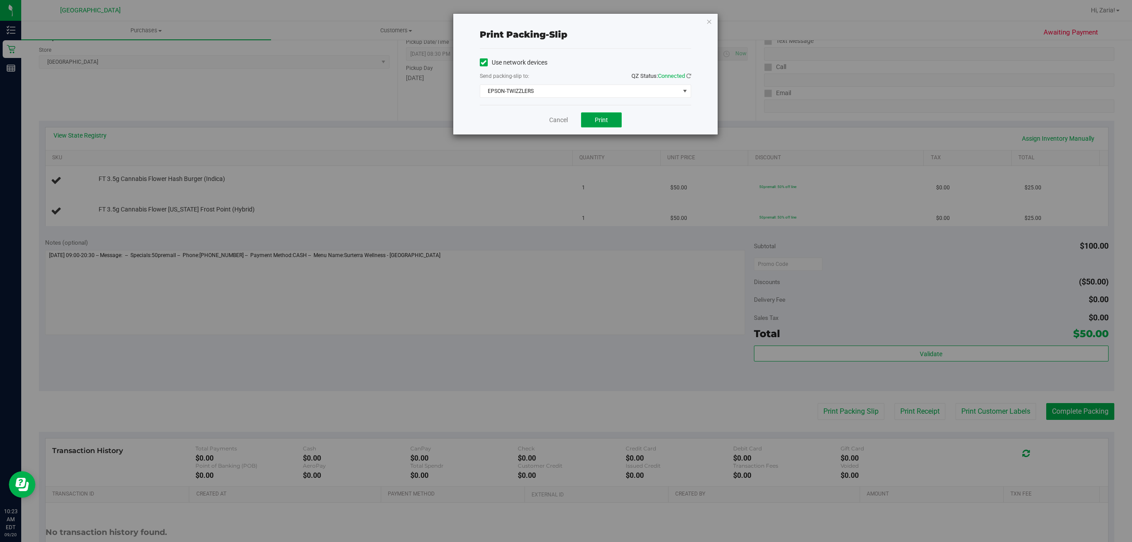
click at [596, 117] on span "Print" at bounding box center [601, 119] width 13 height 7
click at [554, 125] on link "Cancel" at bounding box center [558, 119] width 19 height 9
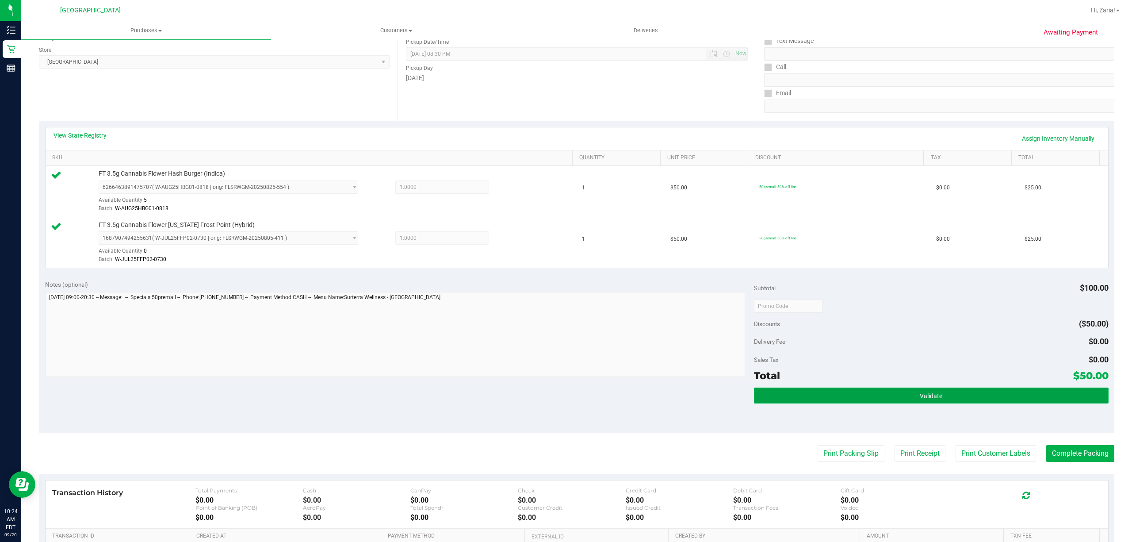
click at [922, 394] on span "Validate" at bounding box center [931, 395] width 23 height 7
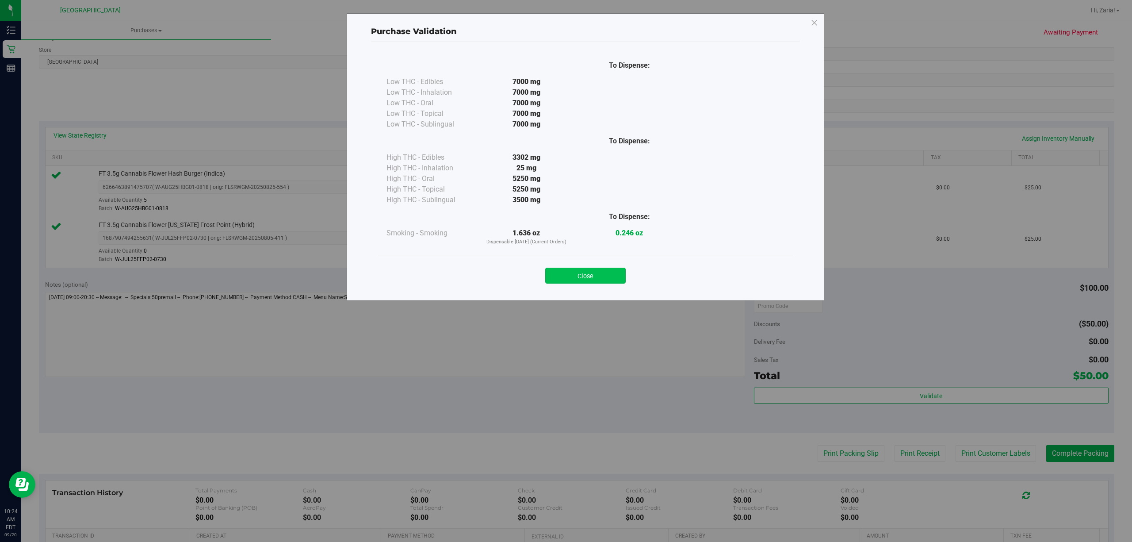
click at [609, 278] on button "Close" at bounding box center [585, 276] width 80 height 16
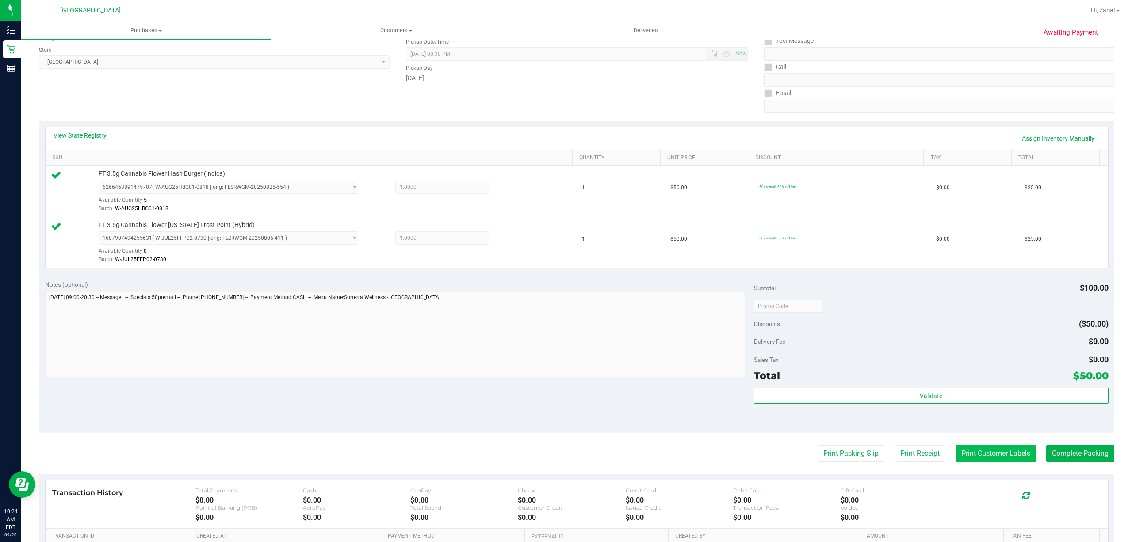
click at [968, 455] on button "Print Customer Labels" at bounding box center [996, 453] width 80 height 17
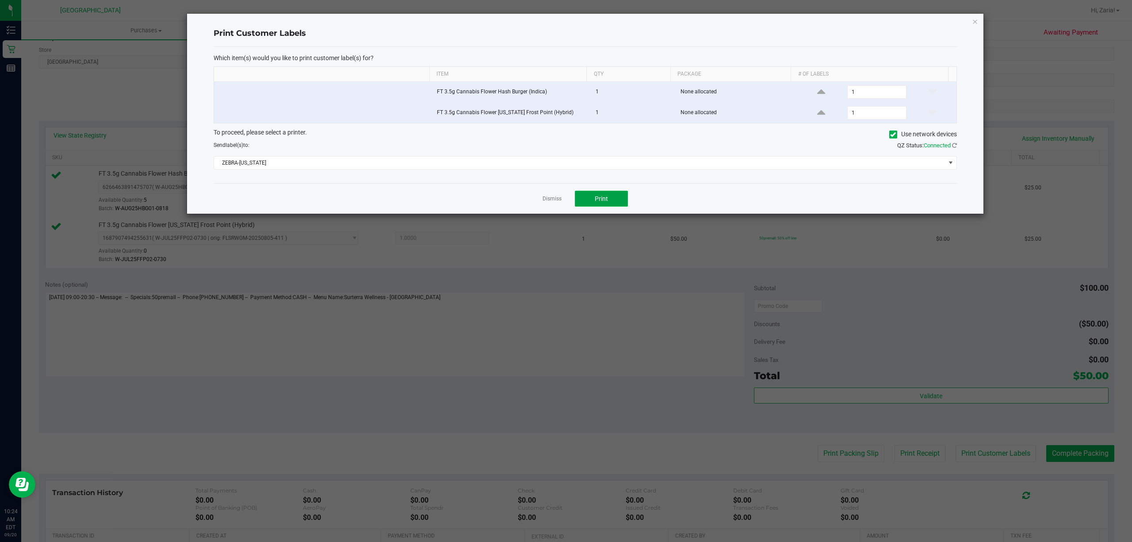
click at [593, 207] on button "Print" at bounding box center [601, 199] width 53 height 16
click at [556, 200] on link "Dismiss" at bounding box center [552, 199] width 19 height 8
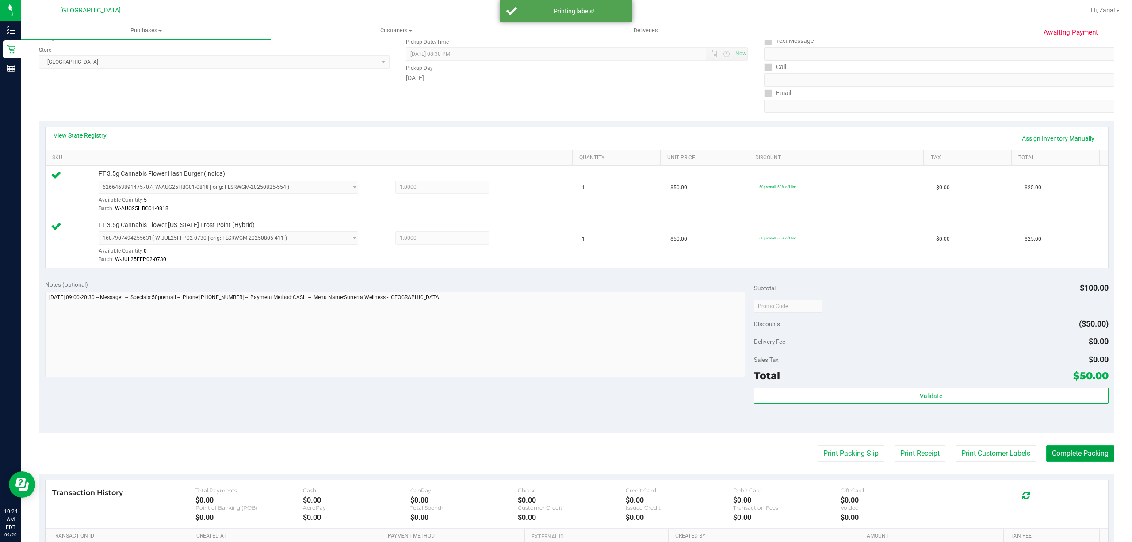
click at [1090, 451] on button "Complete Packing" at bounding box center [1080, 453] width 68 height 17
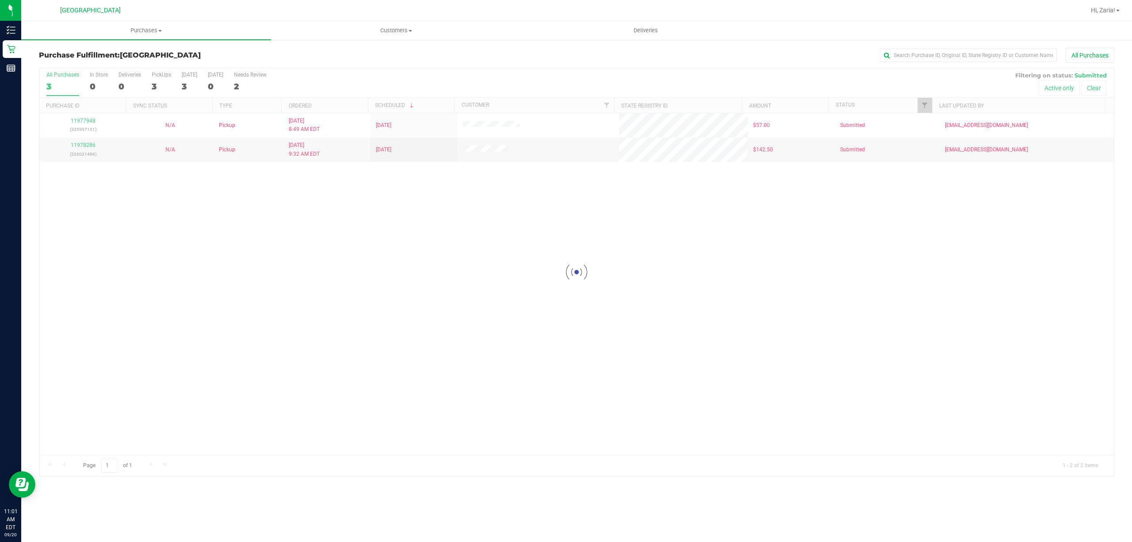
click at [382, 294] on div at bounding box center [576, 272] width 1075 height 408
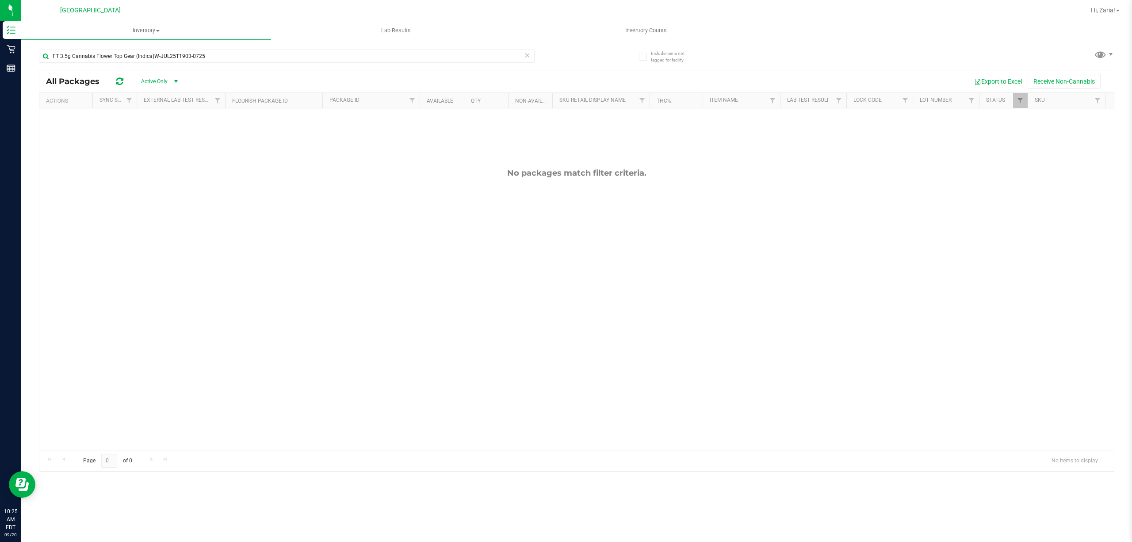
click at [231, 166] on div "No packages match filter criteria." at bounding box center [576, 308] width 1075 height 401
click at [1033, 333] on div "No packages match filter criteria." at bounding box center [576, 308] width 1075 height 401
click at [170, 257] on div "No packages match filter criteria." at bounding box center [576, 308] width 1075 height 401
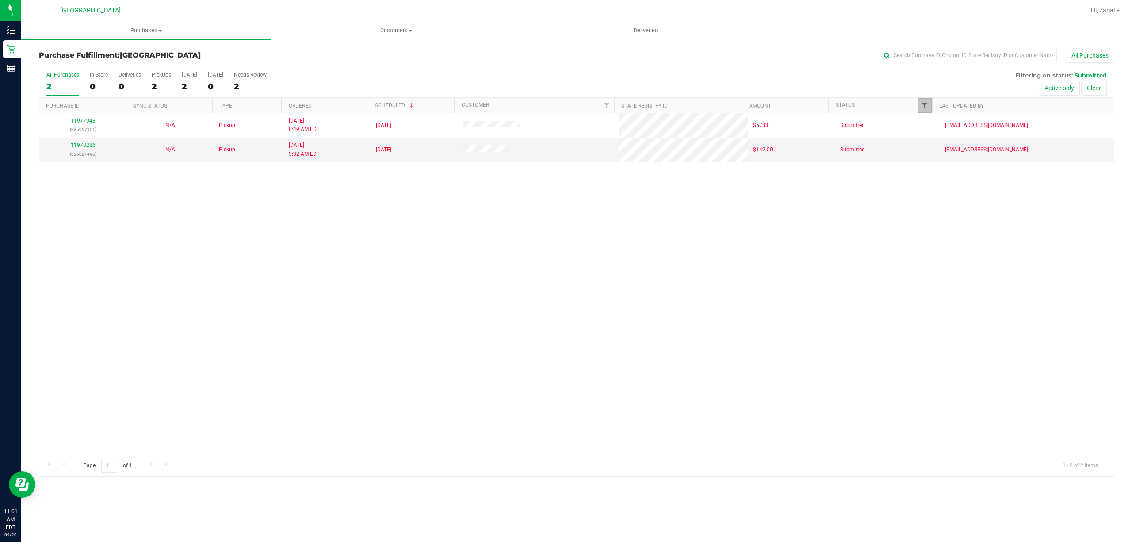
click at [928, 107] on span "Filter" at bounding box center [924, 105] width 7 height 7
click at [928, 105] on span "Filter" at bounding box center [924, 105] width 7 height 7
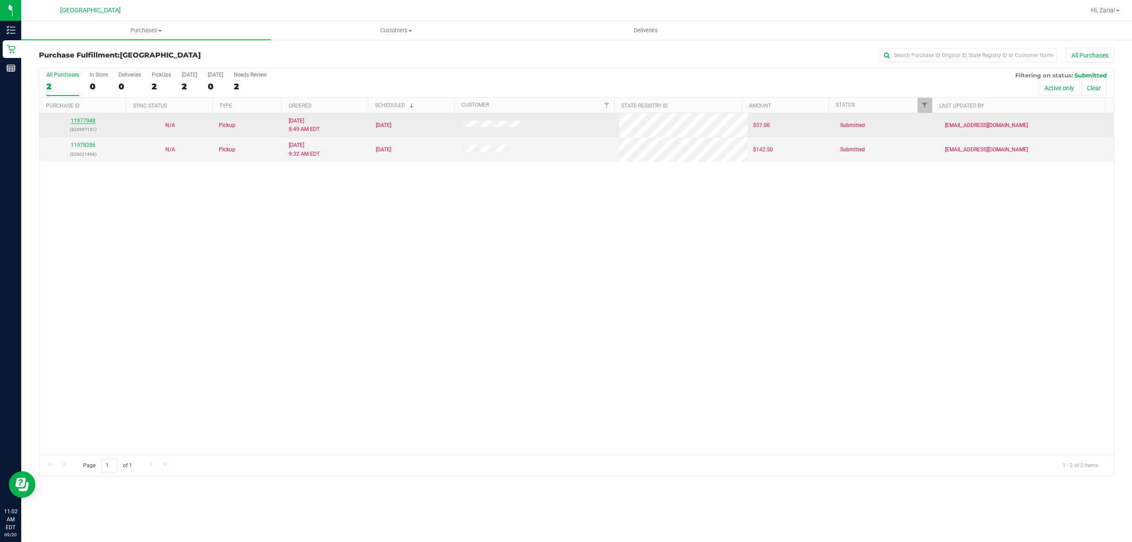
click at [90, 121] on link "11977948" at bounding box center [83, 121] width 25 height 6
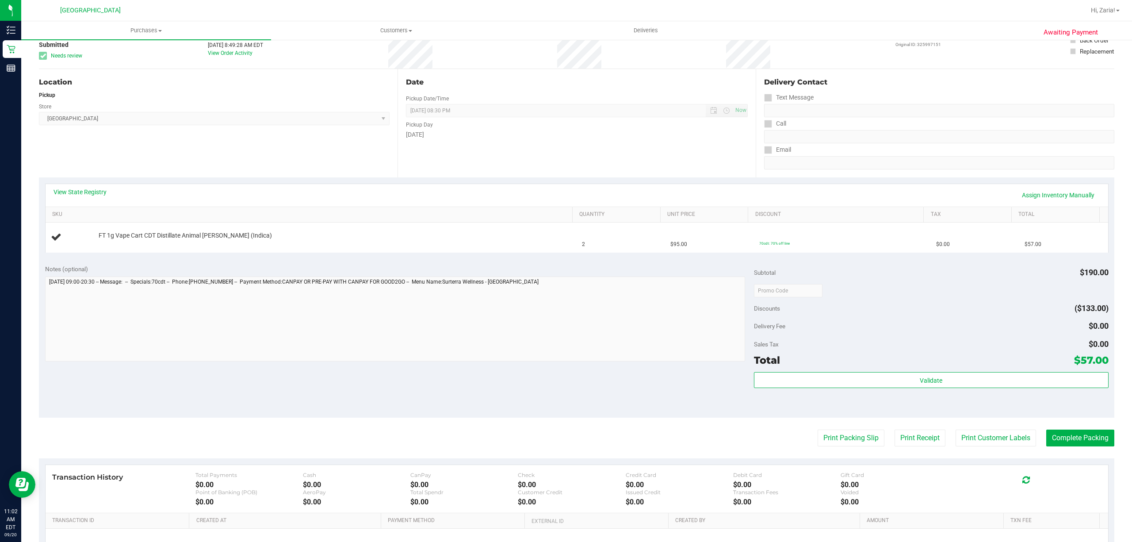
scroll to position [118, 0]
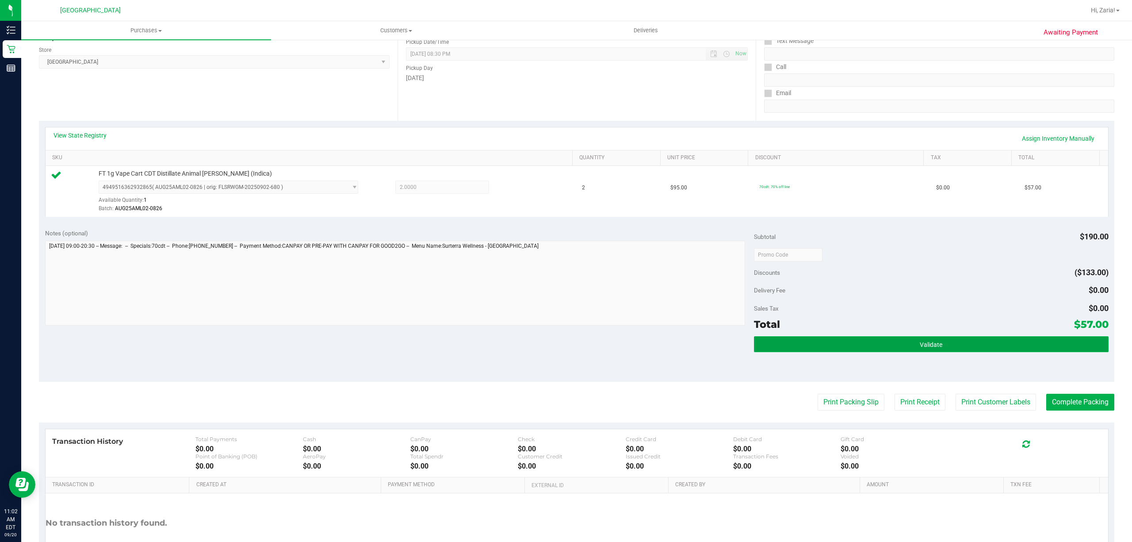
click at [999, 342] on button "Validate" at bounding box center [931, 344] width 355 height 16
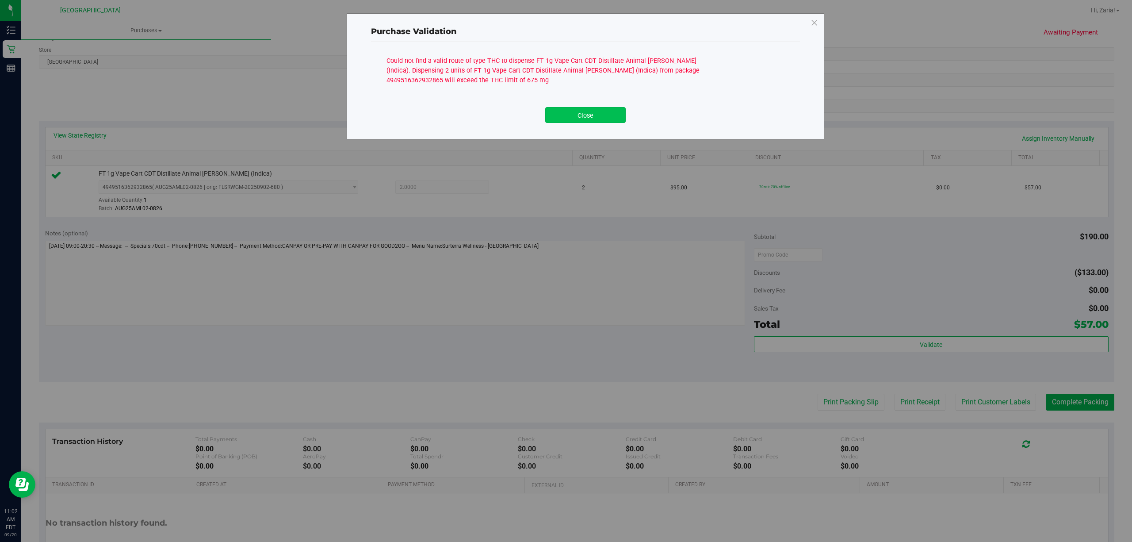
click at [561, 112] on button "Close" at bounding box center [585, 115] width 80 height 16
